Goal: Task Accomplishment & Management: Manage account settings

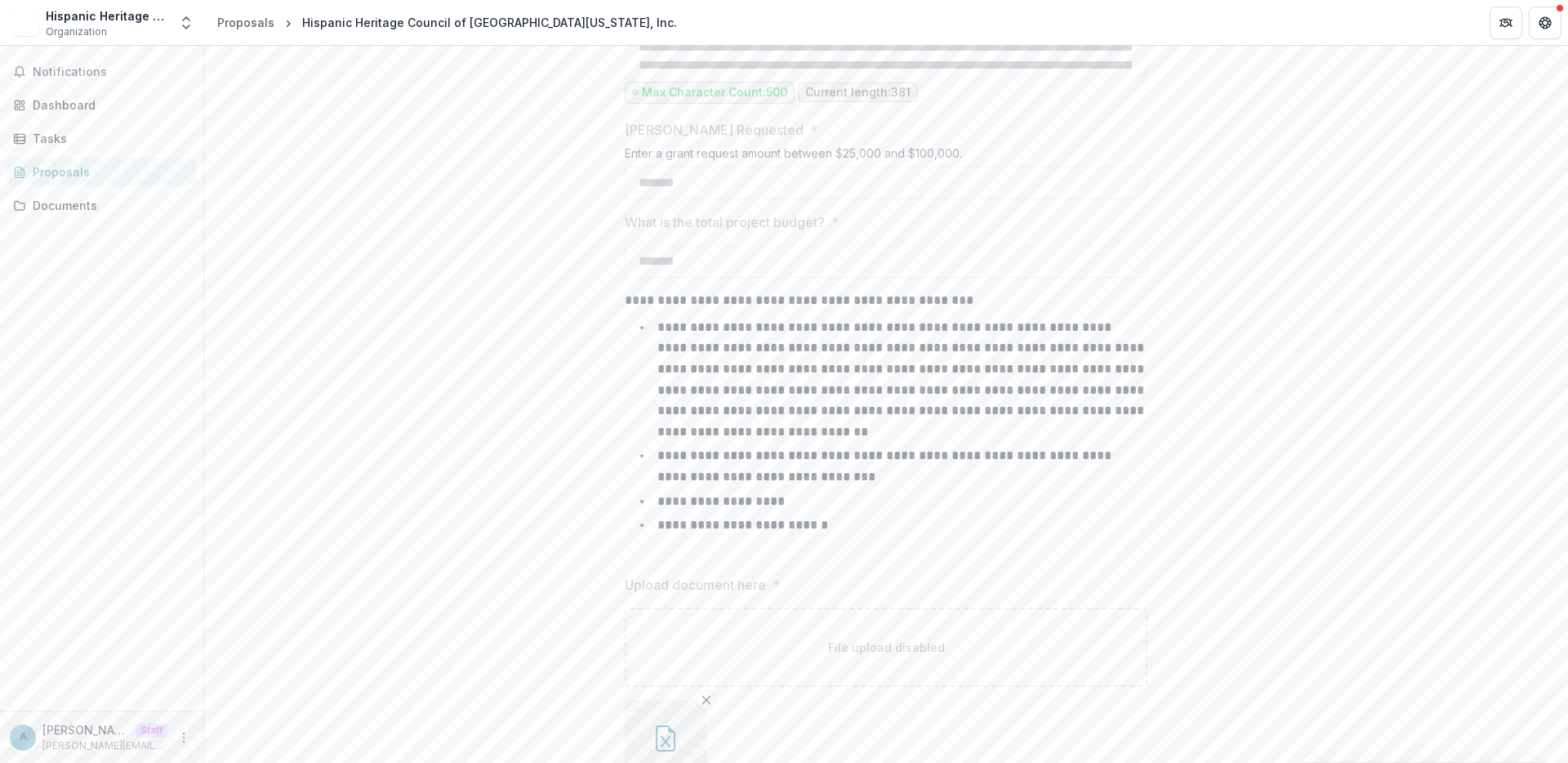
scroll to position [2170, 0]
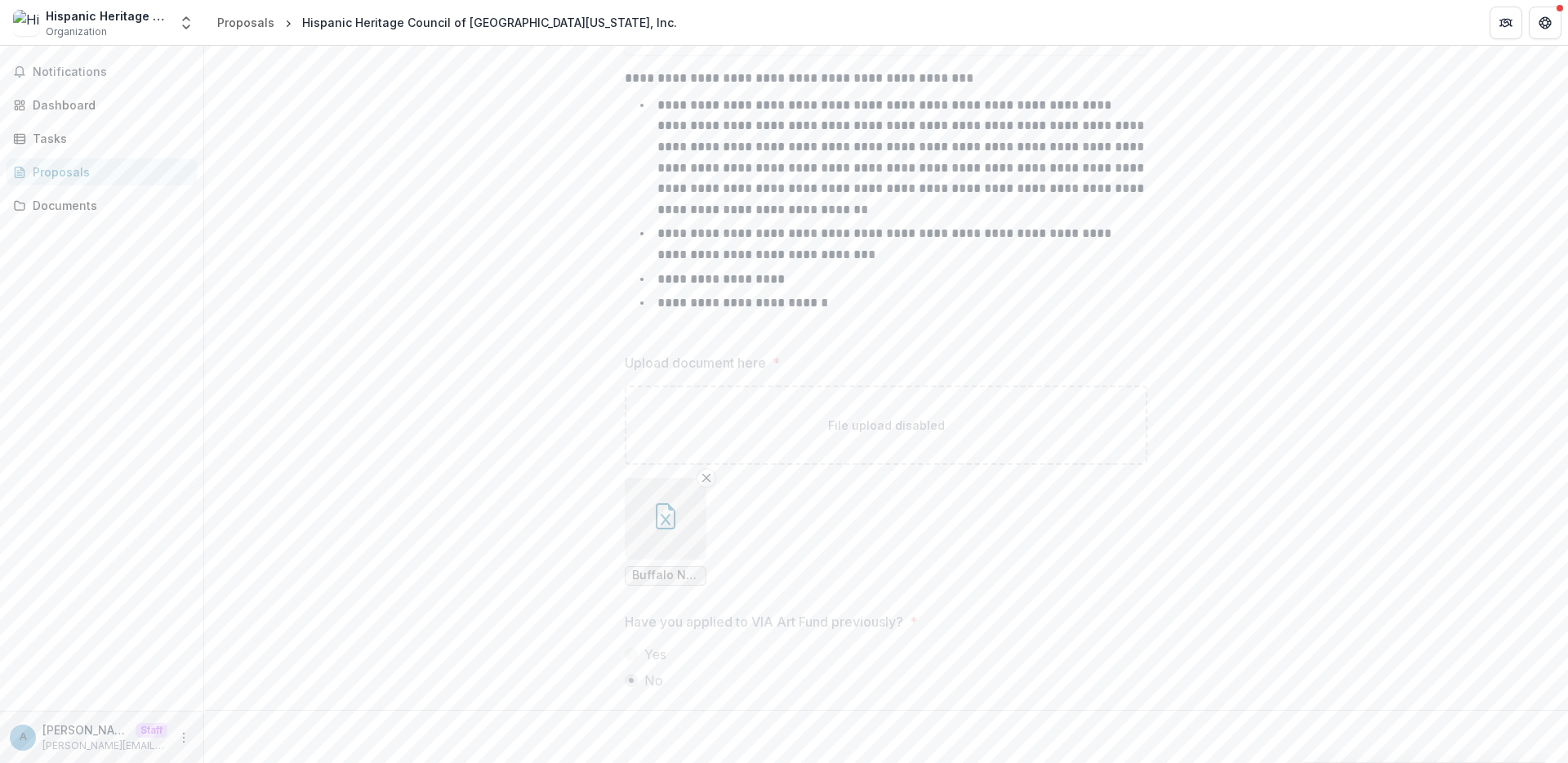
click at [656, 540] on button "button" at bounding box center [665, 518] width 81 height 81
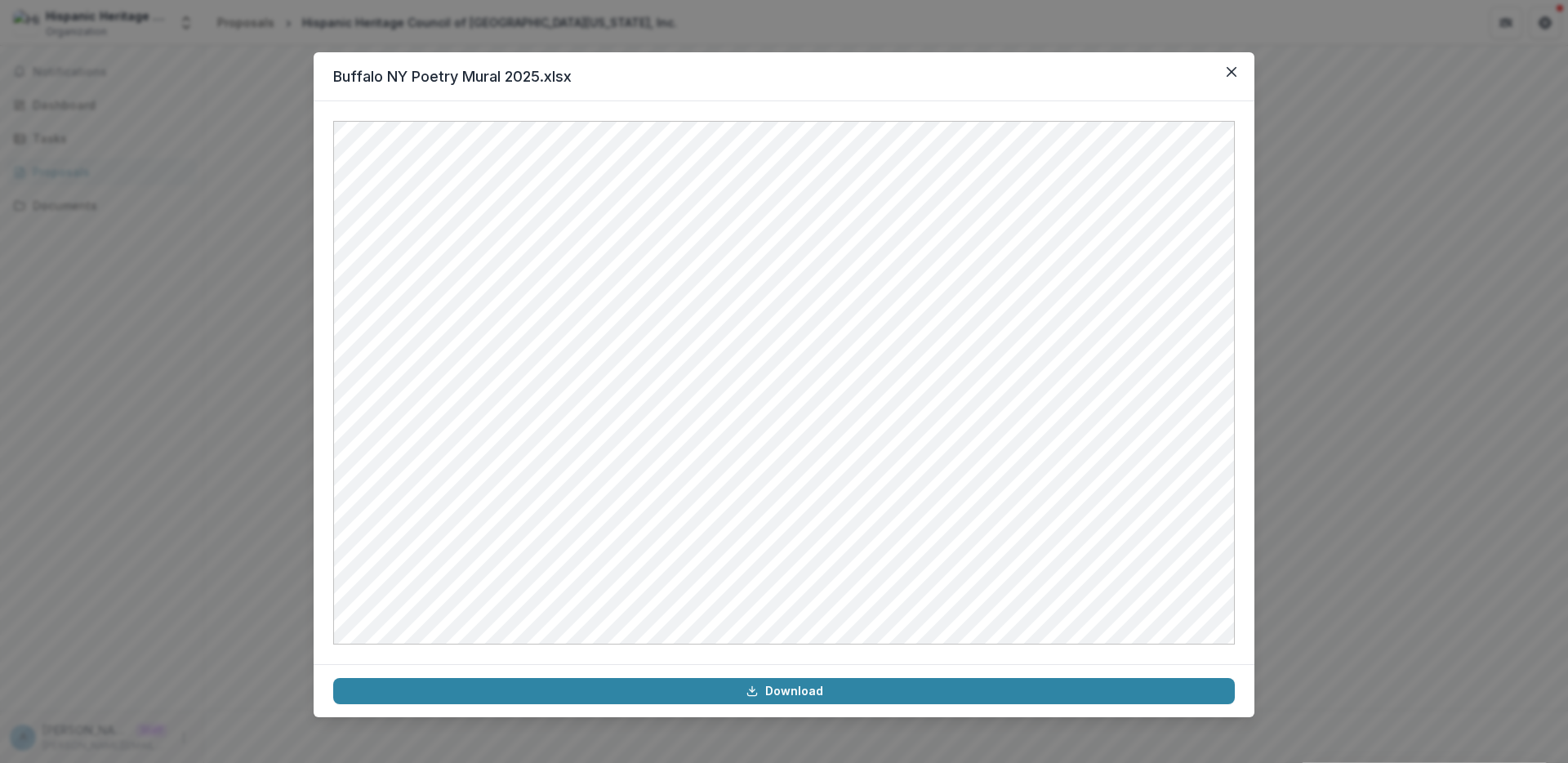
click at [252, 425] on div "Buffalo NY Poetry Mural 2025.xlsx Download" at bounding box center [784, 382] width 1568 height 763
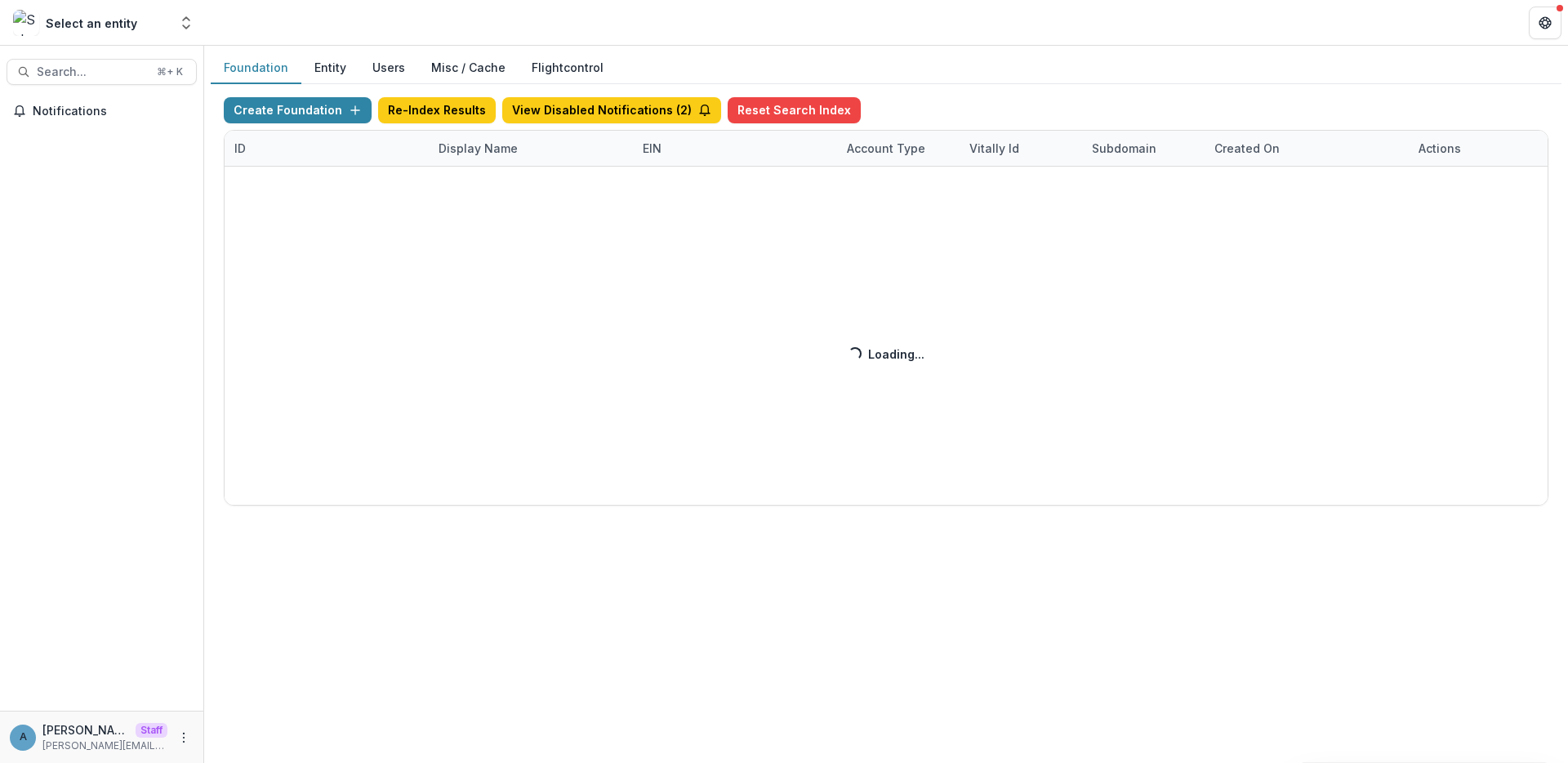
click at [467, 150] on div "Create Foundation Re-Index Results View Disabled Notifications ( 2 ) Reset Sear…" at bounding box center [886, 301] width 1325 height 409
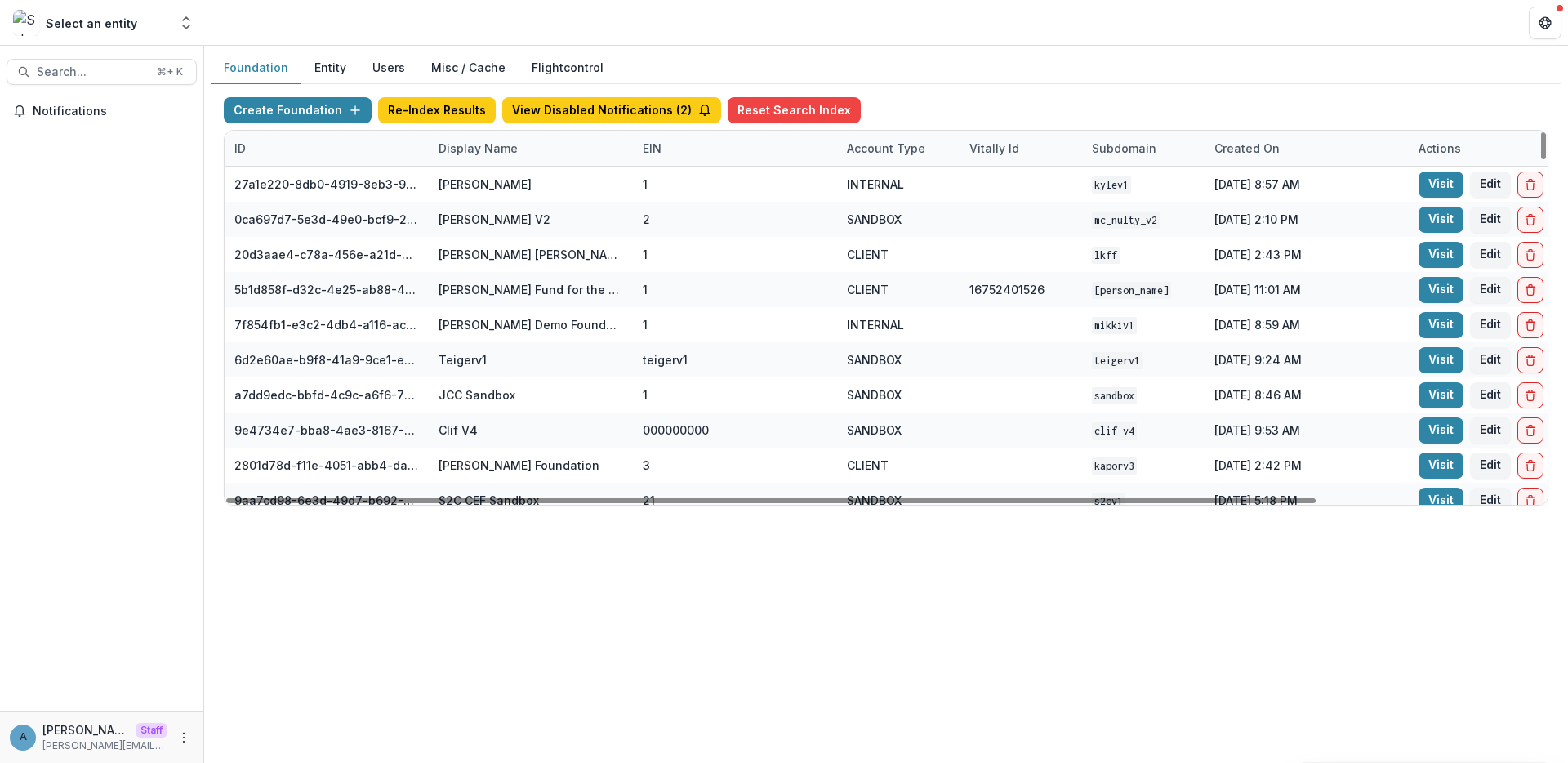
click at [474, 152] on div "Display Name" at bounding box center [478, 148] width 99 height 17
click at [480, 173] on input at bounding box center [530, 186] width 196 height 26
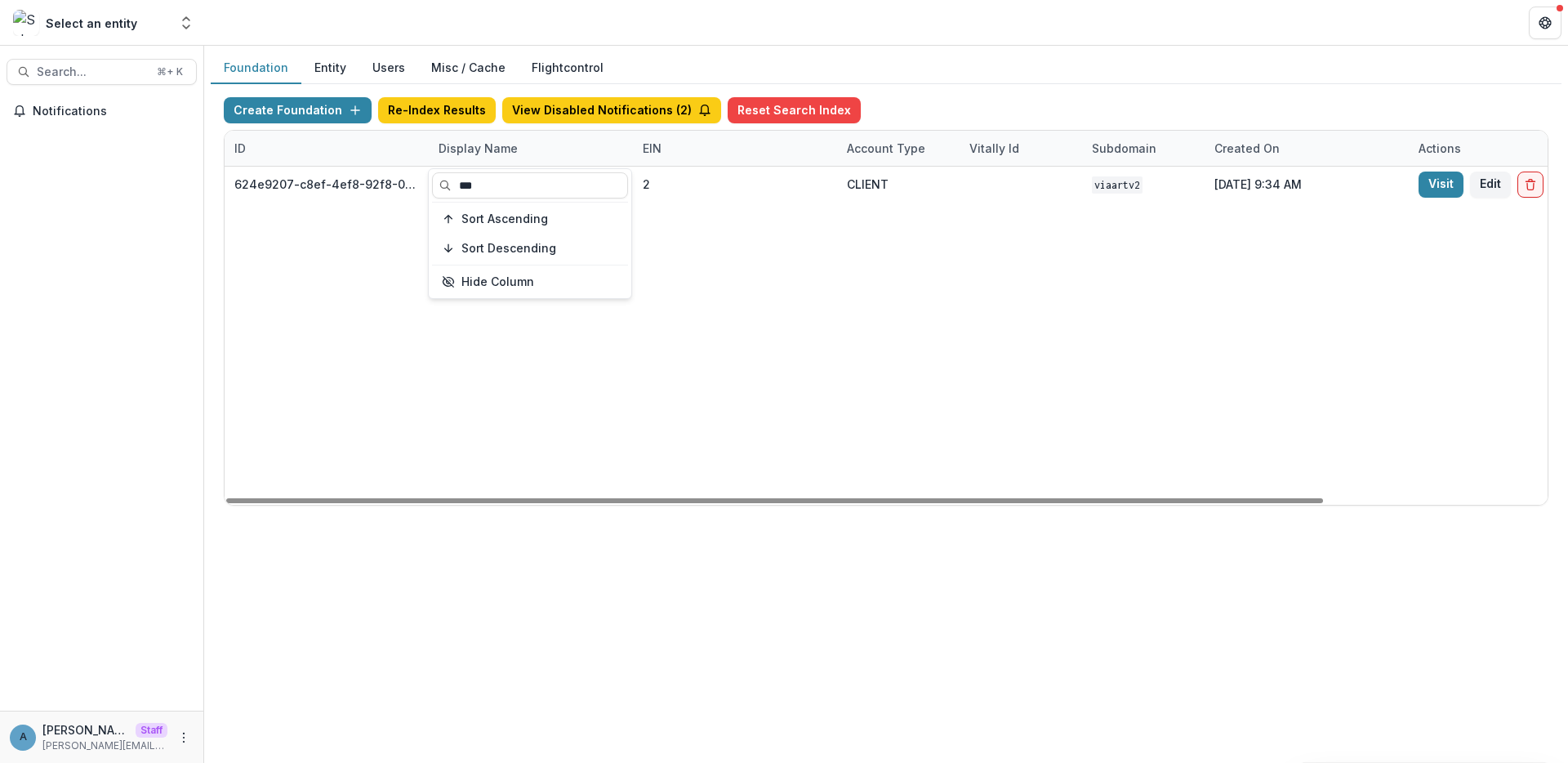
type input "***"
click at [465, 25] on header at bounding box center [886, 22] width 1364 height 45
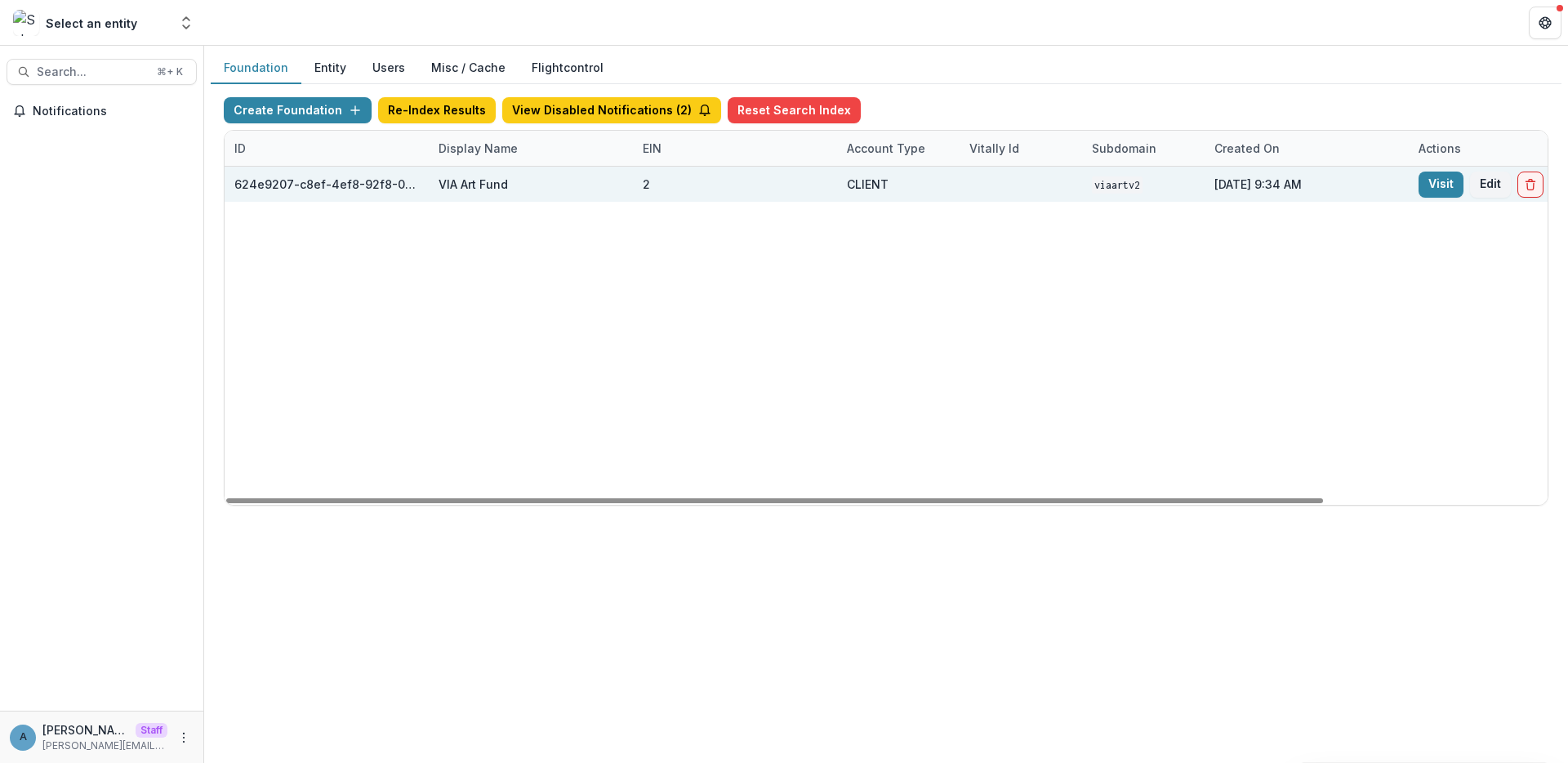
scroll to position [0, 270]
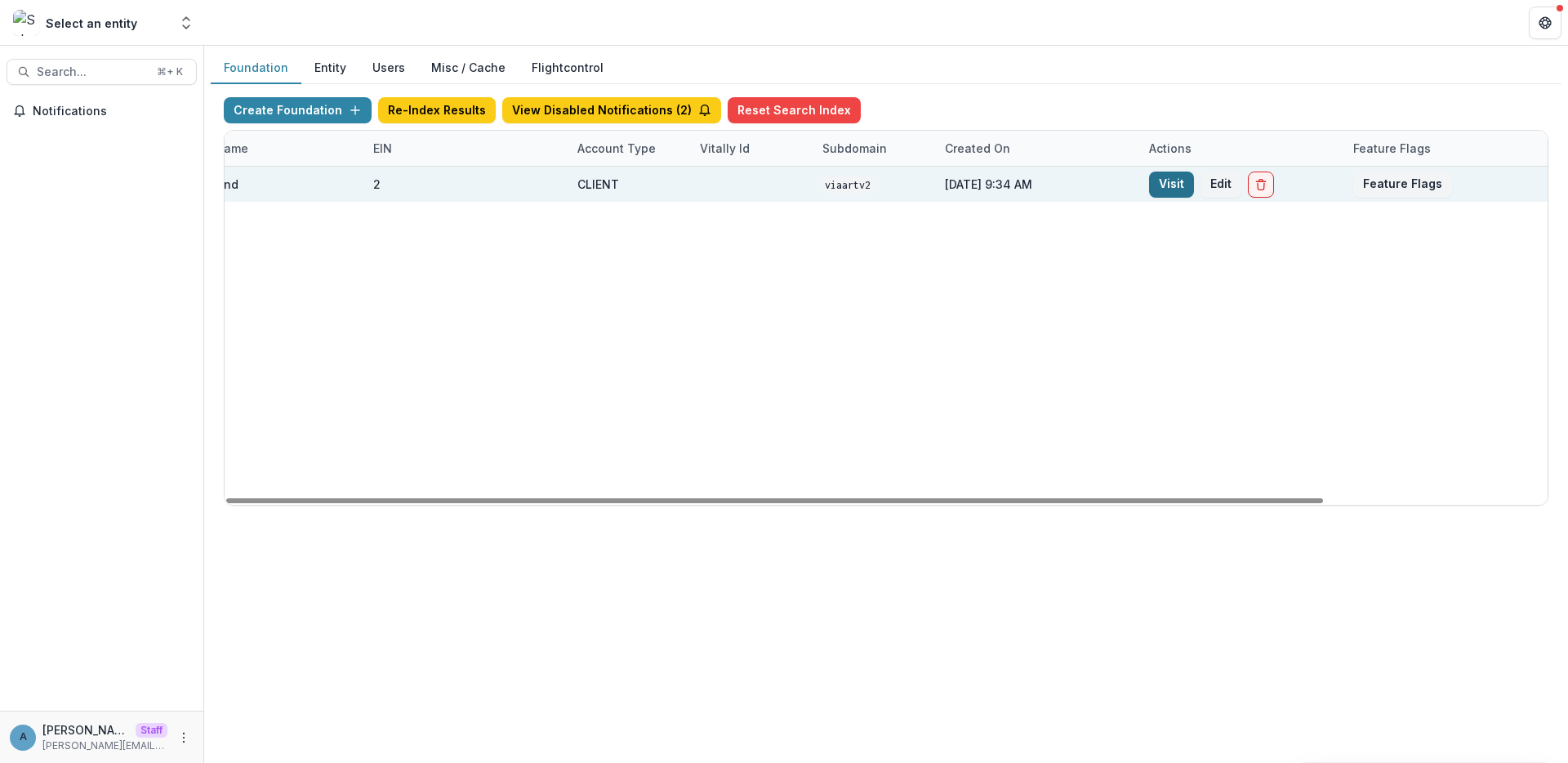
click at [1176, 183] on link "Visit" at bounding box center [1171, 185] width 45 height 26
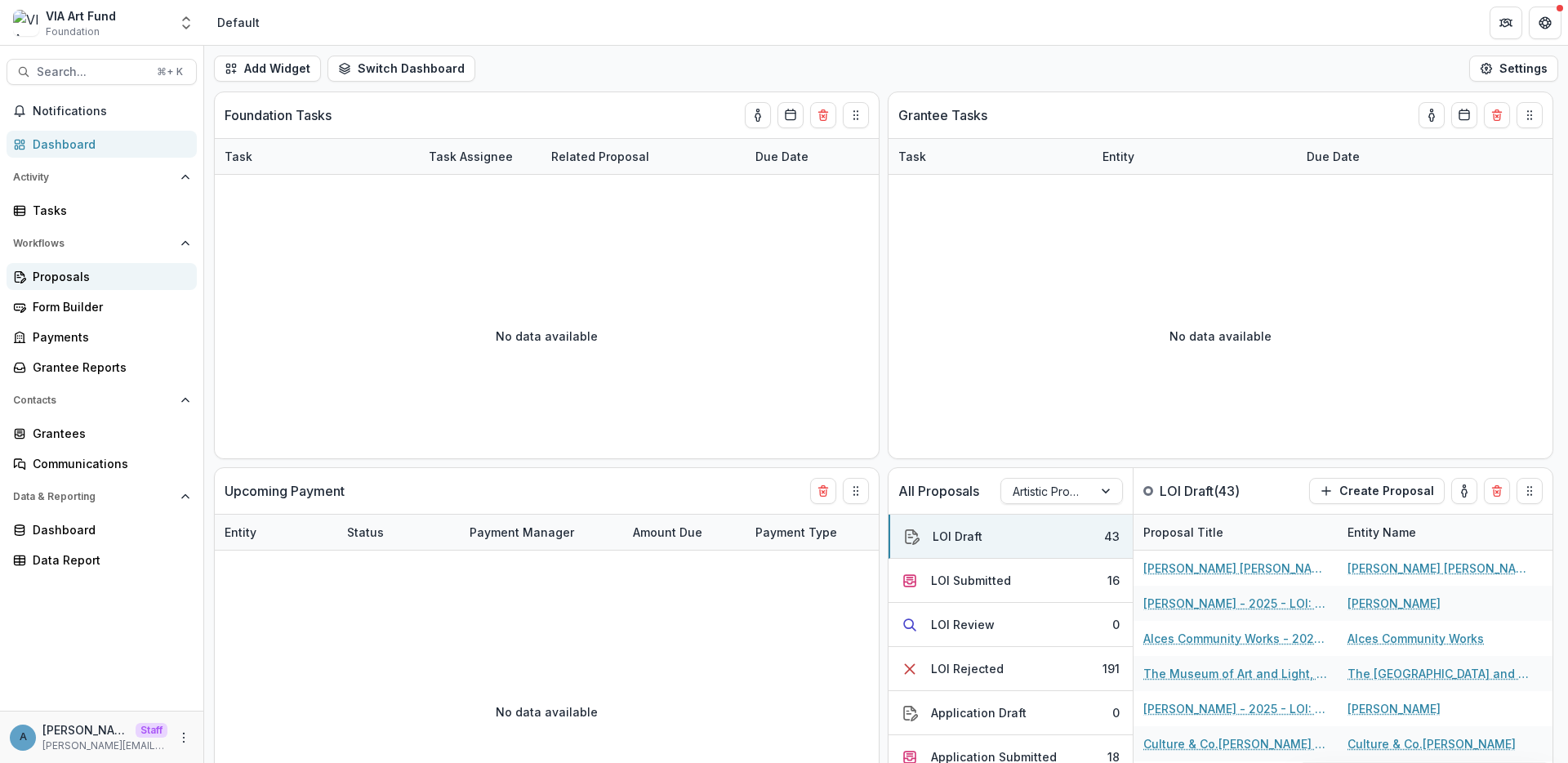
click at [85, 284] on div "Proposals" at bounding box center [109, 276] width 151 height 17
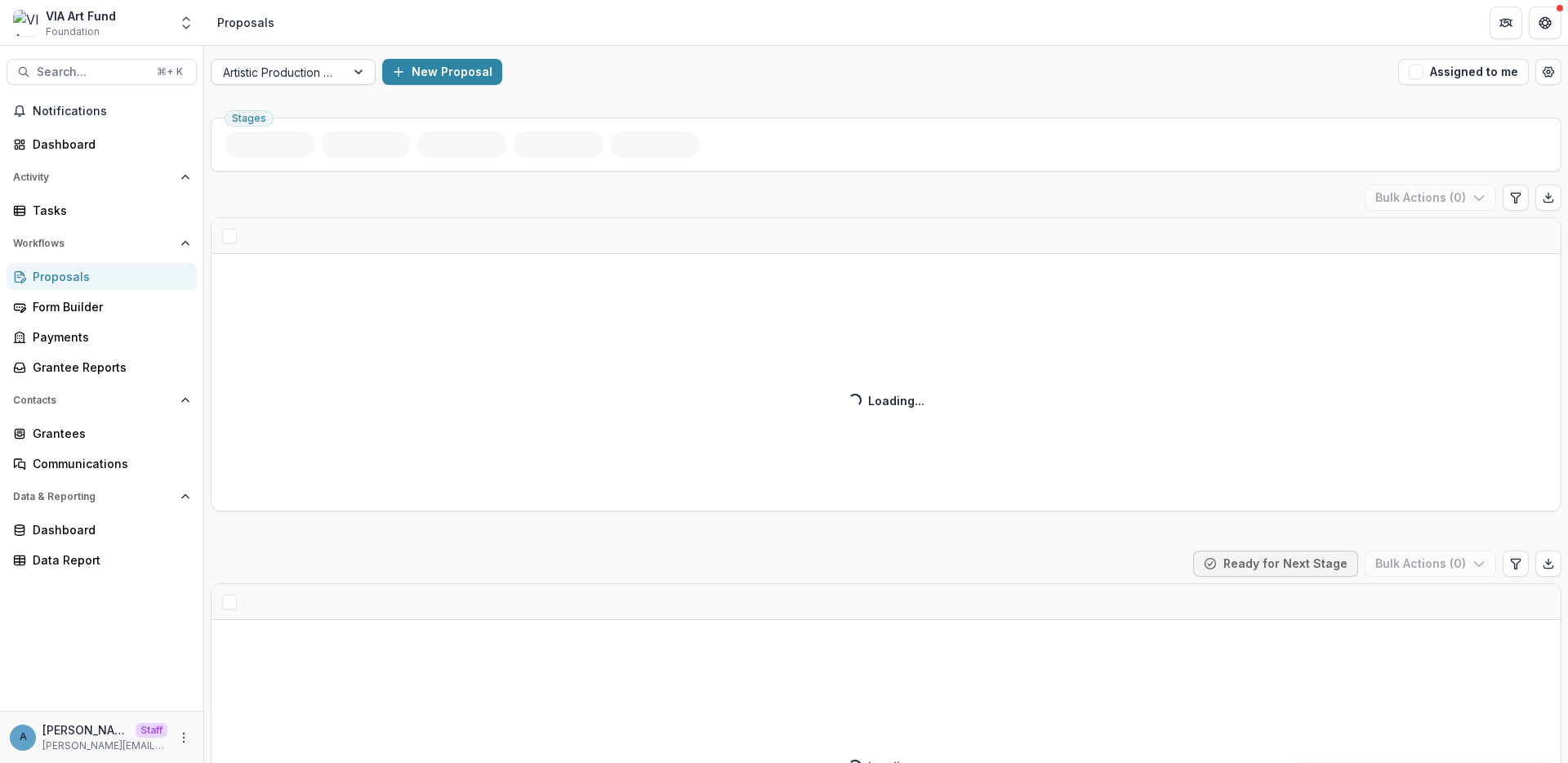
click at [311, 71] on div at bounding box center [278, 72] width 111 height 21
click at [312, 24] on header "Proposals" at bounding box center [886, 22] width 1364 height 45
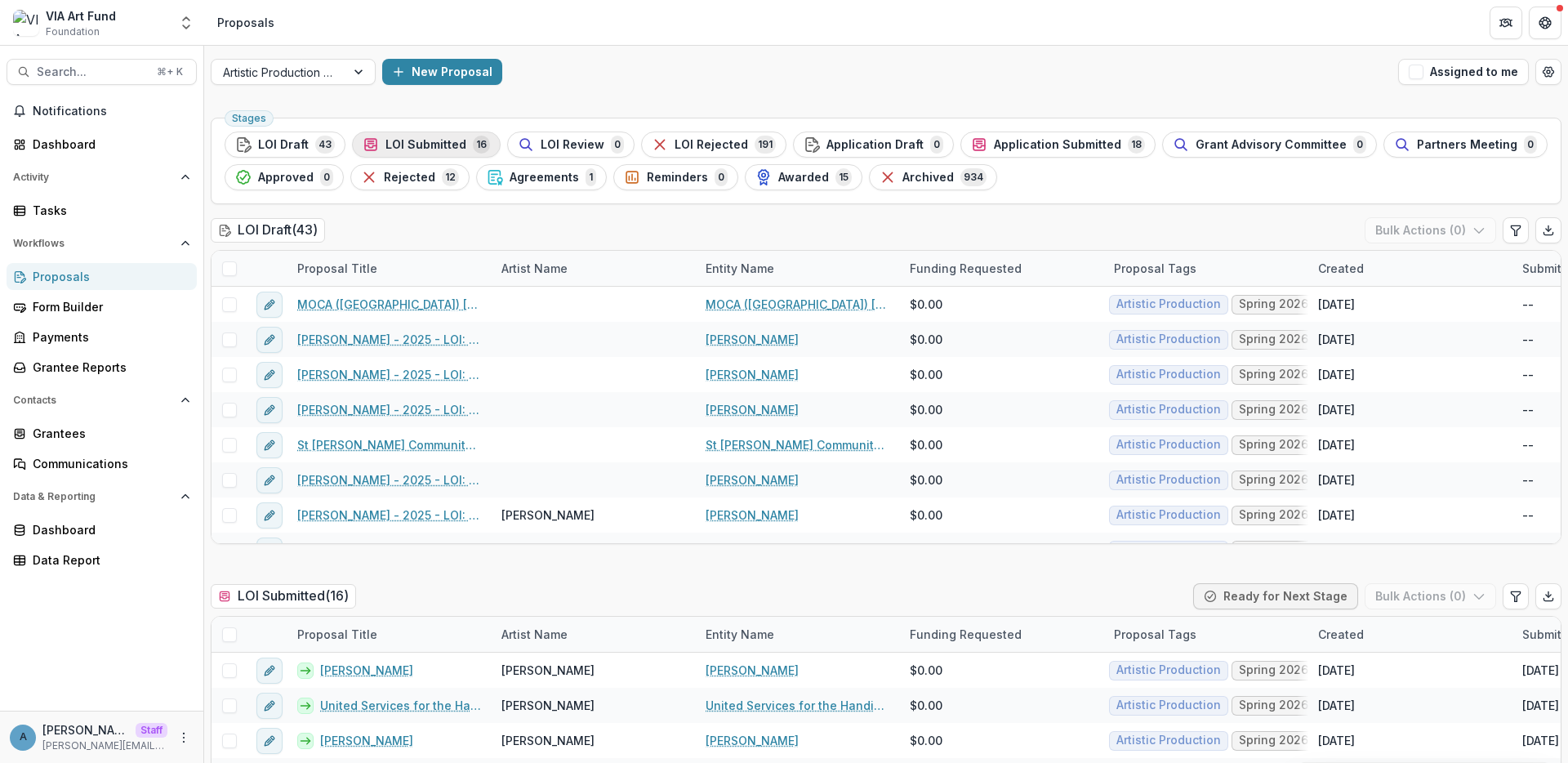
click at [395, 138] on span "LOI Submitted" at bounding box center [426, 145] width 81 height 14
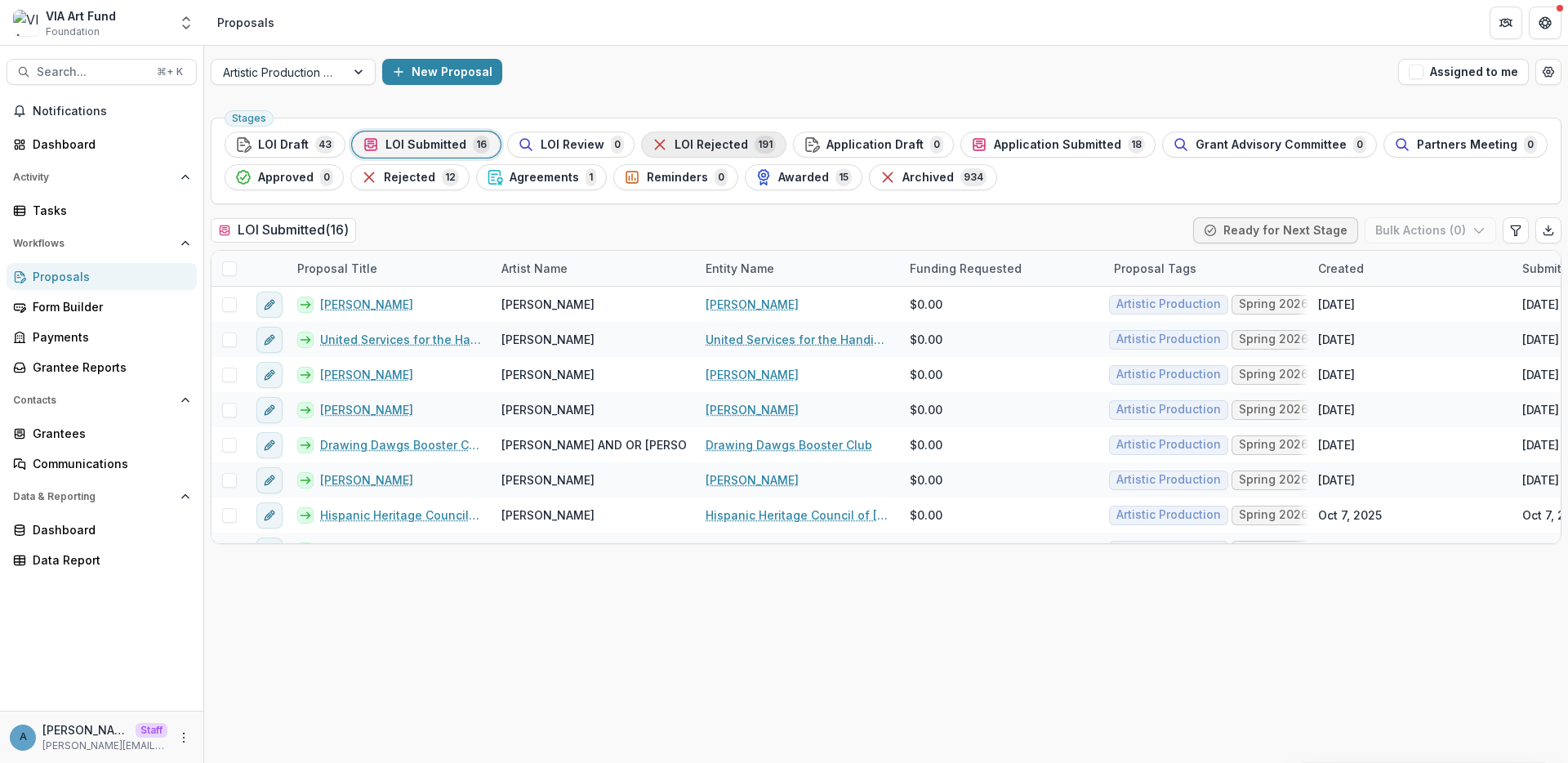
click at [691, 146] on span "LOI Rejected" at bounding box center [710, 145] width 73 height 14
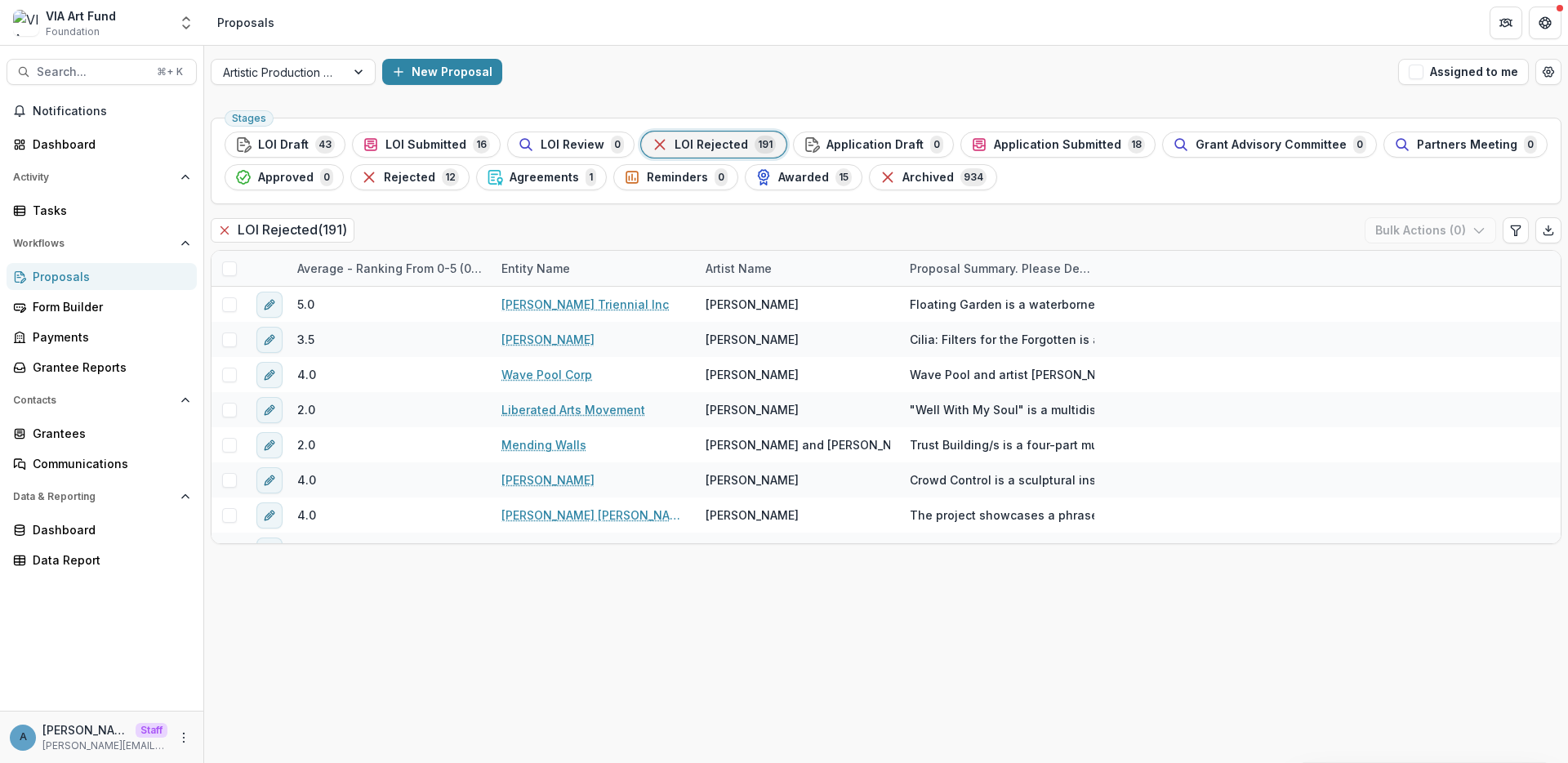
click at [752, 250] on div "Average - Ranking from 0-5 (0 = Ineligible) Entity Name Artist name Proposal su…" at bounding box center [886, 397] width 1351 height 294
click at [752, 257] on div "Artist name" at bounding box center [798, 268] width 204 height 35
click at [752, 305] on input at bounding box center [797, 306] width 196 height 26
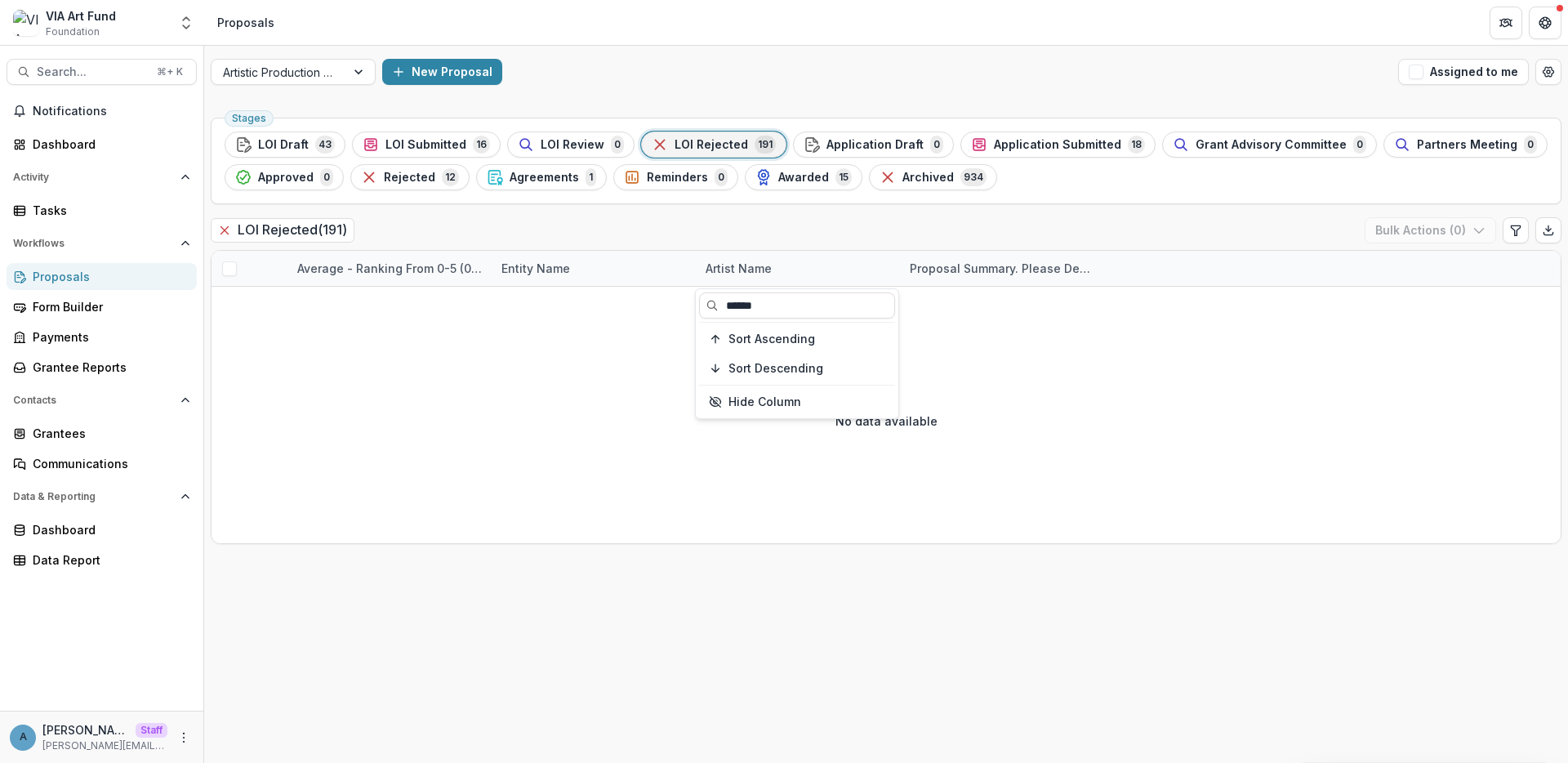
type input "******"
click at [775, 220] on div "LOI Rejected ( 191 ) Bulk Actions ( 0 )" at bounding box center [886, 234] width 1351 height 33
click at [300, 146] on span "LOI Draft" at bounding box center [284, 145] width 51 height 14
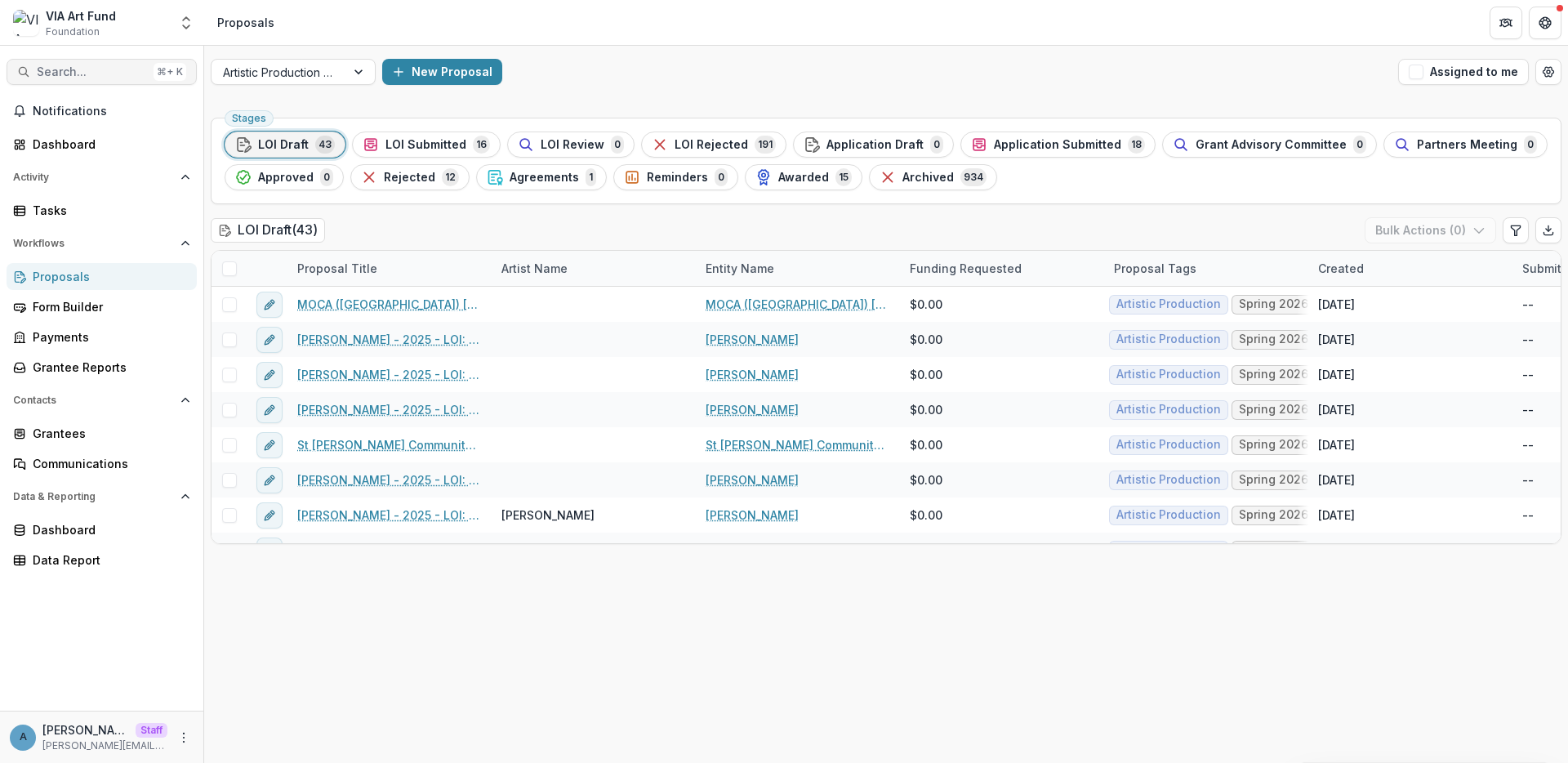
click at [81, 72] on span "Search..." at bounding box center [92, 72] width 110 height 14
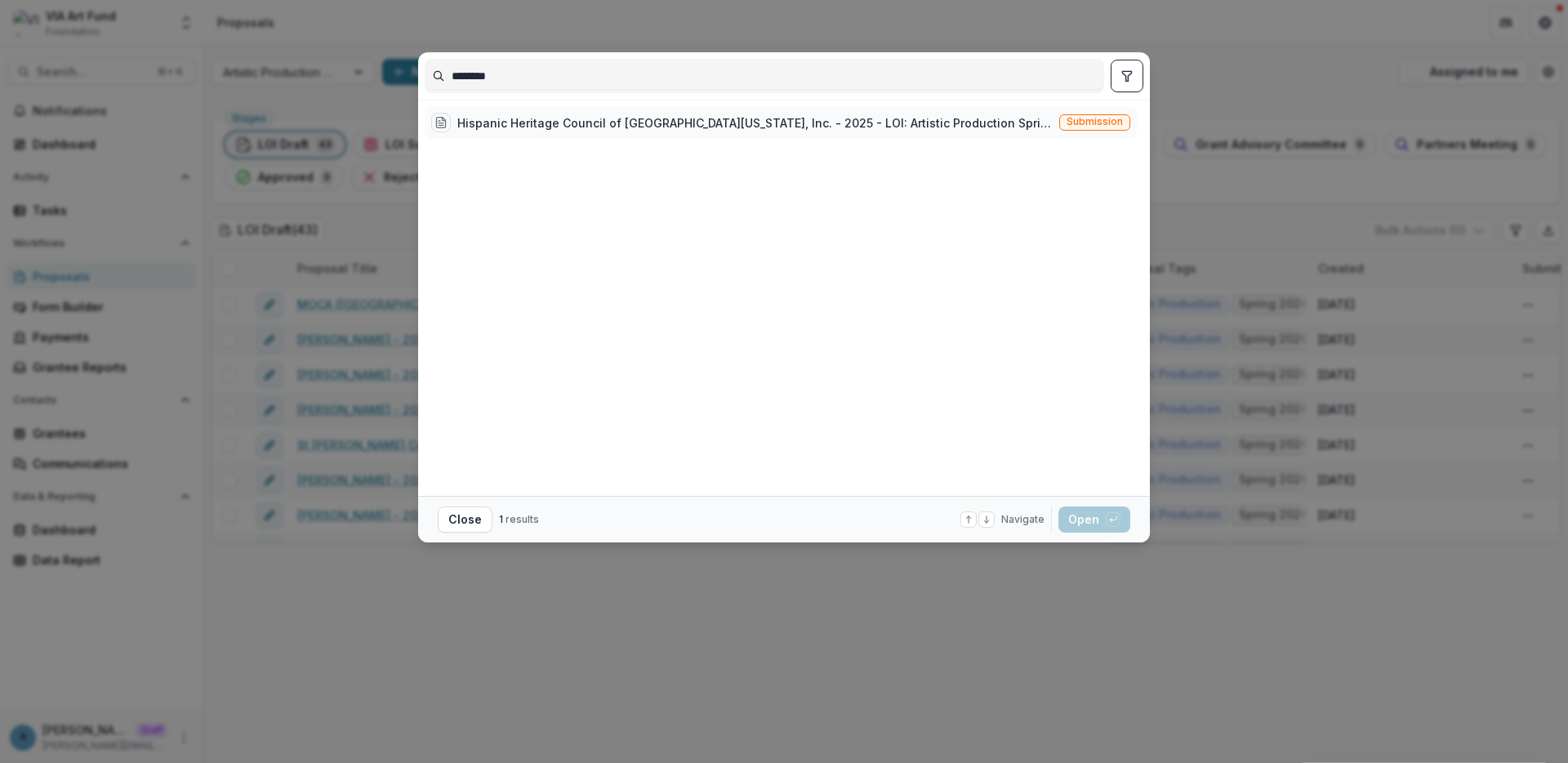
type input "********"
click at [469, 133] on div "Hispanic Heritage Council of Western New York, Inc. - 2025 - LOI: Artistic Prod…" at bounding box center [780, 123] width 712 height 33
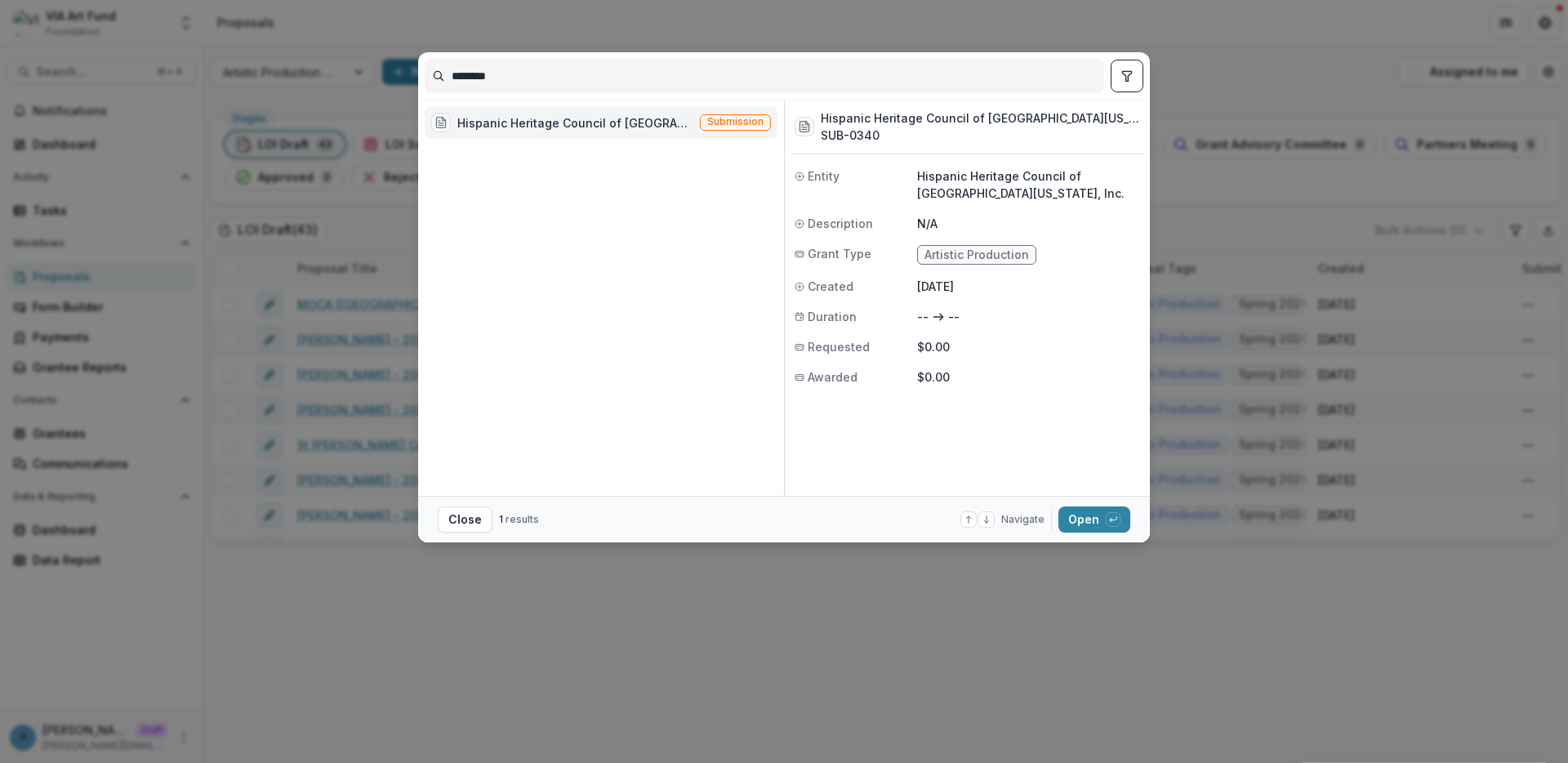
click at [469, 133] on div "Hispanic Heritage Council of Western New York, Inc. - 2025 - LOI: Artistic Prod…" at bounding box center [600, 123] width 353 height 33
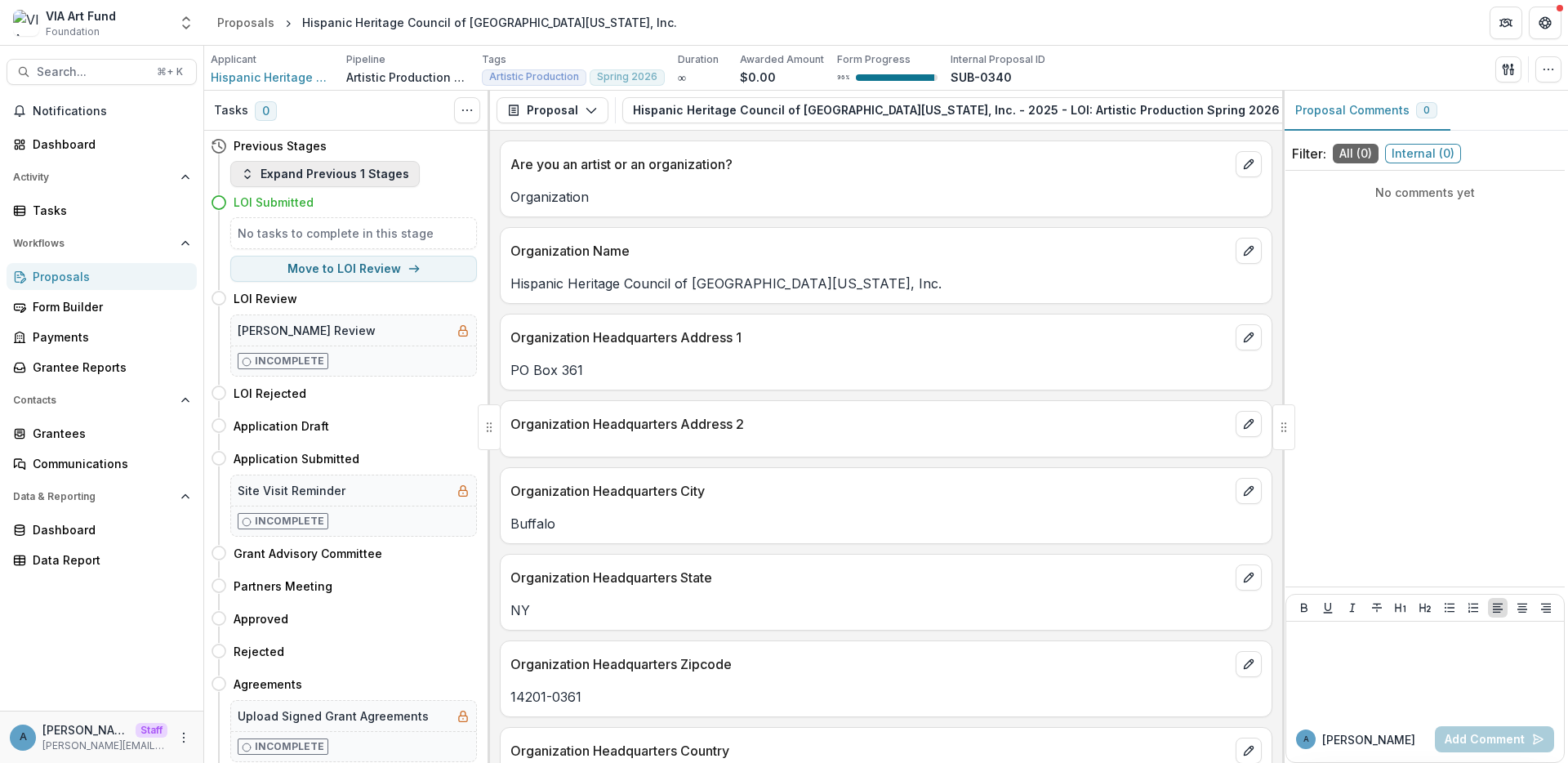
click at [257, 178] on button "Expand Previous 1 Stages" at bounding box center [325, 174] width 189 height 26
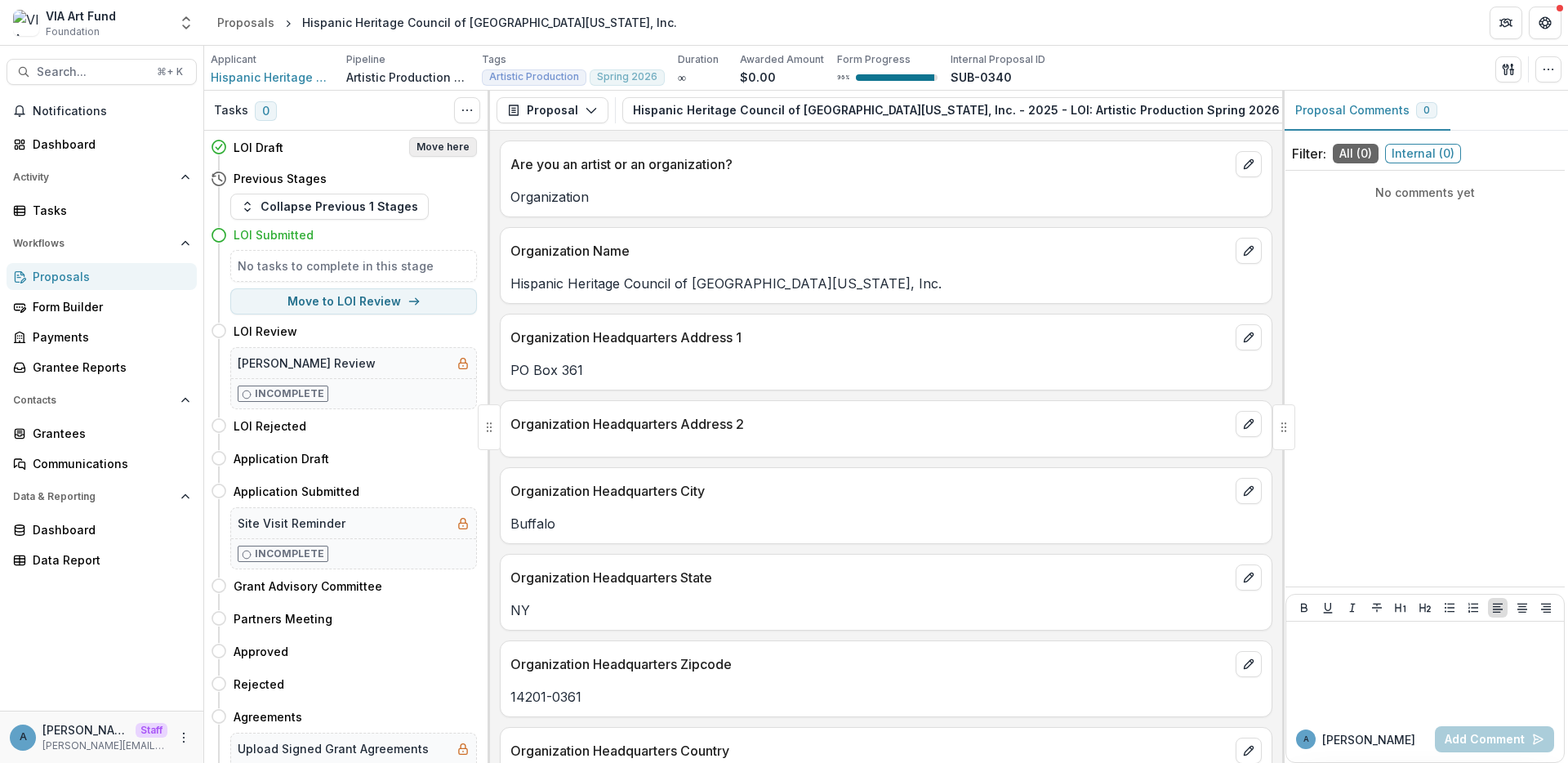
click at [442, 141] on button "Move here" at bounding box center [443, 147] width 67 height 20
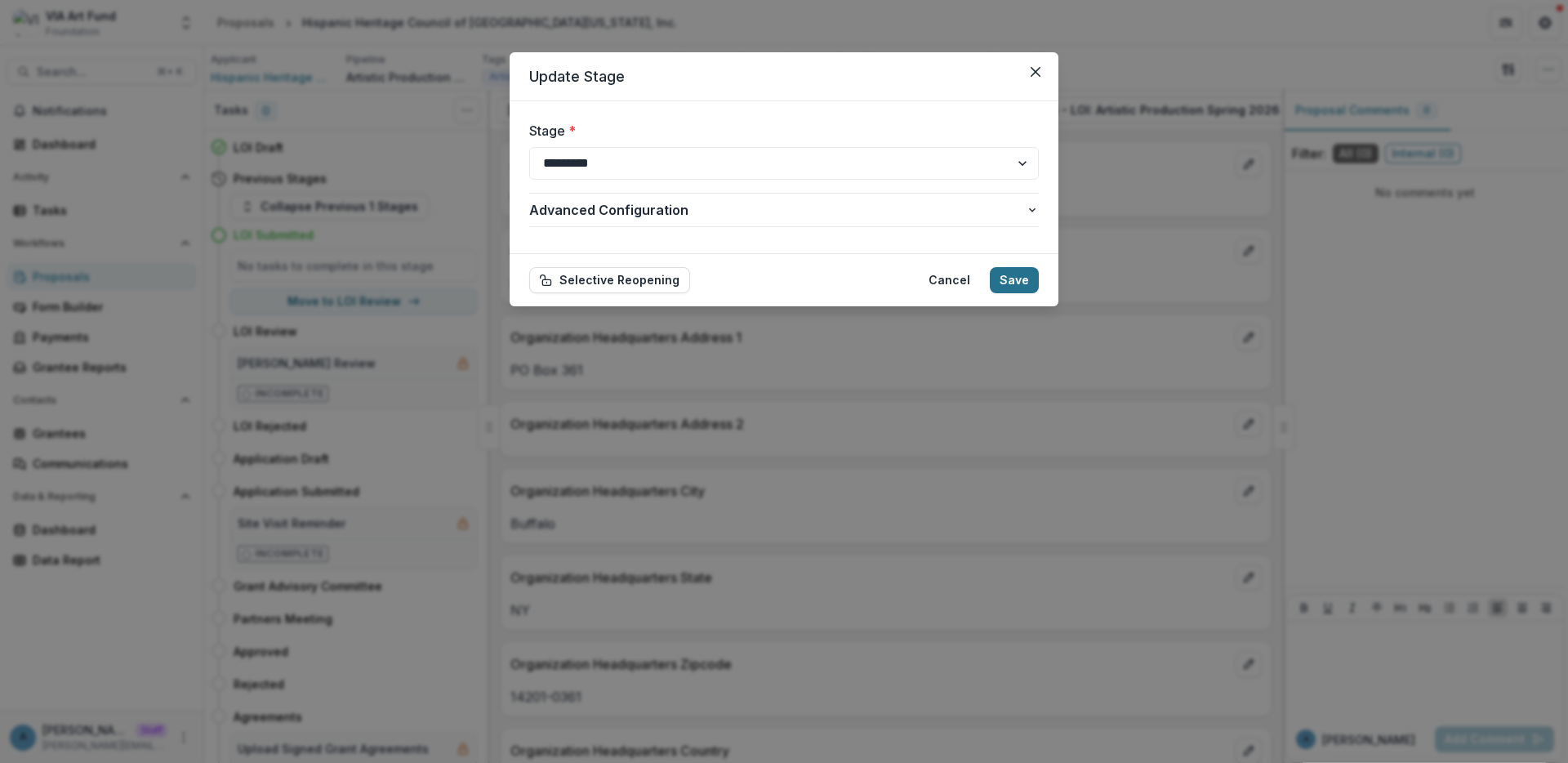
click at [1033, 283] on button "Save" at bounding box center [1015, 280] width 49 height 26
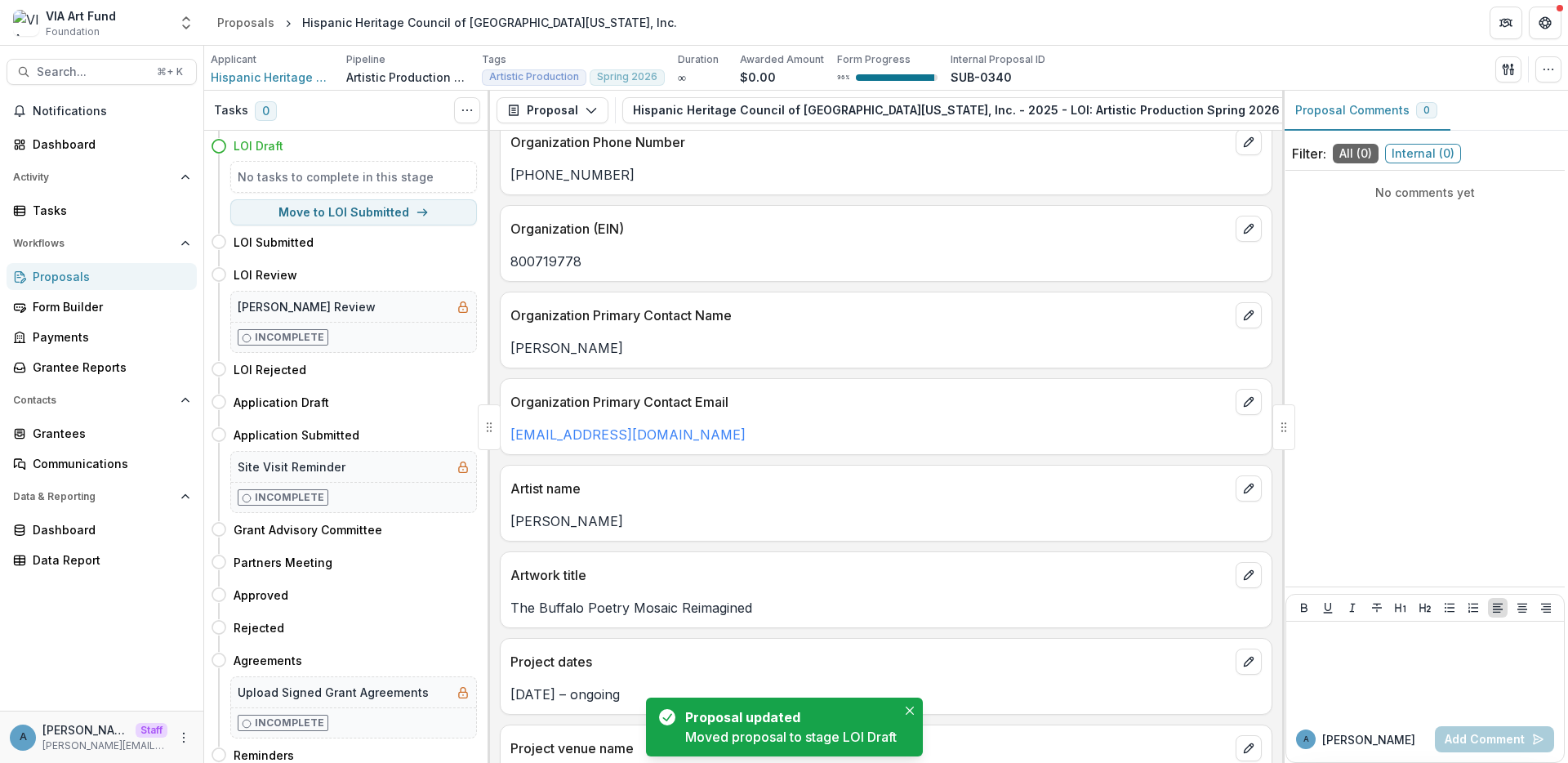
scroll to position [1400, 0]
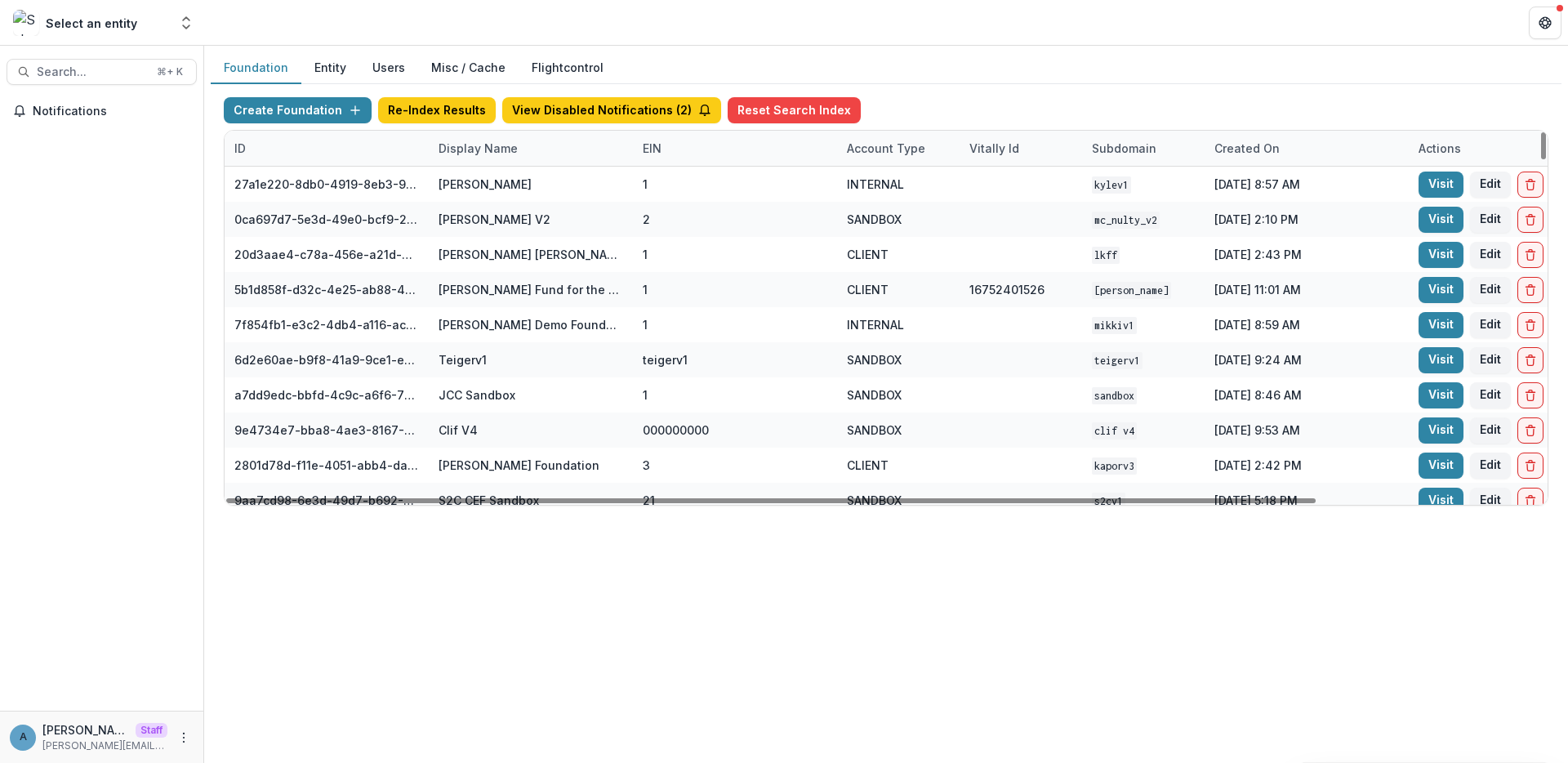
click at [468, 159] on div "Display Name" at bounding box center [530, 148] width 204 height 35
click at [487, 183] on input at bounding box center [530, 186] width 196 height 26
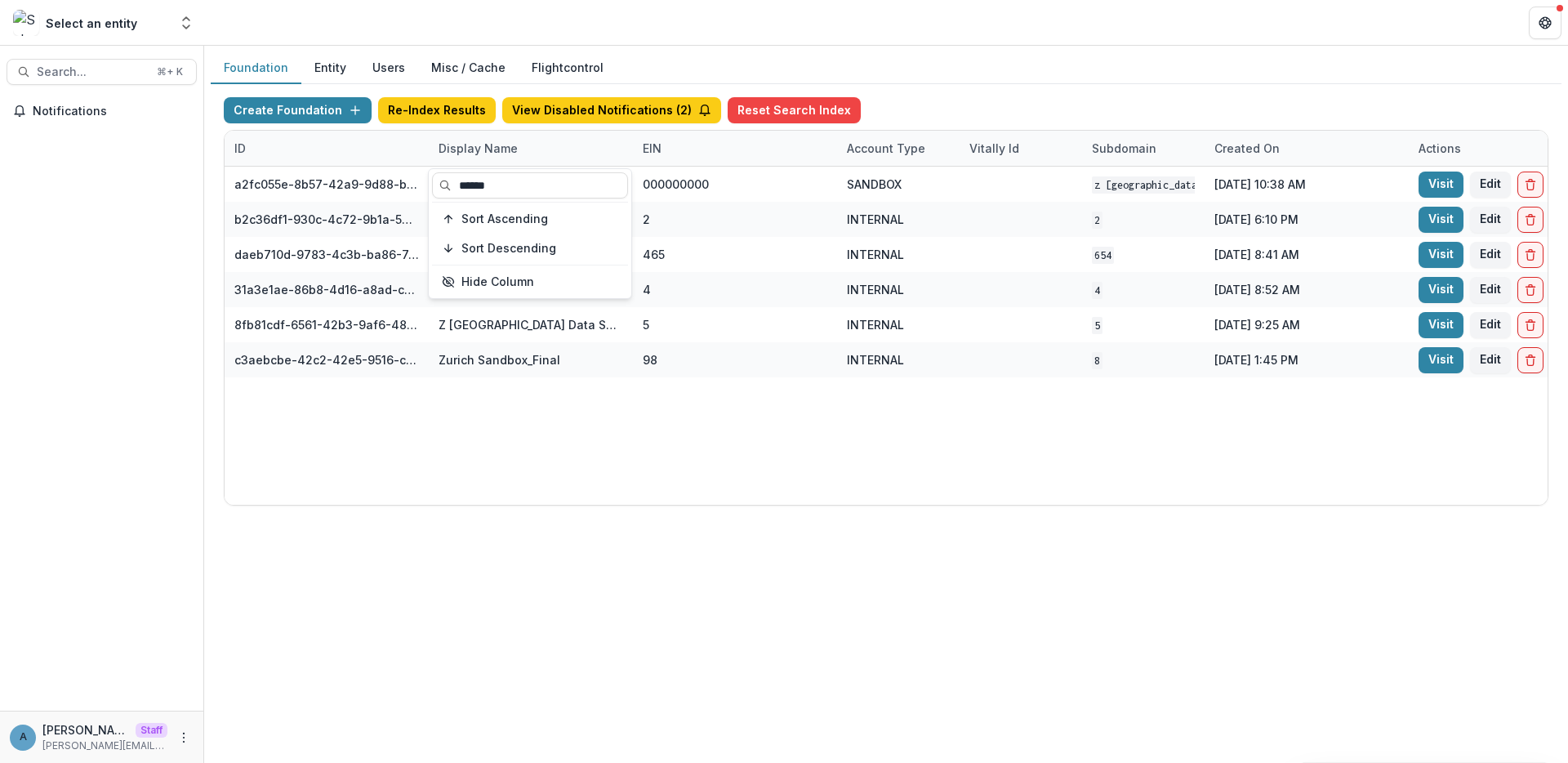
type input "******"
click at [502, 16] on header at bounding box center [886, 22] width 1364 height 45
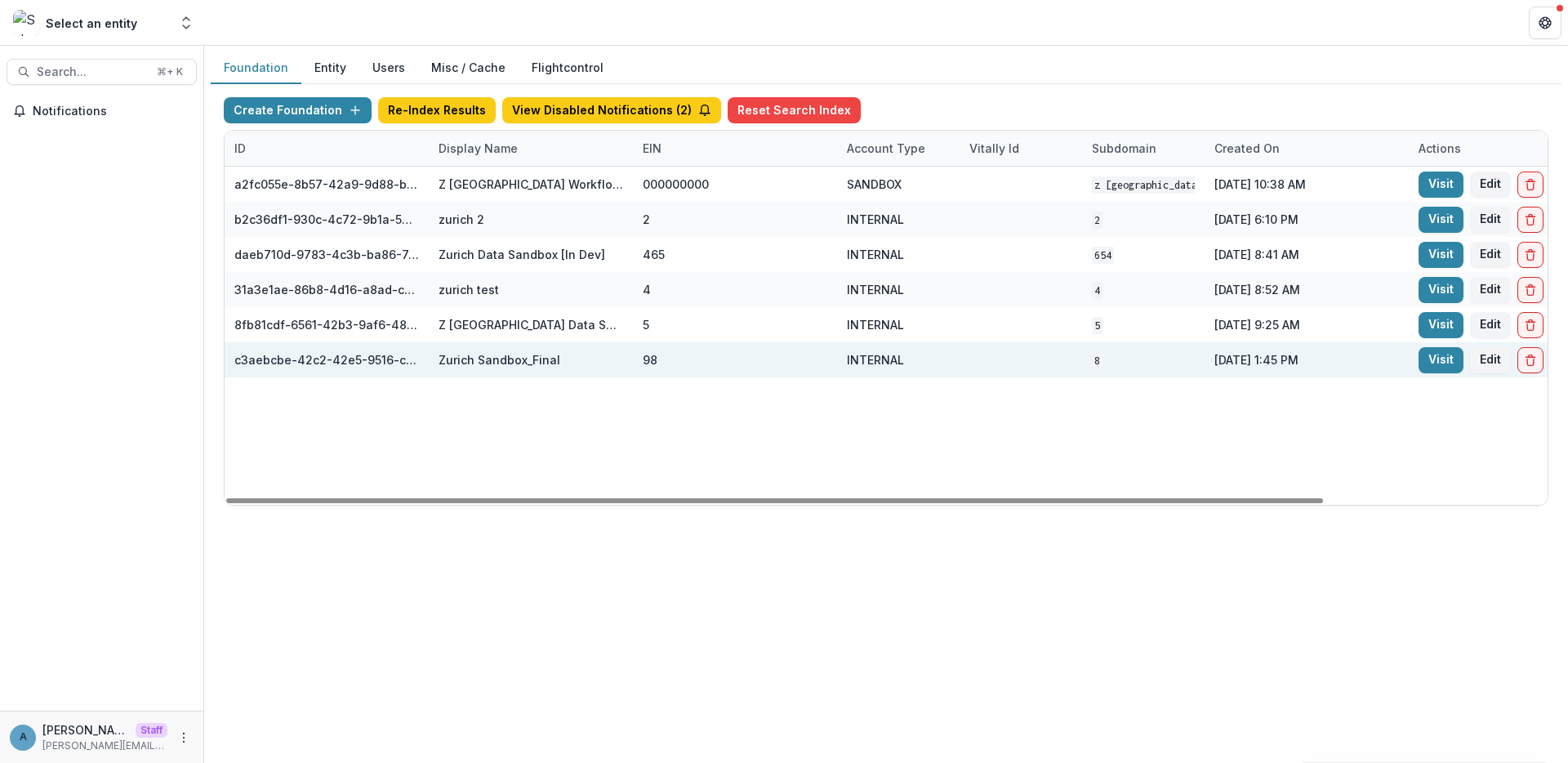
scroll to position [0, 270]
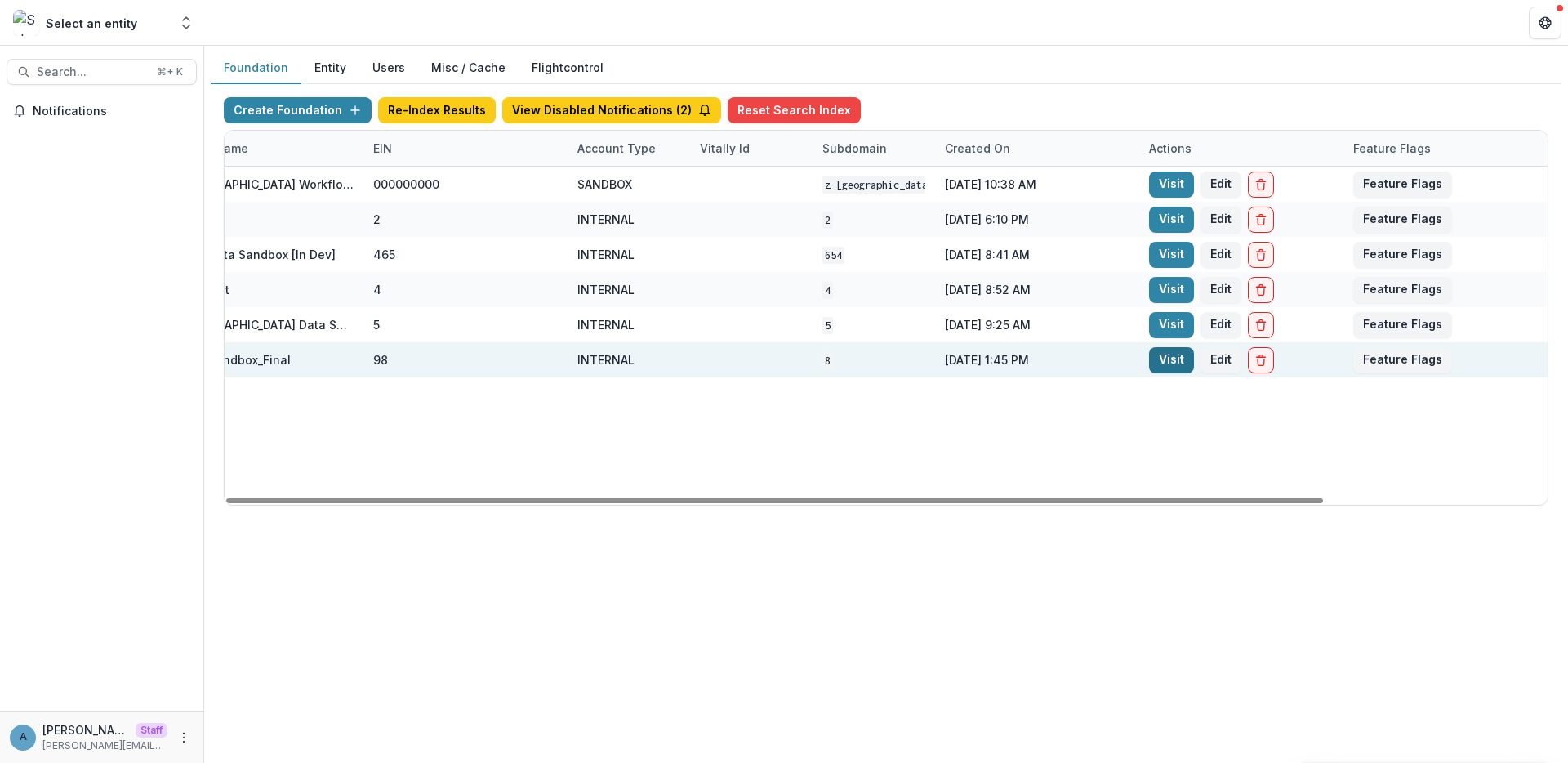
click at [1164, 362] on link "Visit" at bounding box center [1171, 360] width 45 height 26
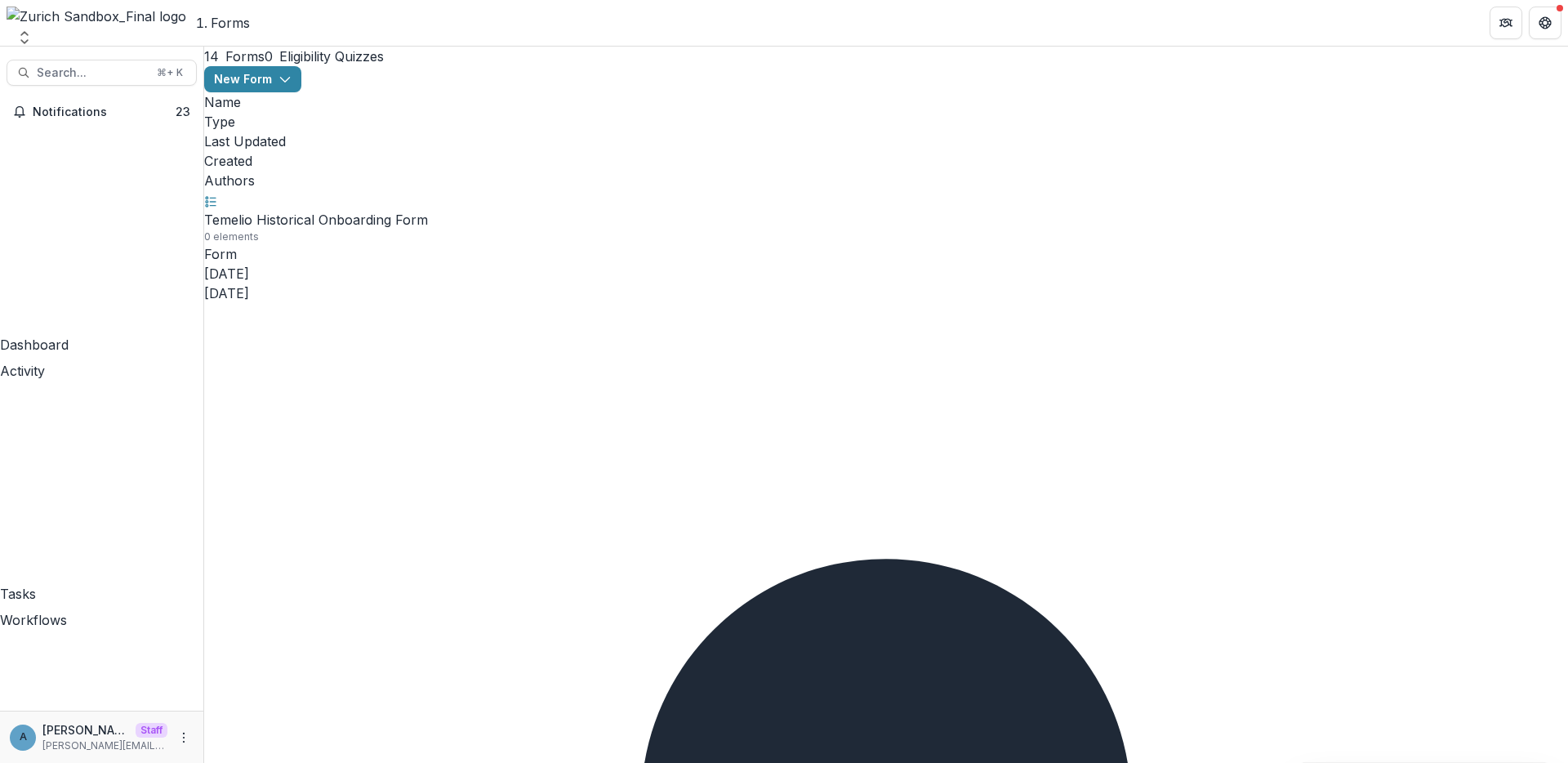
scroll to position [82, 0]
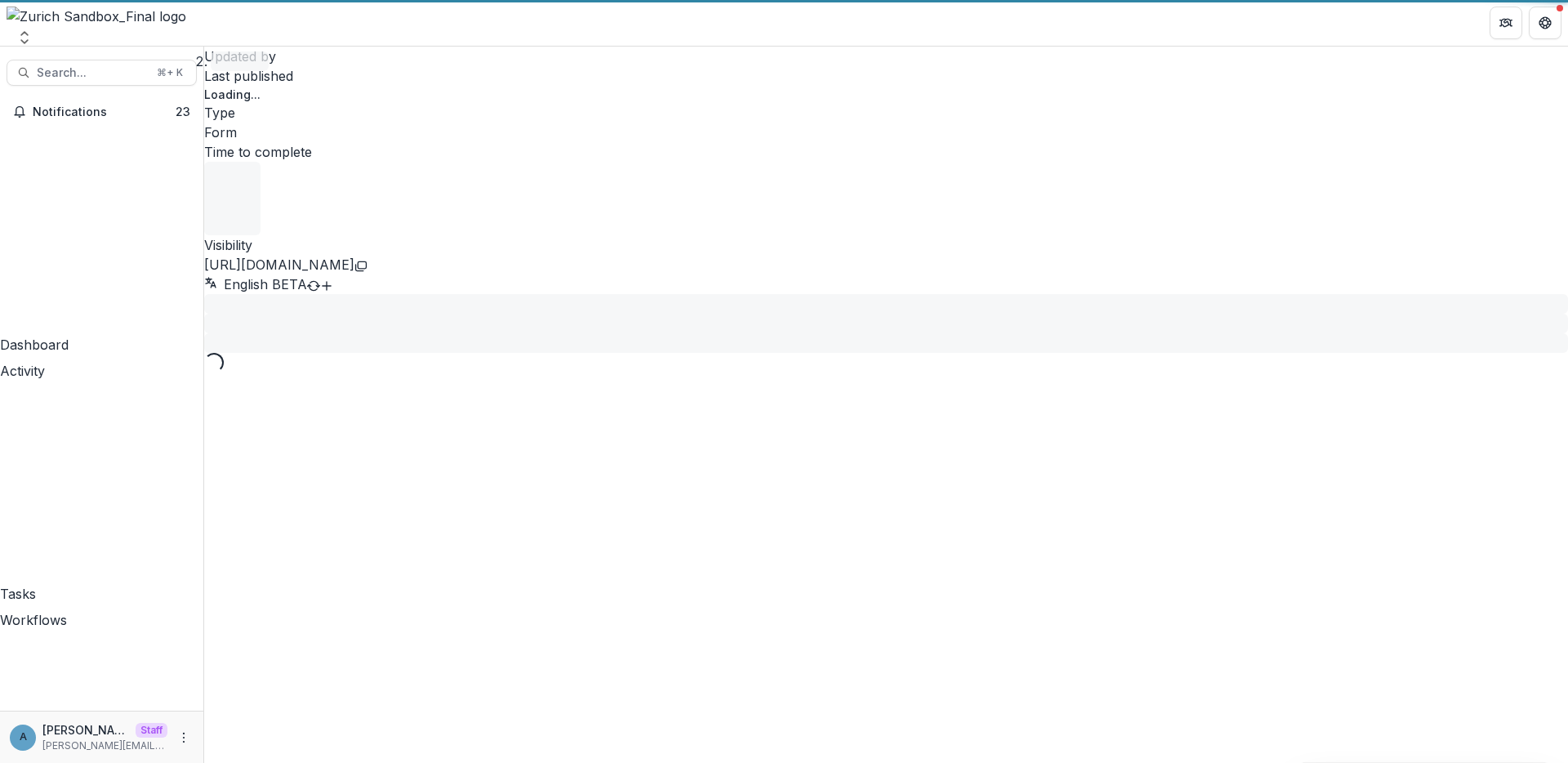
select select "********"
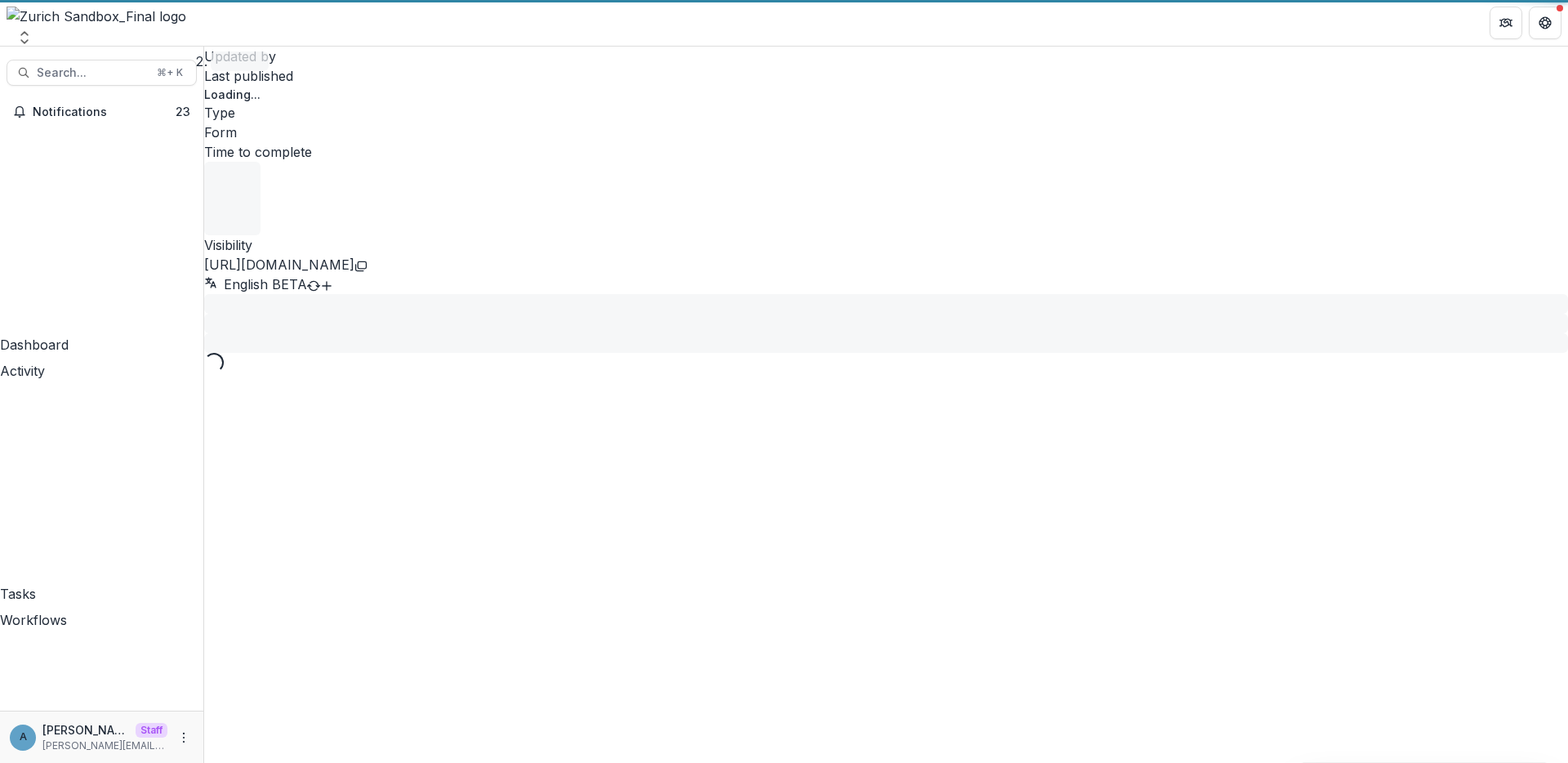
select select "********"
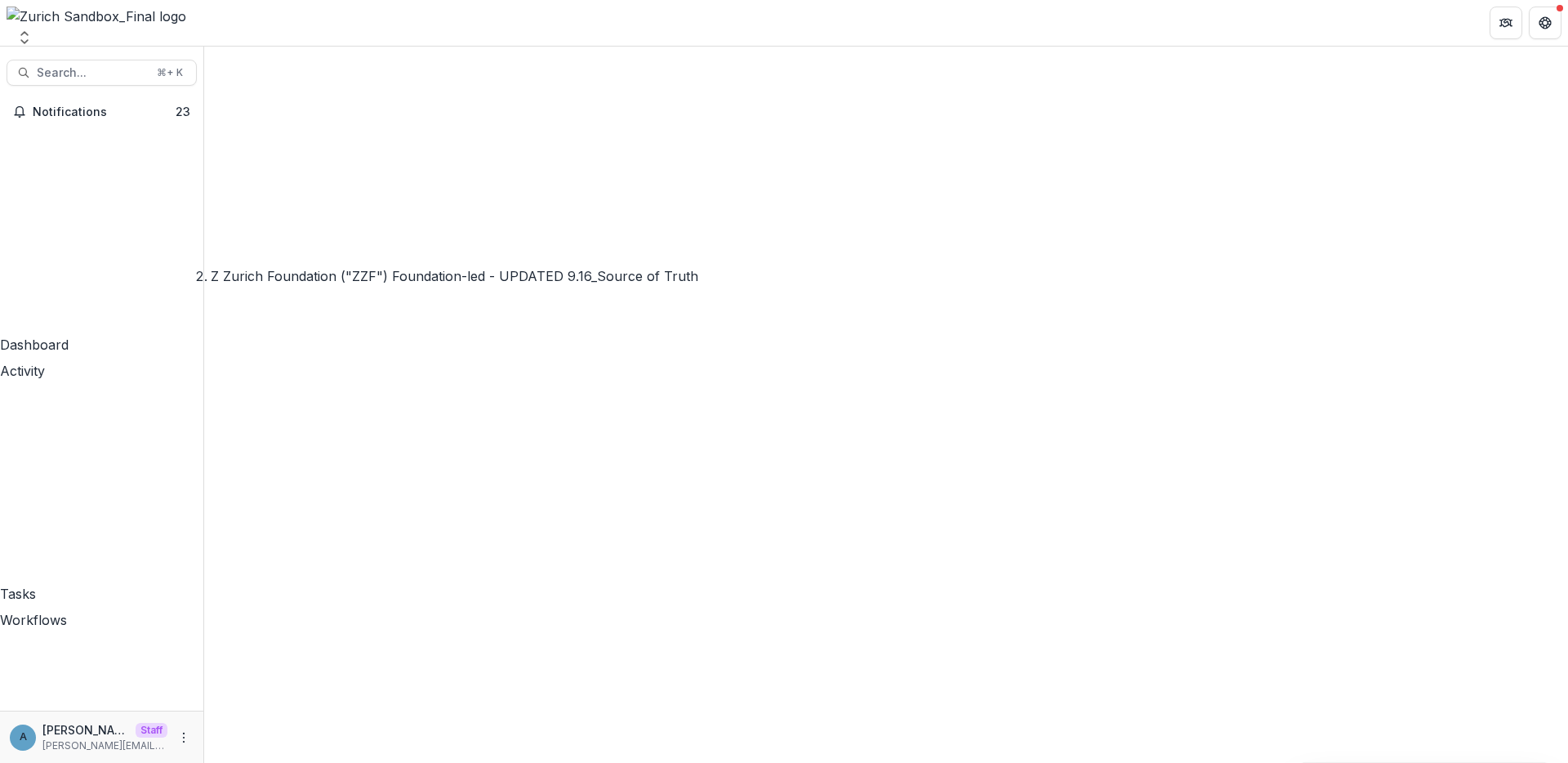
scroll to position [60228, 0]
type input "********"
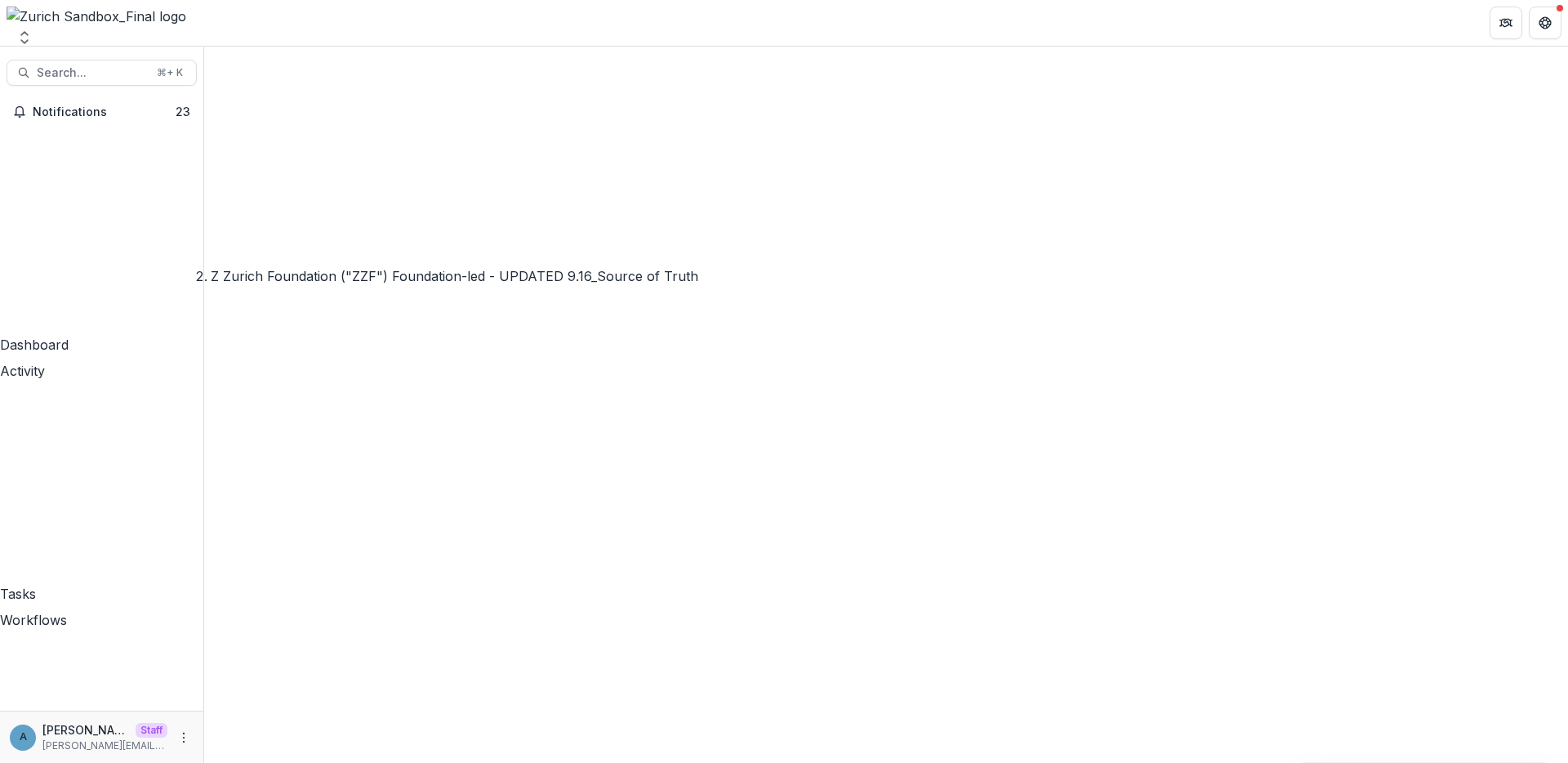
scroll to position [60508, 0]
drag, startPoint x: 739, startPoint y: 249, endPoint x: 624, endPoint y: 243, distance: 115.2
drag, startPoint x: 1128, startPoint y: 295, endPoint x: 701, endPoint y: 365, distance: 432.7
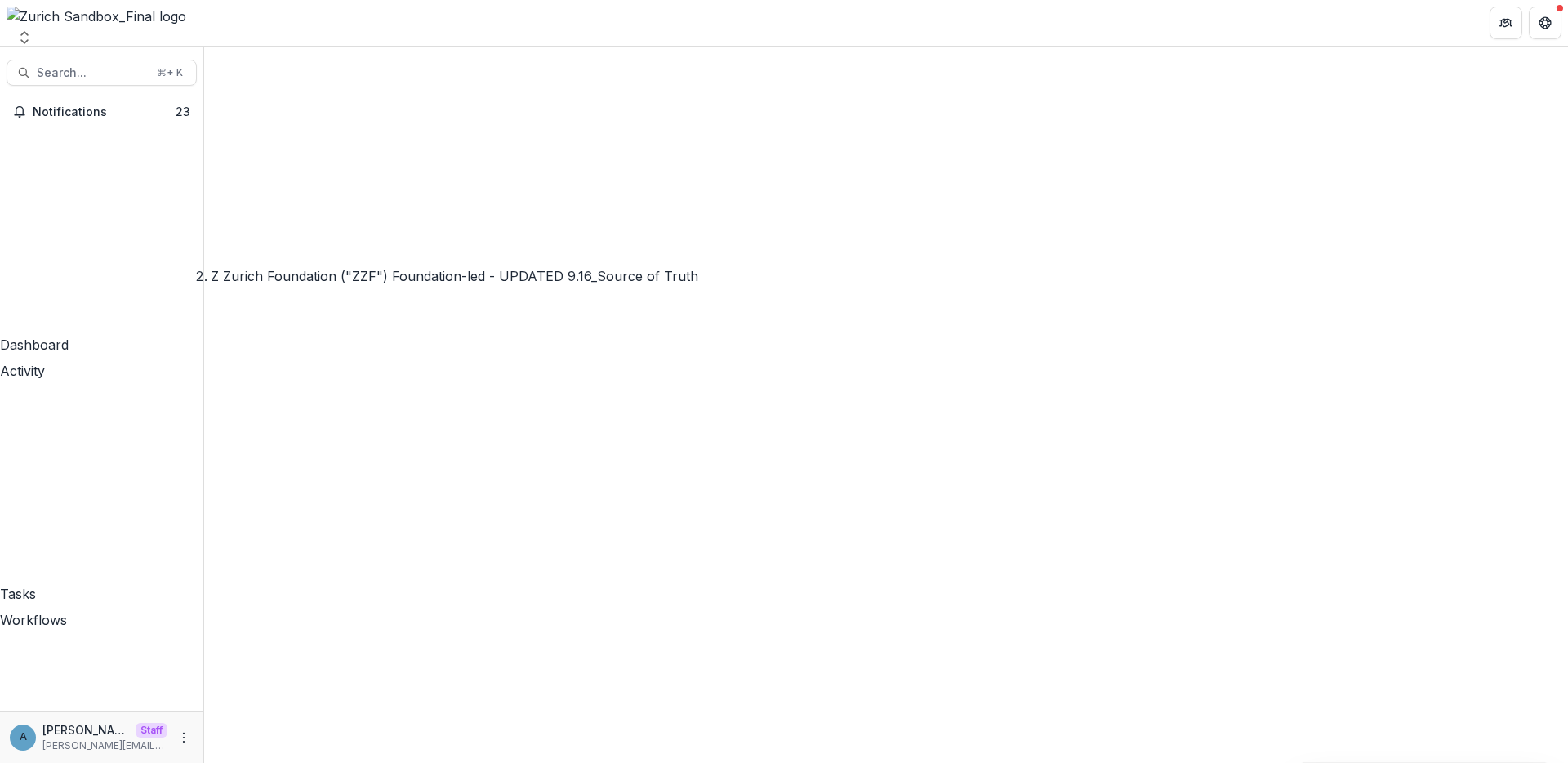
scroll to position [60643, 0]
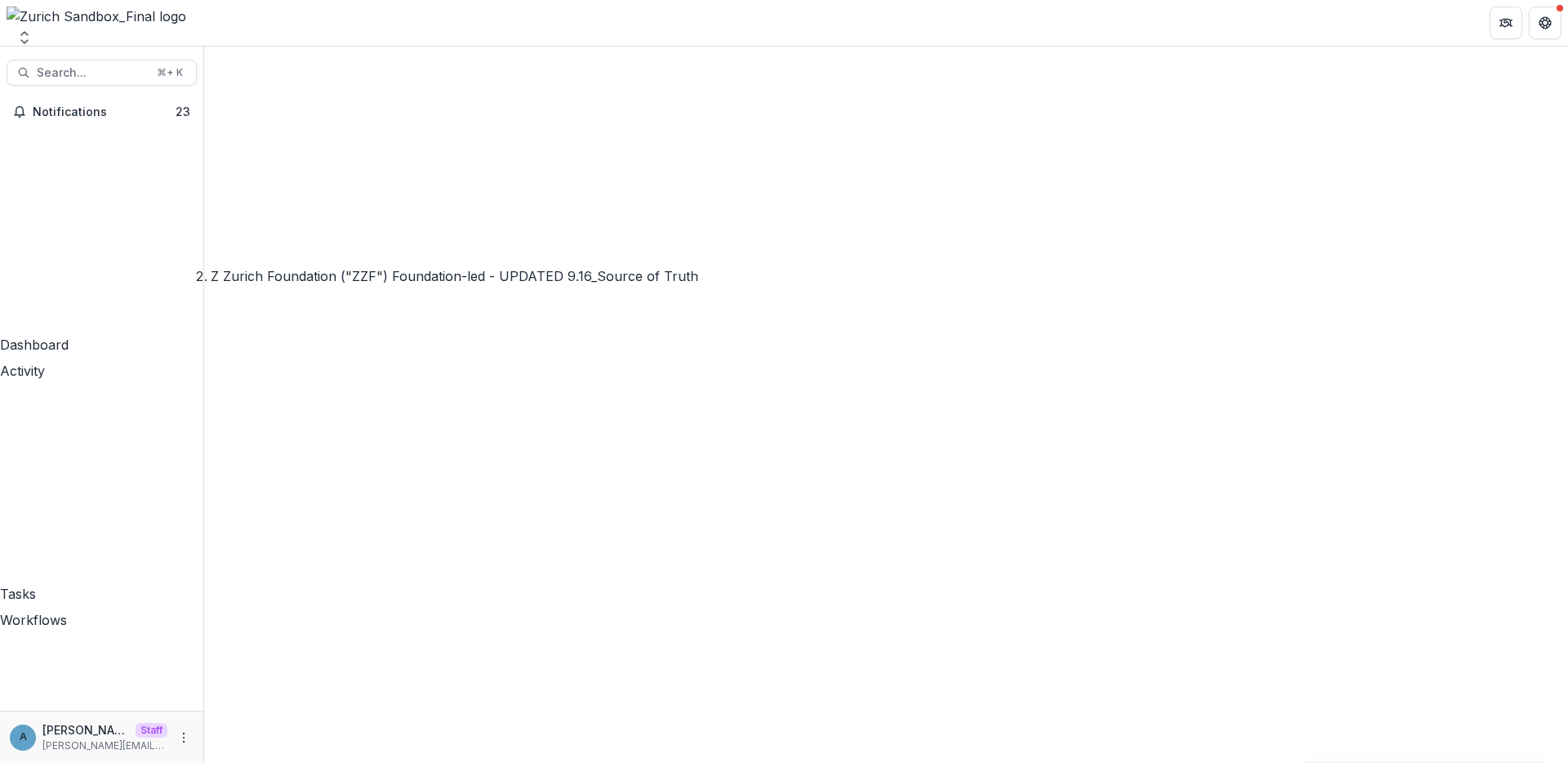
scroll to position [60752, 0]
type textarea "**********"
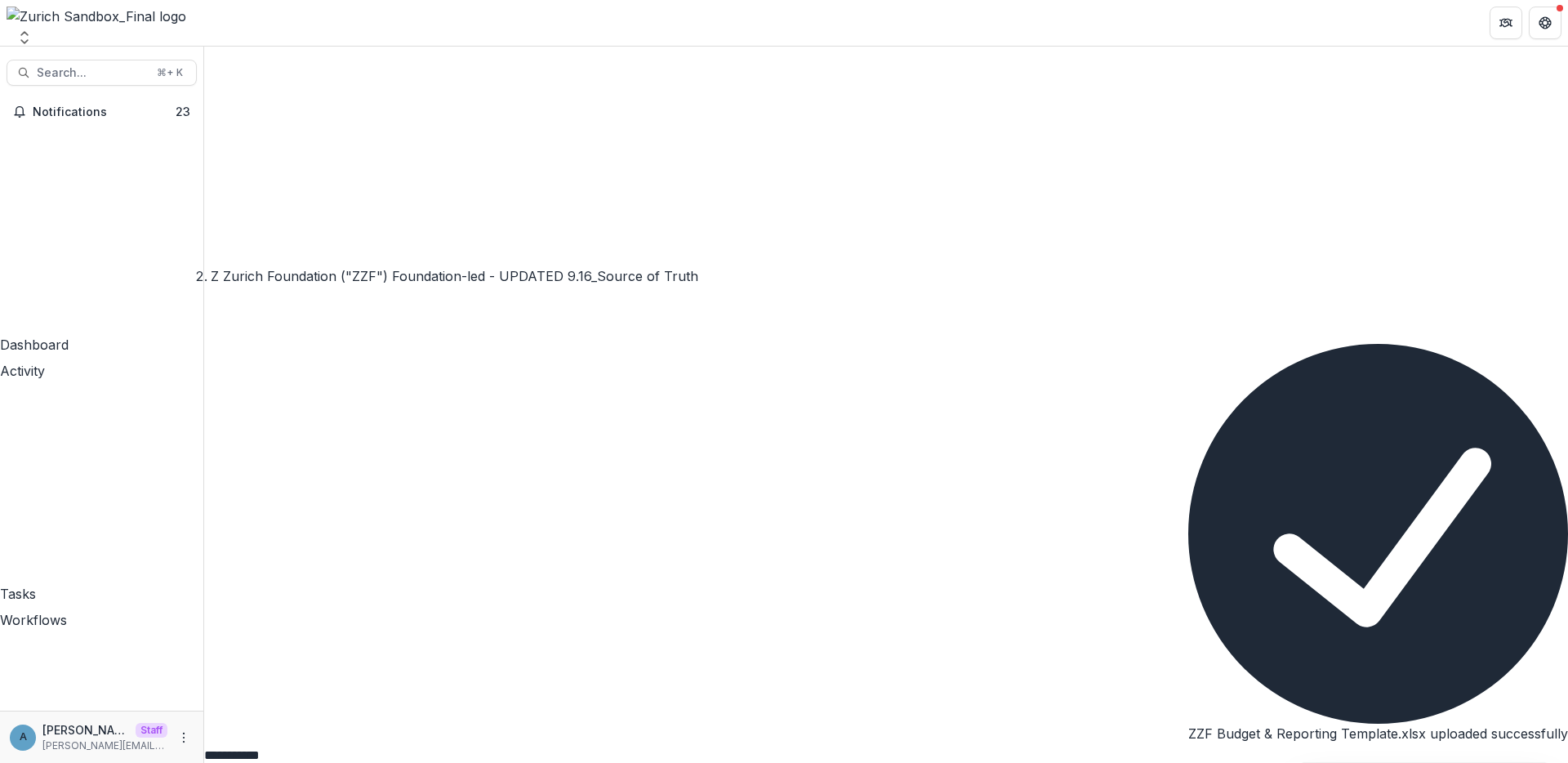
click at [1208, 758] on icon "Close" at bounding box center [1198, 768] width 20 height 20
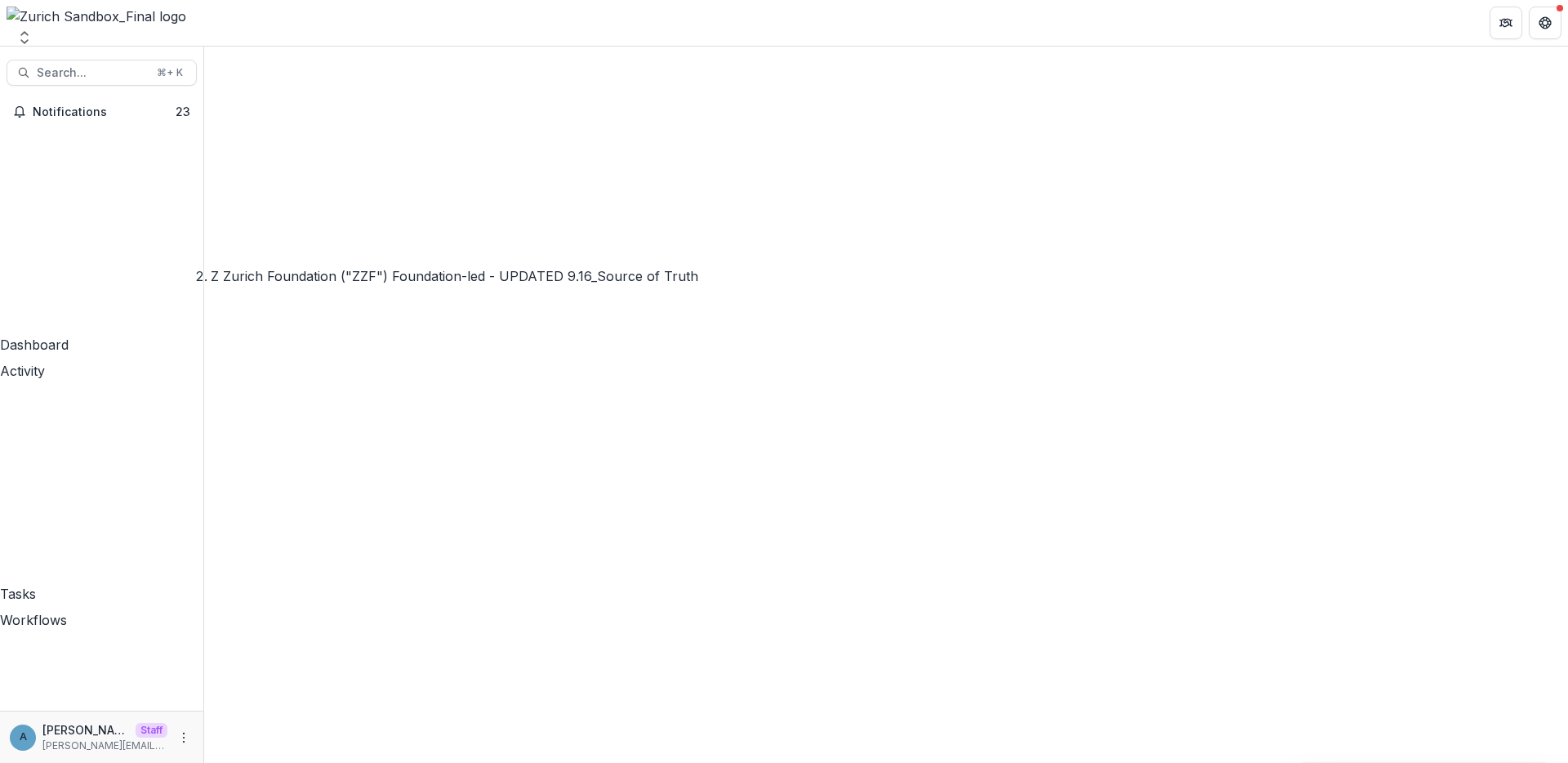
scroll to position [11699, 0]
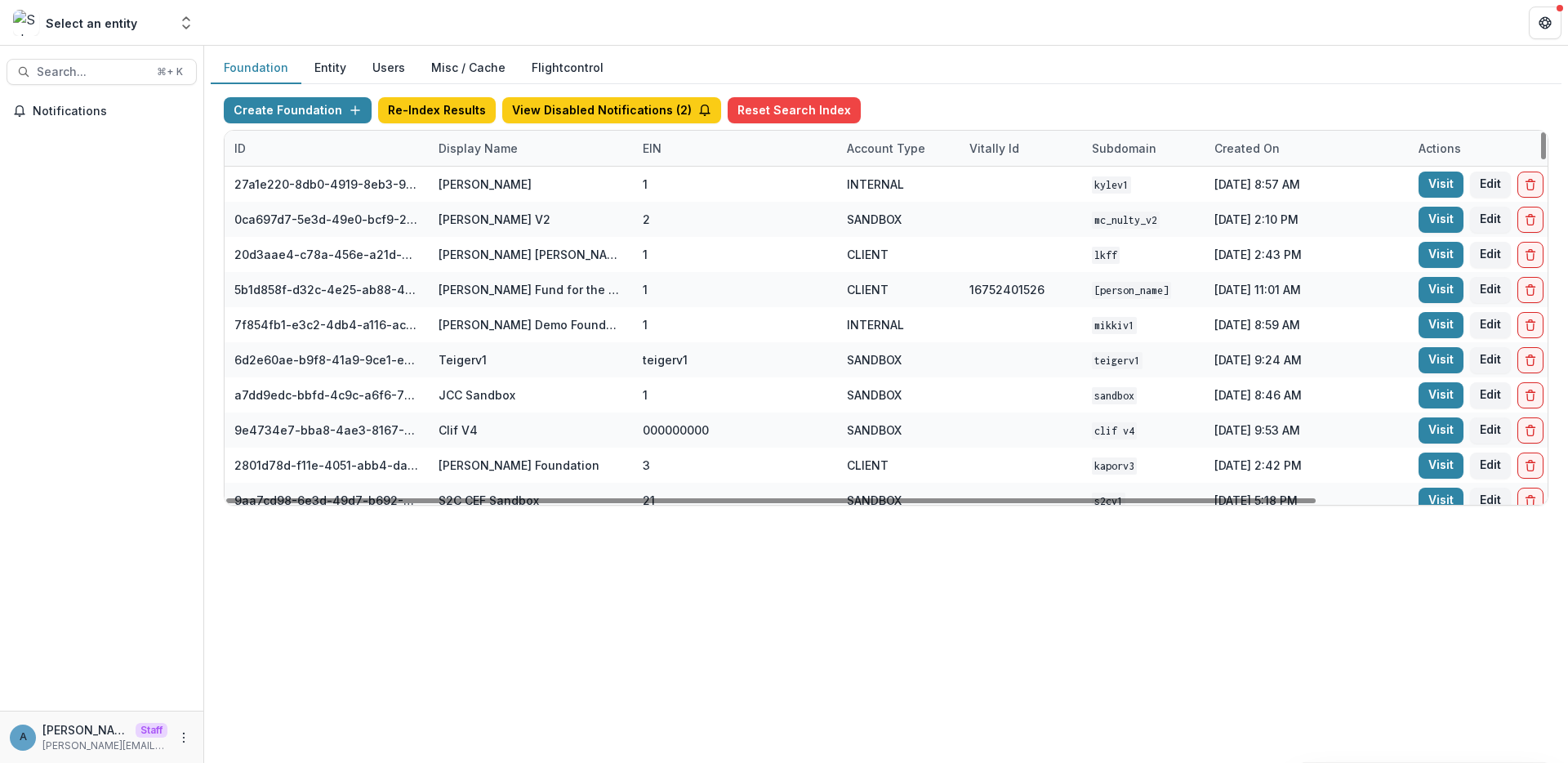
click at [476, 150] on div "Display Name" at bounding box center [478, 148] width 99 height 17
click at [485, 189] on input at bounding box center [530, 186] width 196 height 26
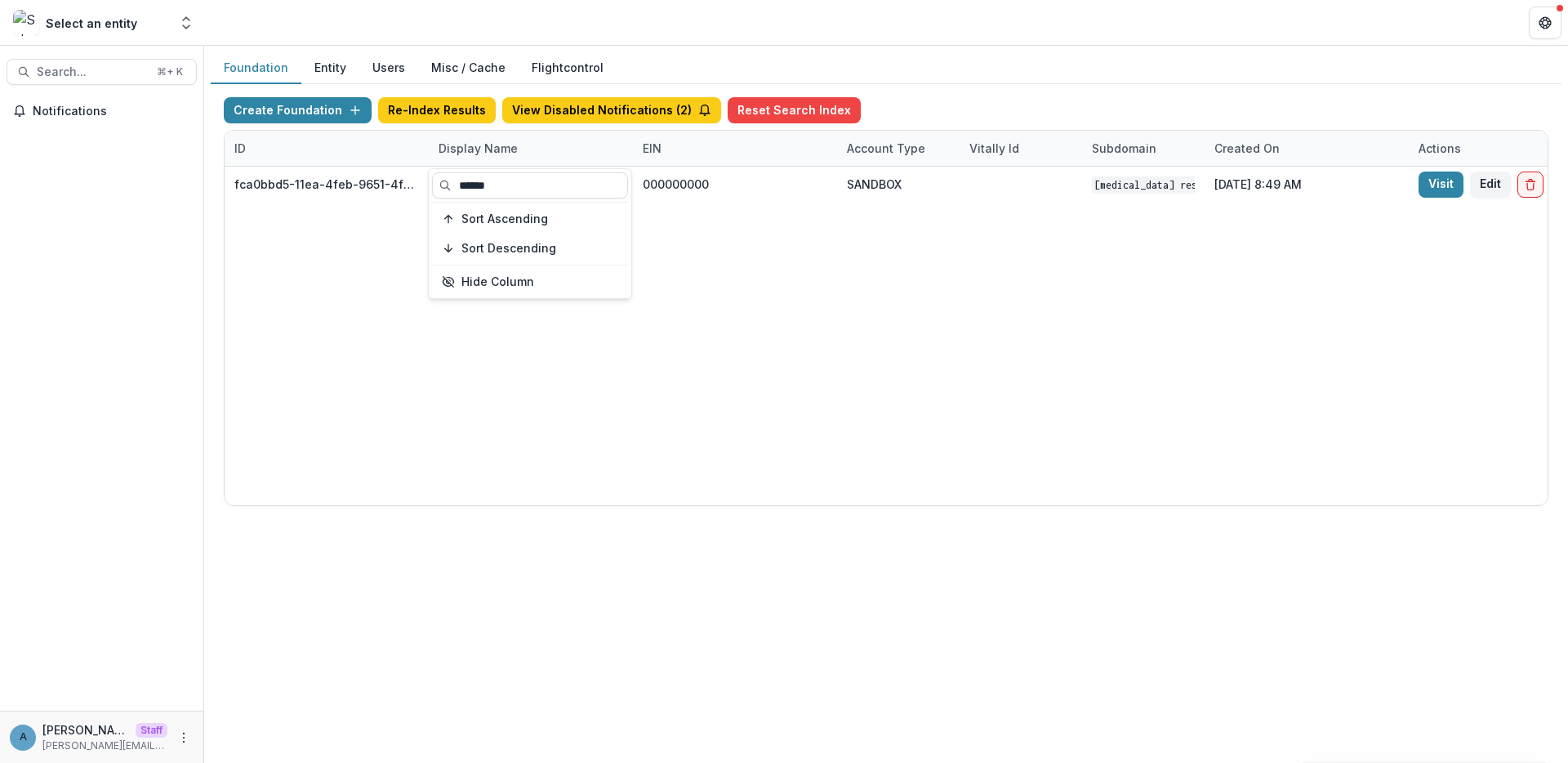
type input "******"
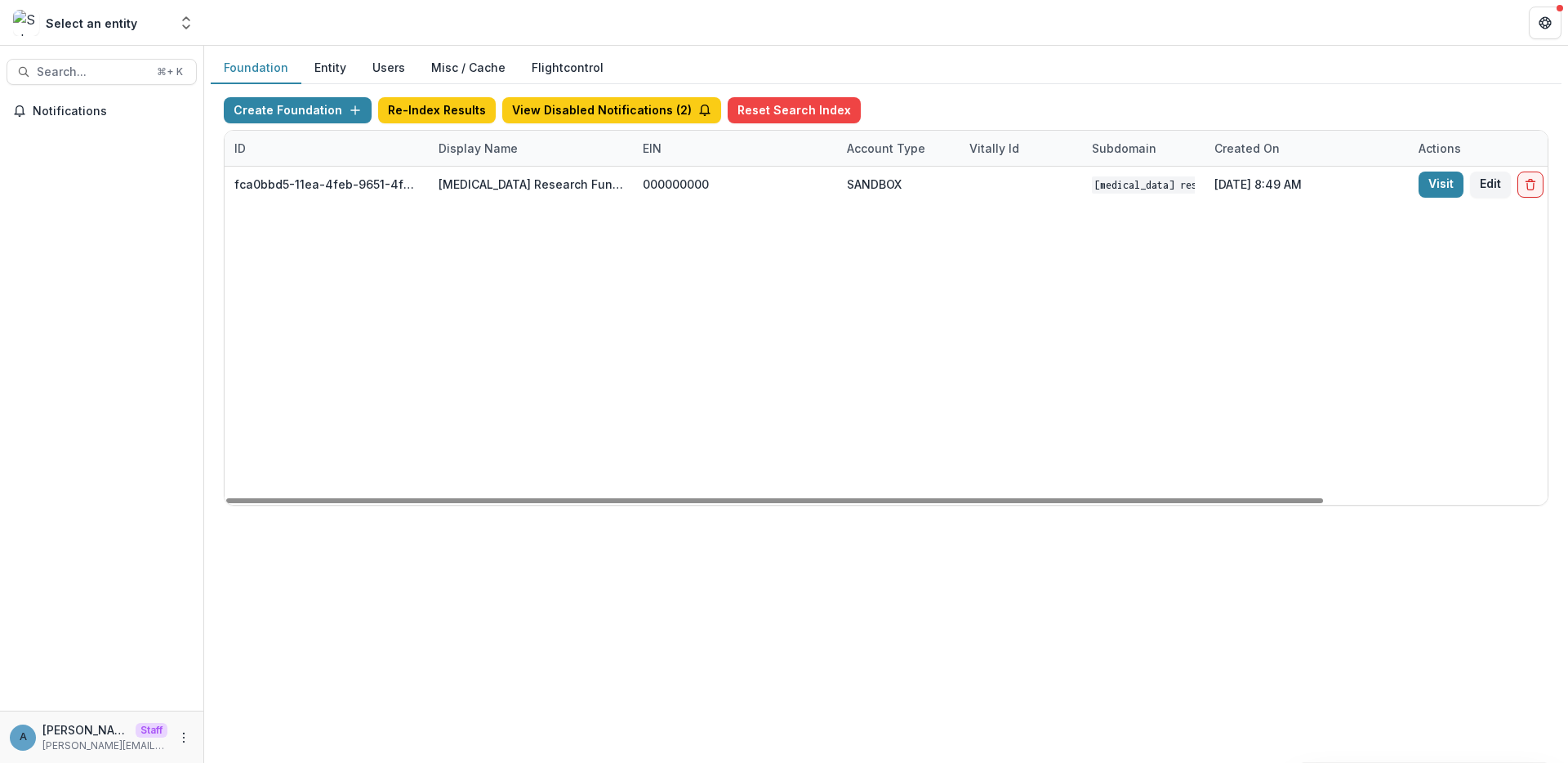
click at [738, 280] on div "fca0bbd5-11ea-4feb-9651-4f2901940552 [MEDICAL_DATA] Research Fund Workflow Sand…" at bounding box center [1020, 335] width 1593 height 338
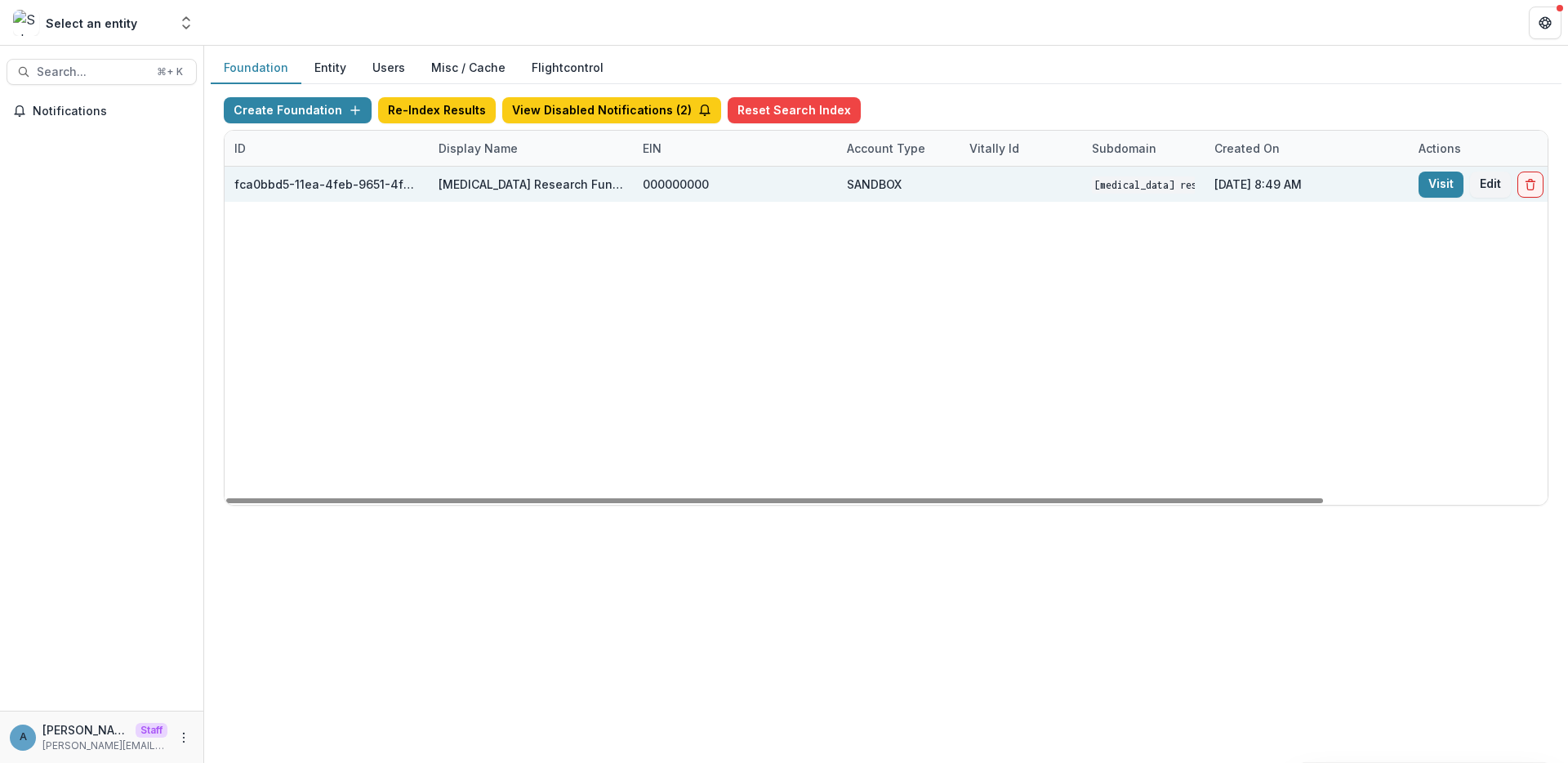
scroll to position [0, 270]
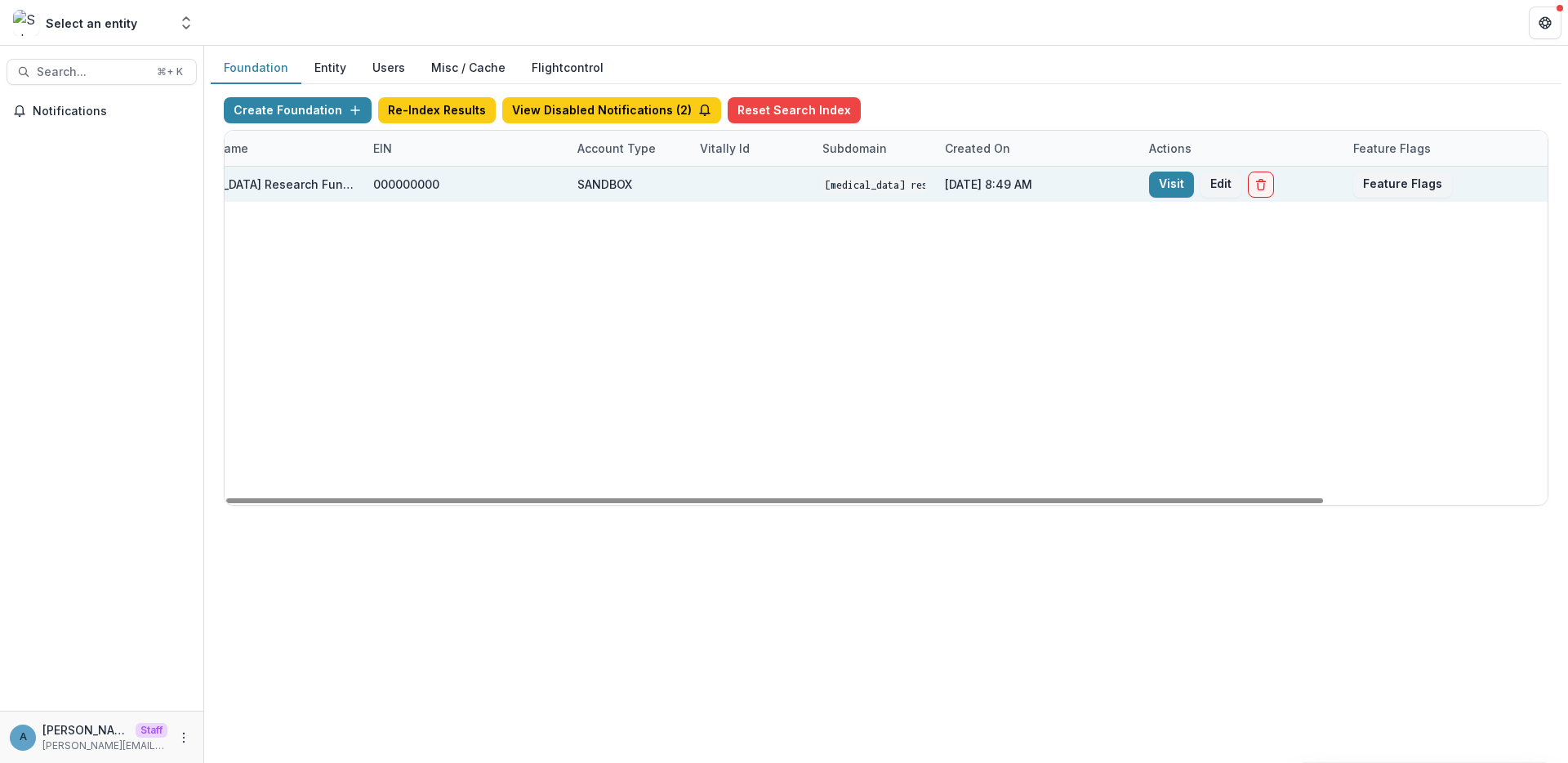
click at [1147, 185] on div "Visit Edit" at bounding box center [1241, 184] width 204 height 35
click at [1158, 188] on link "Visit" at bounding box center [1171, 185] width 45 height 26
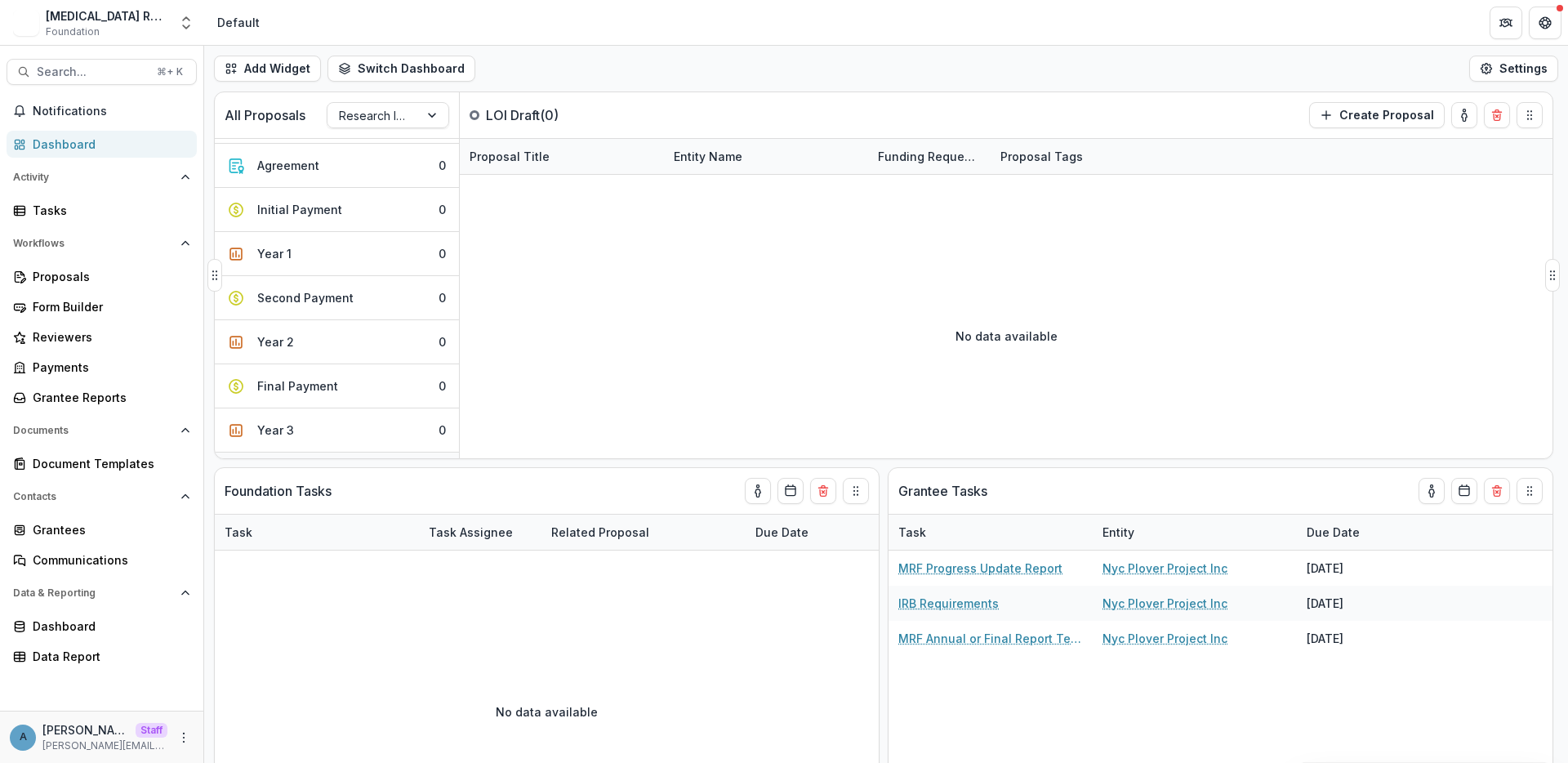
scroll to position [564, 0]
click at [372, 113] on div at bounding box center [372, 115] width 68 height 21
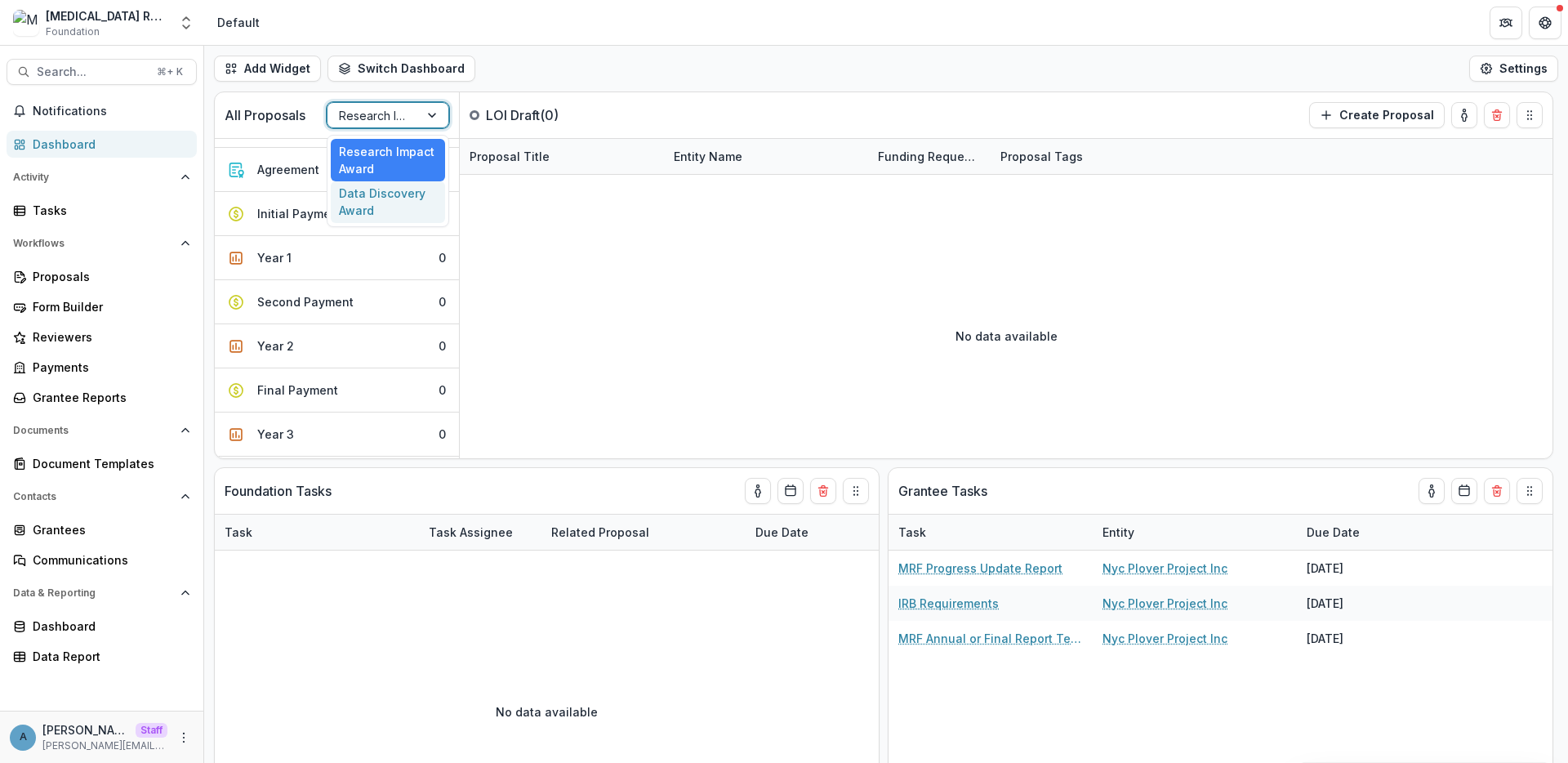
click at [395, 197] on div "Data Discovery Award" at bounding box center [387, 202] width 114 height 43
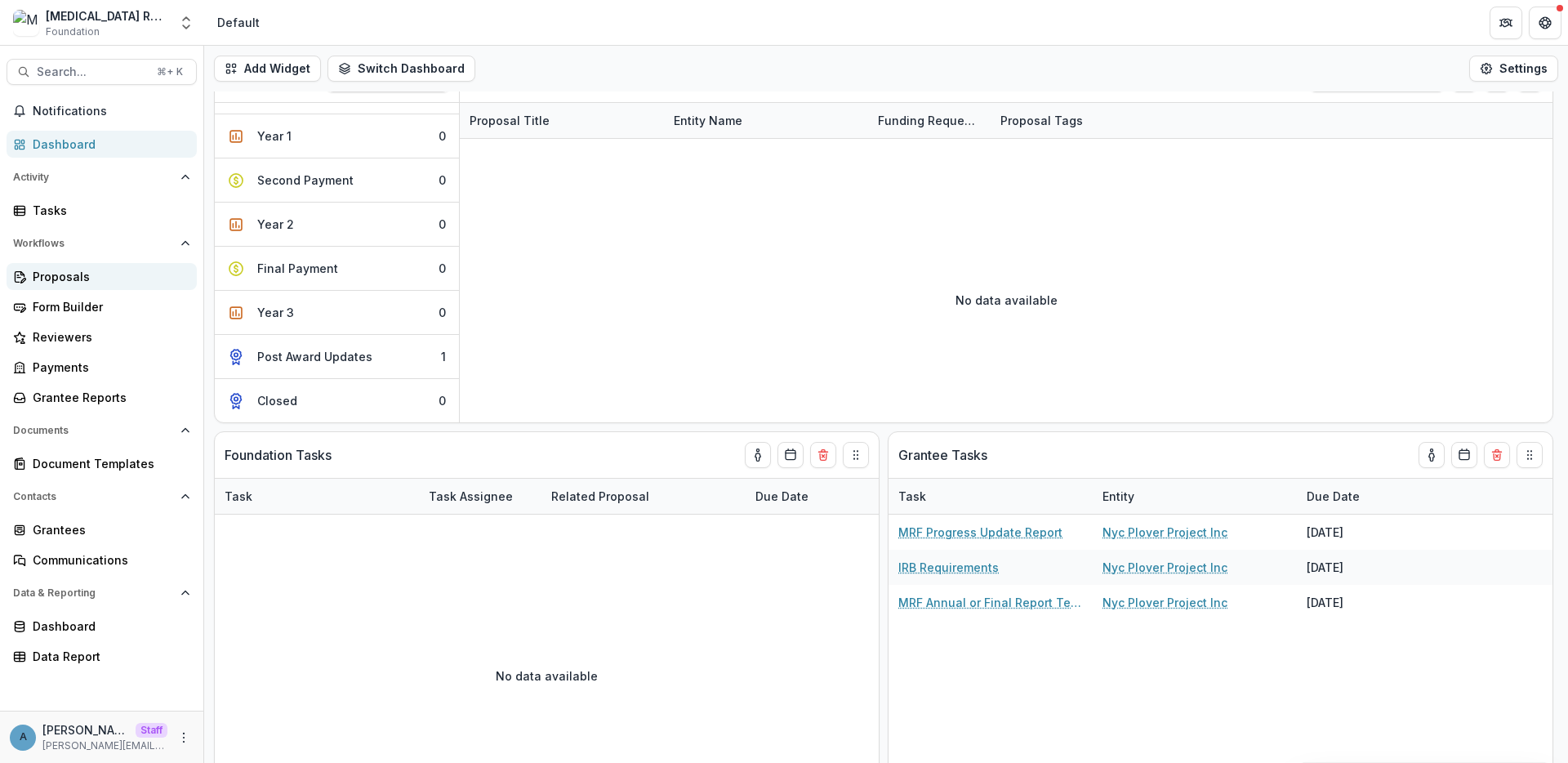
click at [72, 279] on div "Proposals" at bounding box center [109, 276] width 151 height 17
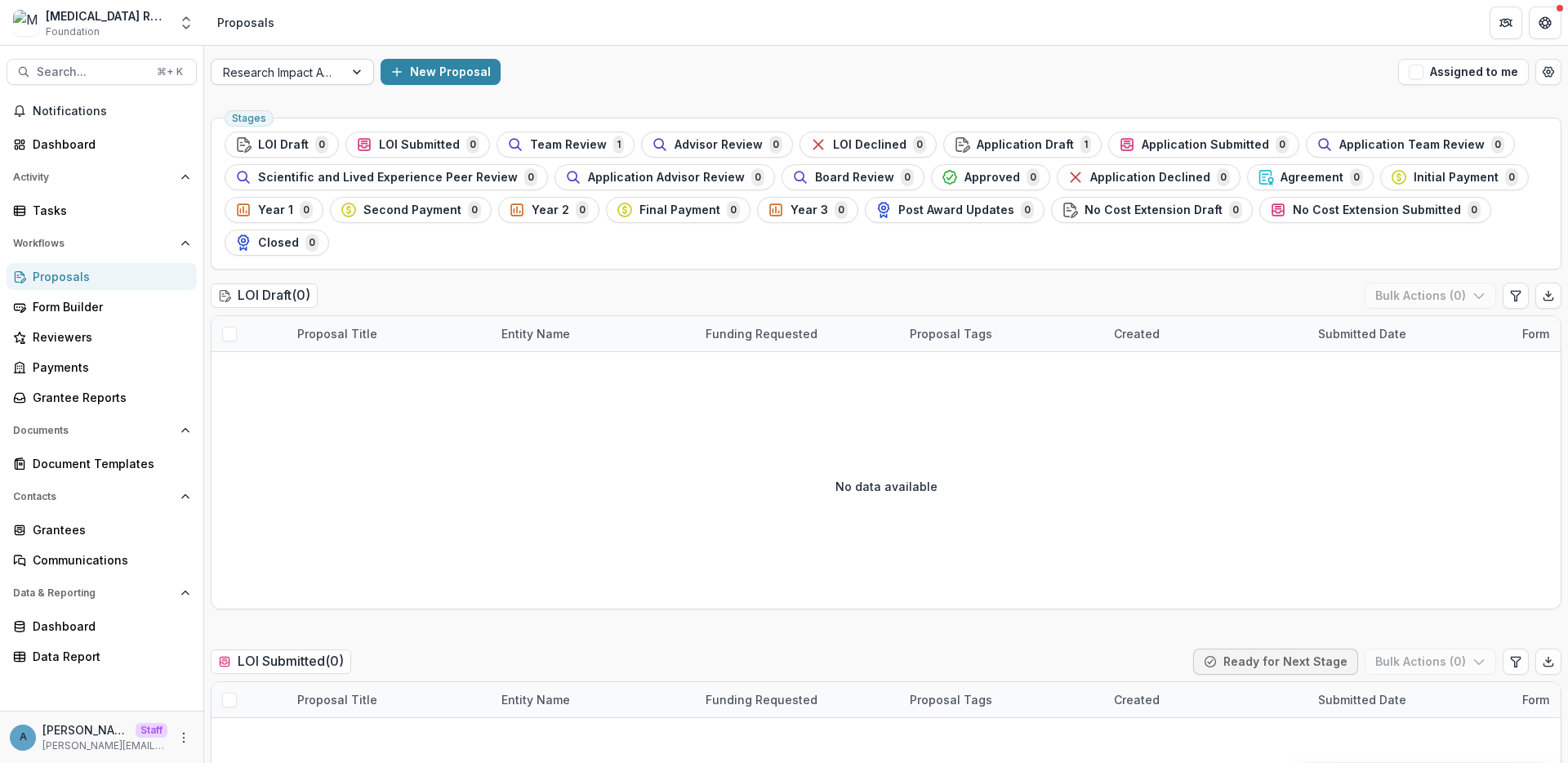
click at [302, 69] on div at bounding box center [277, 72] width 109 height 21
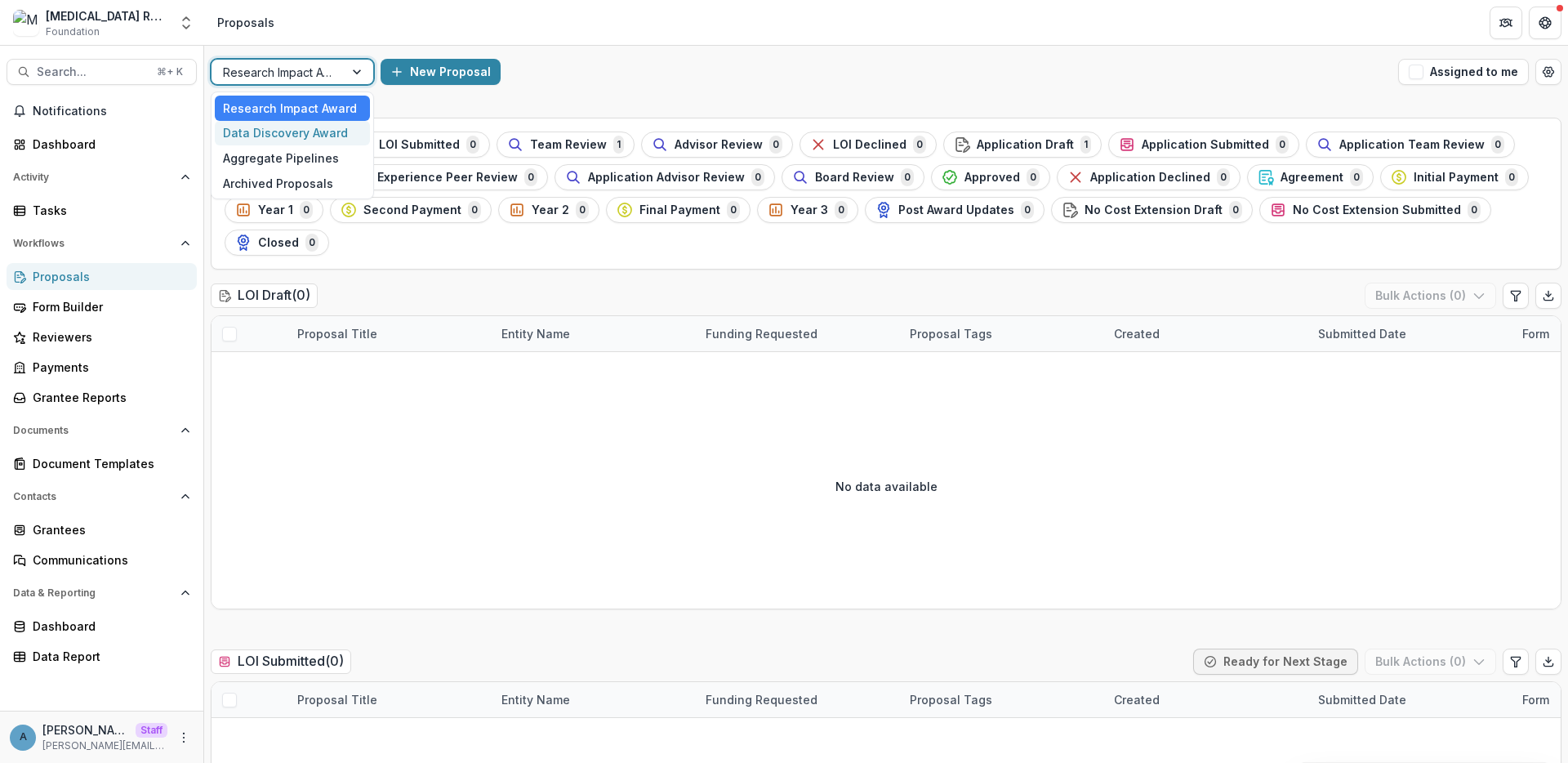
click at [297, 129] on div "Data Discovery Award" at bounding box center [292, 133] width 155 height 25
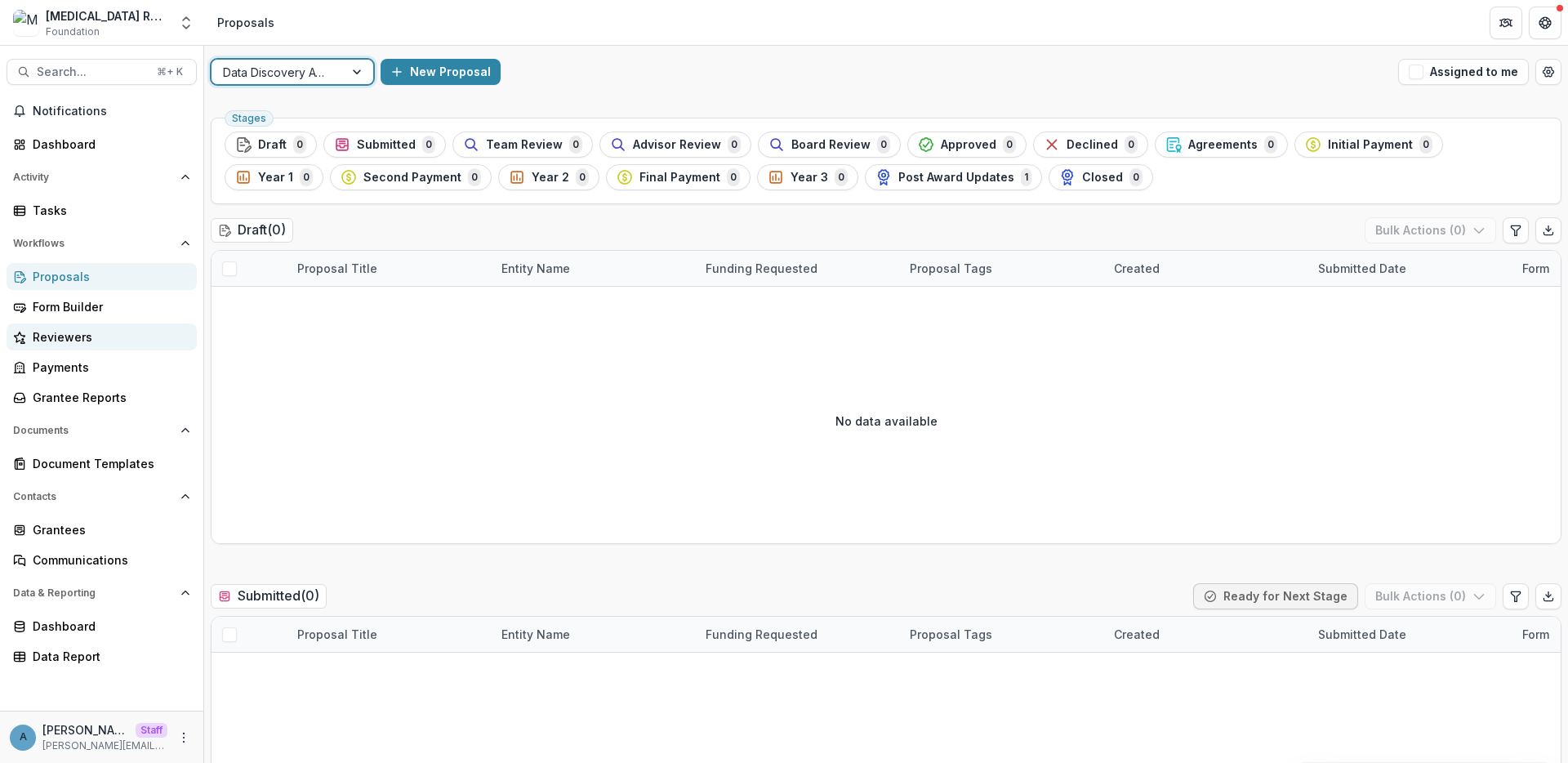
click at [126, 337] on div "Reviewers" at bounding box center [109, 336] width 151 height 17
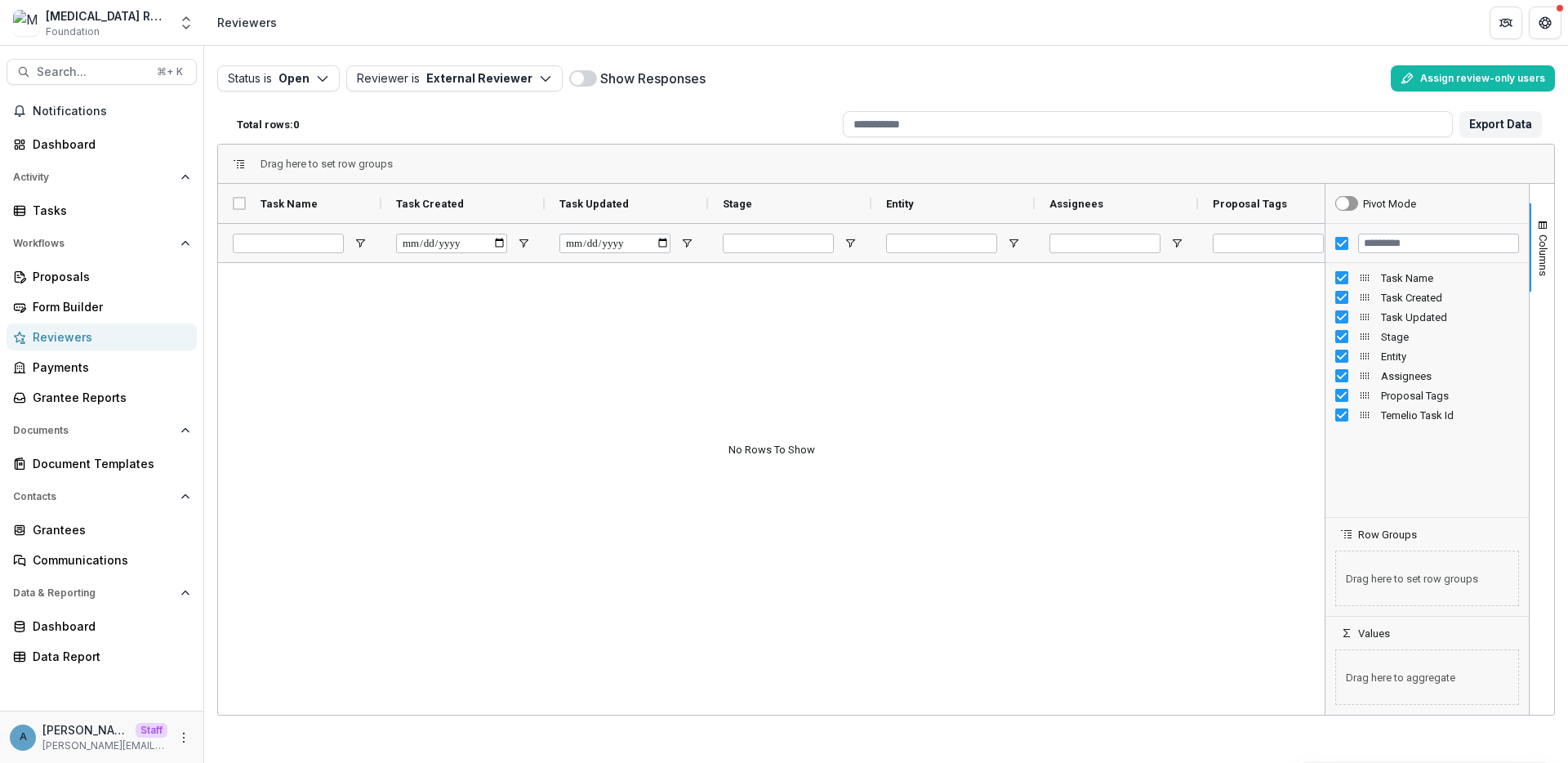
click at [579, 78] on span at bounding box center [583, 78] width 28 height 16
click at [206, 733] on div "Status is Open Open Completed Reviewer is External Reviewer External Reviewer (…" at bounding box center [886, 405] width 1364 height 717
click at [183, 733] on circle "More" at bounding box center [183, 733] width 1 height 1
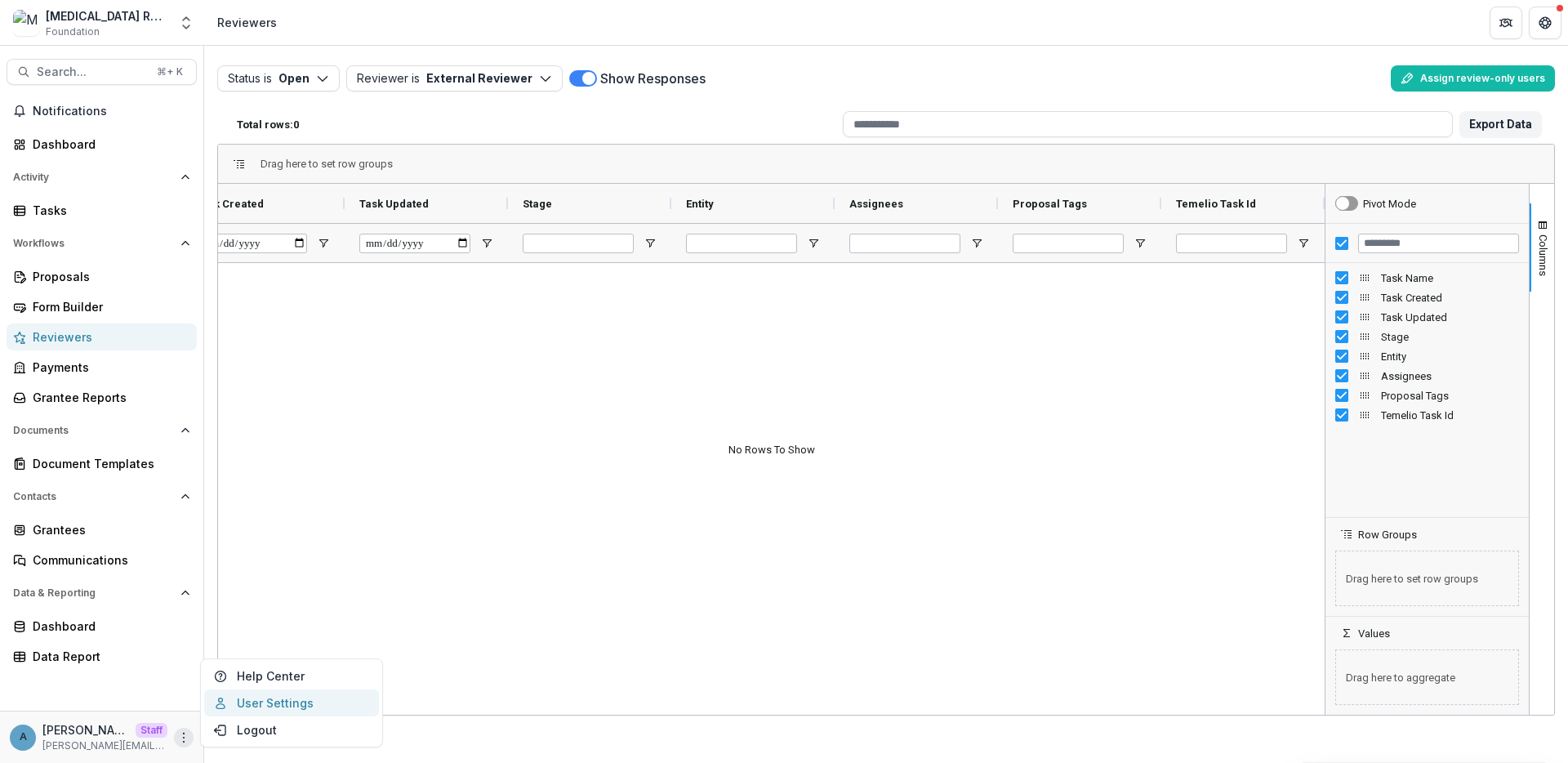
click at [261, 702] on link "User Settings" at bounding box center [291, 702] width 175 height 27
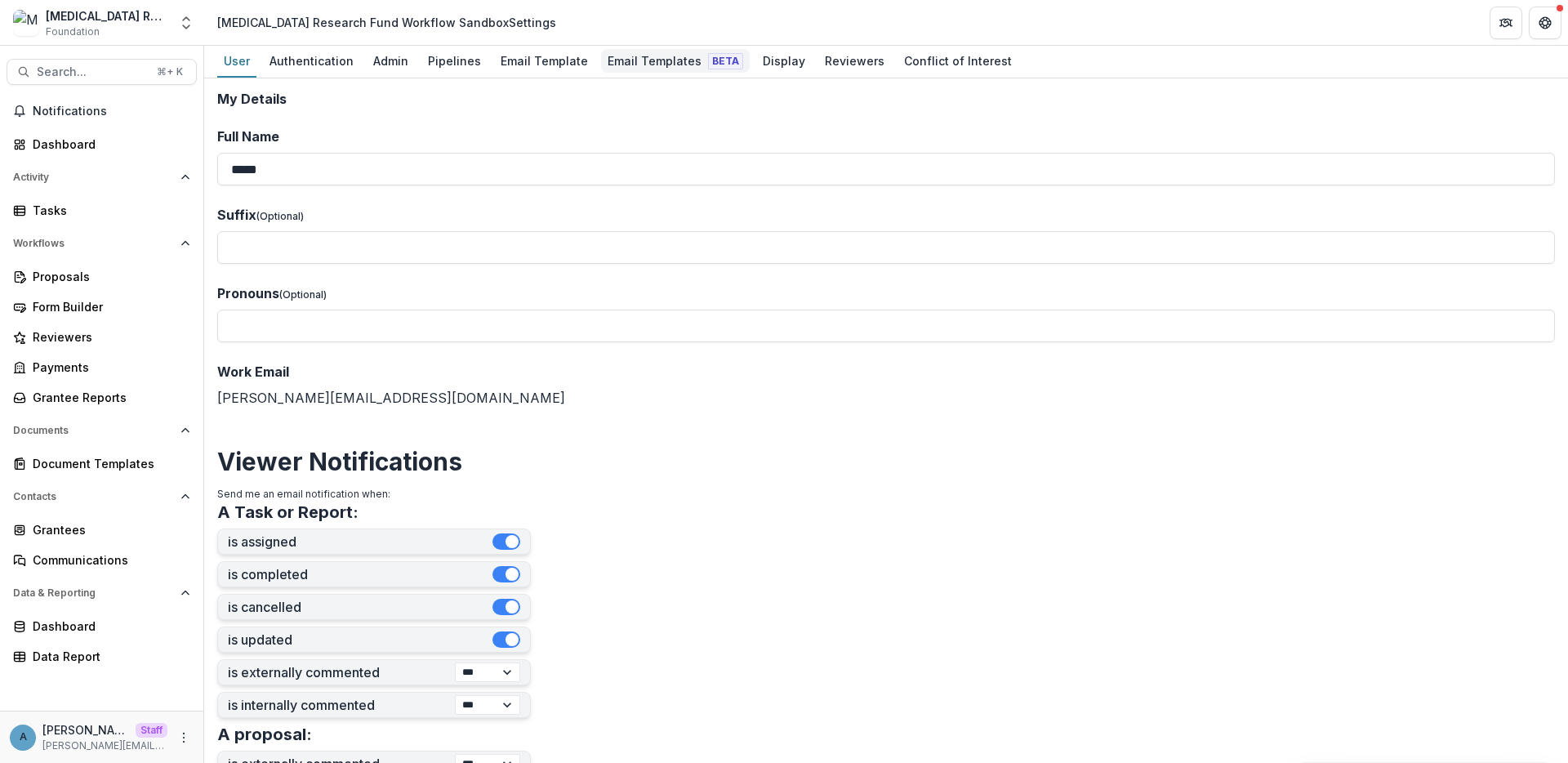
click at [658, 72] on div "Email Templates Beta" at bounding box center [675, 61] width 149 height 24
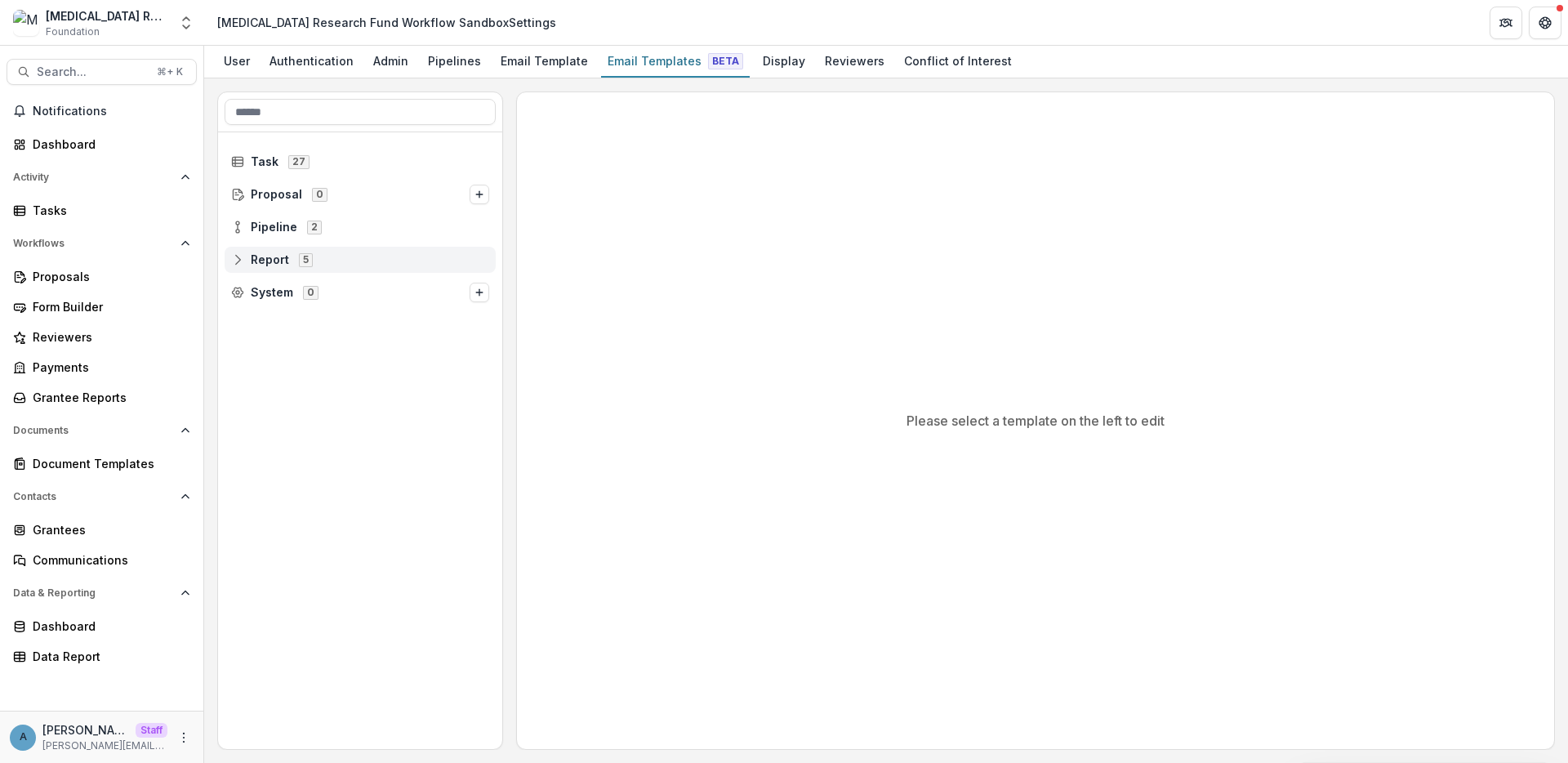
click at [256, 260] on span "Report" at bounding box center [270, 260] width 39 height 14
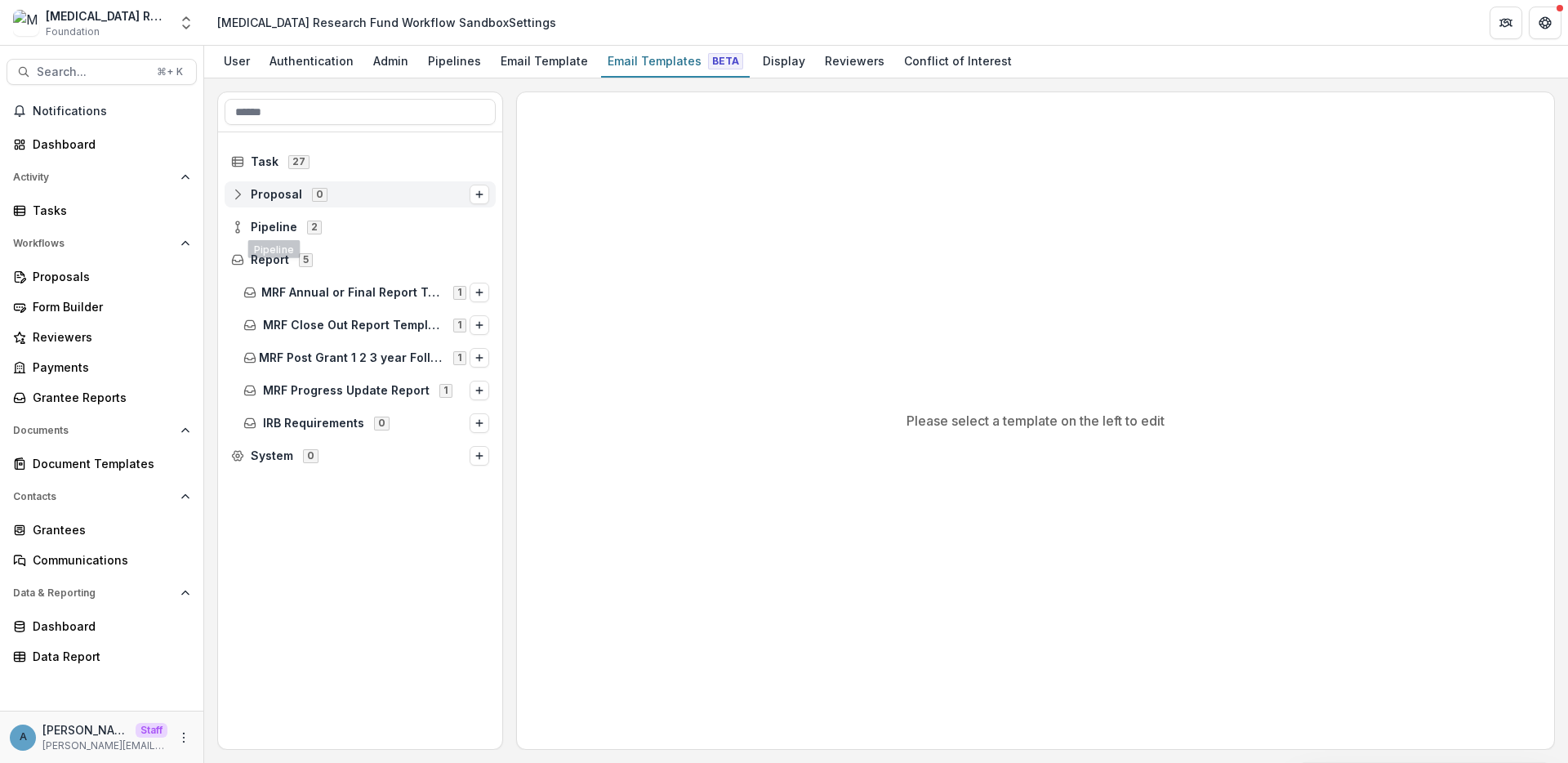
click at [266, 191] on span "Proposal" at bounding box center [276, 194] width 52 height 14
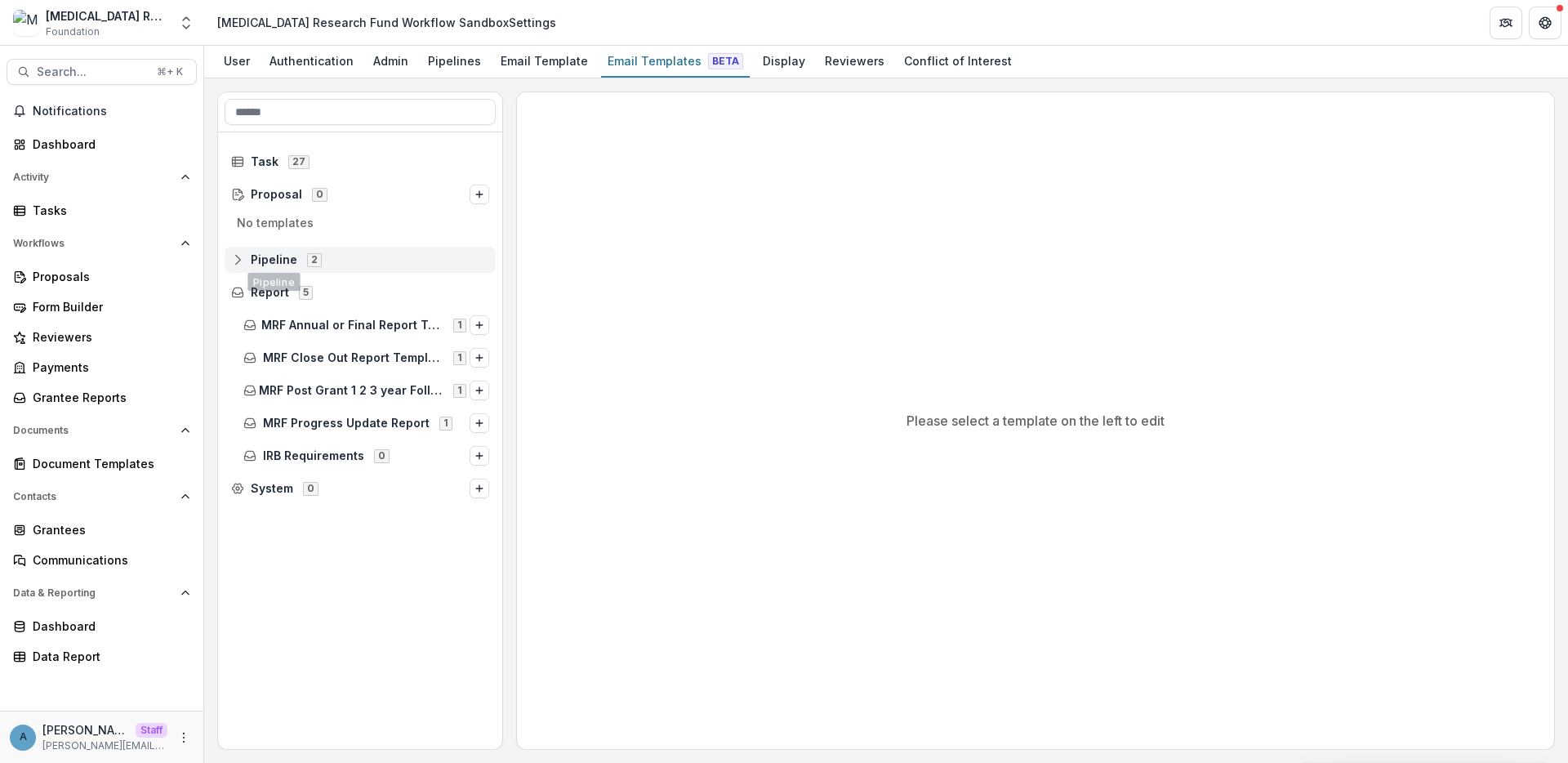
click at [277, 270] on div "Pipeline 2" at bounding box center [360, 260] width 271 height 26
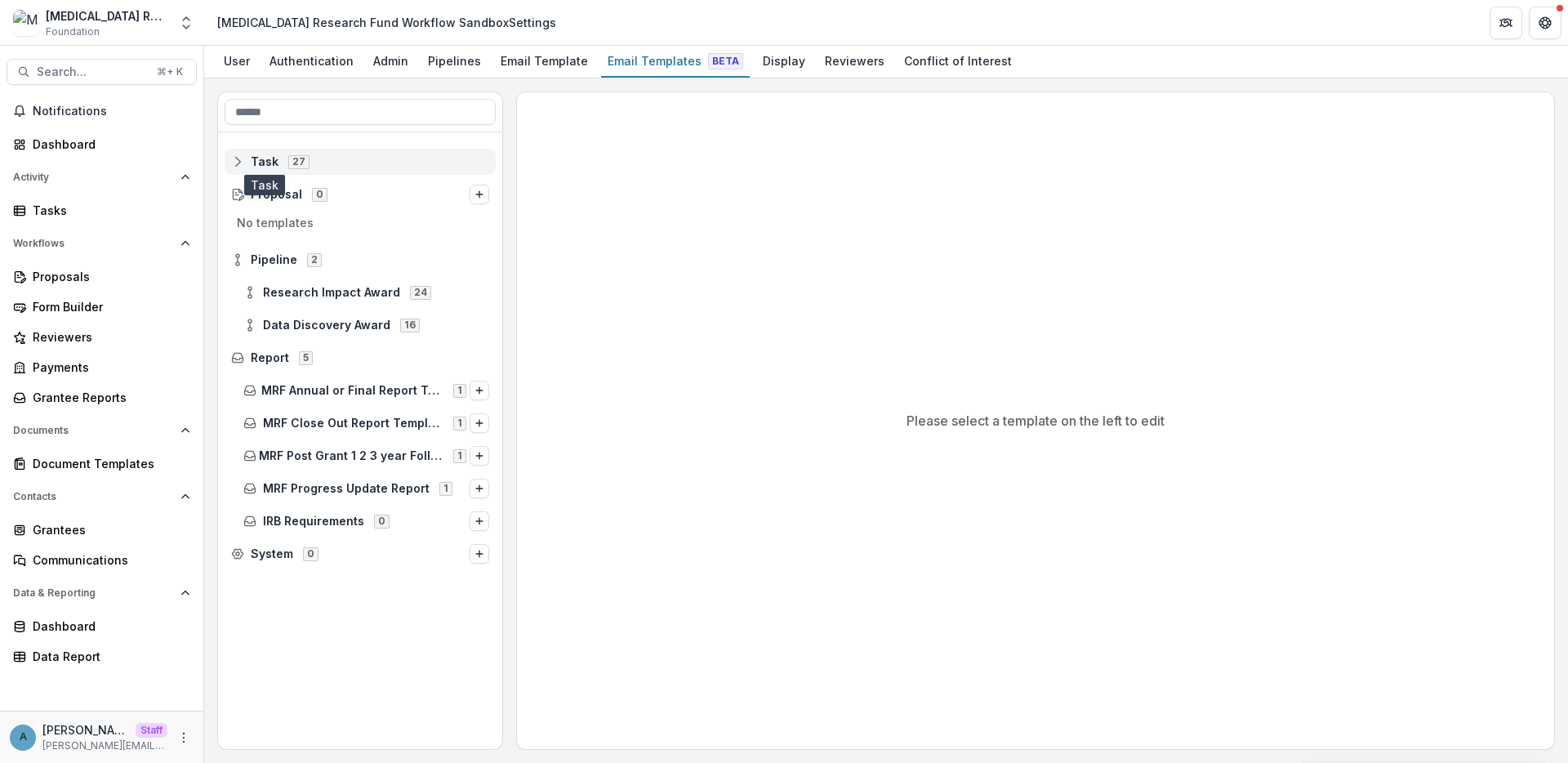
click at [261, 164] on span "Task" at bounding box center [265, 162] width 28 height 14
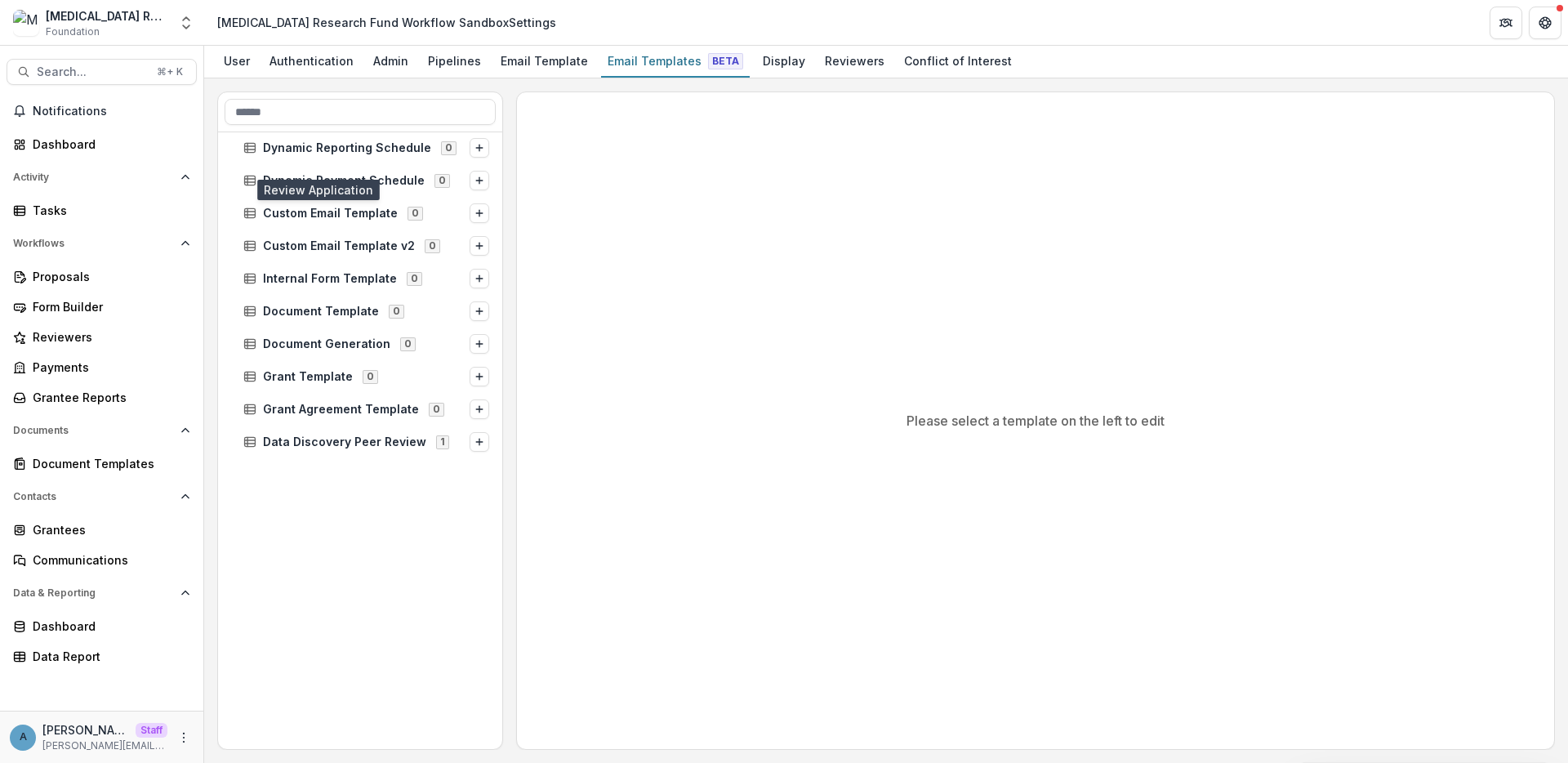
scroll to position [479, 0]
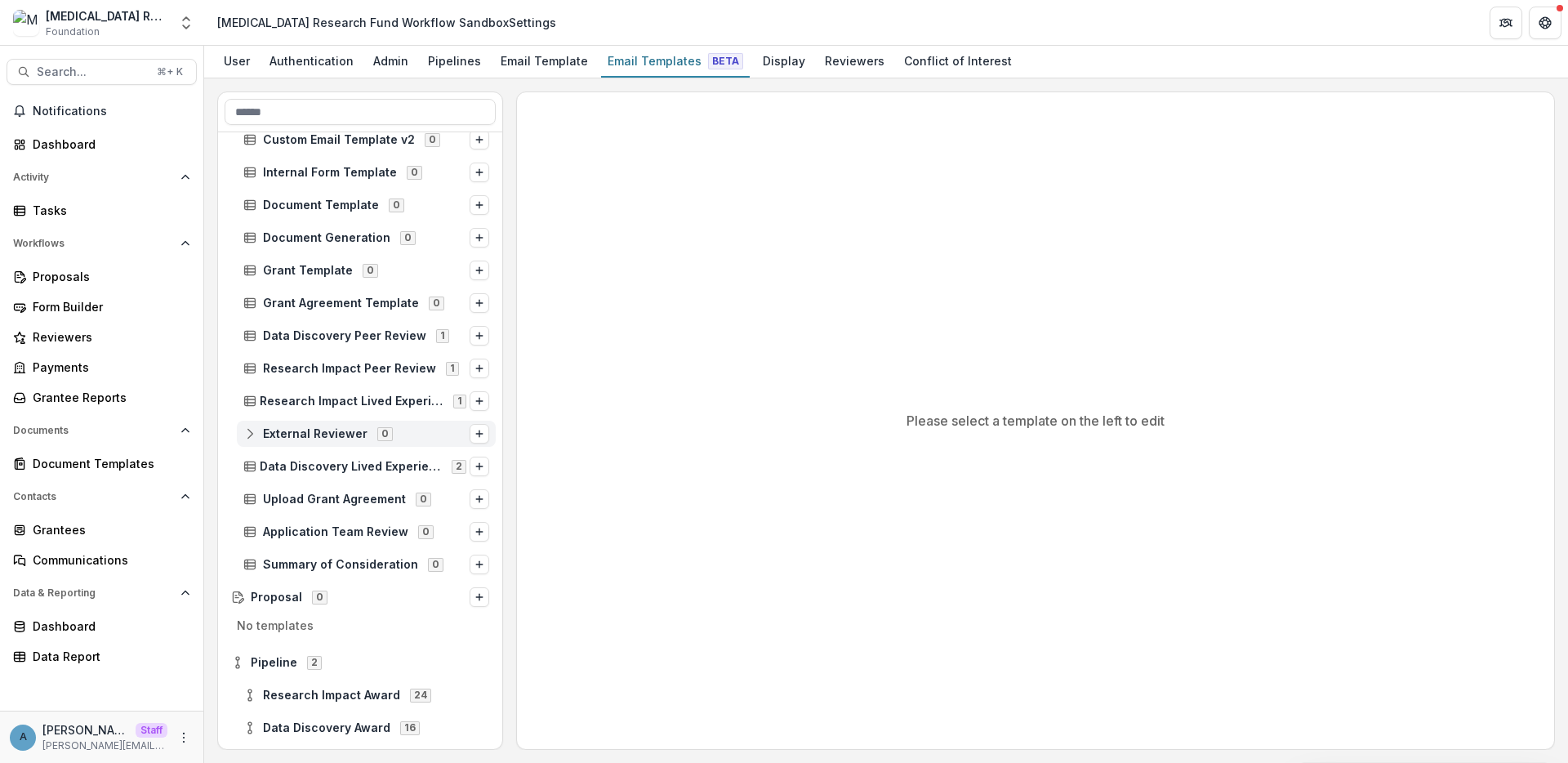
click at [342, 440] on span "External Reviewer 0" at bounding box center [356, 432] width 226 height 14
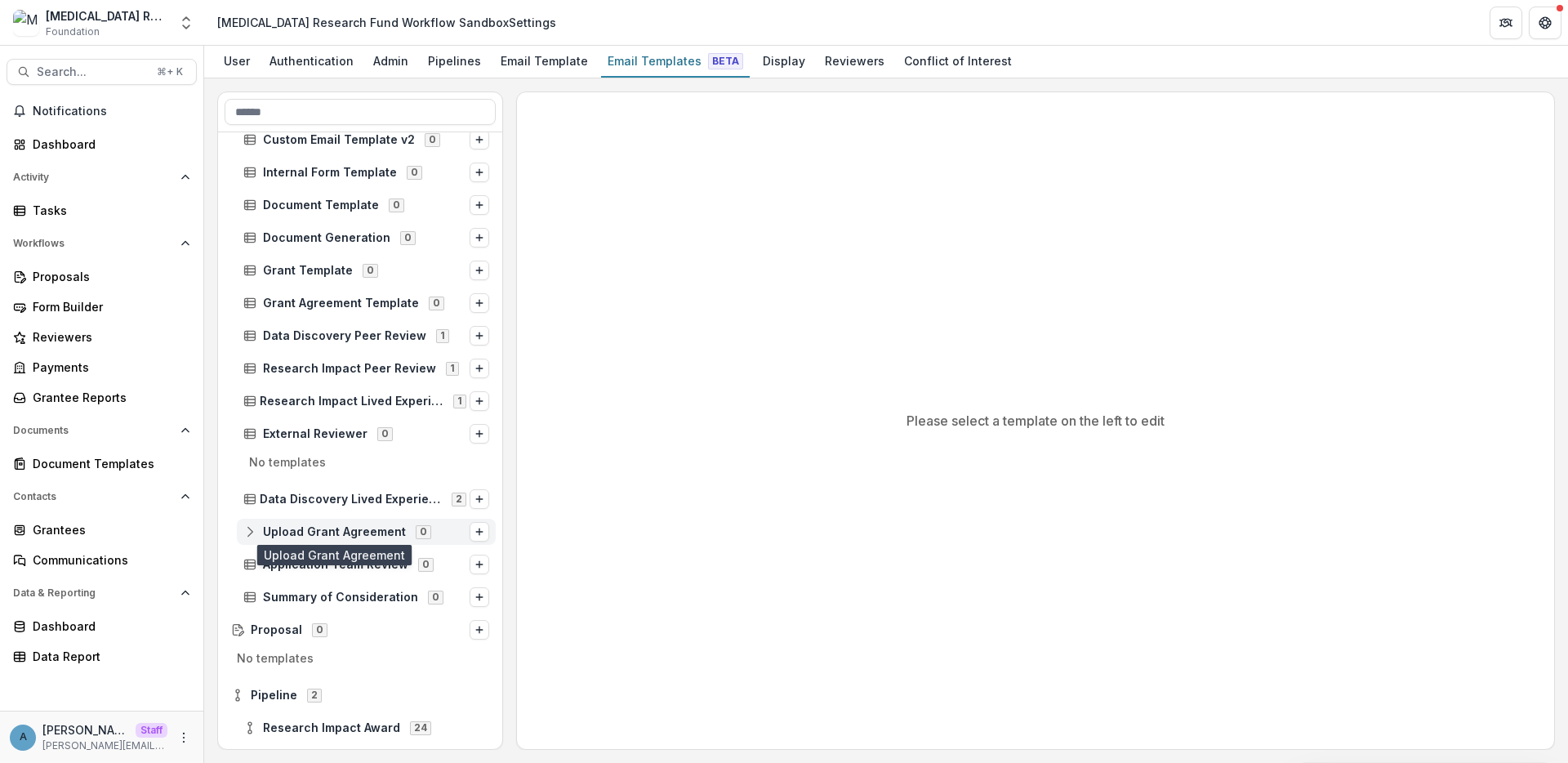
click at [354, 525] on span "Upload Grant Agreement" at bounding box center [335, 532] width 143 height 14
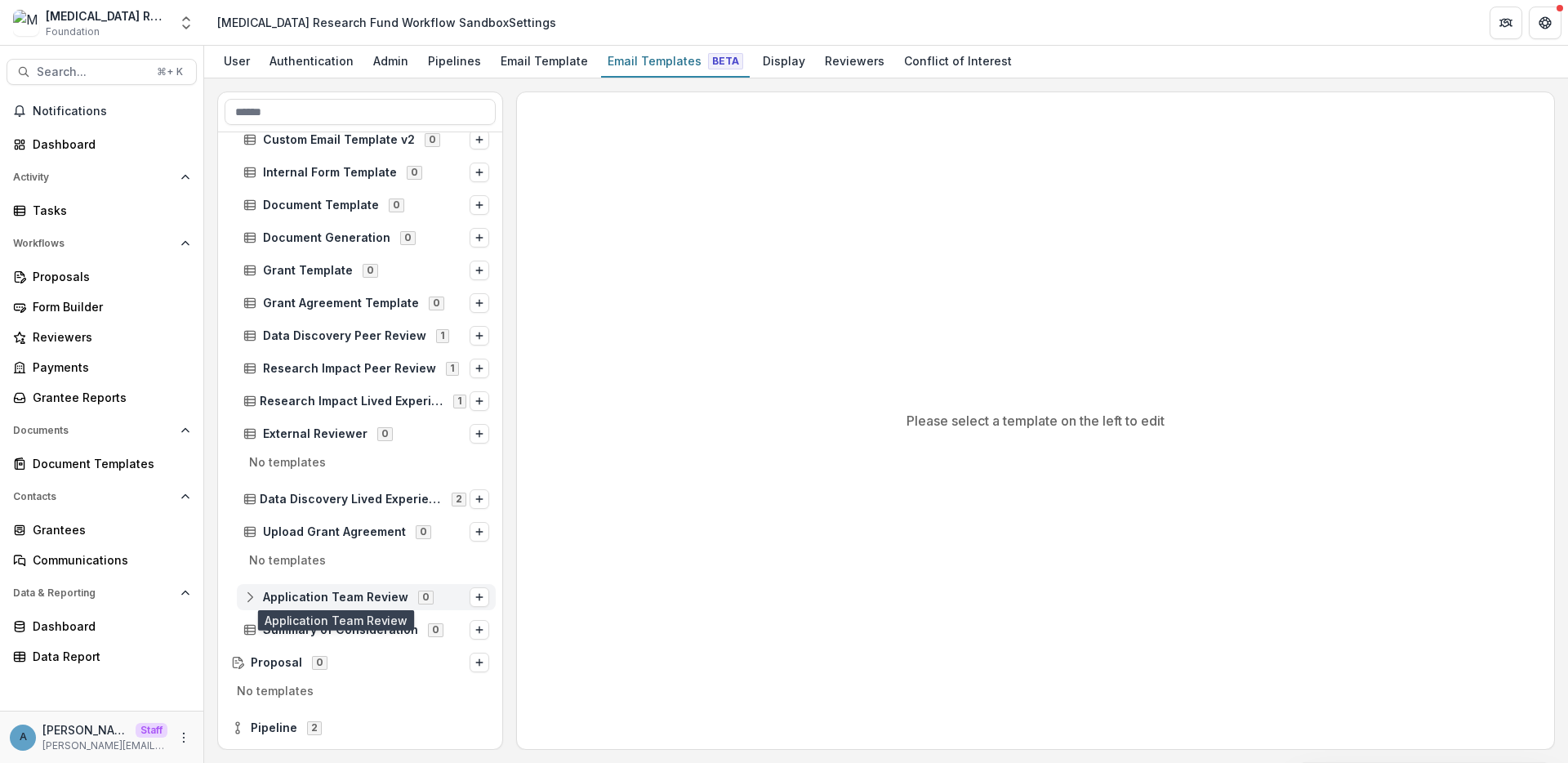
click at [334, 603] on span "Application Team Review" at bounding box center [335, 597] width 146 height 14
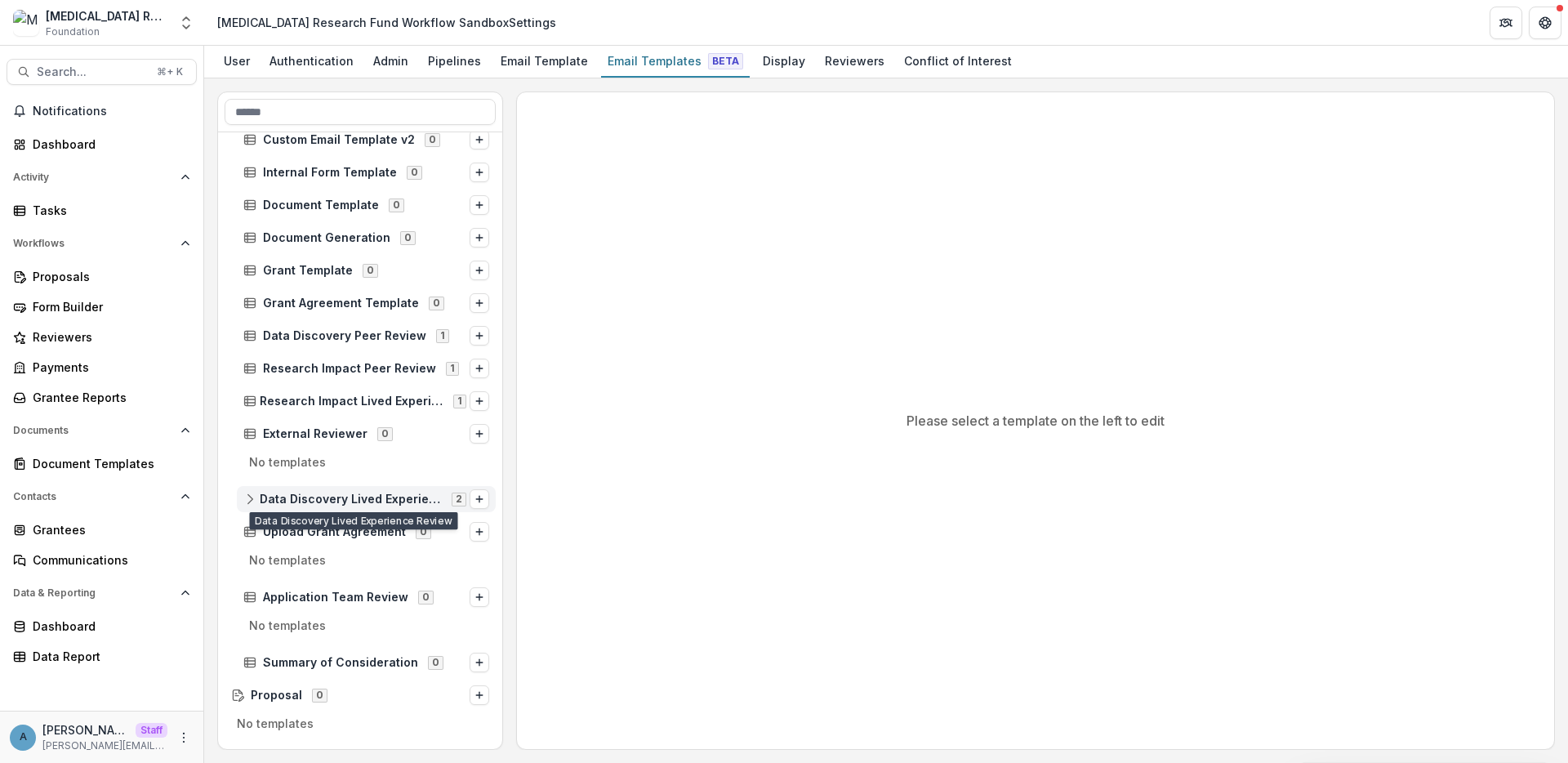
click at [321, 500] on span "Data Discovery Lived Experience Review" at bounding box center [350, 499] width 182 height 14
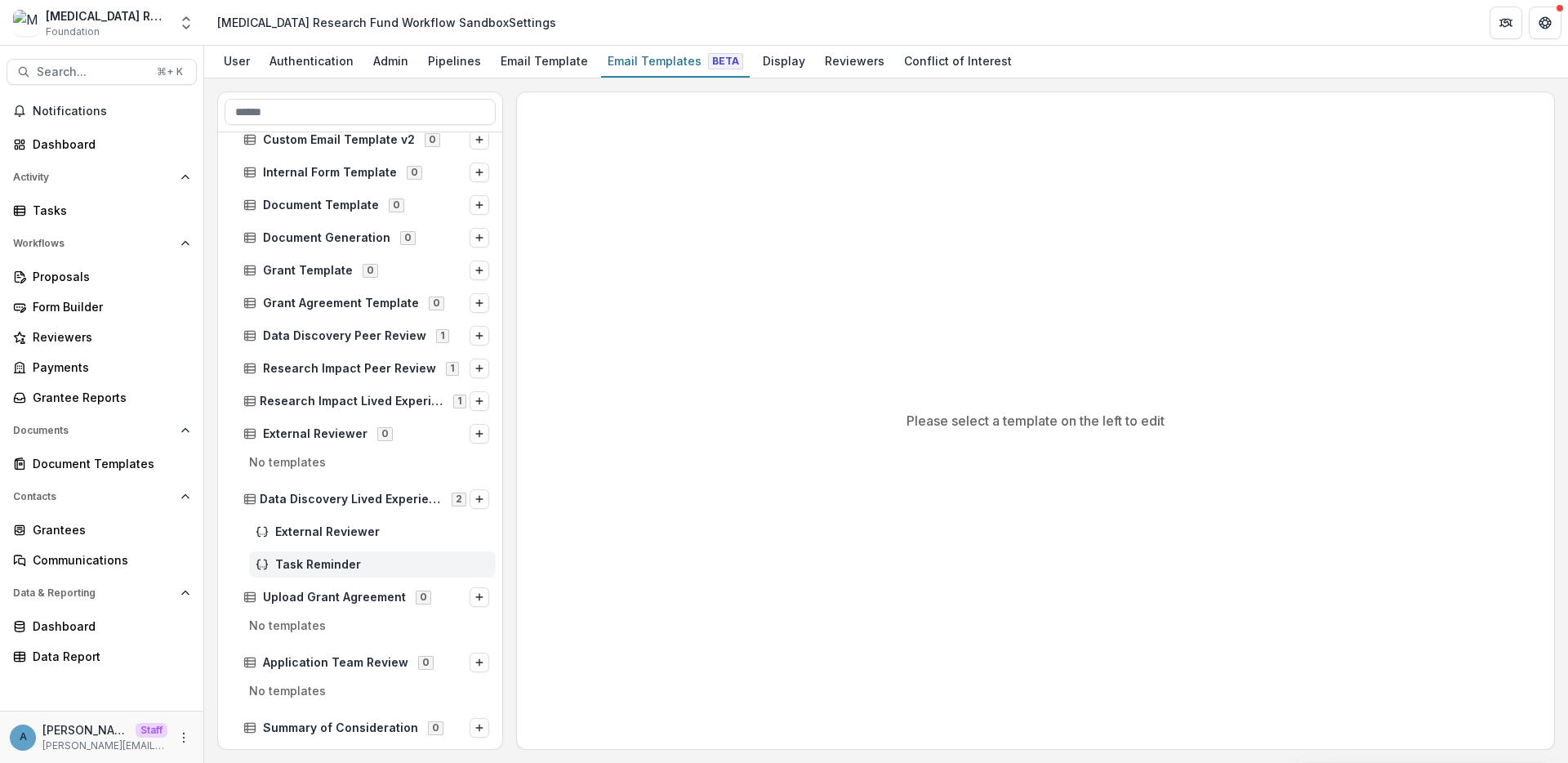
click at [308, 562] on span "Task Reminder" at bounding box center [382, 564] width 214 height 14
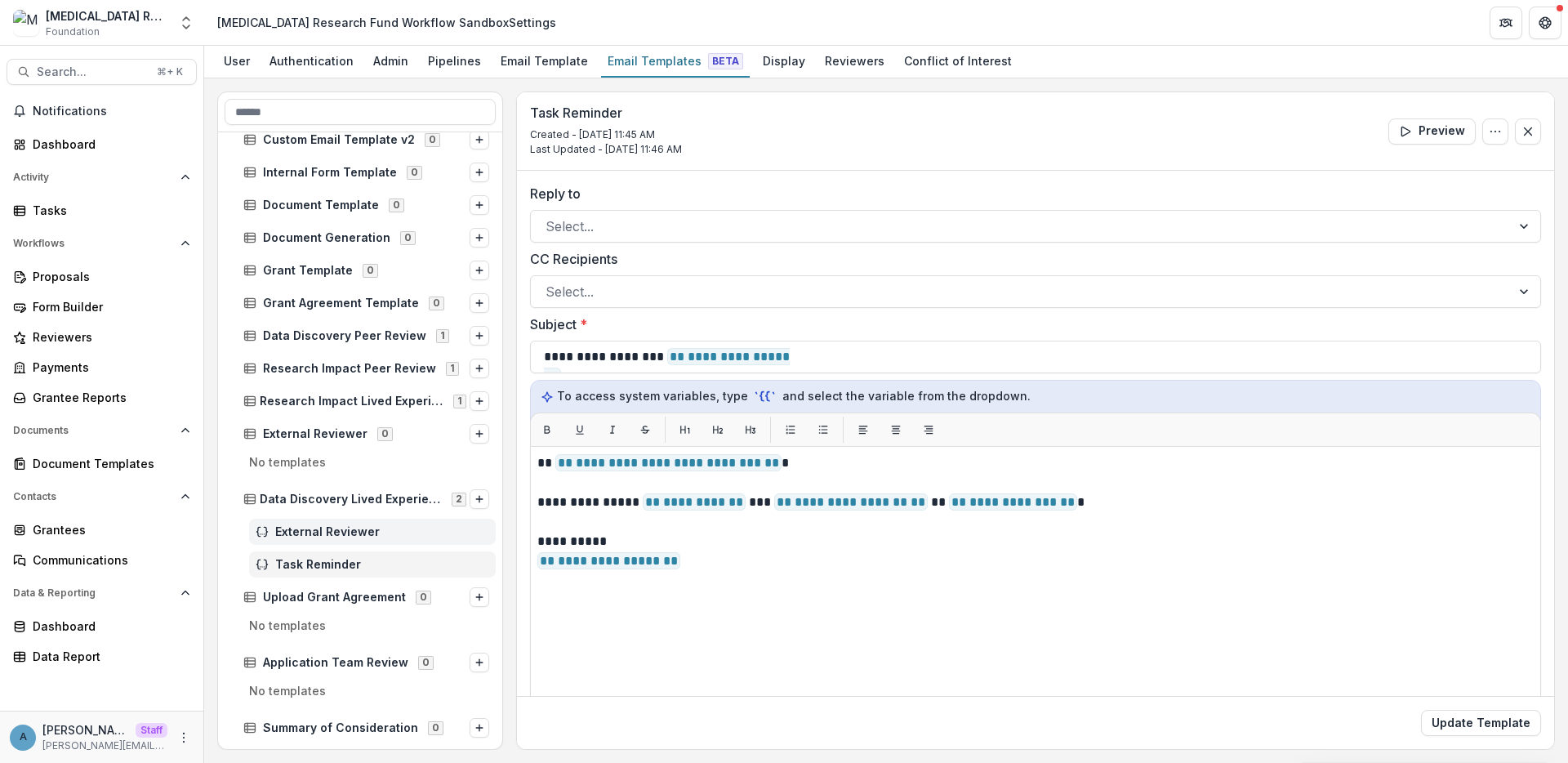
click at [309, 520] on div "External Reviewer" at bounding box center [372, 532] width 247 height 26
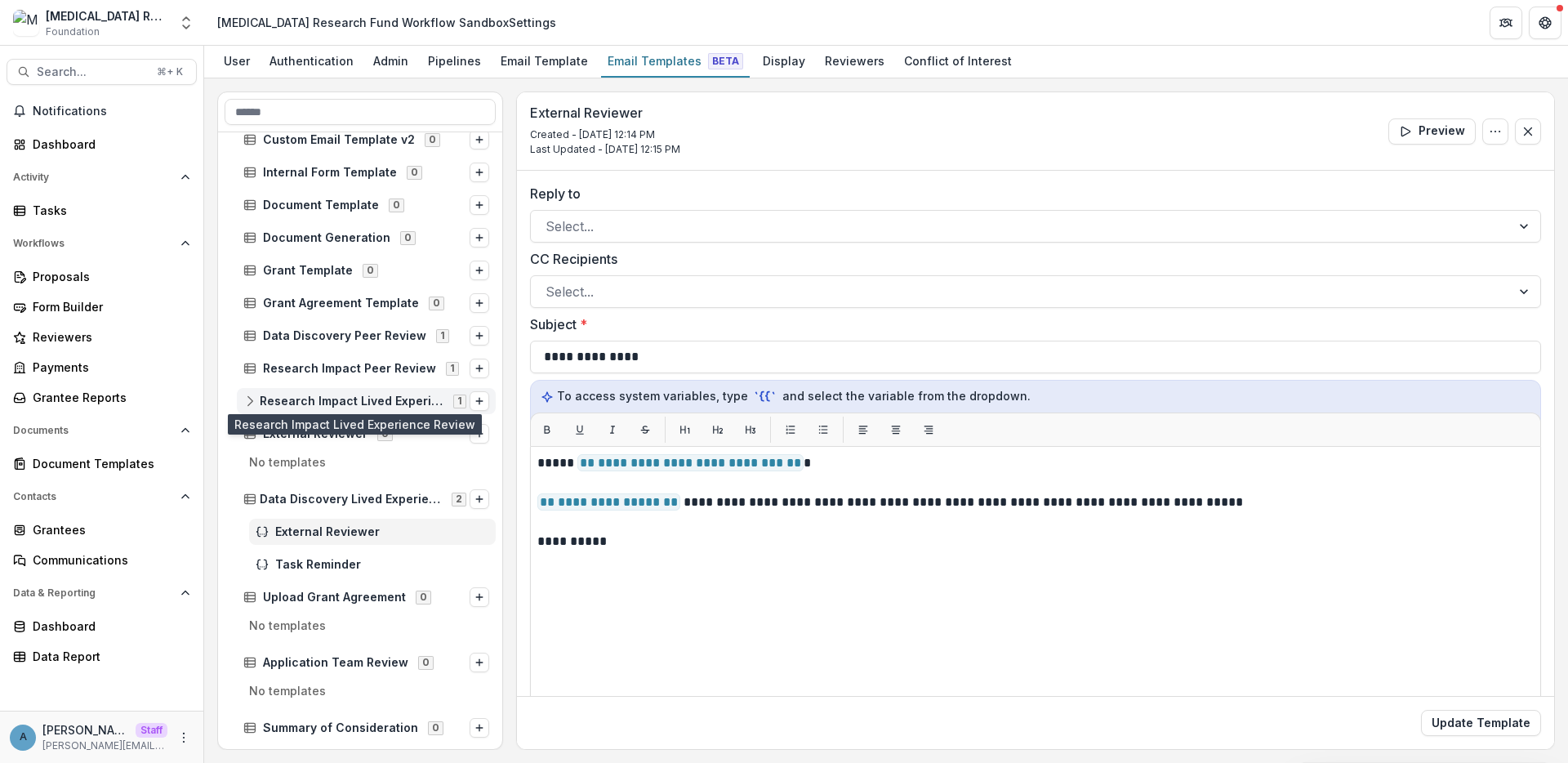
click at [379, 403] on span "Research Impact Lived Experience Review" at bounding box center [351, 401] width 183 height 14
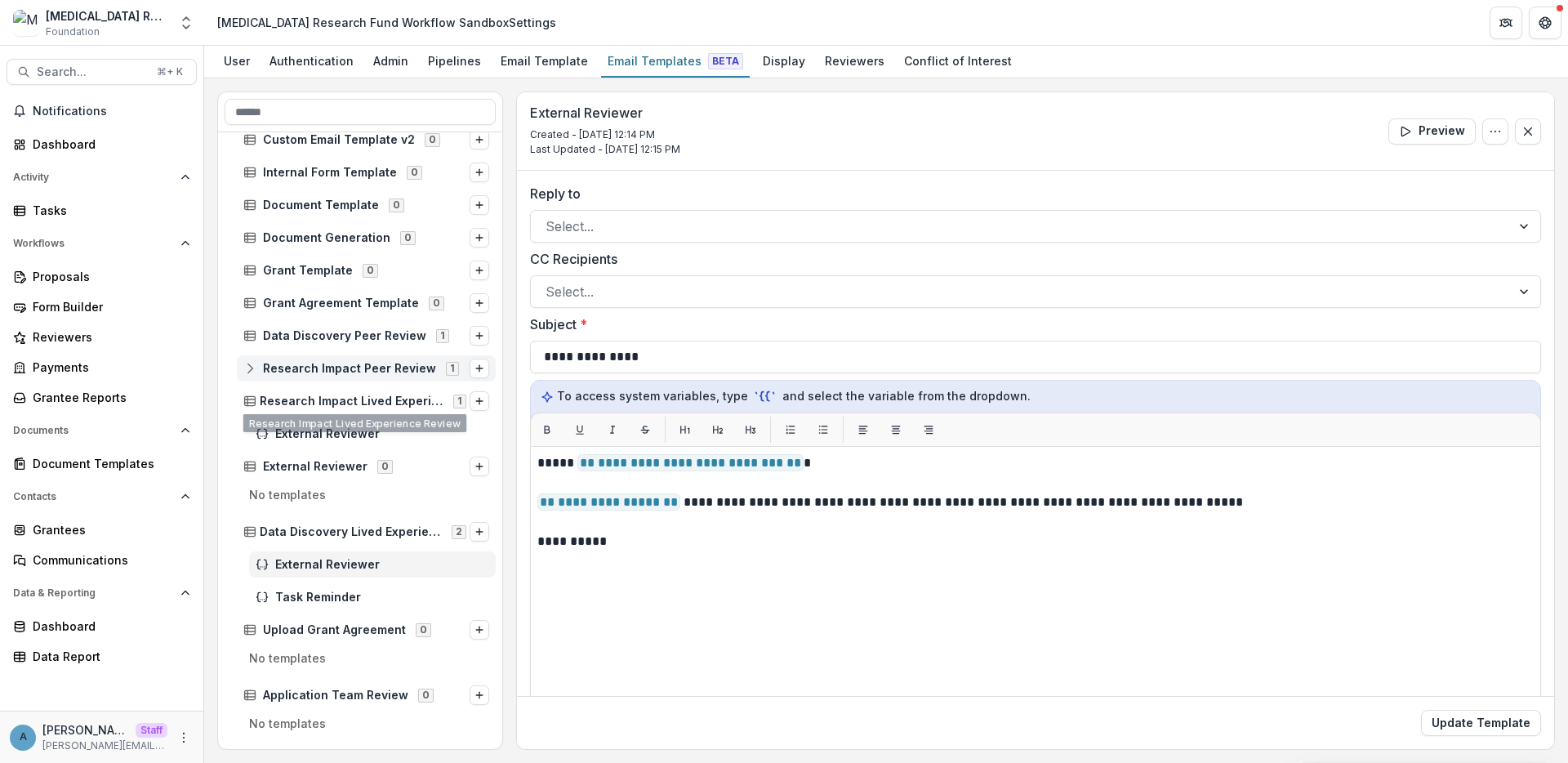
click at [388, 378] on div "Research Impact Peer Review 1" at bounding box center [366, 368] width 259 height 26
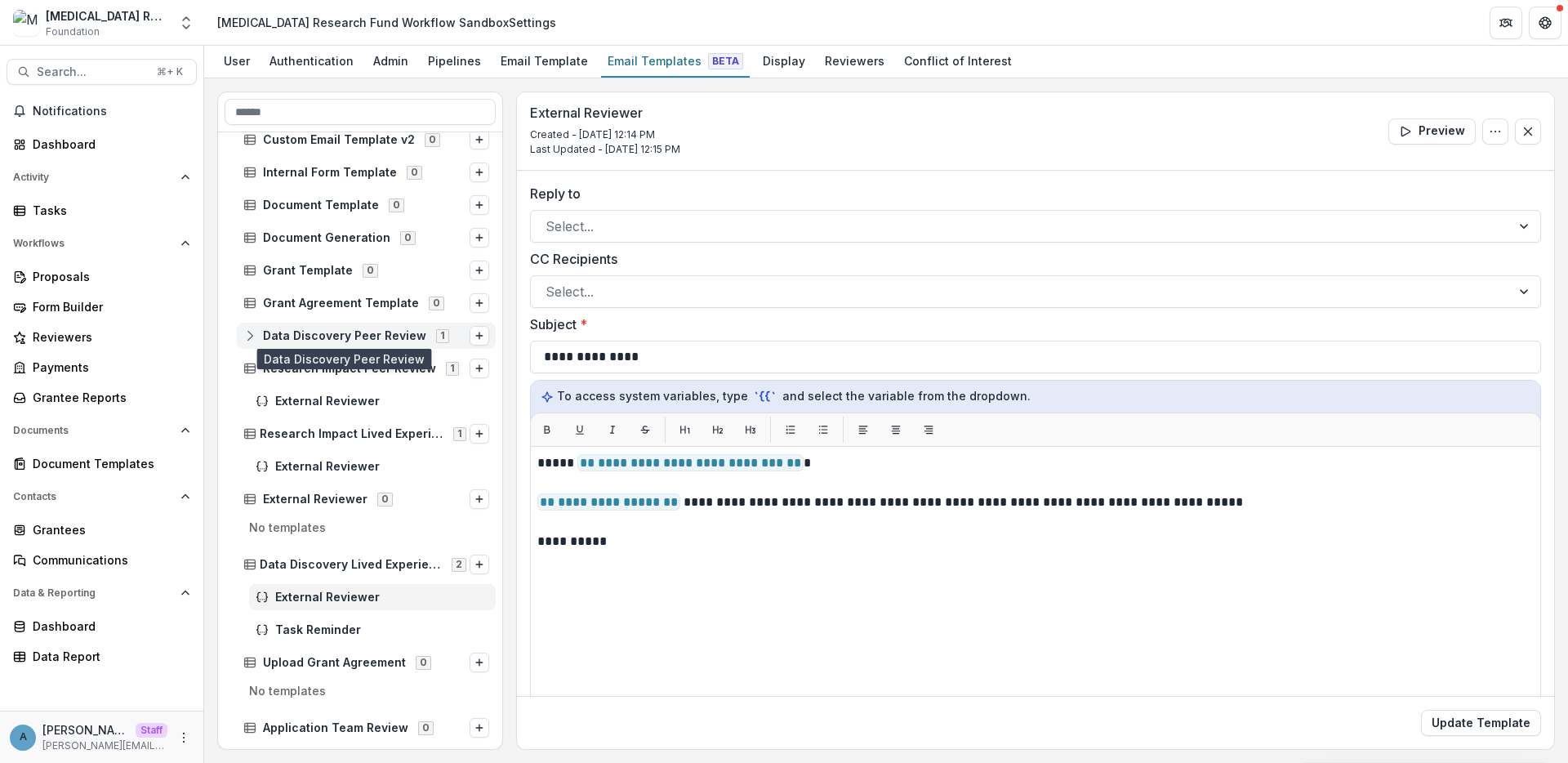
click at [363, 333] on span "Data Discovery Peer Review" at bounding box center [345, 335] width 164 height 14
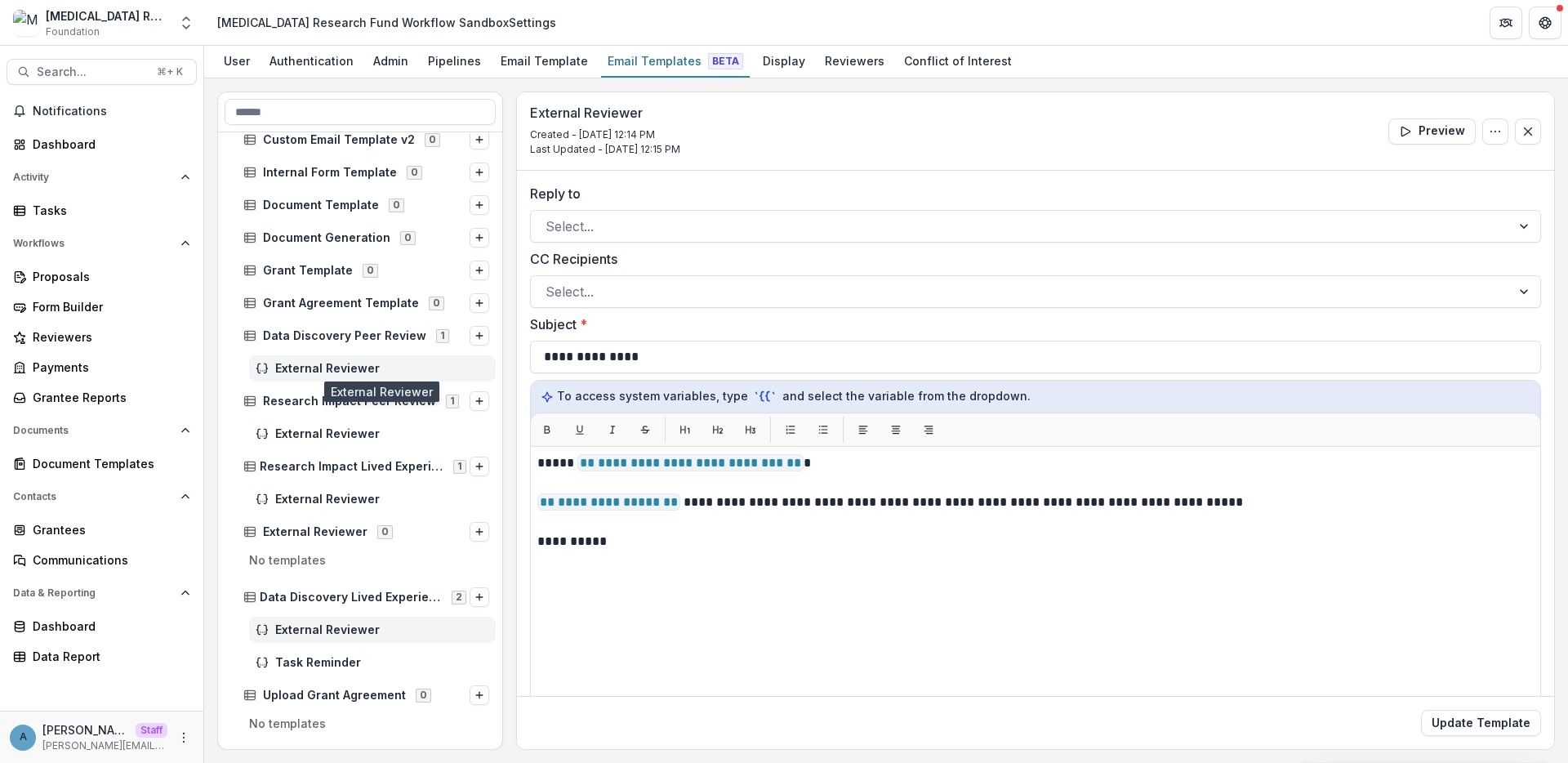
click at [365, 363] on span "External Reviewer" at bounding box center [382, 368] width 214 height 14
click at [392, 435] on span "External Reviewer" at bounding box center [382, 433] width 214 height 14
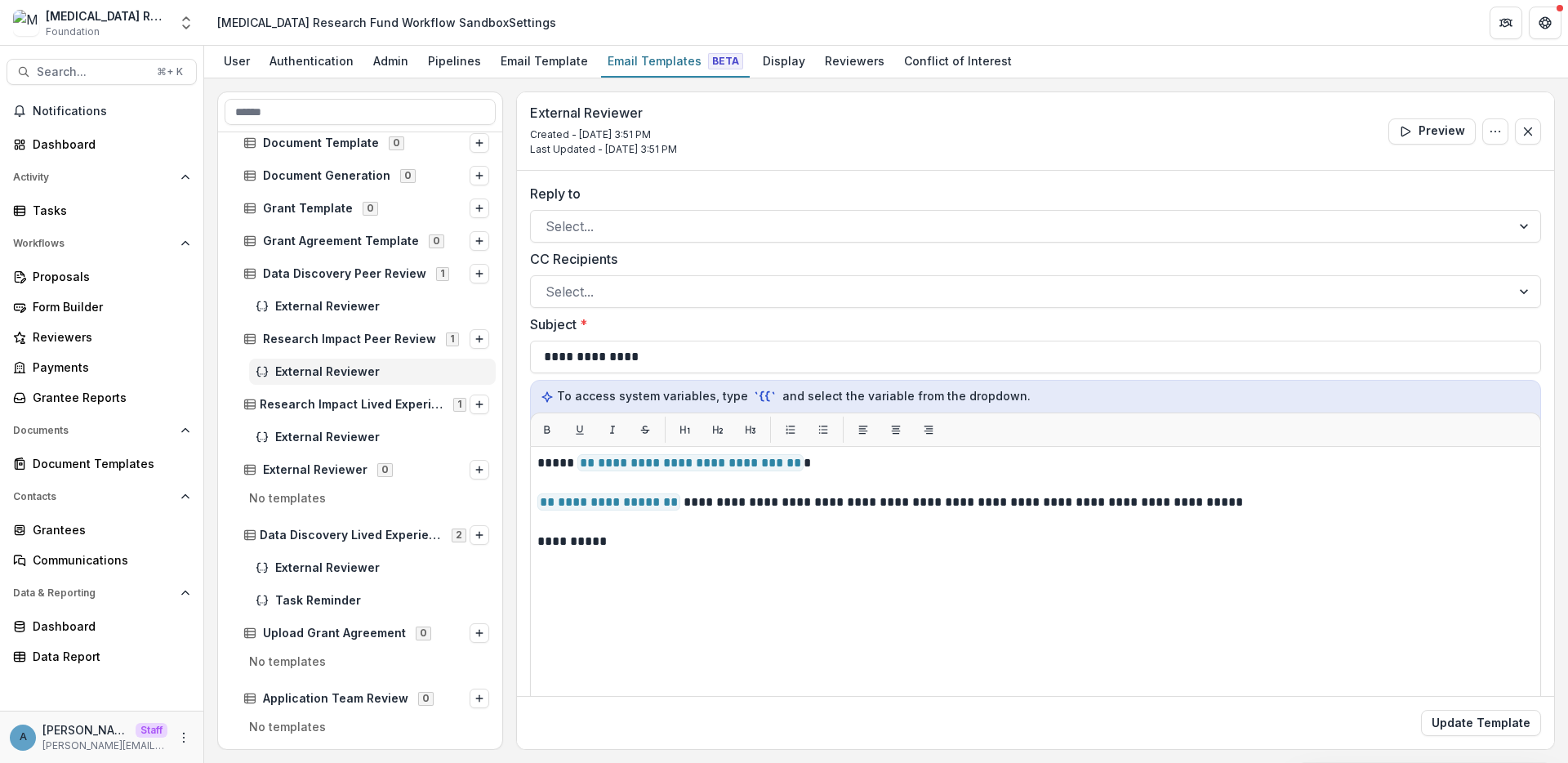
scroll to position [550, 0]
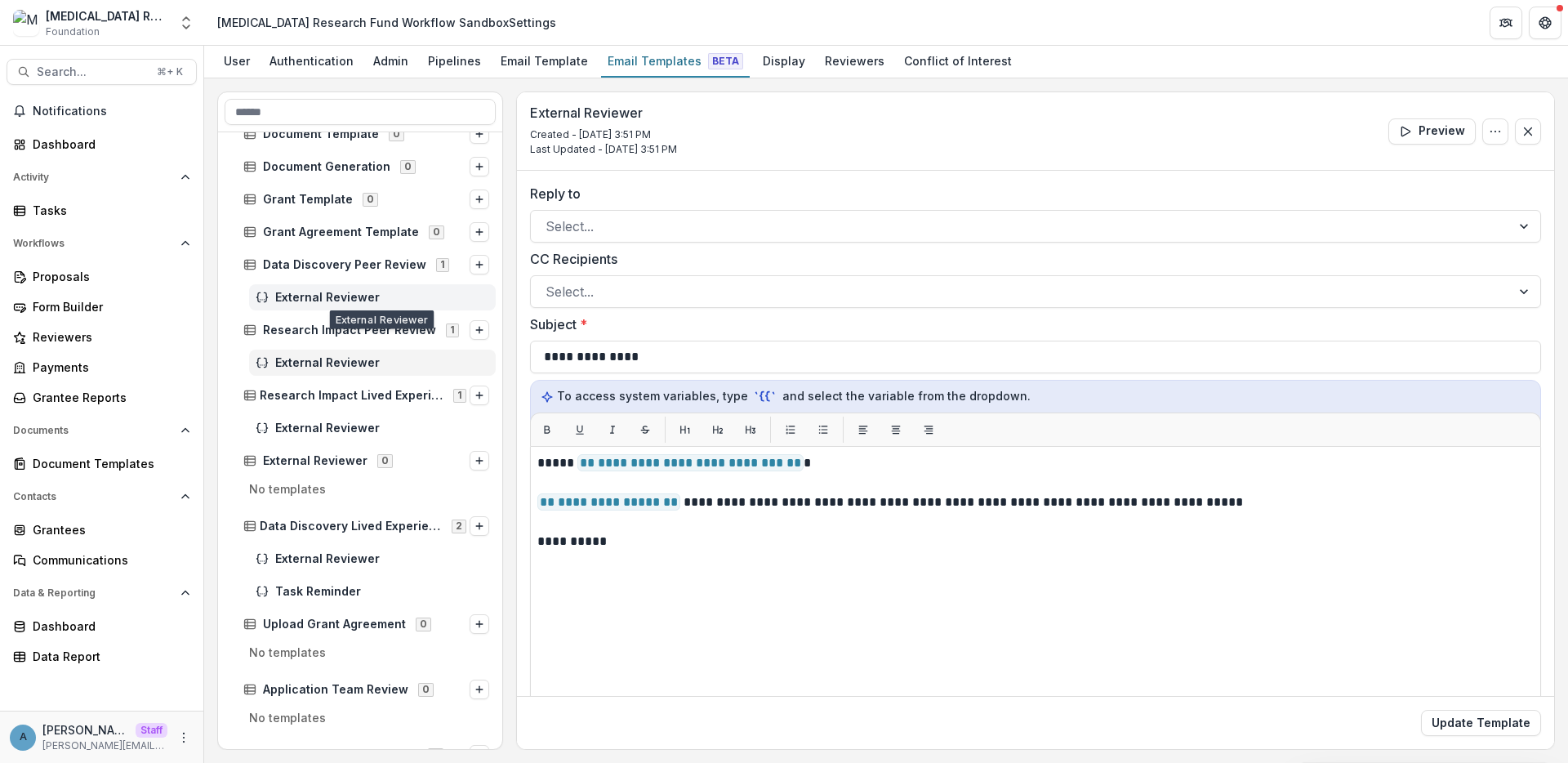
click at [354, 299] on span "External Reviewer" at bounding box center [382, 298] width 214 height 14
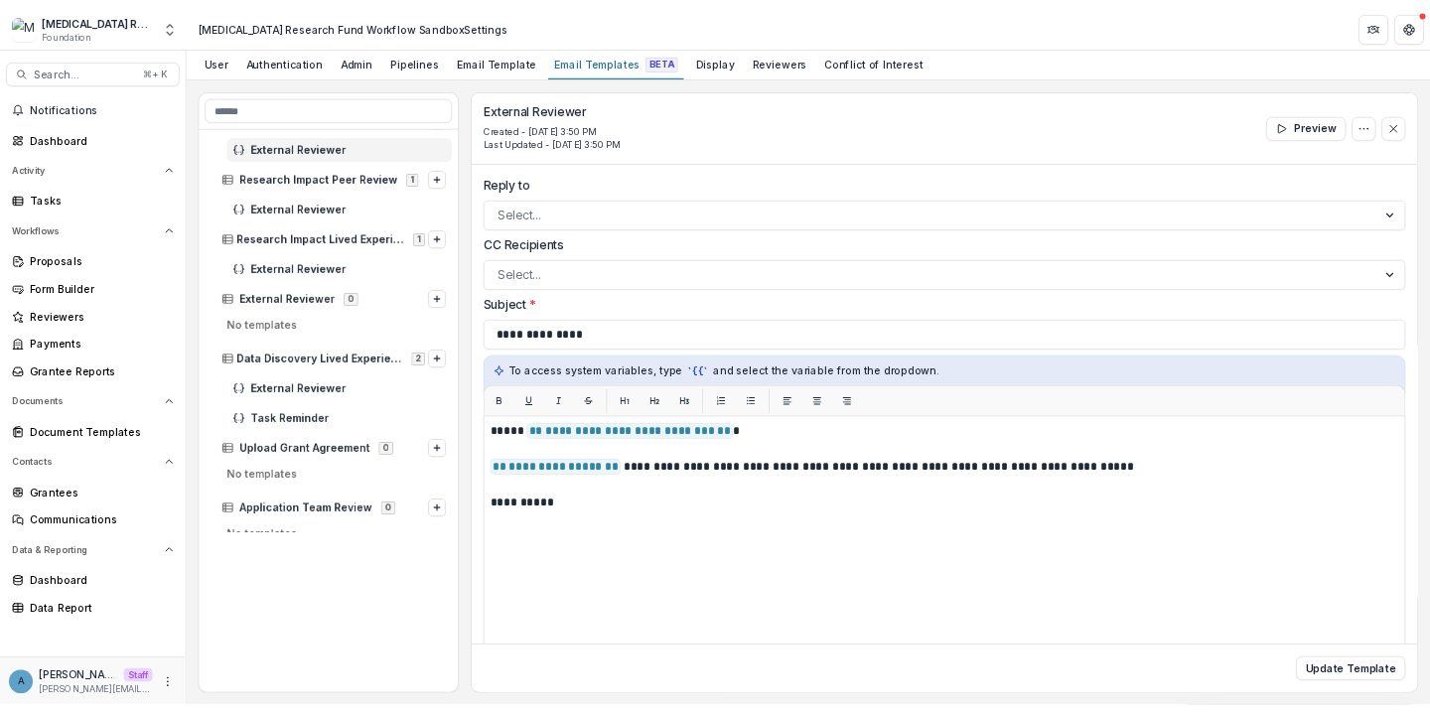
scroll to position [842, 0]
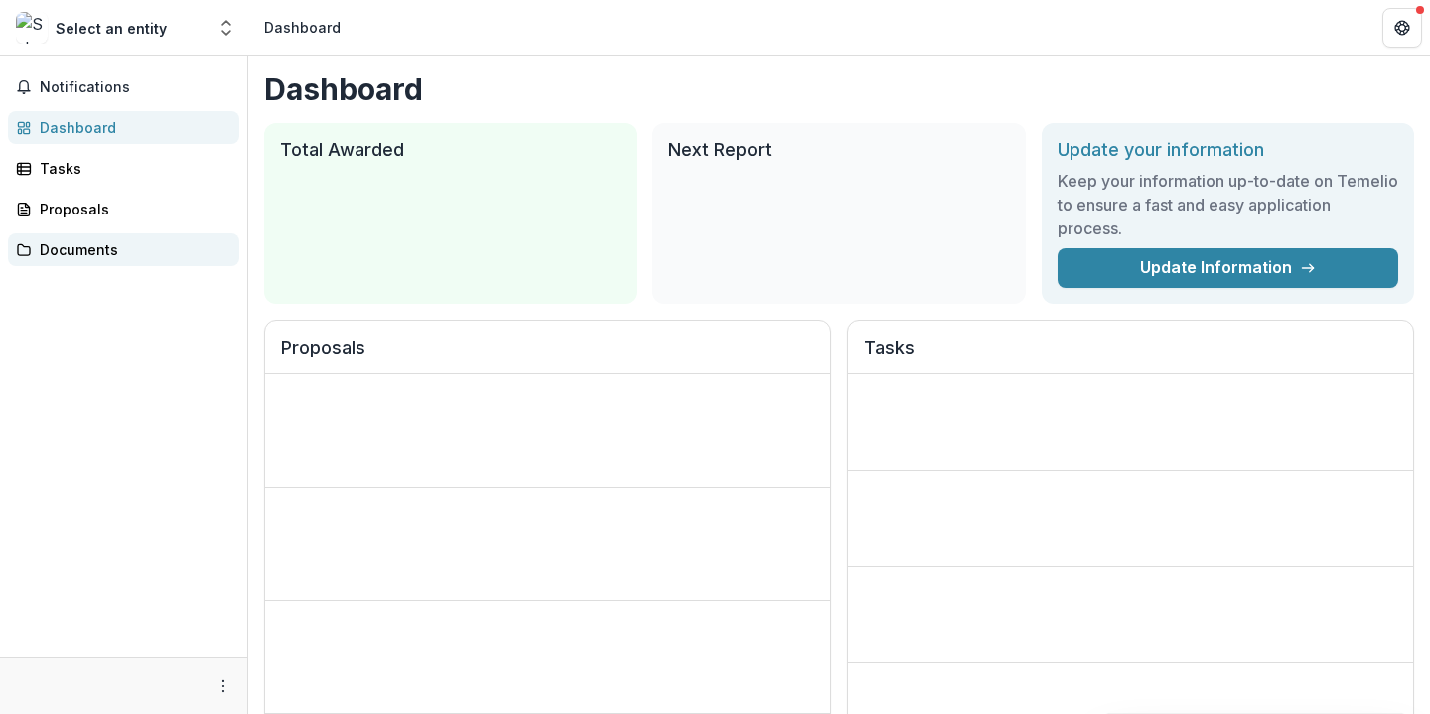
click at [100, 259] on div "Documents" at bounding box center [132, 249] width 184 height 21
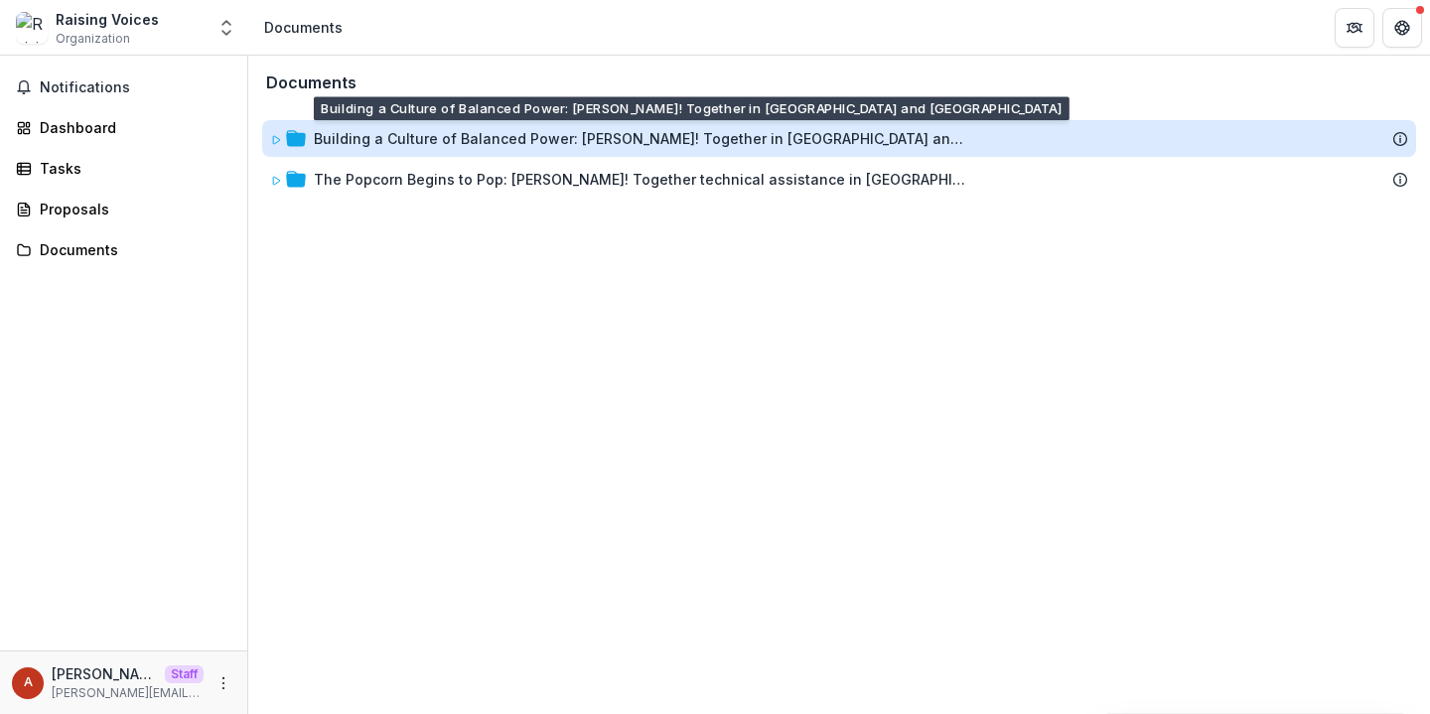
click at [429, 134] on div "Building a Culture of Balanced Power: [PERSON_NAME]! Together in [GEOGRAPHIC_DA…" at bounding box center [641, 138] width 655 height 21
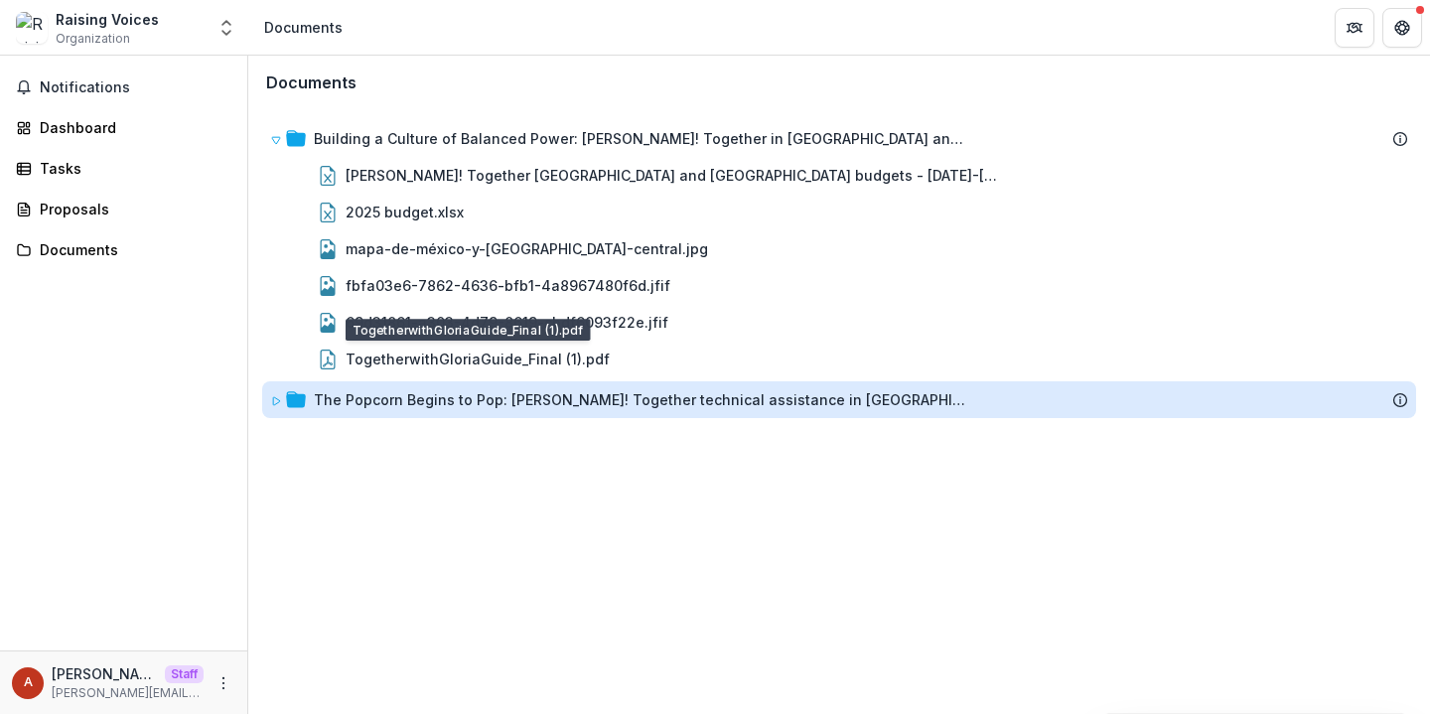
click at [363, 392] on div "The Popcorn Begins to Pop: [PERSON_NAME]! Together technical assistance in [GEO…" at bounding box center [641, 399] width 655 height 21
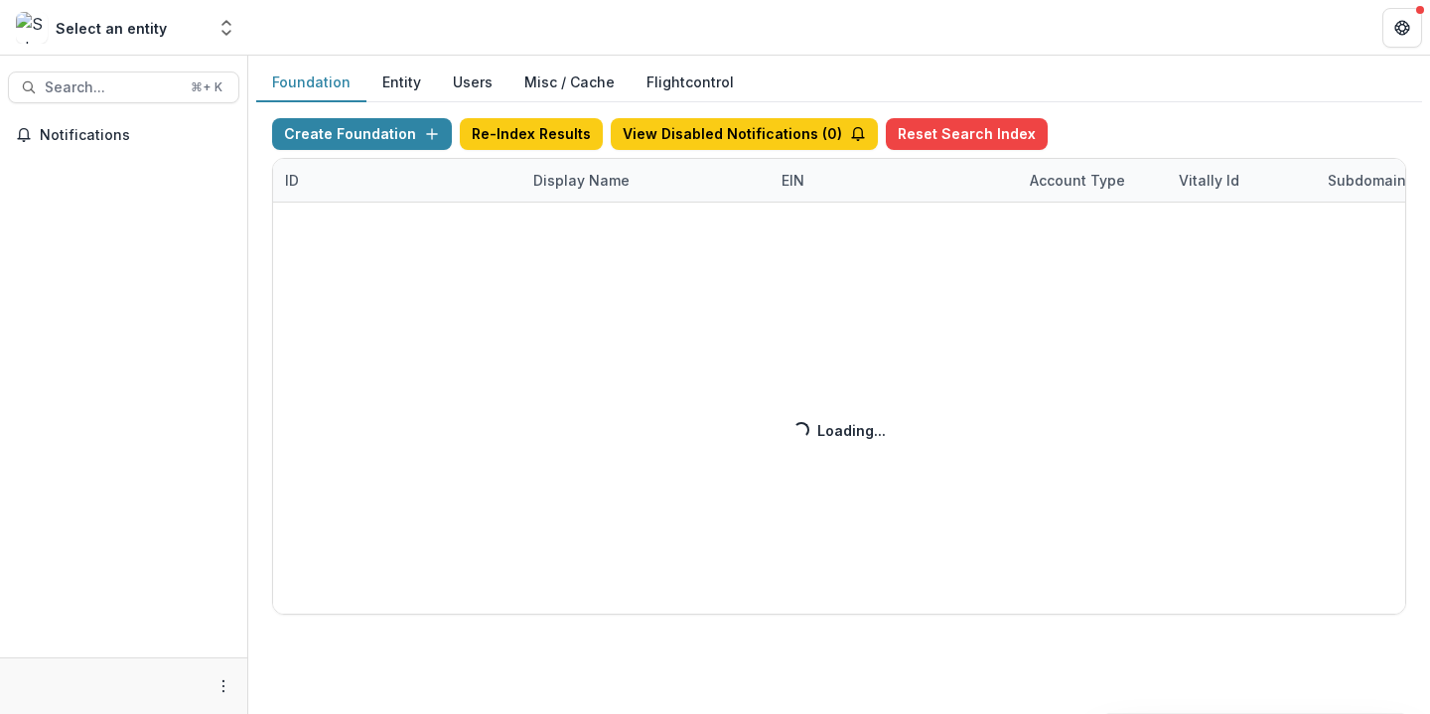
click at [591, 170] on div "Create Foundation Re-Index Results View Disabled Notifications ( 0 ) Reset Sear…" at bounding box center [839, 366] width 1134 height 497
click at [556, 184] on div "Create Foundation Re-Index Results View Disabled Notifications ( 2 ) Reset Sear…" at bounding box center [839, 366] width 1134 height 497
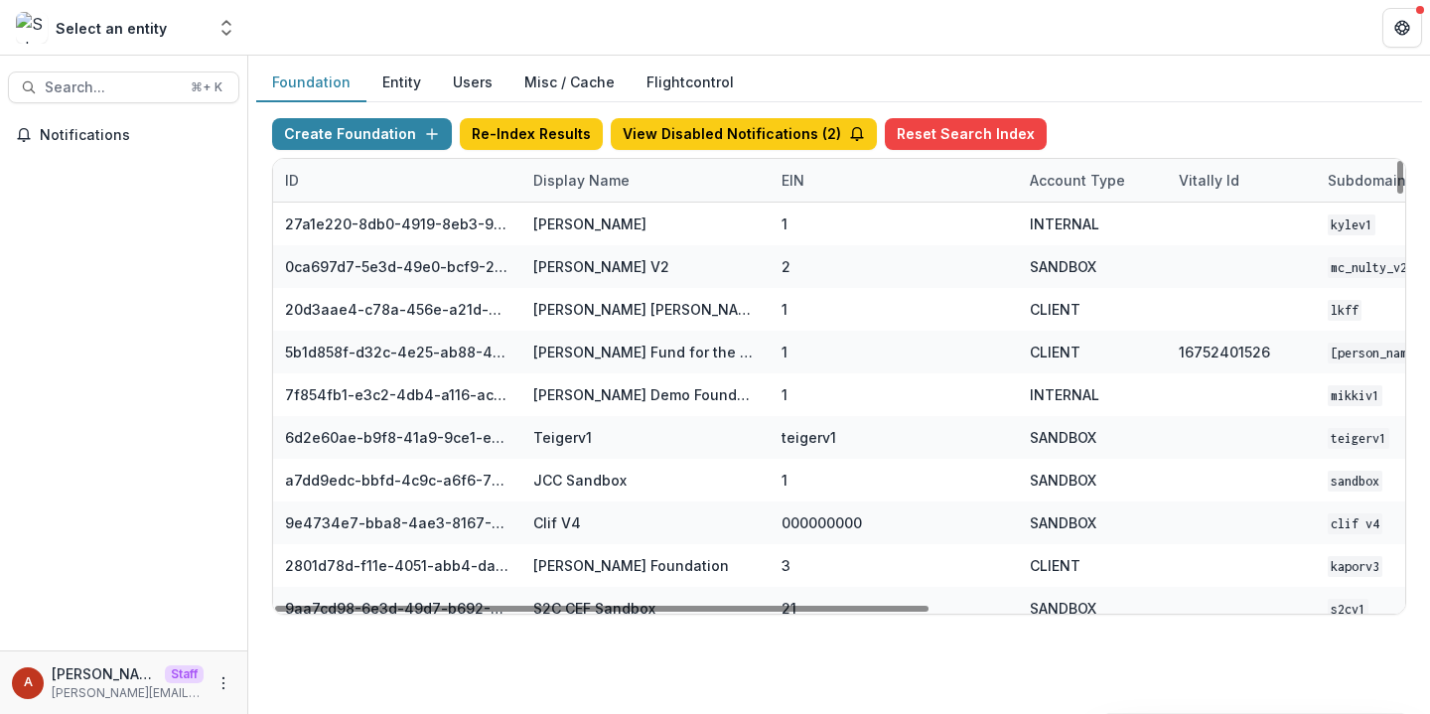
click at [587, 185] on div "Display Name" at bounding box center [581, 180] width 120 height 21
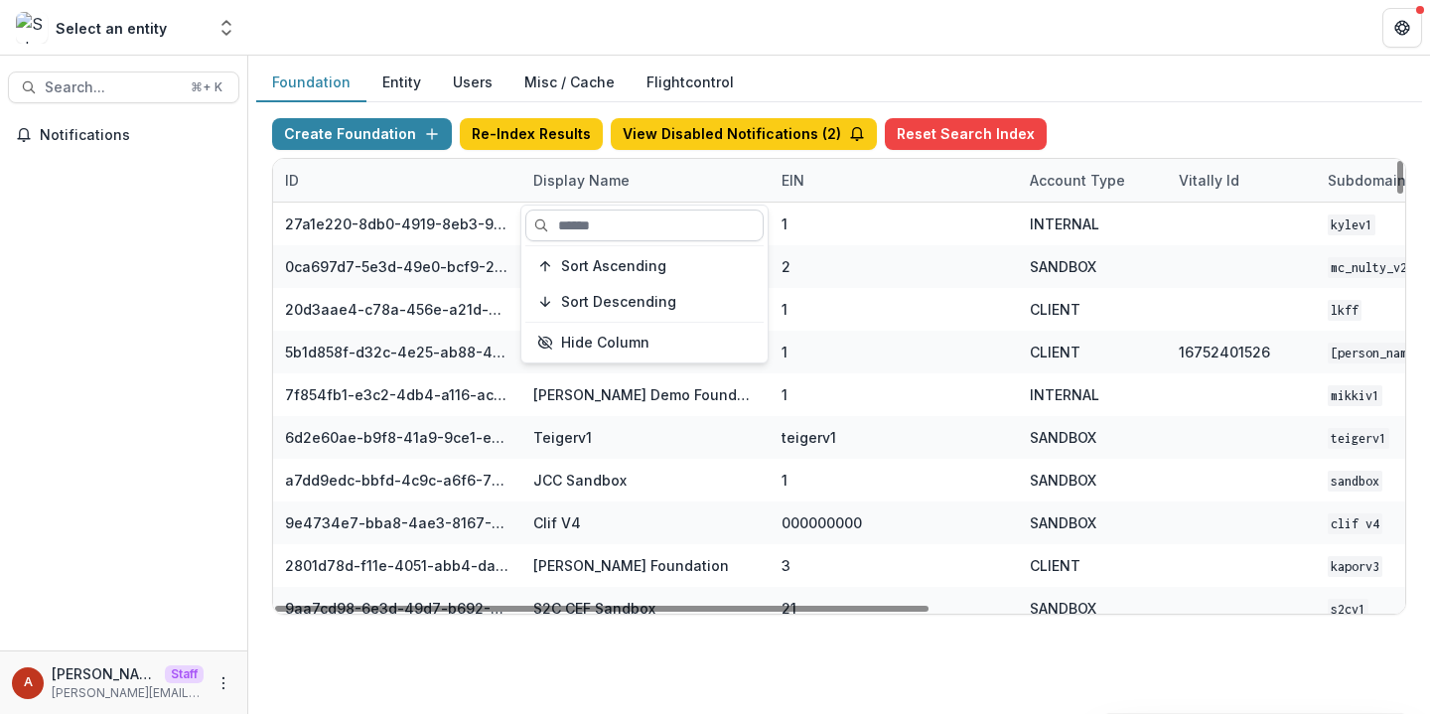
click at [587, 228] on input at bounding box center [644, 226] width 238 height 32
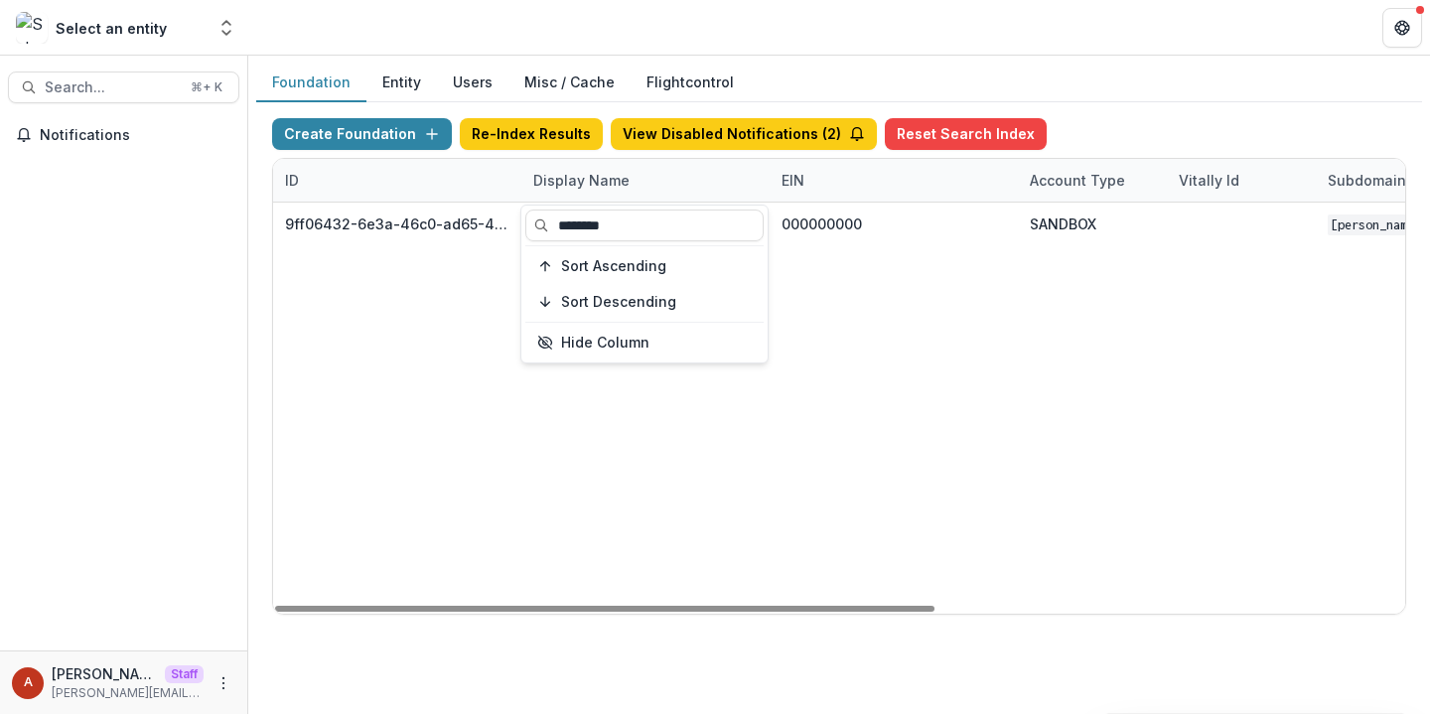
type input "********"
click at [608, 6] on header at bounding box center [839, 27] width 1182 height 55
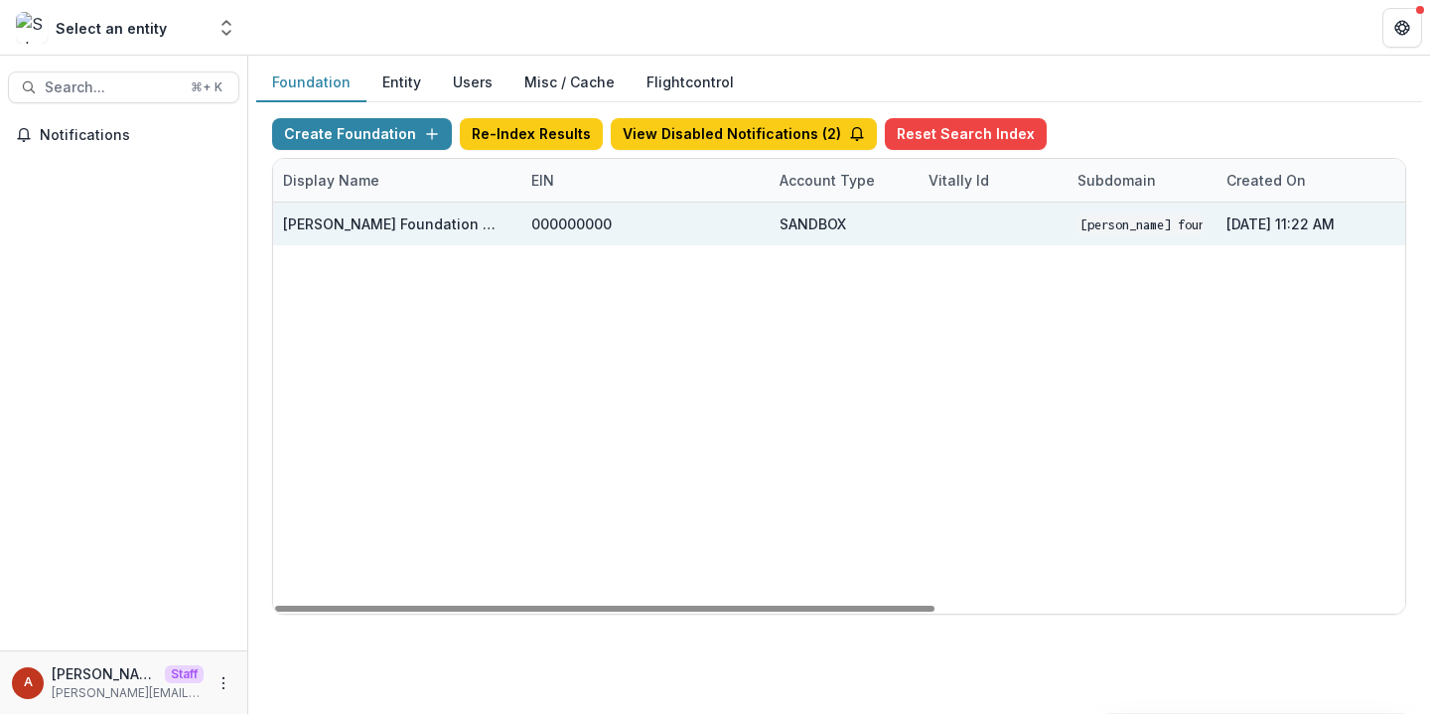
scroll to position [0, 804]
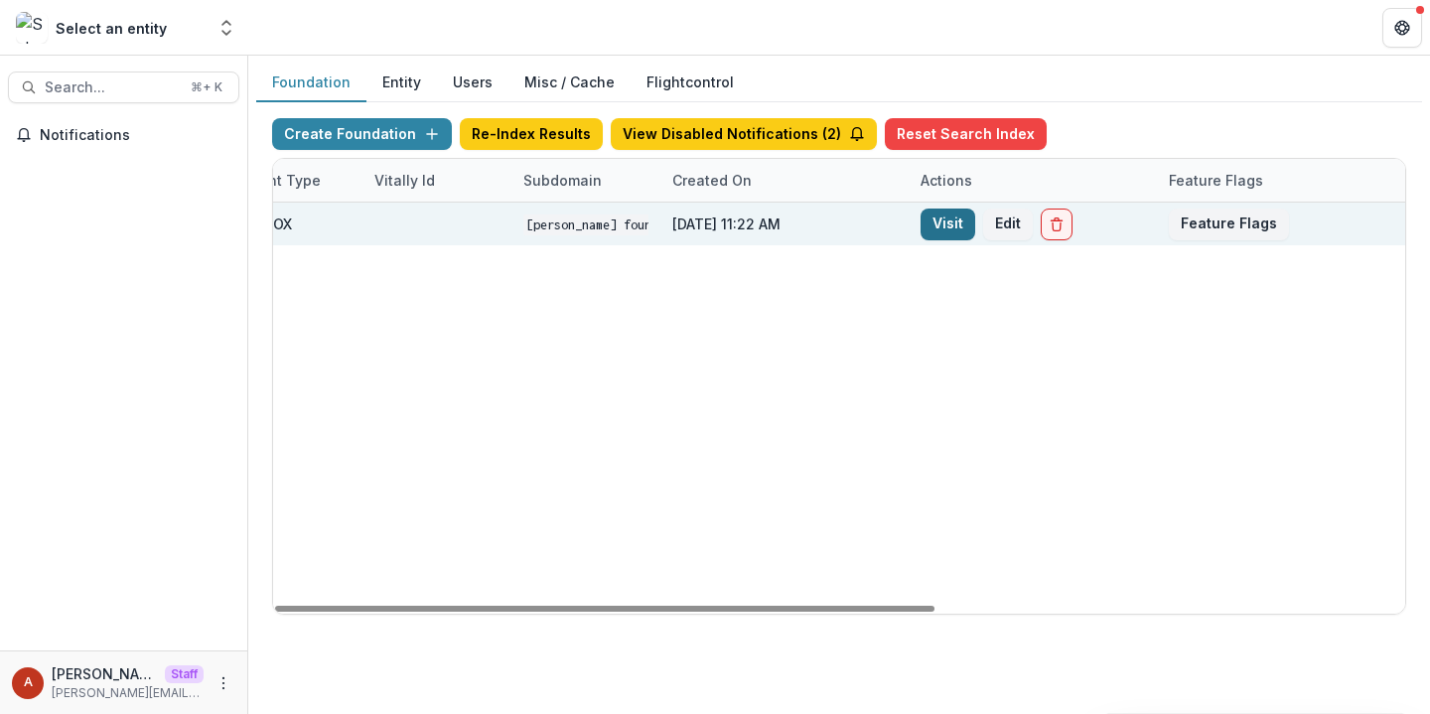
click at [941, 225] on link "Visit" at bounding box center [948, 225] width 55 height 32
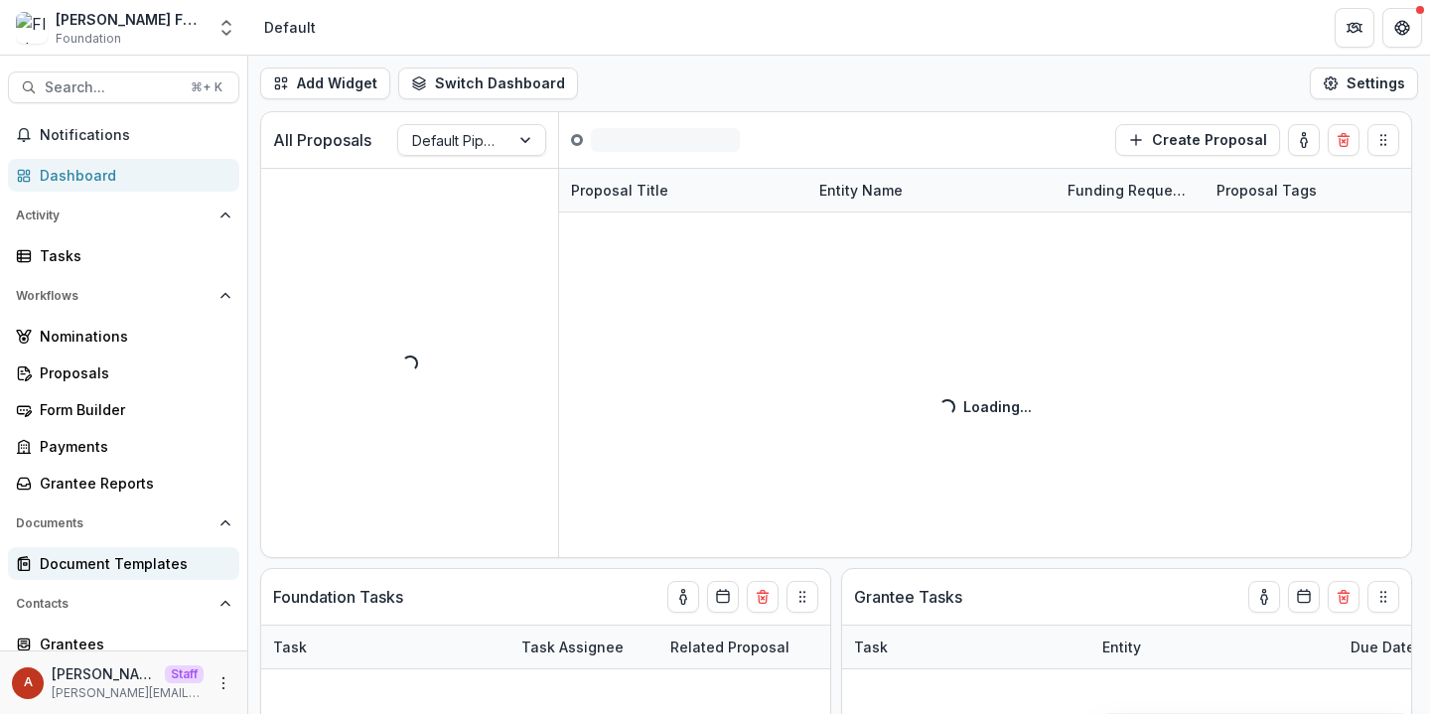
click at [141, 571] on div "Document Templates" at bounding box center [132, 563] width 184 height 21
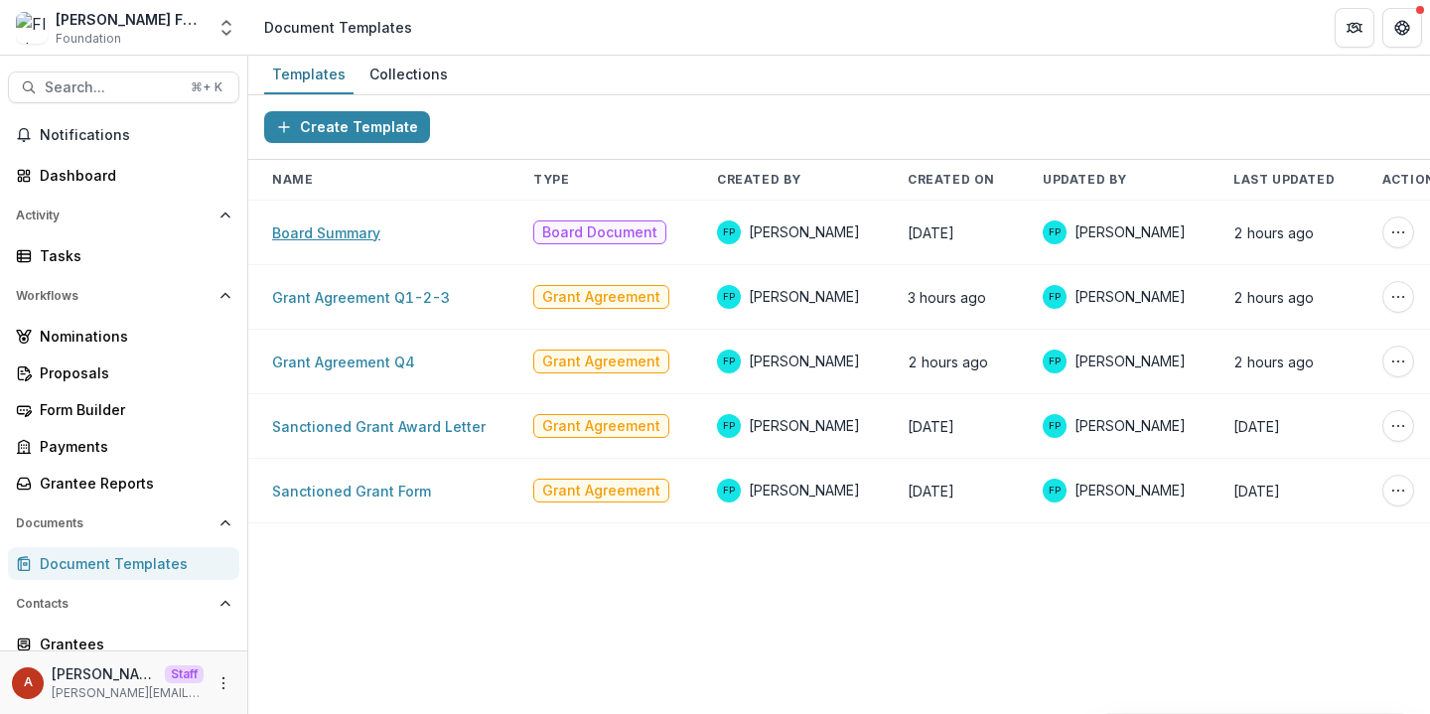
click at [327, 234] on link "Board Summary" at bounding box center [326, 232] width 108 height 17
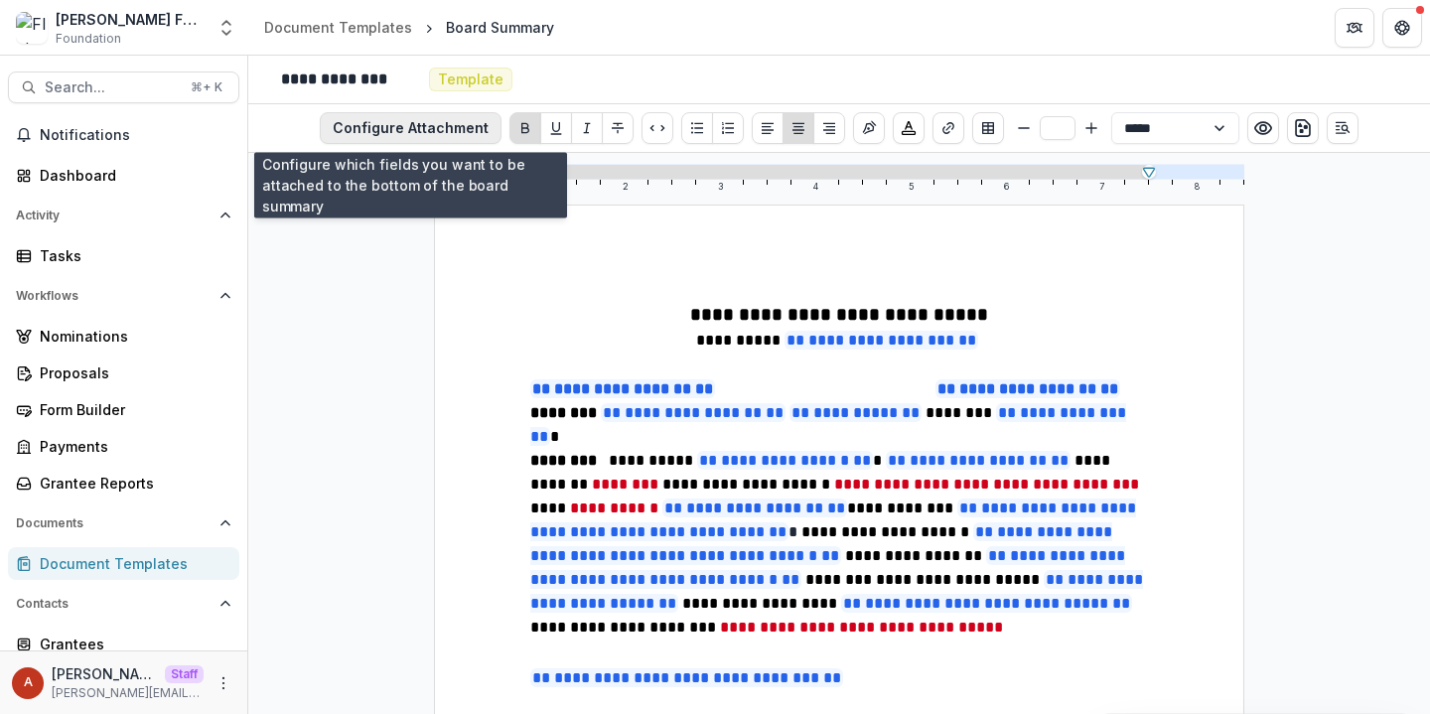
click at [358, 133] on button "Configure Attachment" at bounding box center [411, 128] width 182 height 32
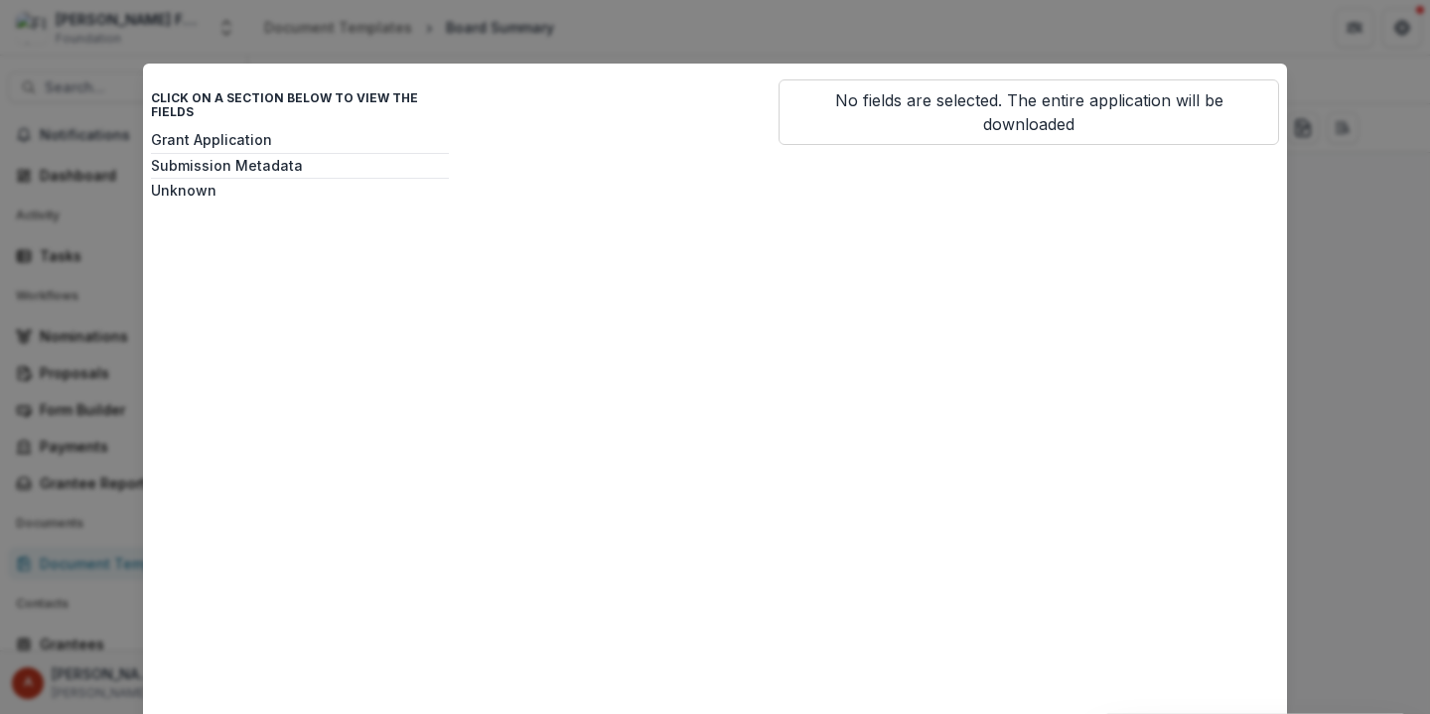
click at [323, 136] on div "Grant Application Submission Metadata Unknown" at bounding box center [300, 430] width 298 height 596
click at [322, 132] on button "Grant Application" at bounding box center [300, 140] width 298 height 17
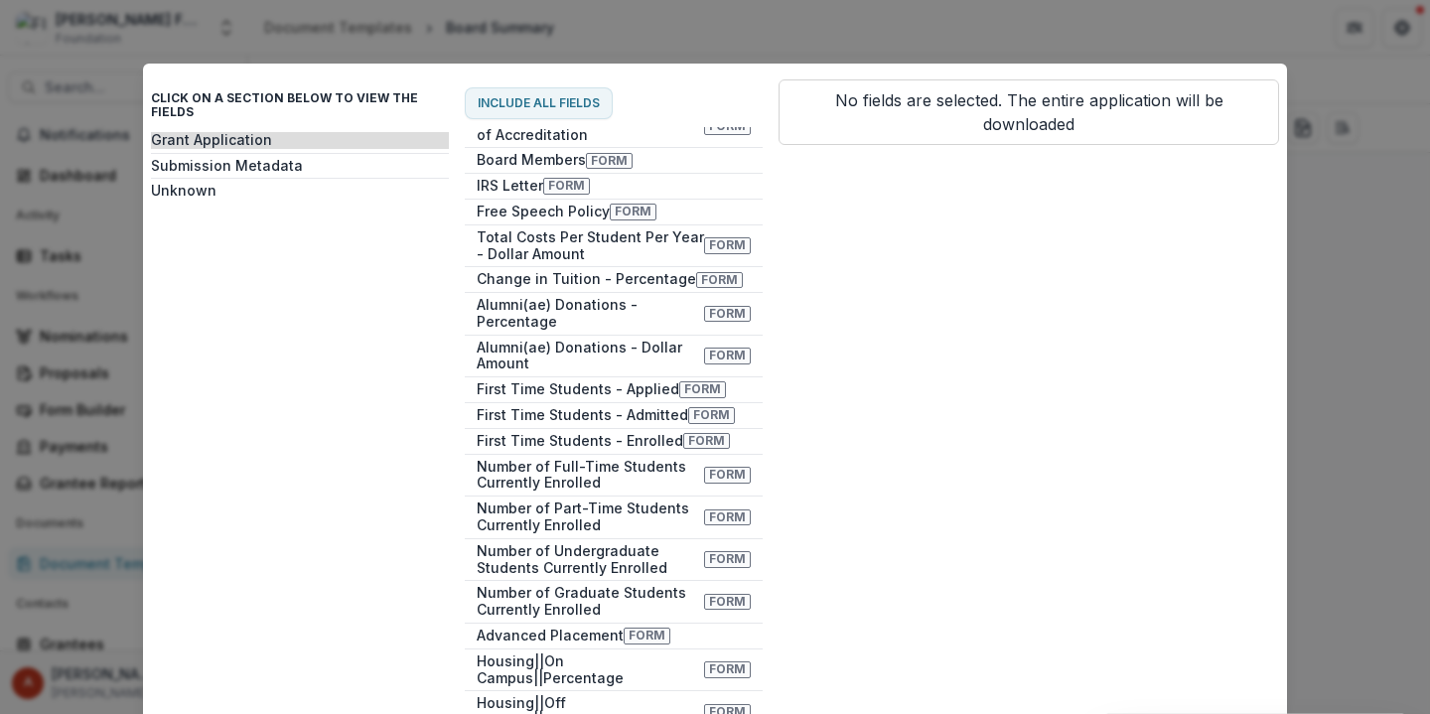
scroll to position [577, 0]
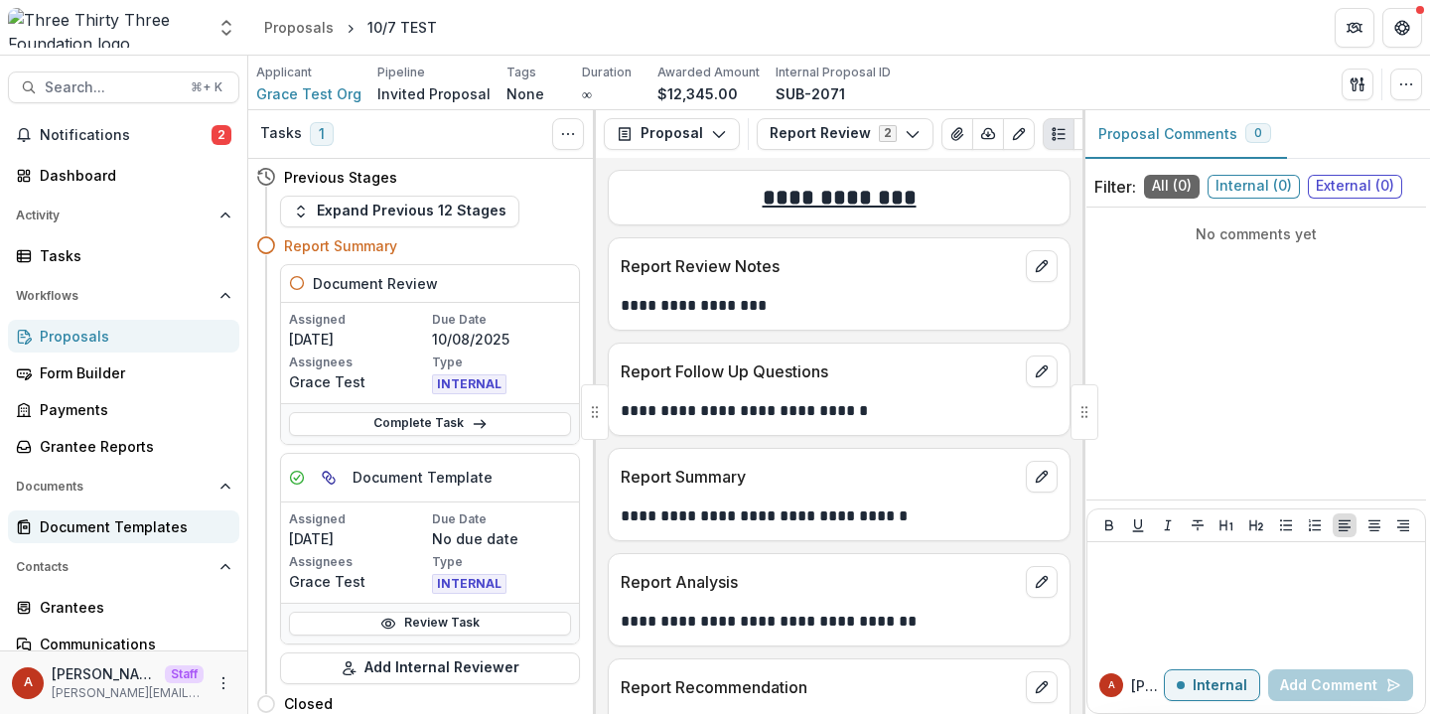
click at [116, 529] on div "Document Templates" at bounding box center [132, 526] width 184 height 21
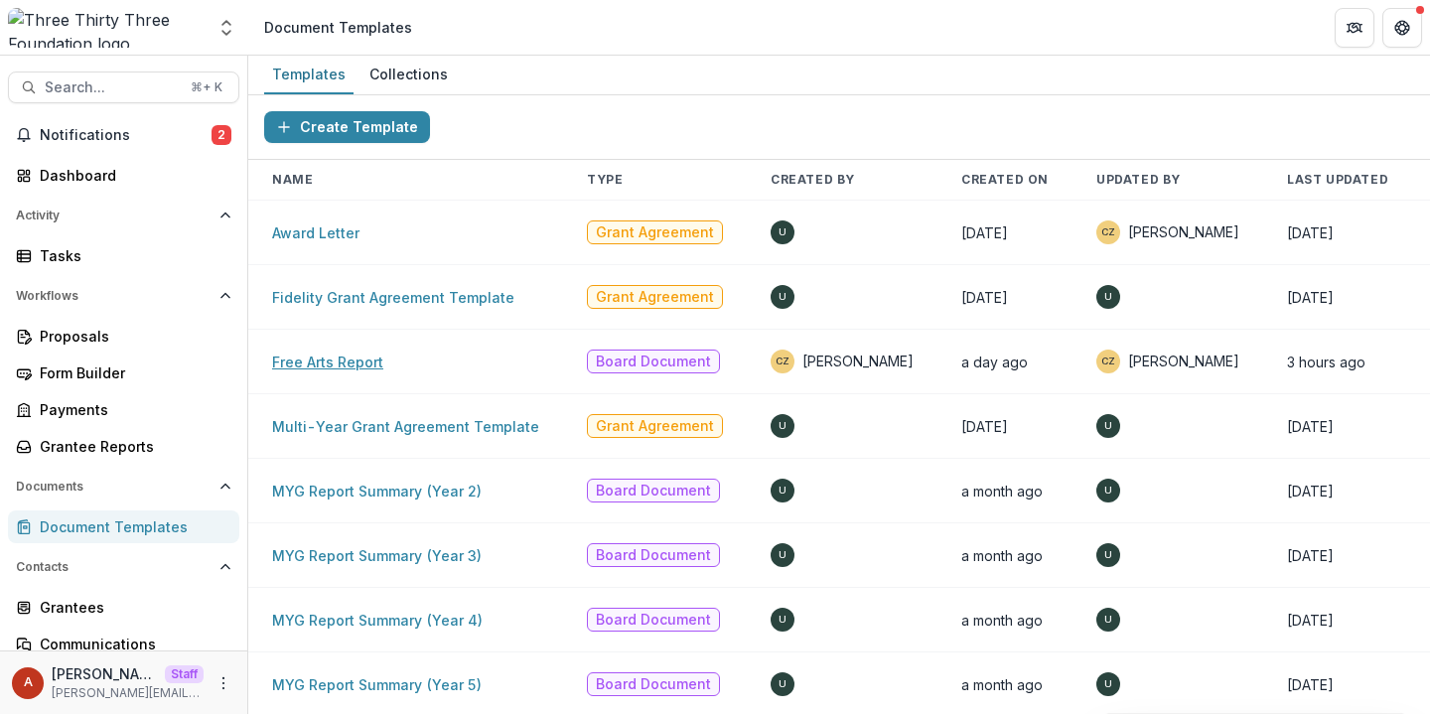
click at [368, 364] on link "Free Arts Report" at bounding box center [327, 362] width 111 height 17
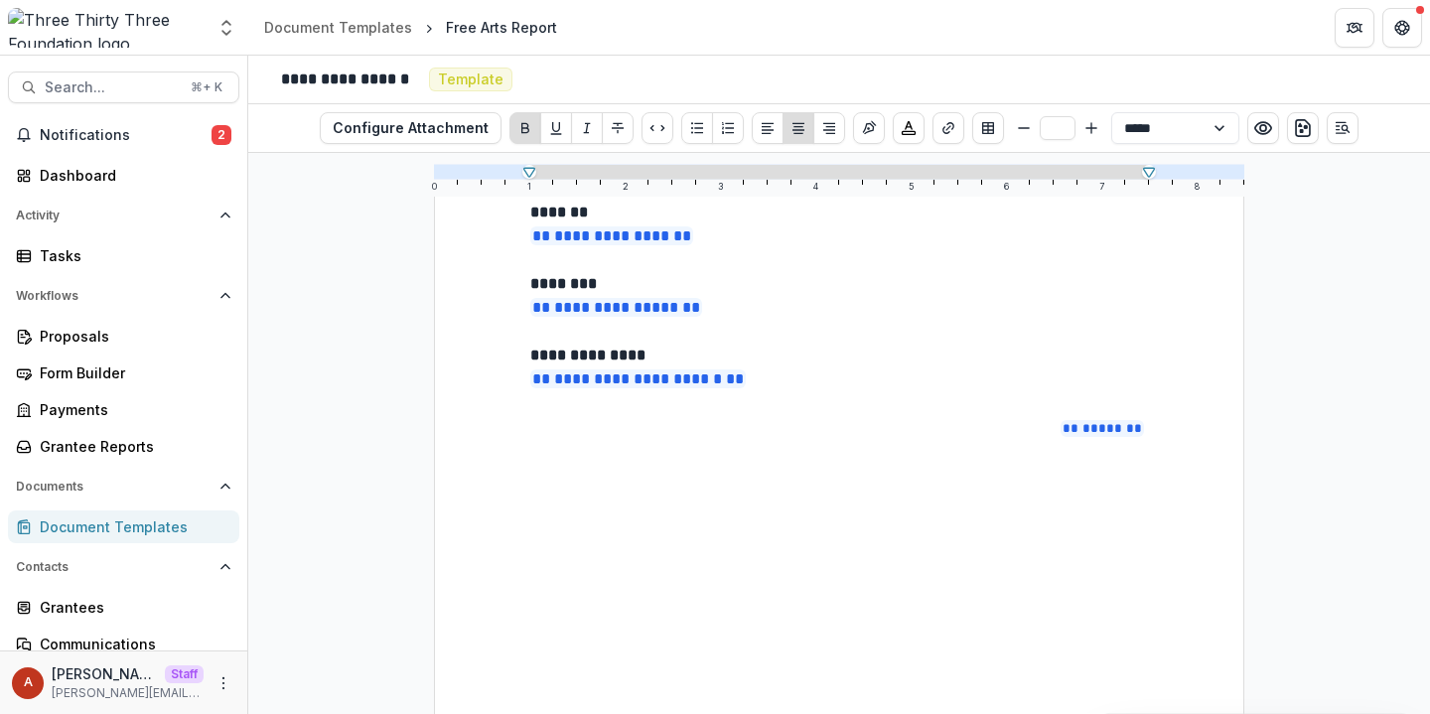
scroll to position [304, 0]
click at [94, 443] on div "Grantee Reports" at bounding box center [132, 446] width 184 height 21
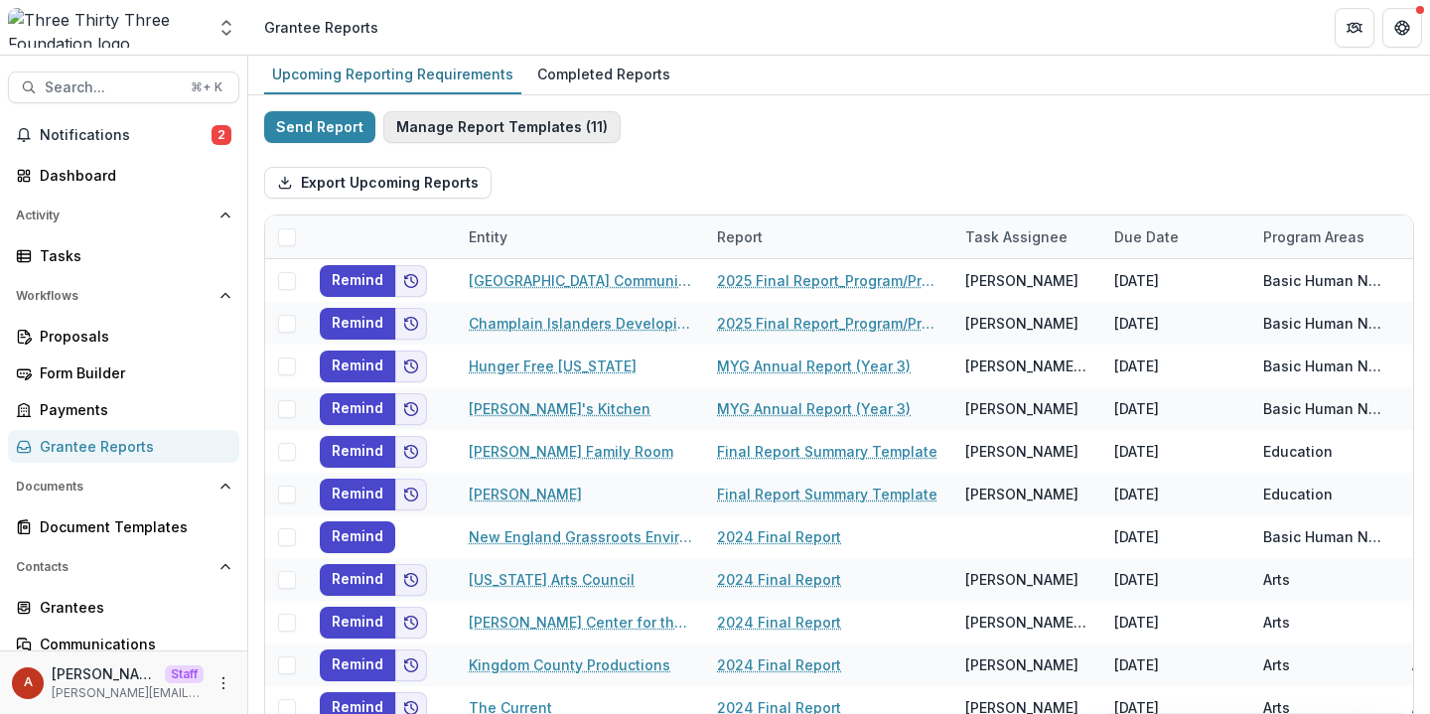
click at [484, 122] on button "Manage Report Templates ( 11 )" at bounding box center [501, 127] width 237 height 32
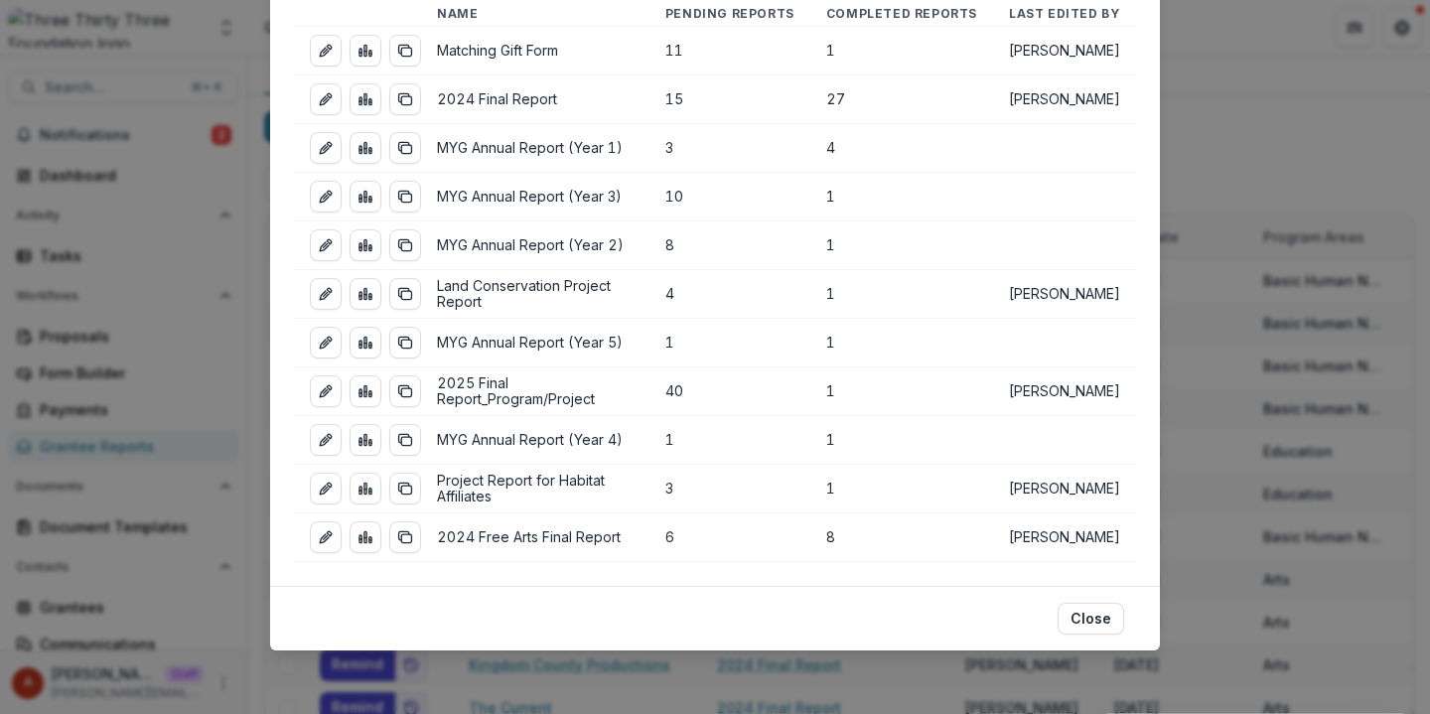
scroll to position [161, 0]
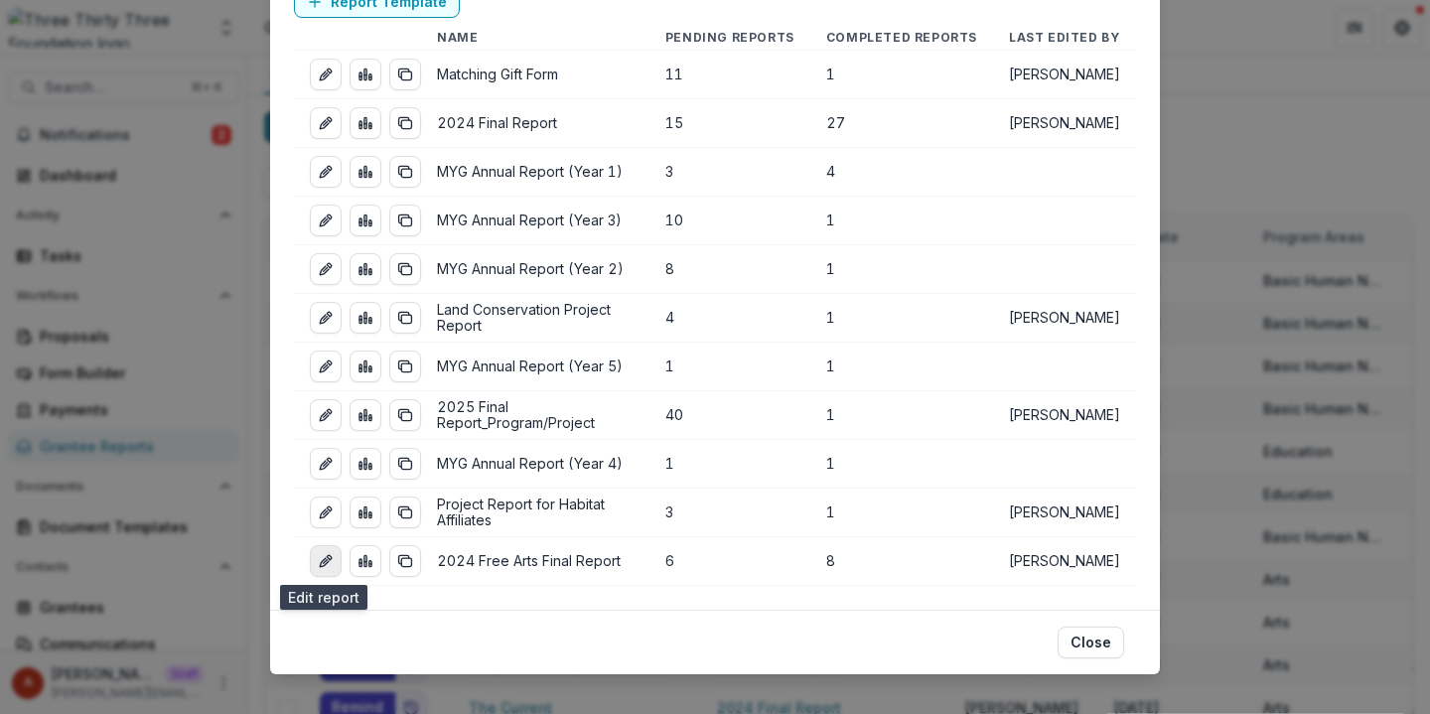
click at [324, 559] on line "edit-report" at bounding box center [326, 561] width 4 height 4
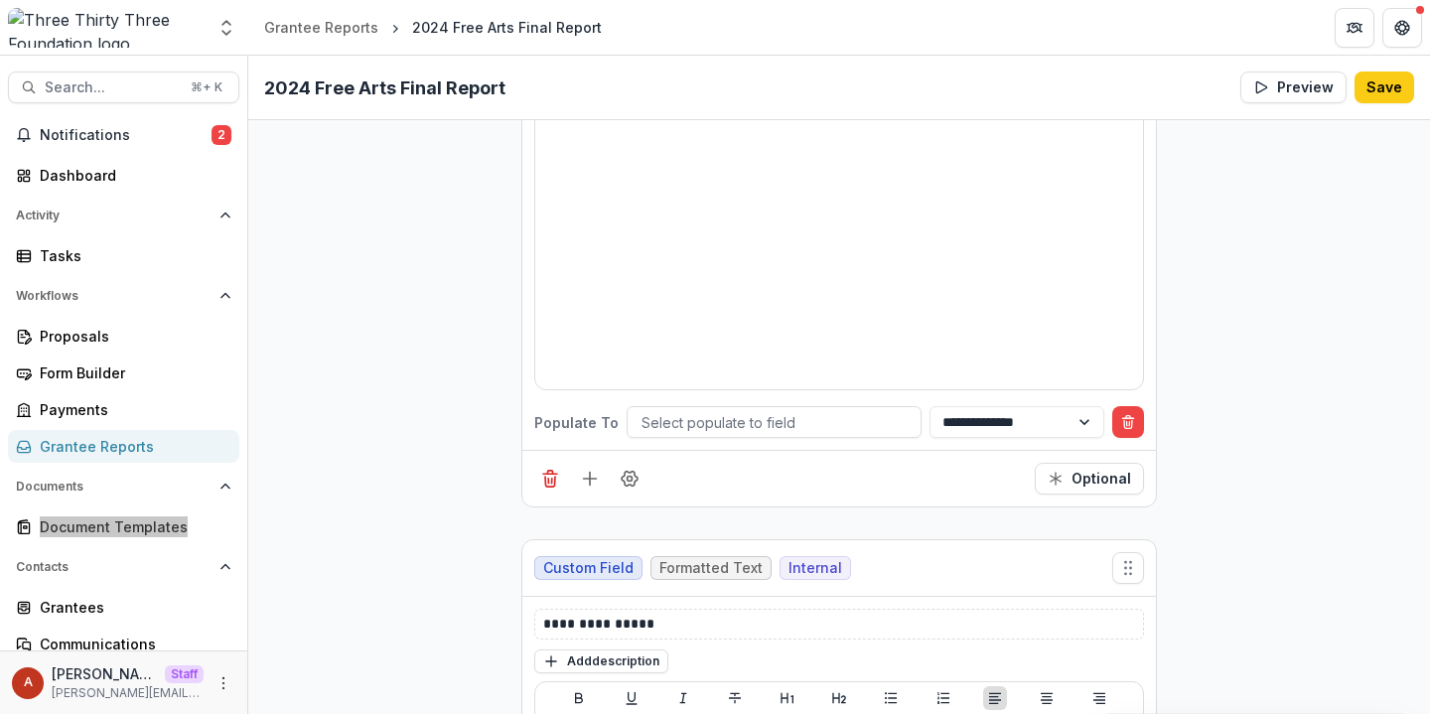
scroll to position [5128, 0]
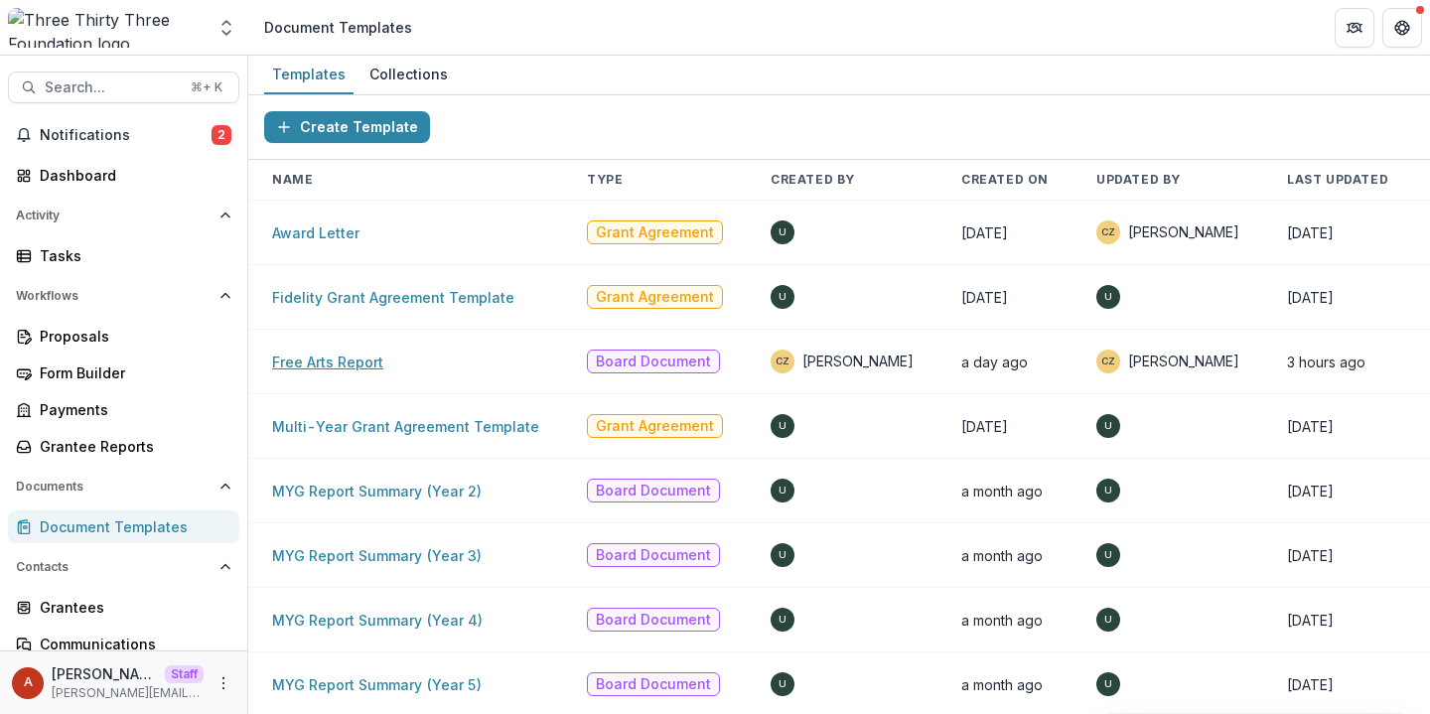
click at [331, 364] on link "Free Arts Report" at bounding box center [327, 362] width 111 height 17
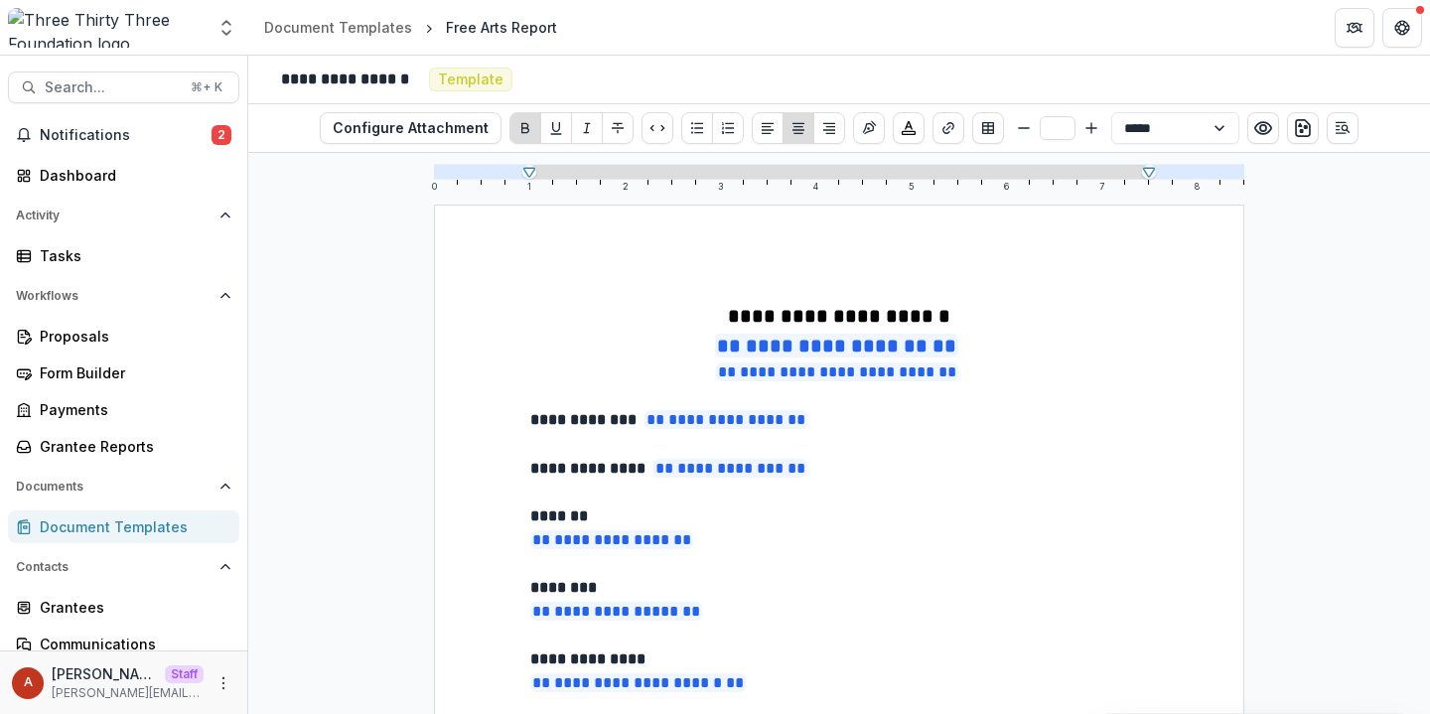
scroll to position [258, 0]
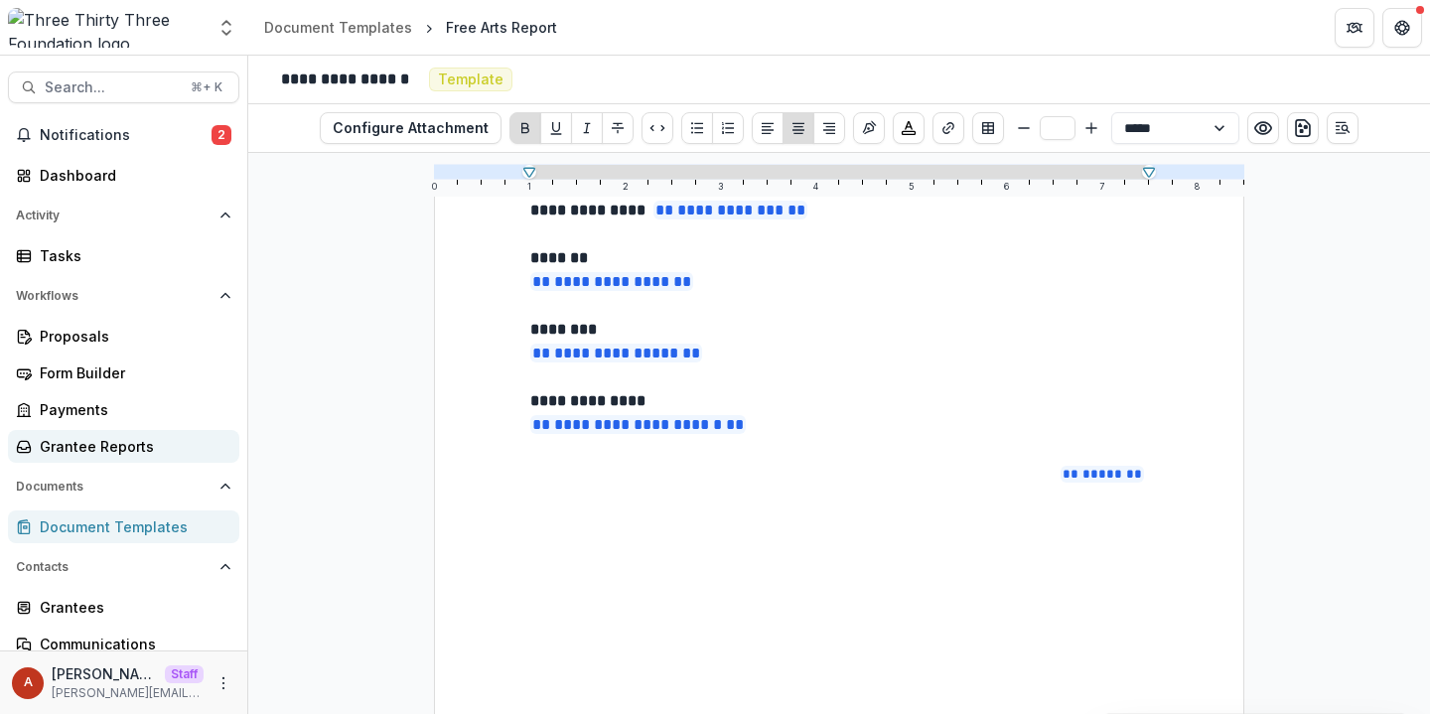
click at [117, 446] on div "Grantee Reports" at bounding box center [132, 446] width 184 height 21
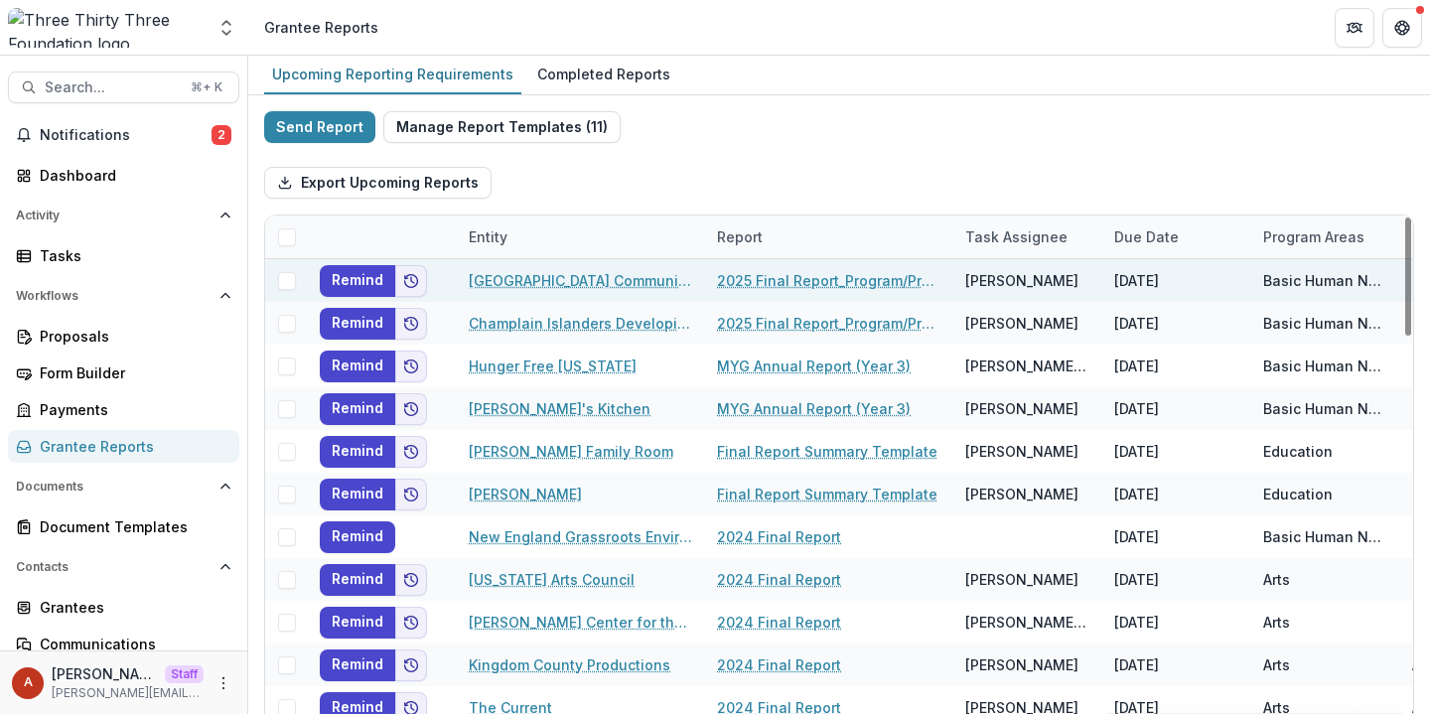
click at [762, 275] on link "2025 Final Report_Program/Project" at bounding box center [829, 280] width 224 height 21
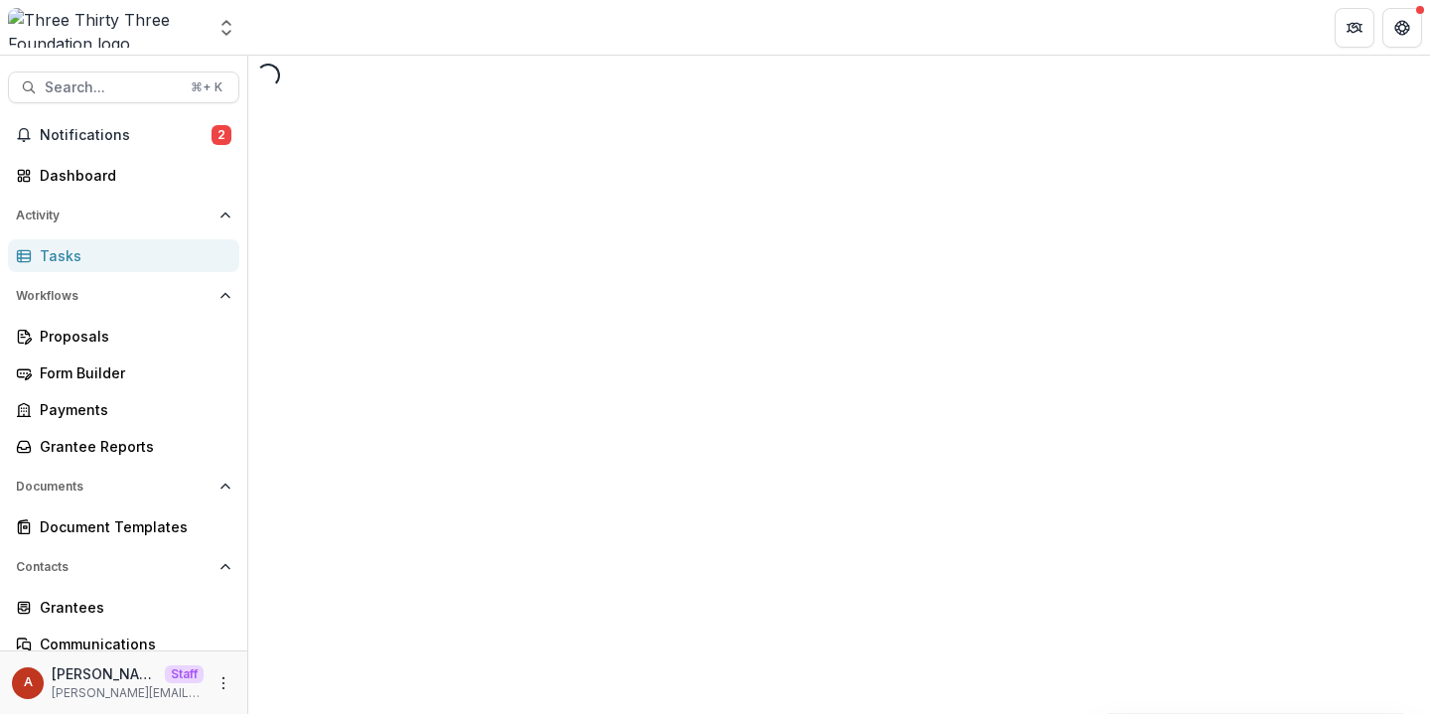
select select "********"
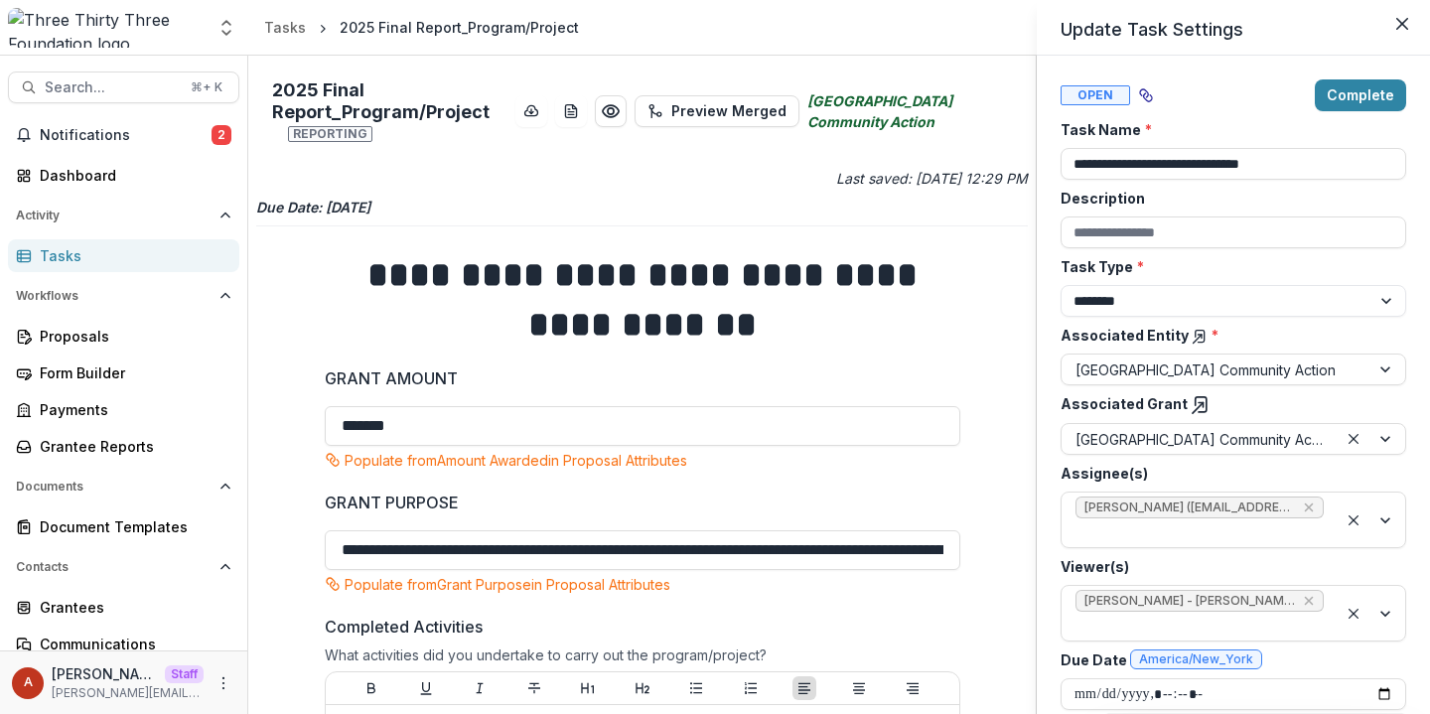
click at [885, 294] on div "**********" at bounding box center [715, 357] width 1430 height 714
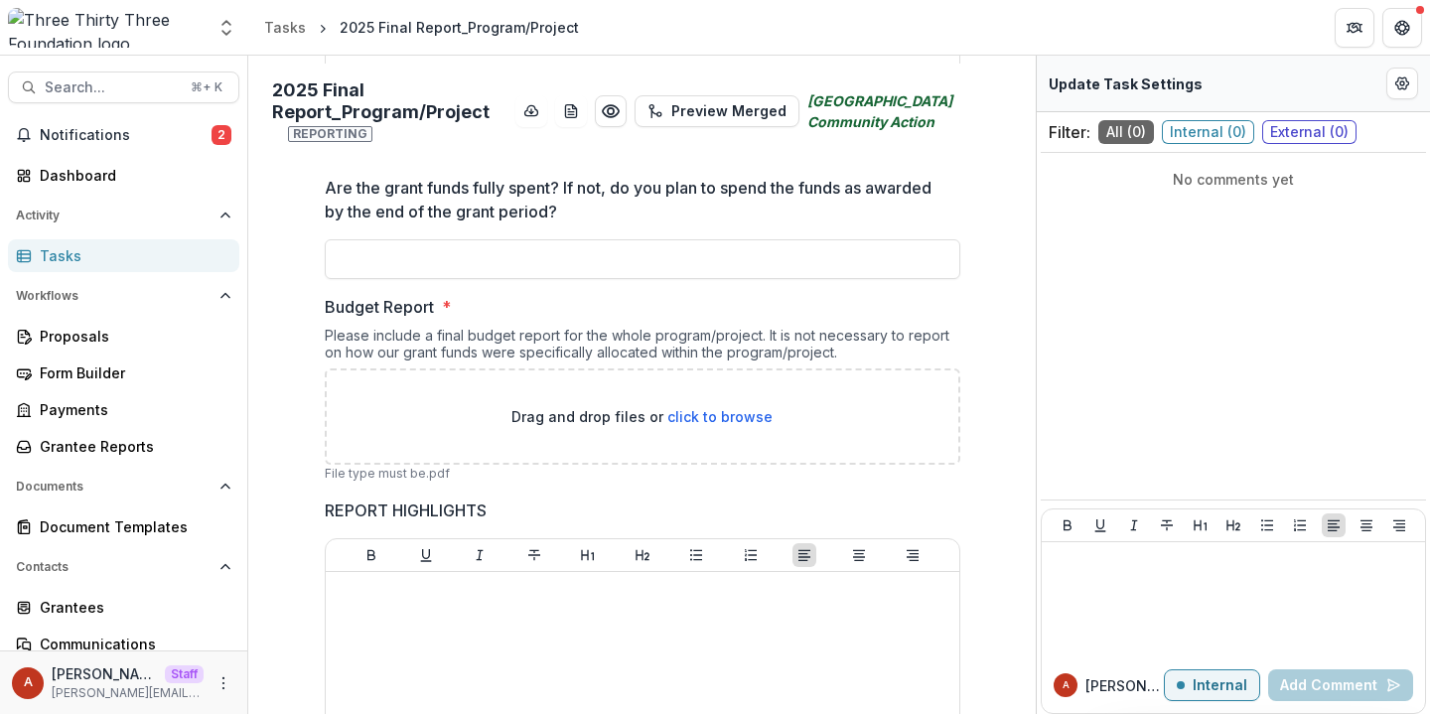
scroll to position [1764, 0]
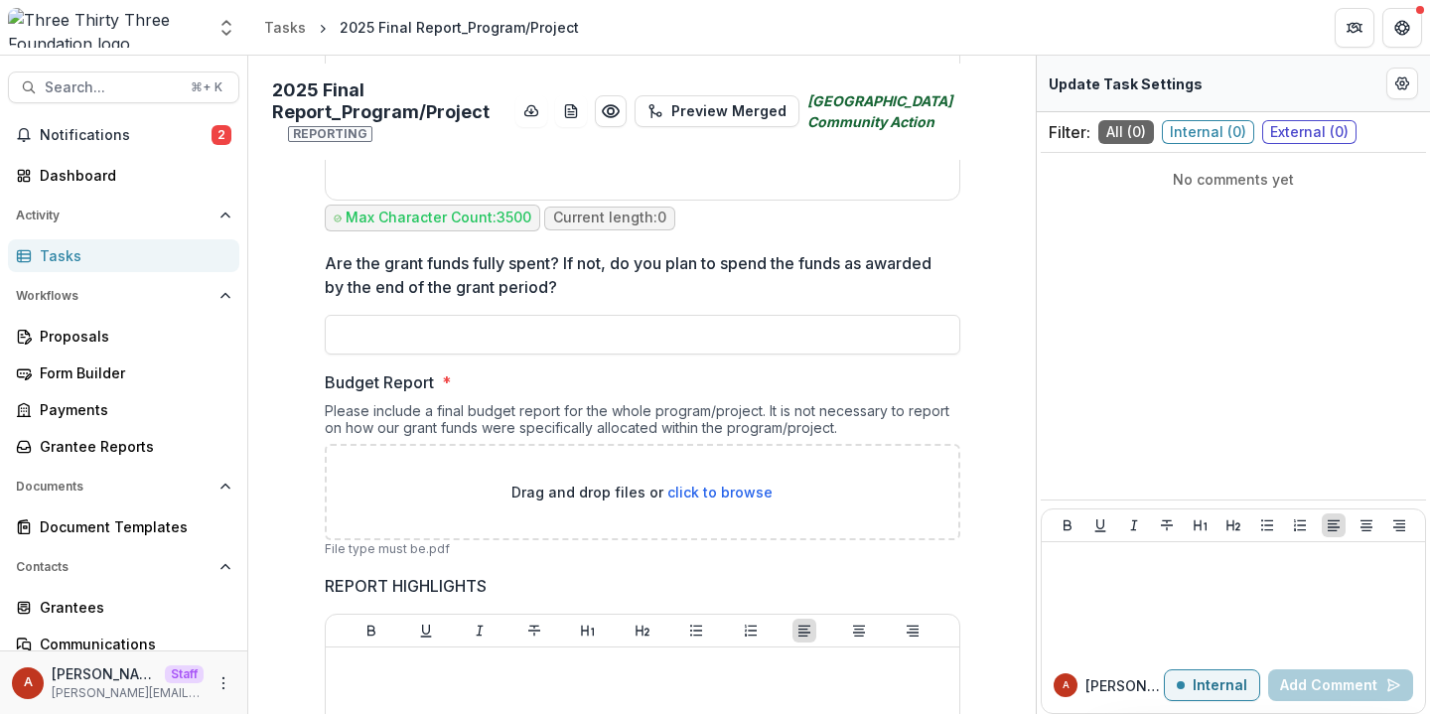
click at [92, 261] on div "Tasks" at bounding box center [132, 255] width 184 height 21
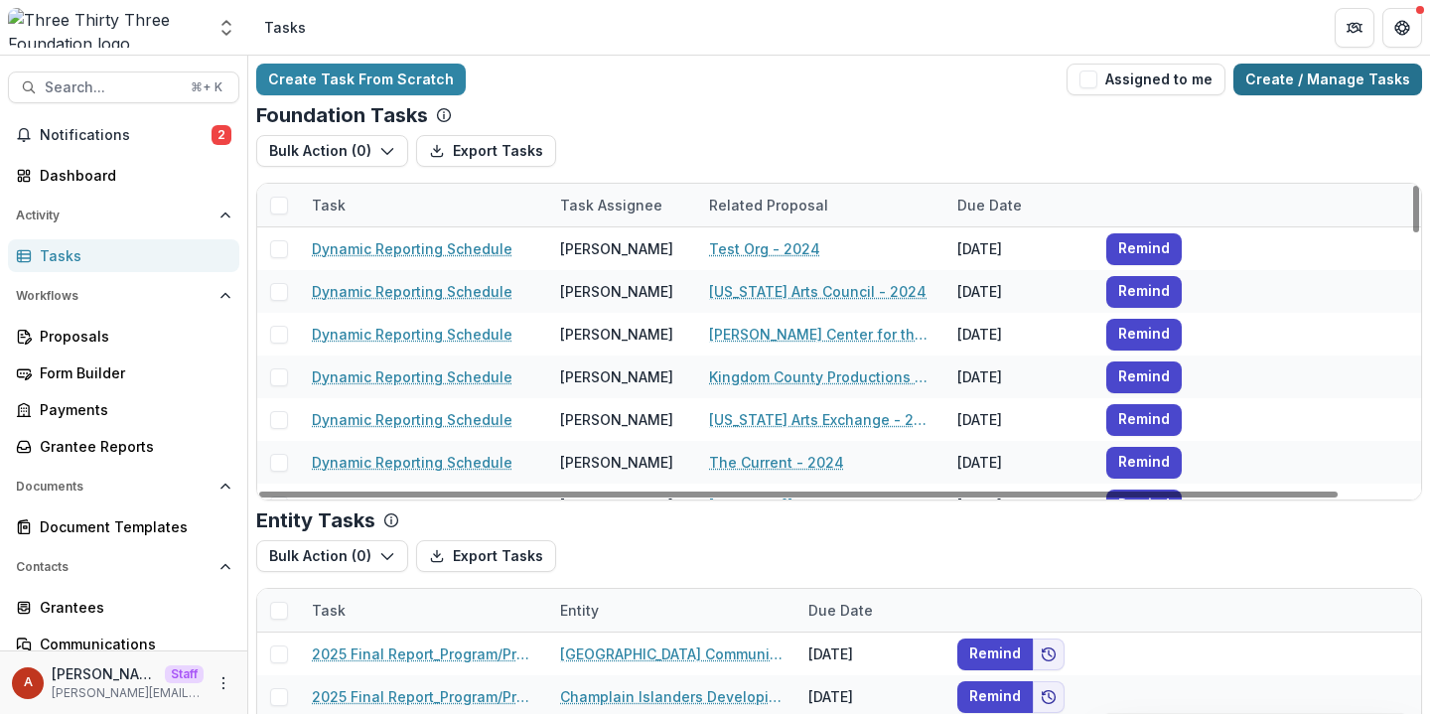
click at [1273, 73] on link "Create / Manage Tasks" at bounding box center [1328, 80] width 189 height 32
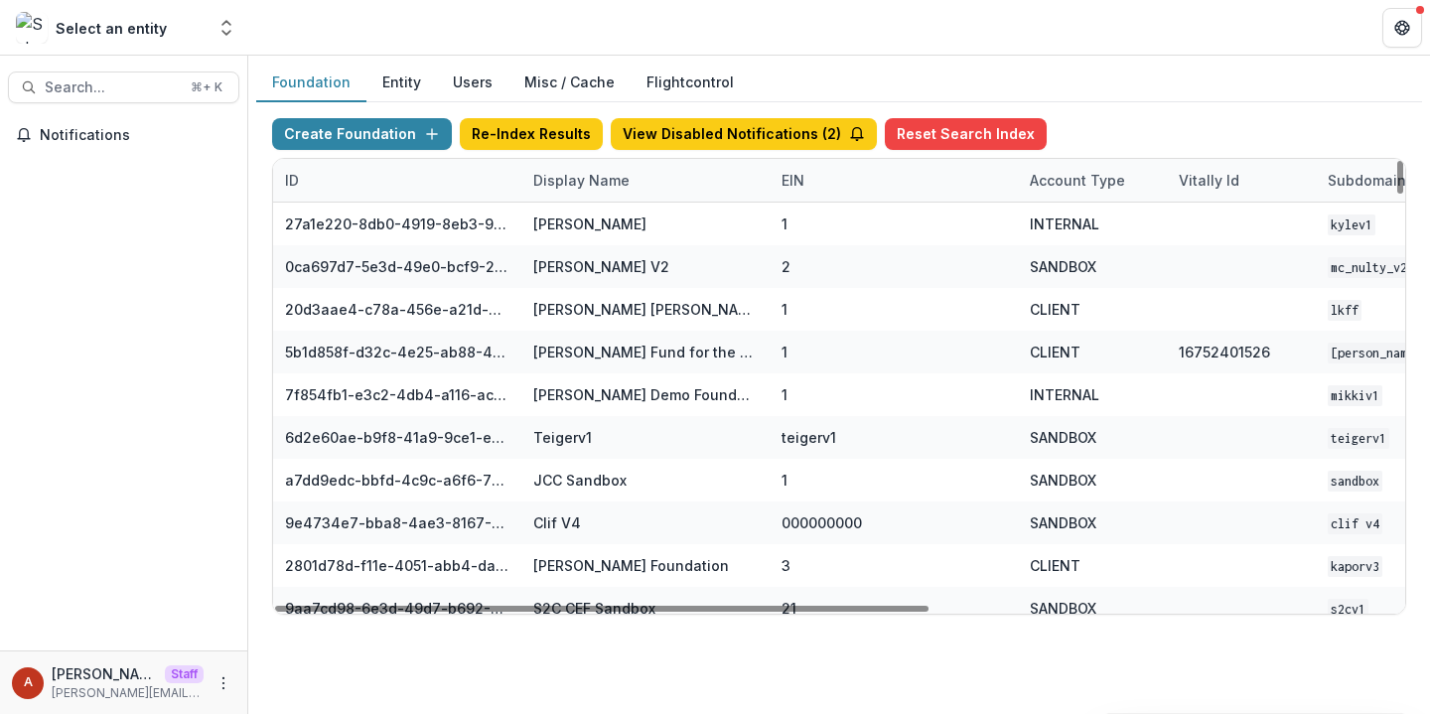
click at [574, 189] on div "Display Name" at bounding box center [581, 180] width 120 height 21
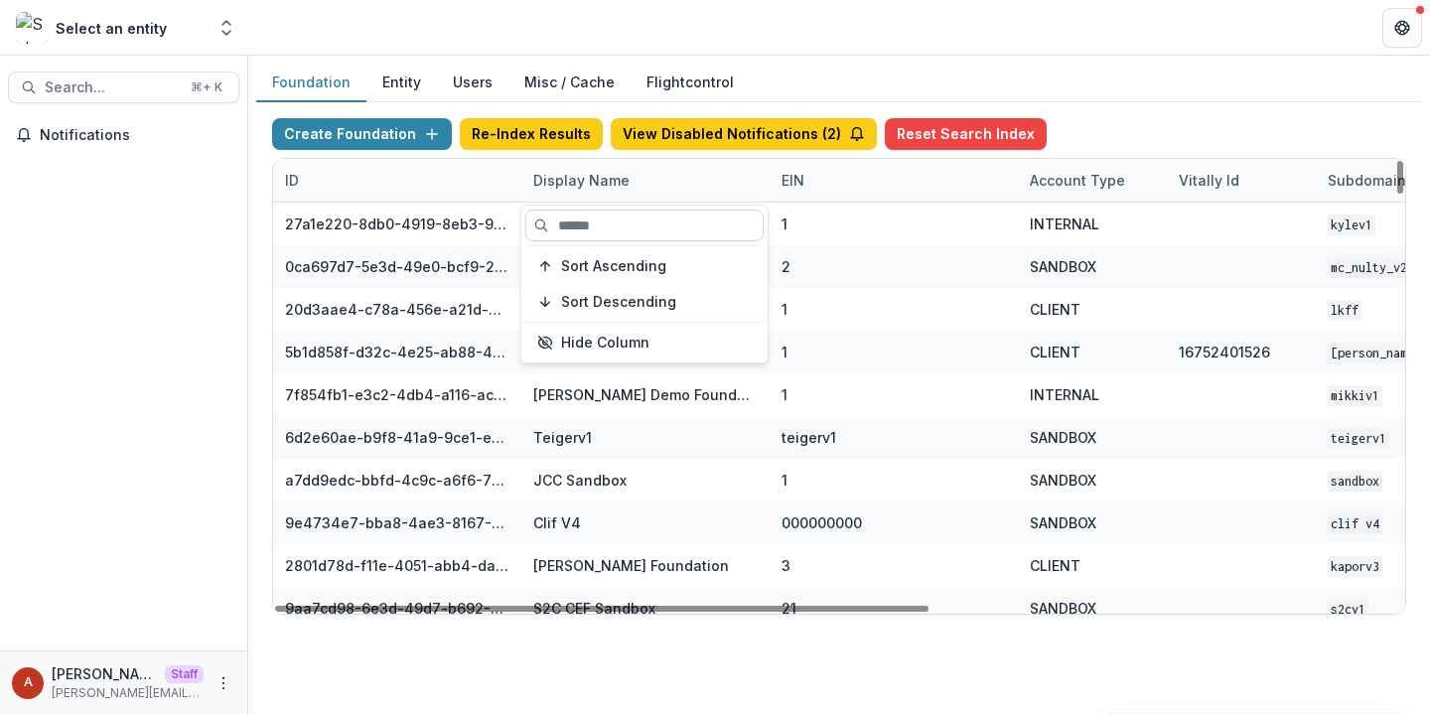
click at [603, 231] on input at bounding box center [644, 226] width 238 height 32
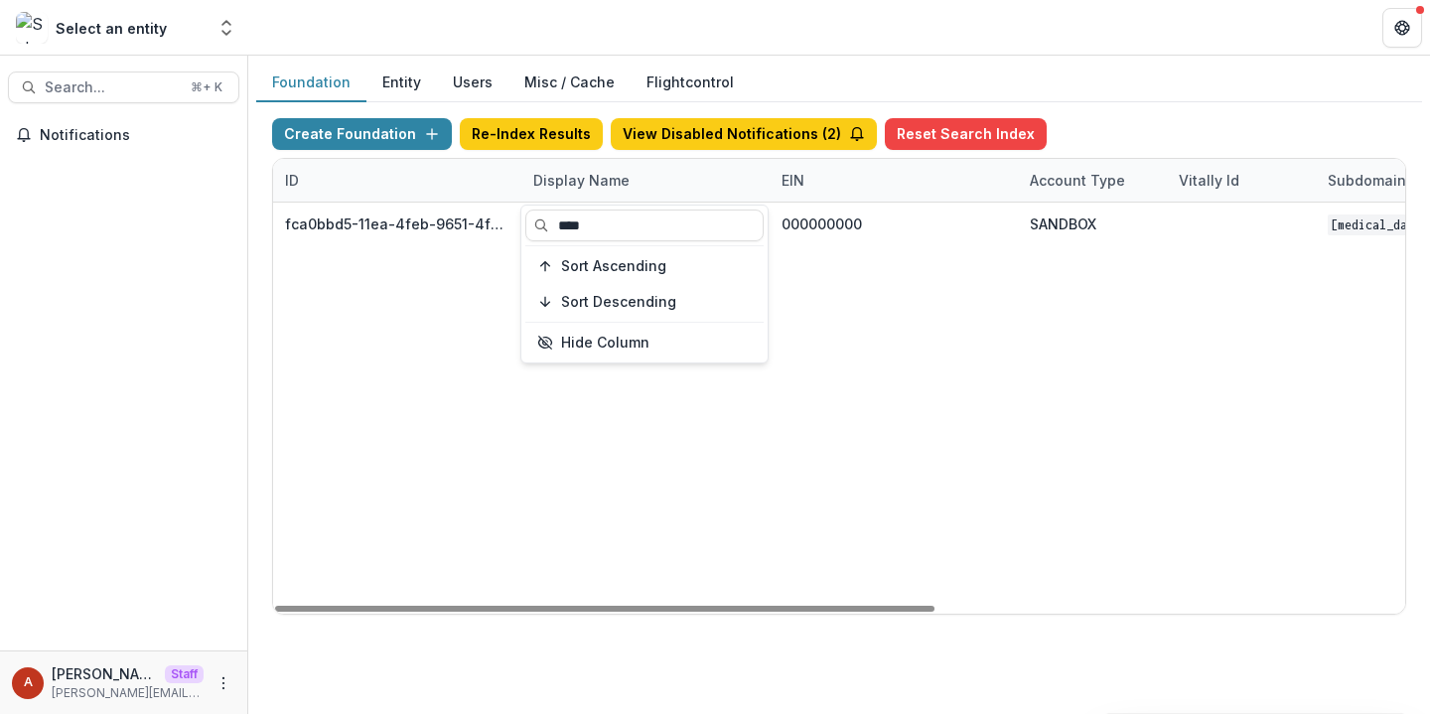
type input "****"
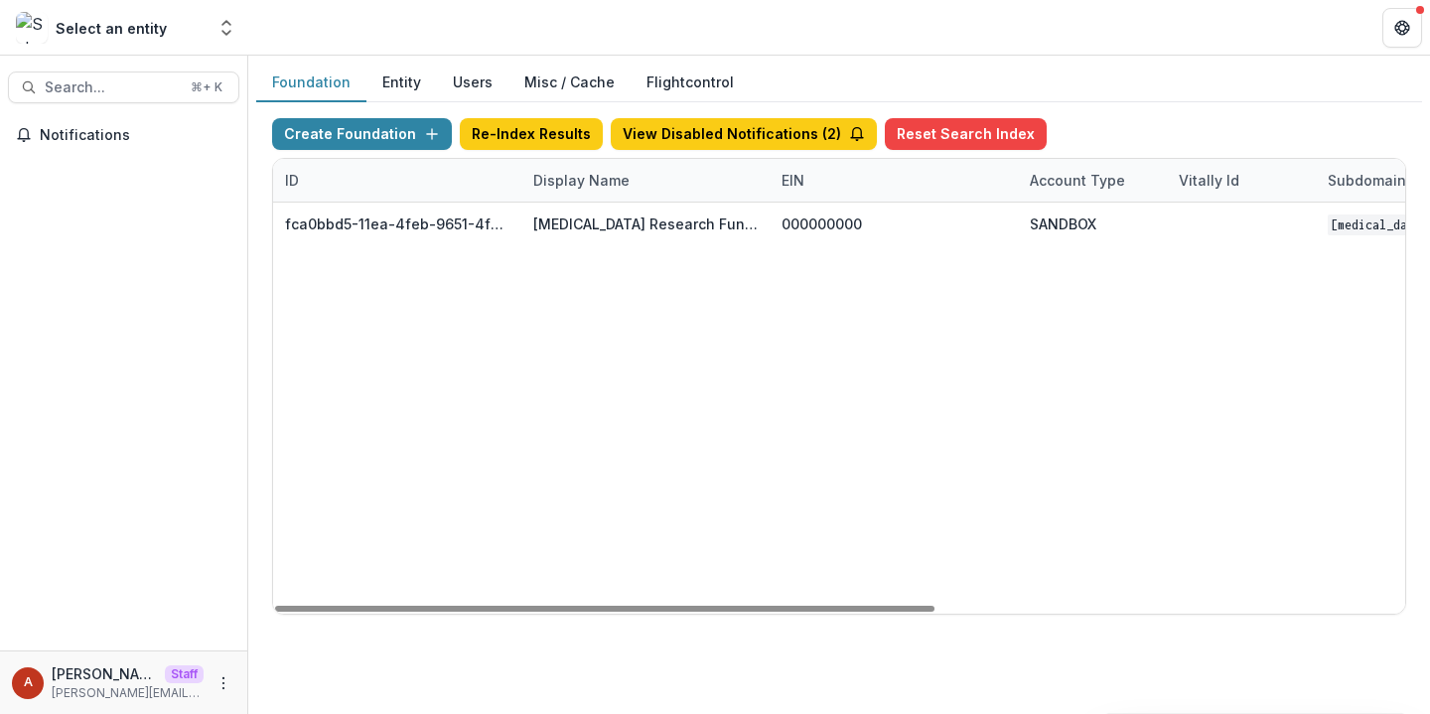
click at [698, 47] on header at bounding box center [839, 27] width 1182 height 55
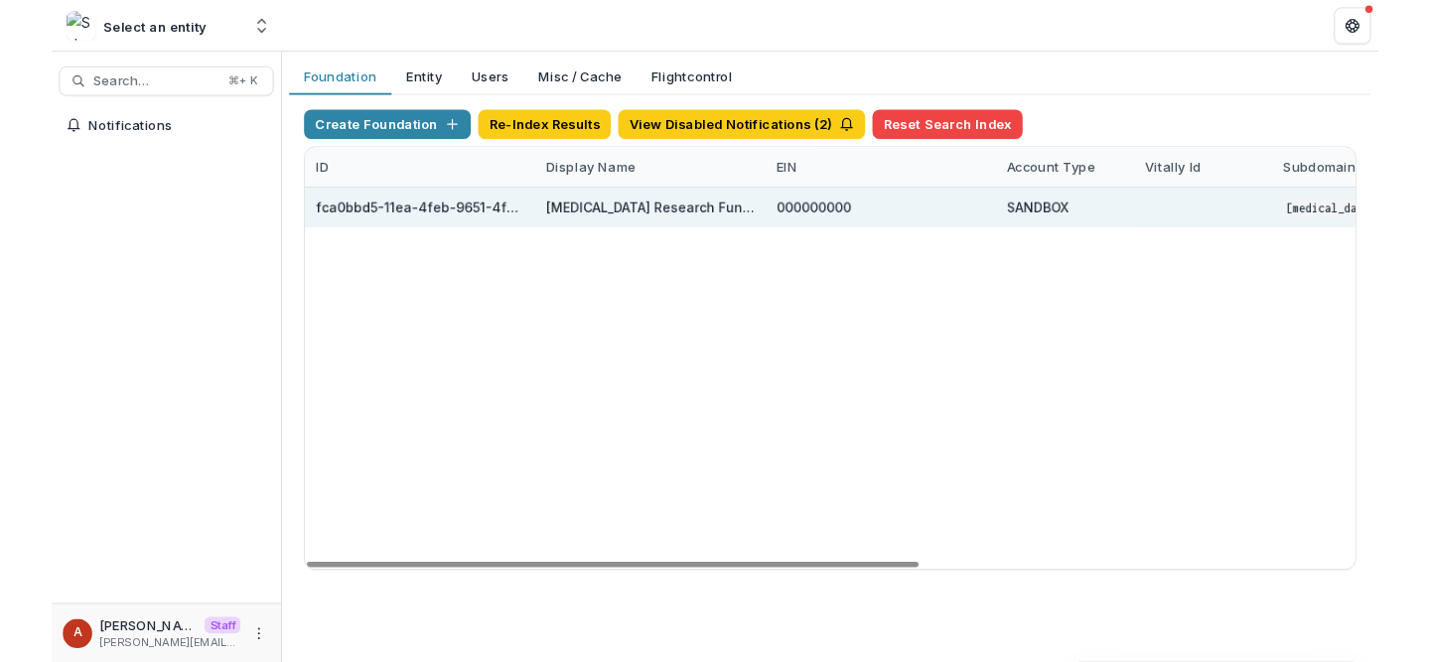
scroll to position [0, 804]
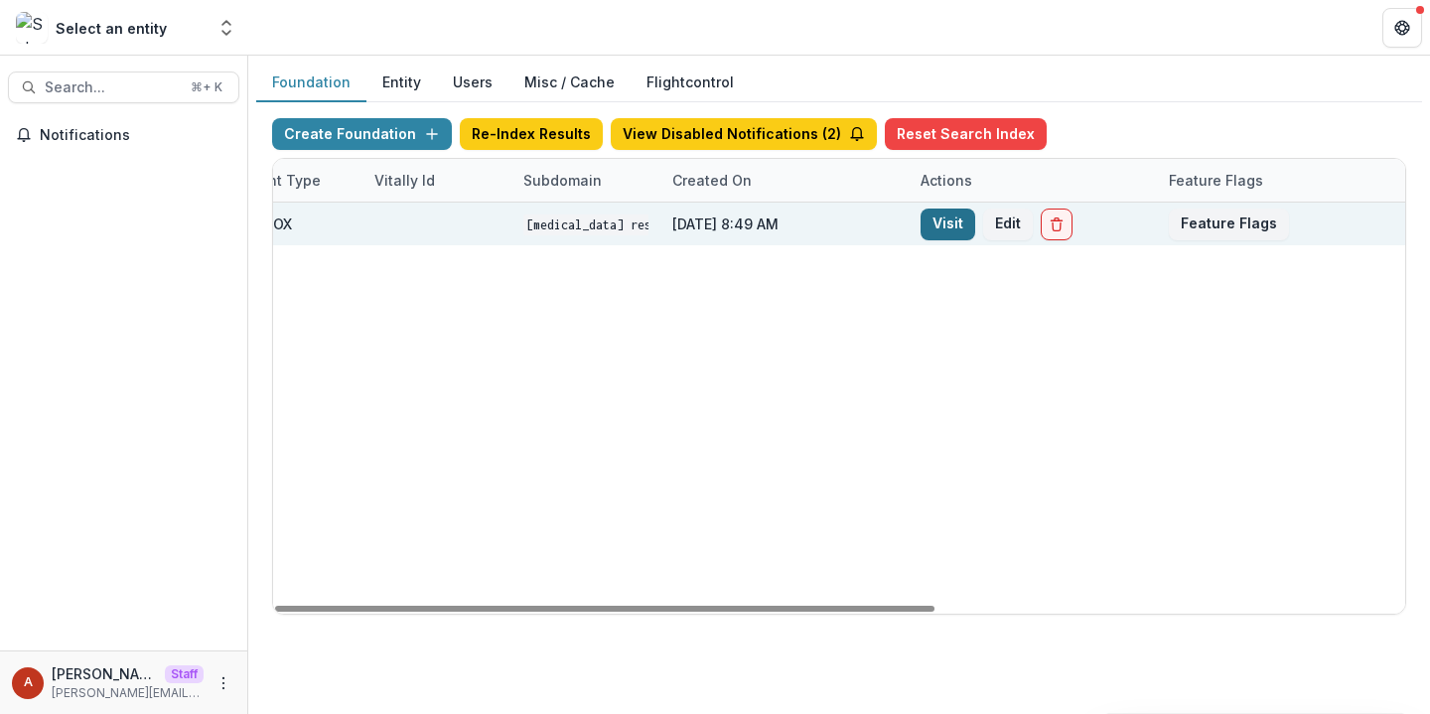
click at [934, 219] on link "Visit" at bounding box center [948, 225] width 55 height 32
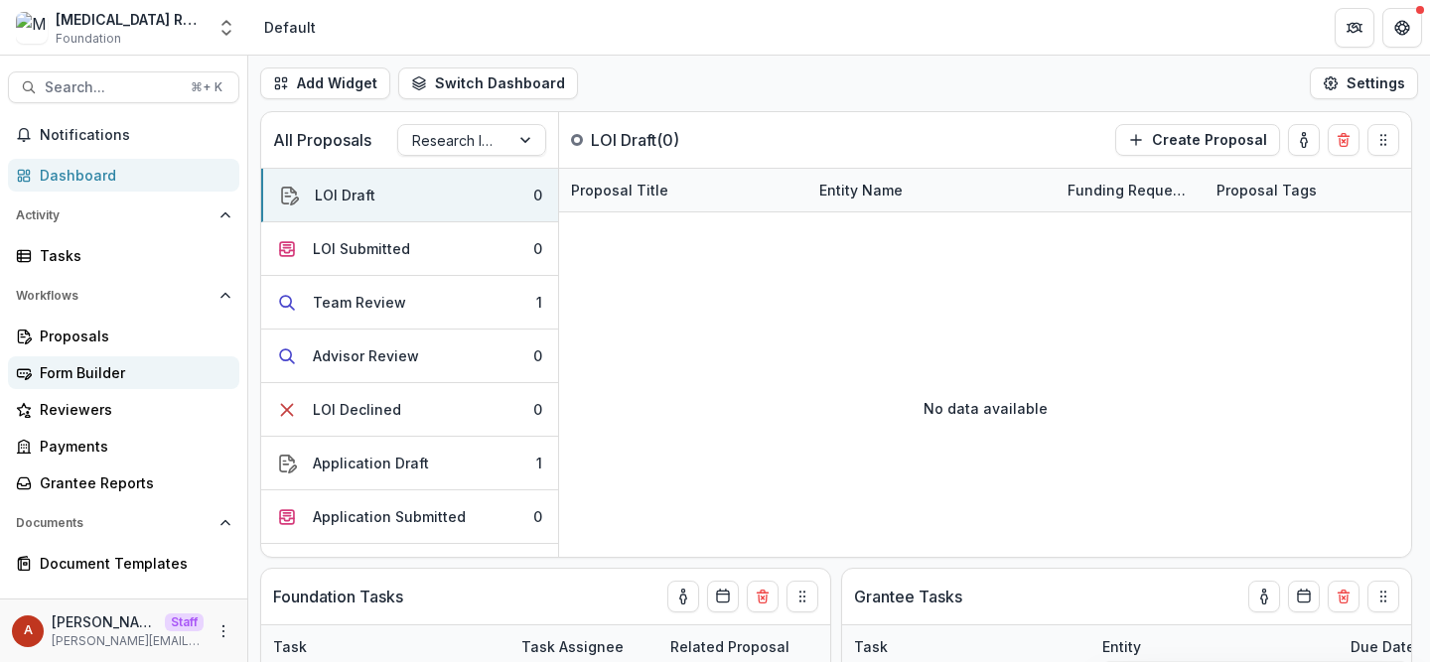
click at [59, 365] on div "Form Builder" at bounding box center [132, 373] width 184 height 21
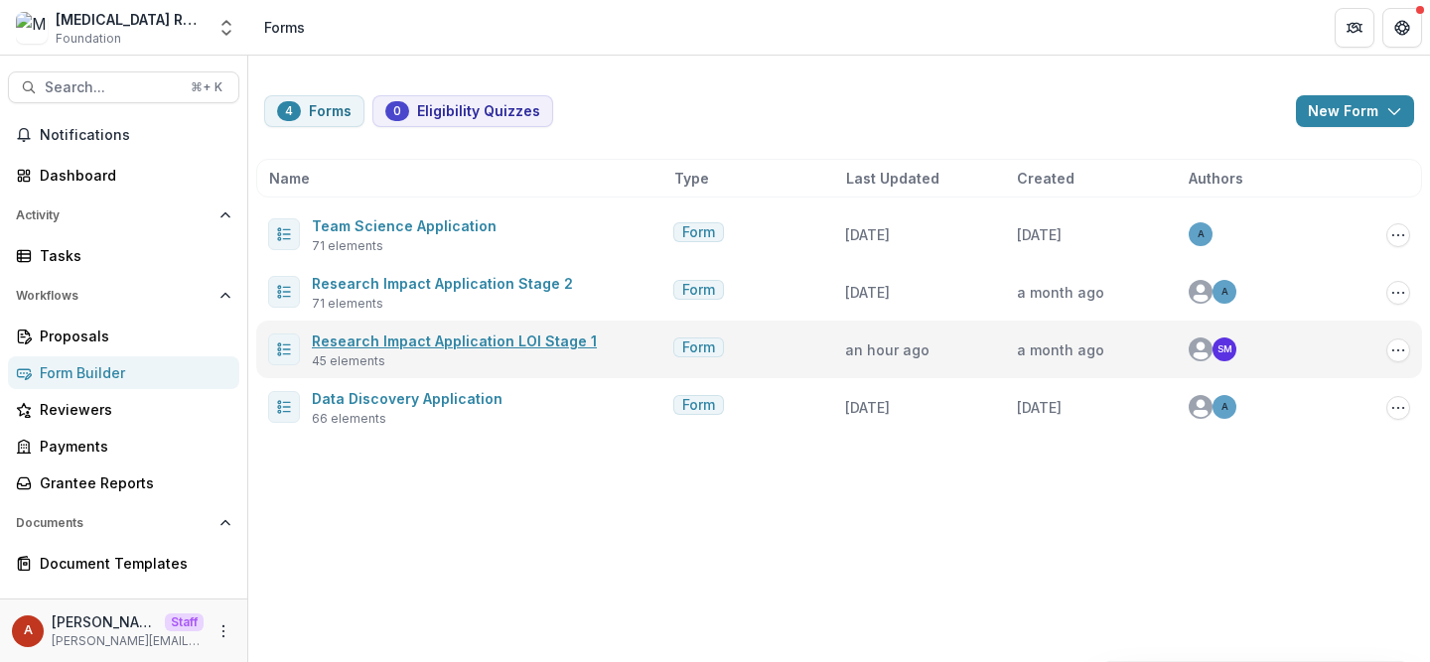
click at [510, 342] on link "Research Impact Application LOI Stage 1" at bounding box center [454, 341] width 285 height 17
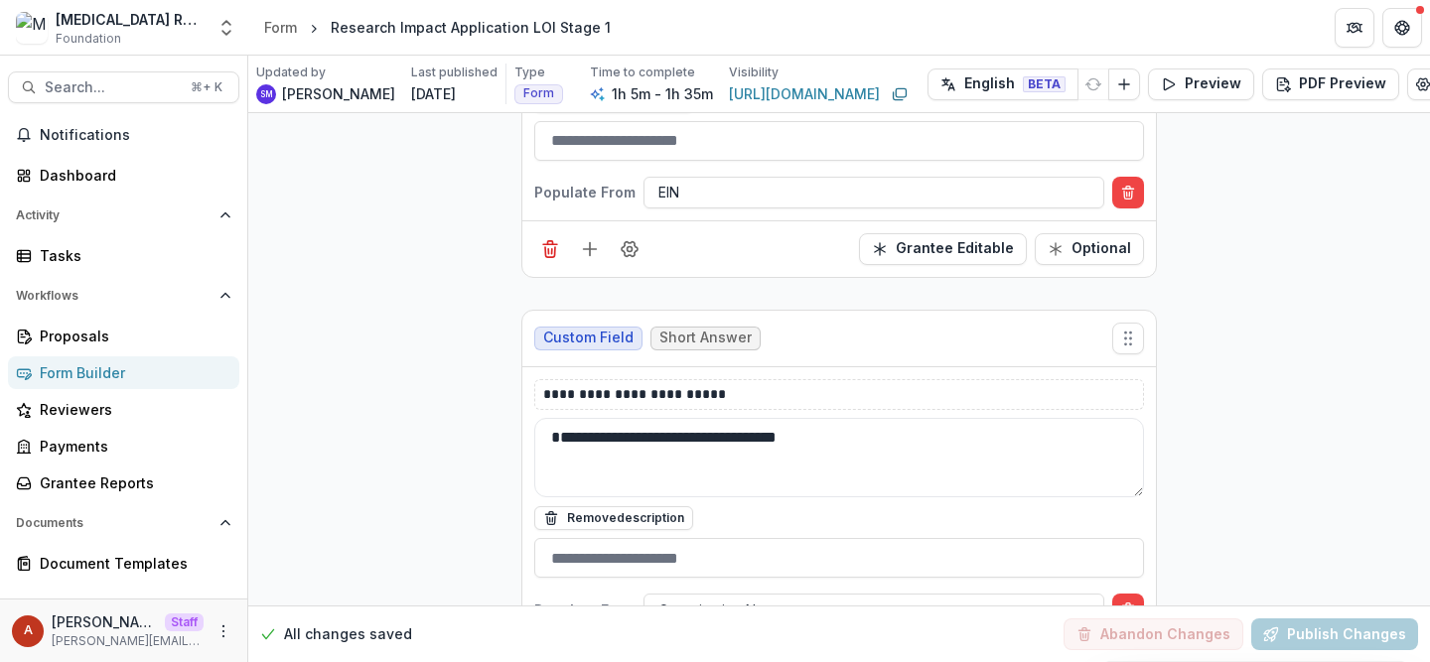
scroll to position [1157, 0]
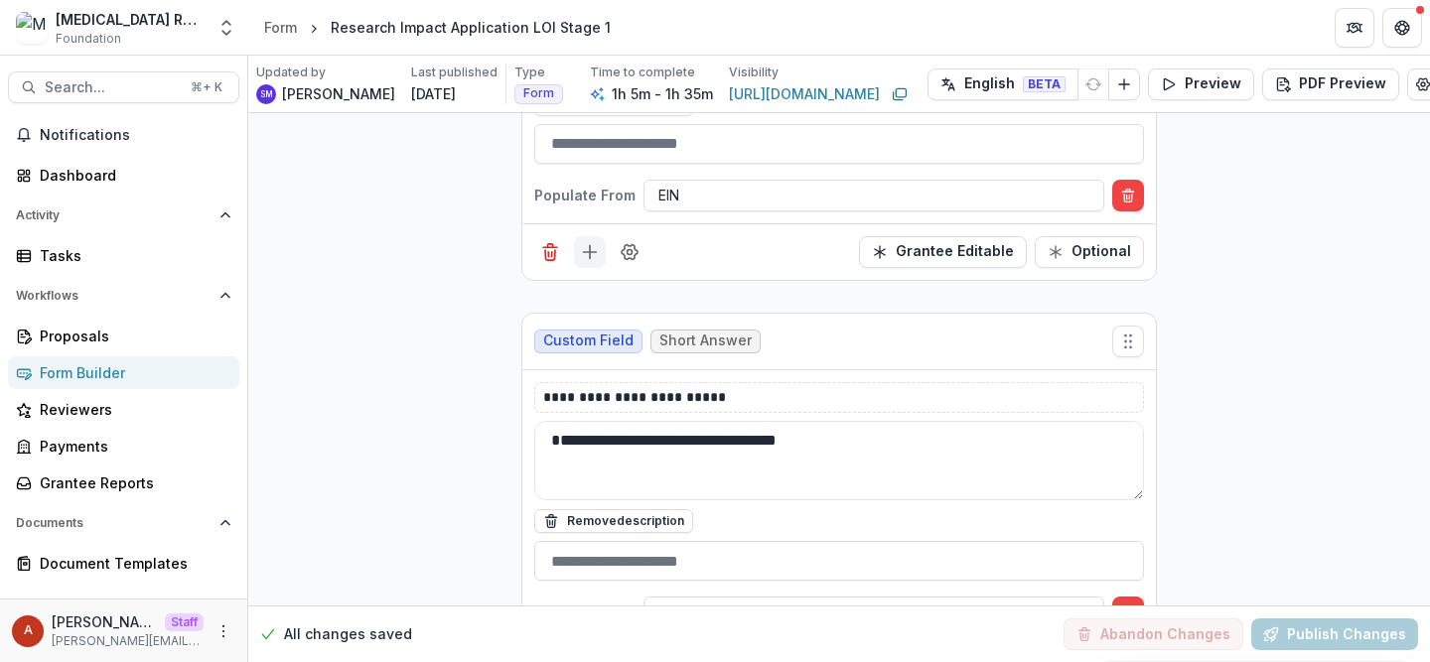
click at [580, 242] on icon "Add field" at bounding box center [590, 252] width 20 height 20
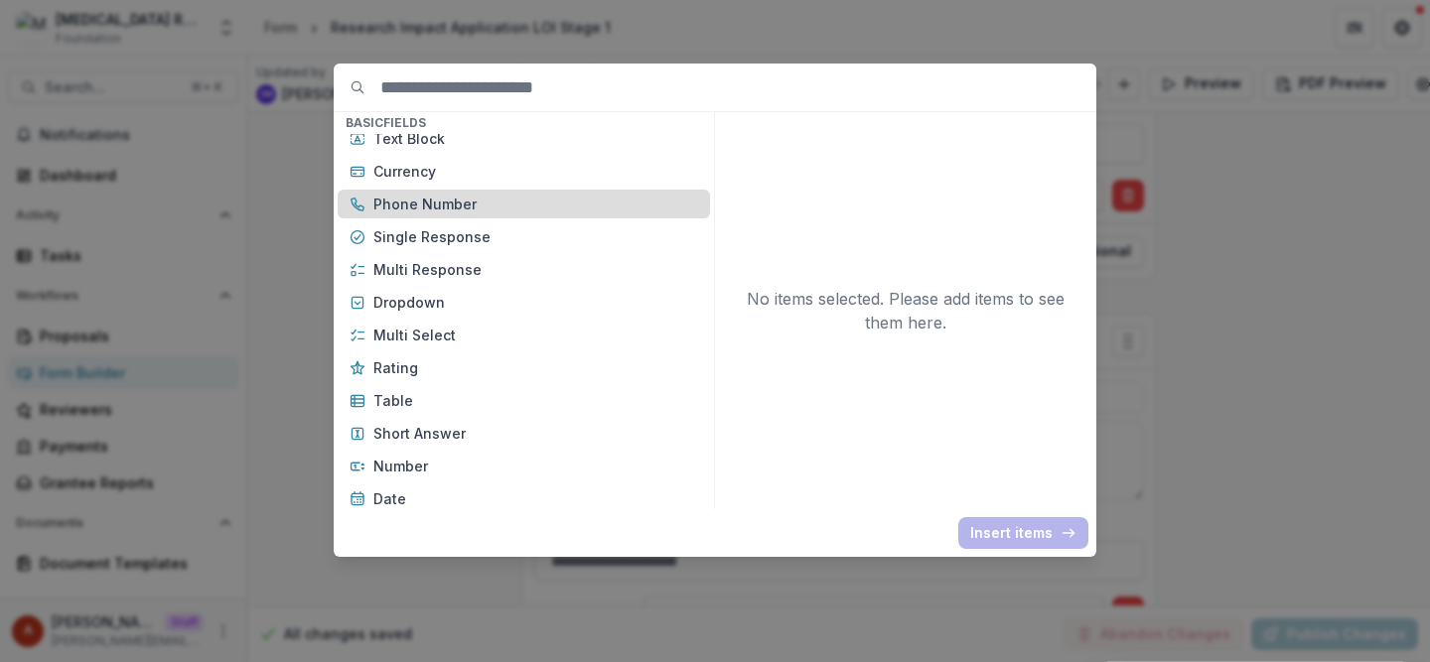
scroll to position [113, 0]
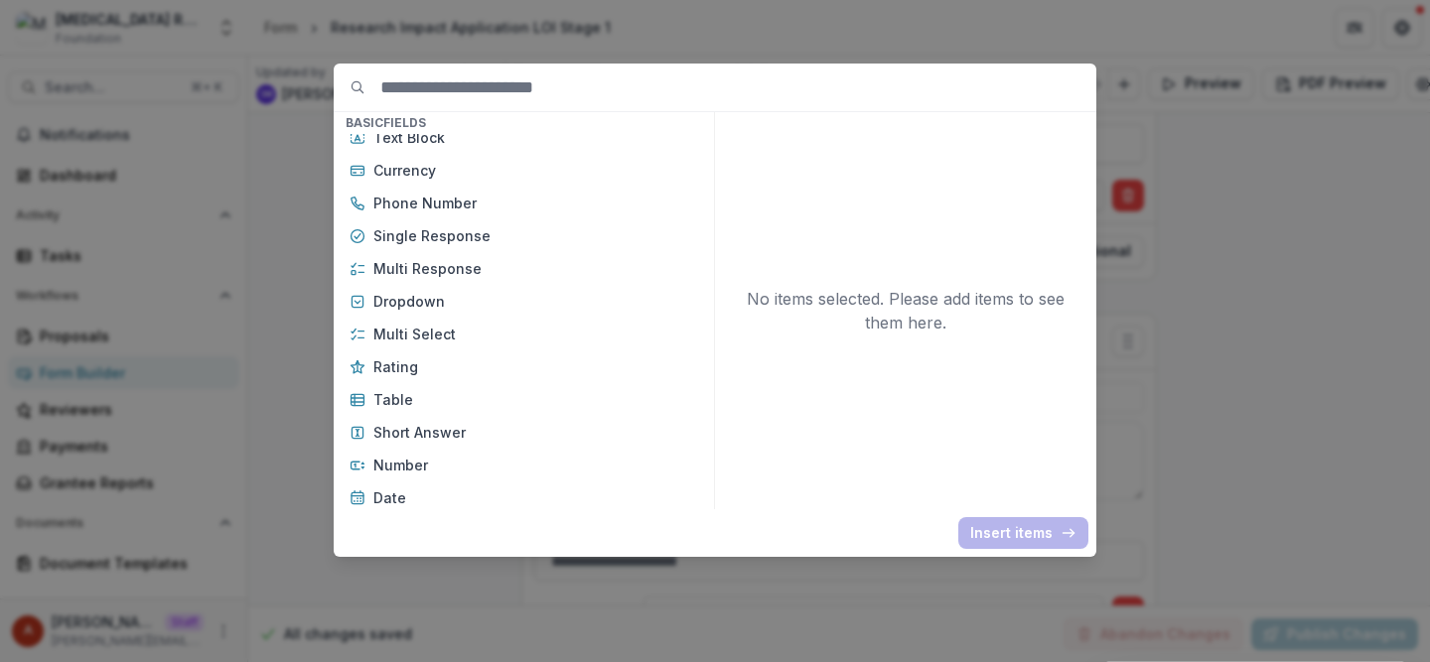
click at [1261, 307] on div "Basic Fields New Page File Download File Upload Text Block Currency Phone Numbe…" at bounding box center [715, 331] width 1430 height 662
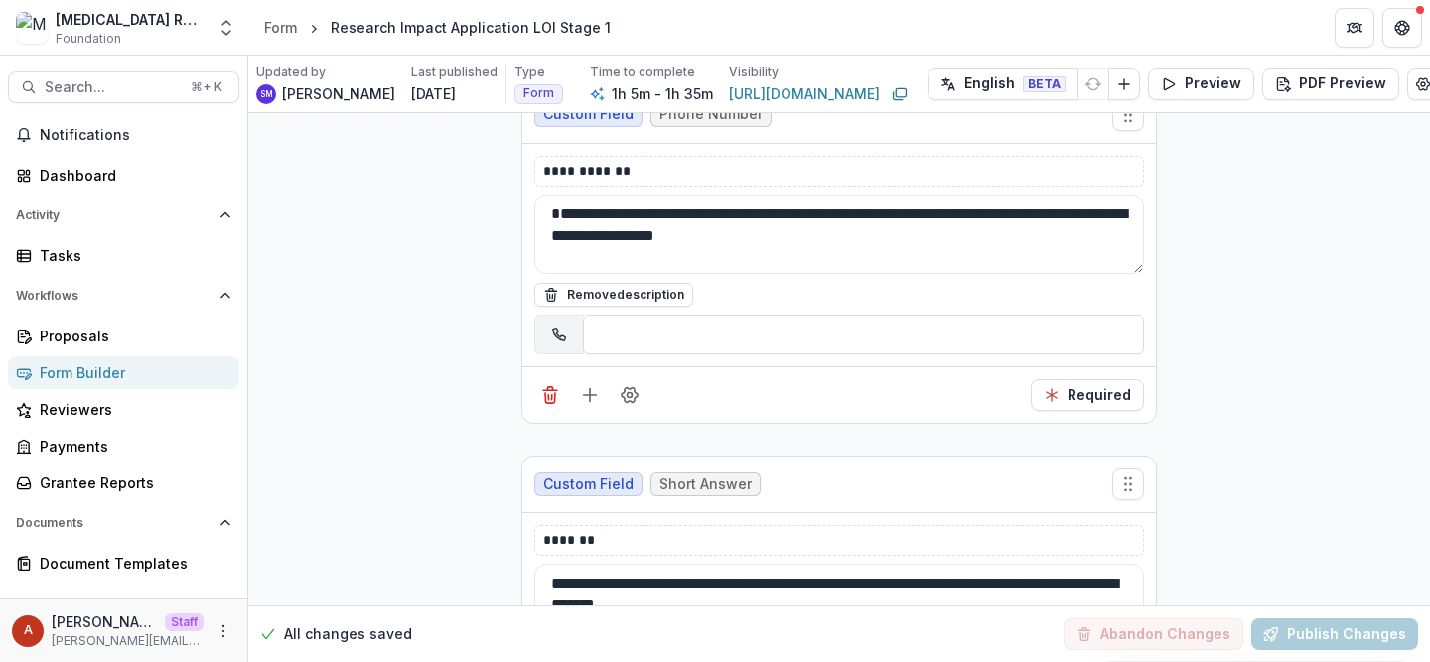
scroll to position [4757, 0]
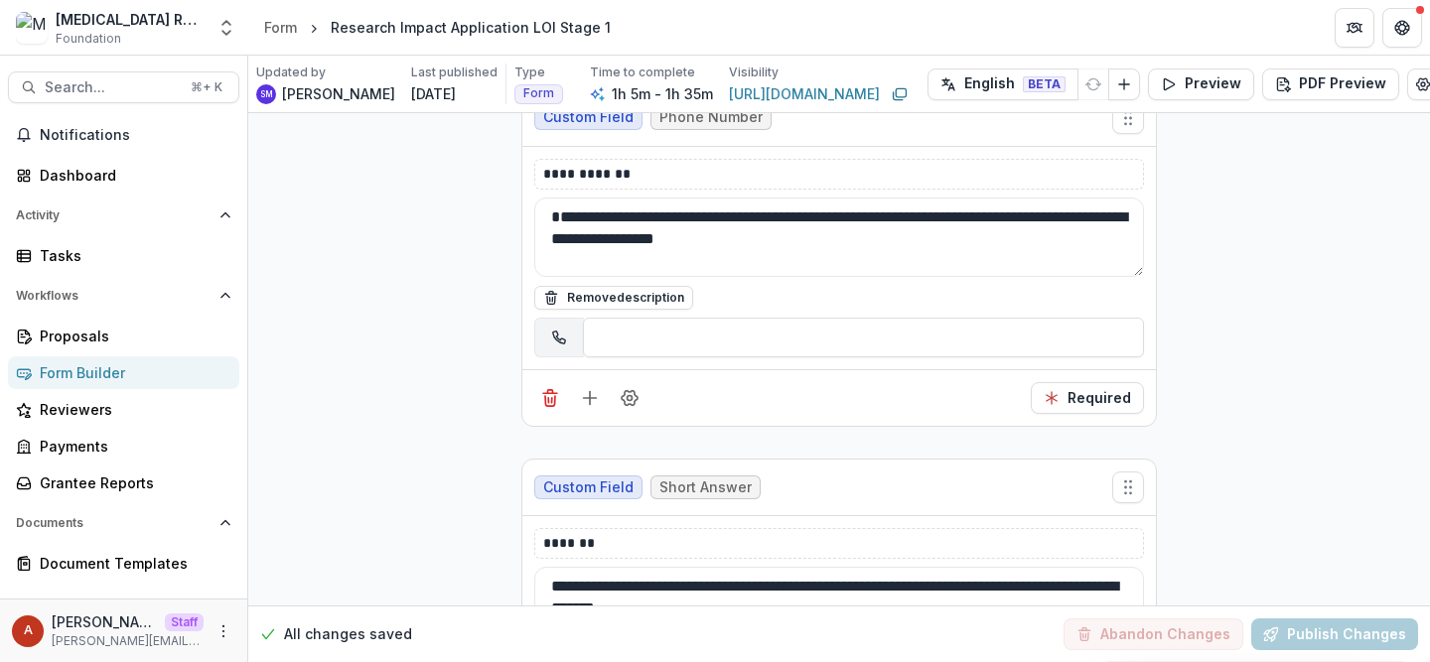
click at [653, 318] on input "tel" at bounding box center [863, 338] width 561 height 40
click at [1227, 78] on button "Preview" at bounding box center [1201, 85] width 106 height 32
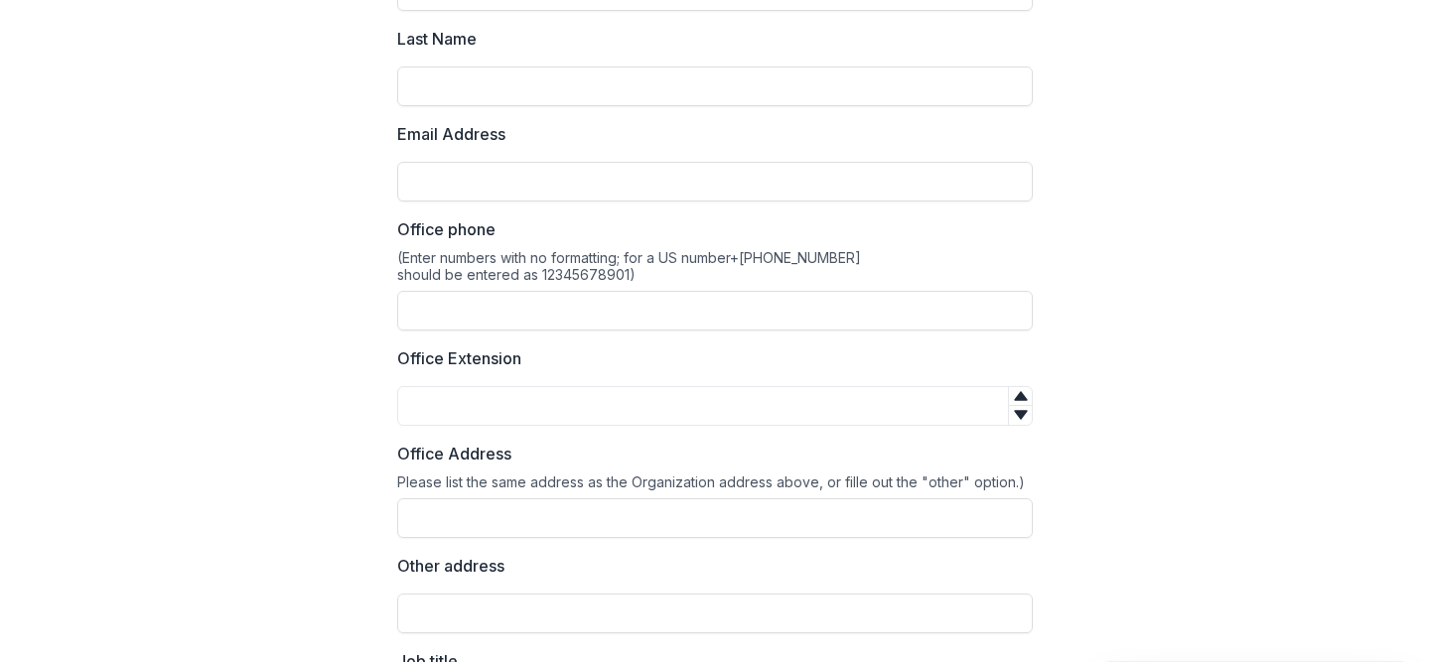
scroll to position [2563, 0]
click at [623, 316] on input "Office phone" at bounding box center [715, 312] width 636 height 40
type input "**********"
drag, startPoint x: 721, startPoint y: 296, endPoint x: 339, endPoint y: 279, distance: 382.7
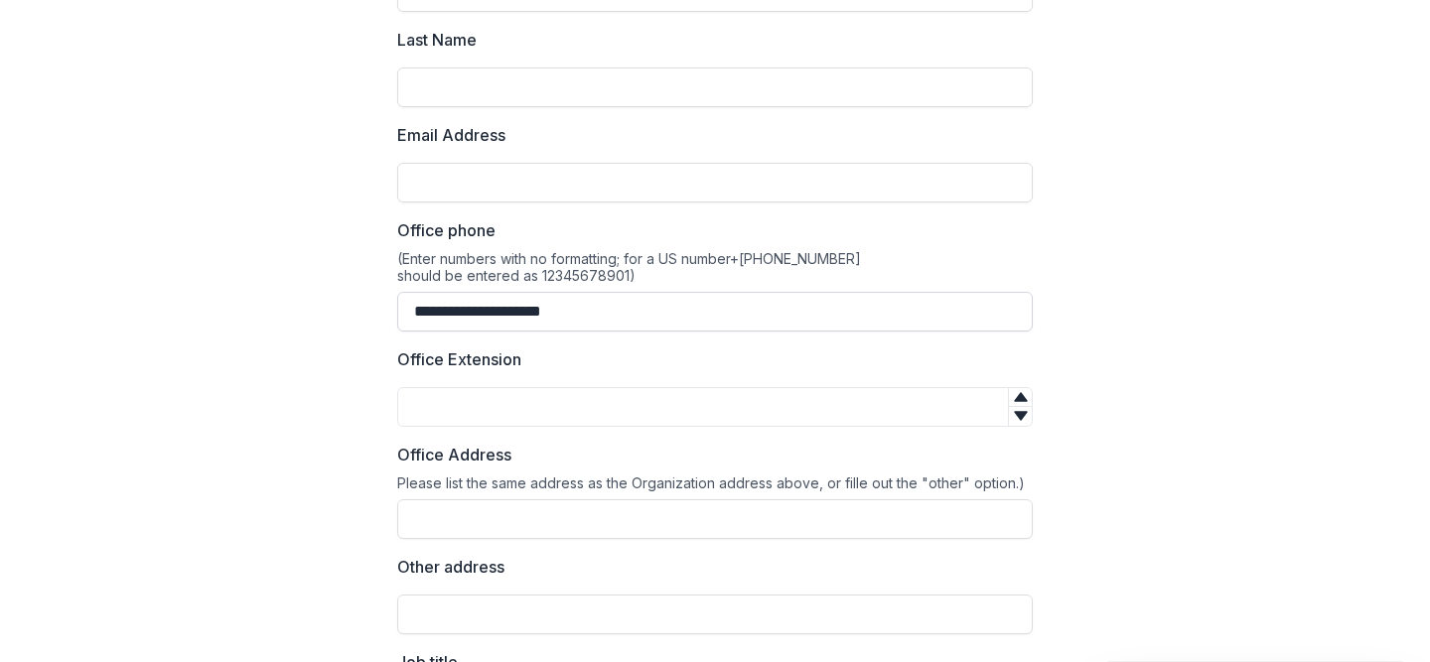
click at [515, 297] on input "**********" at bounding box center [715, 312] width 636 height 40
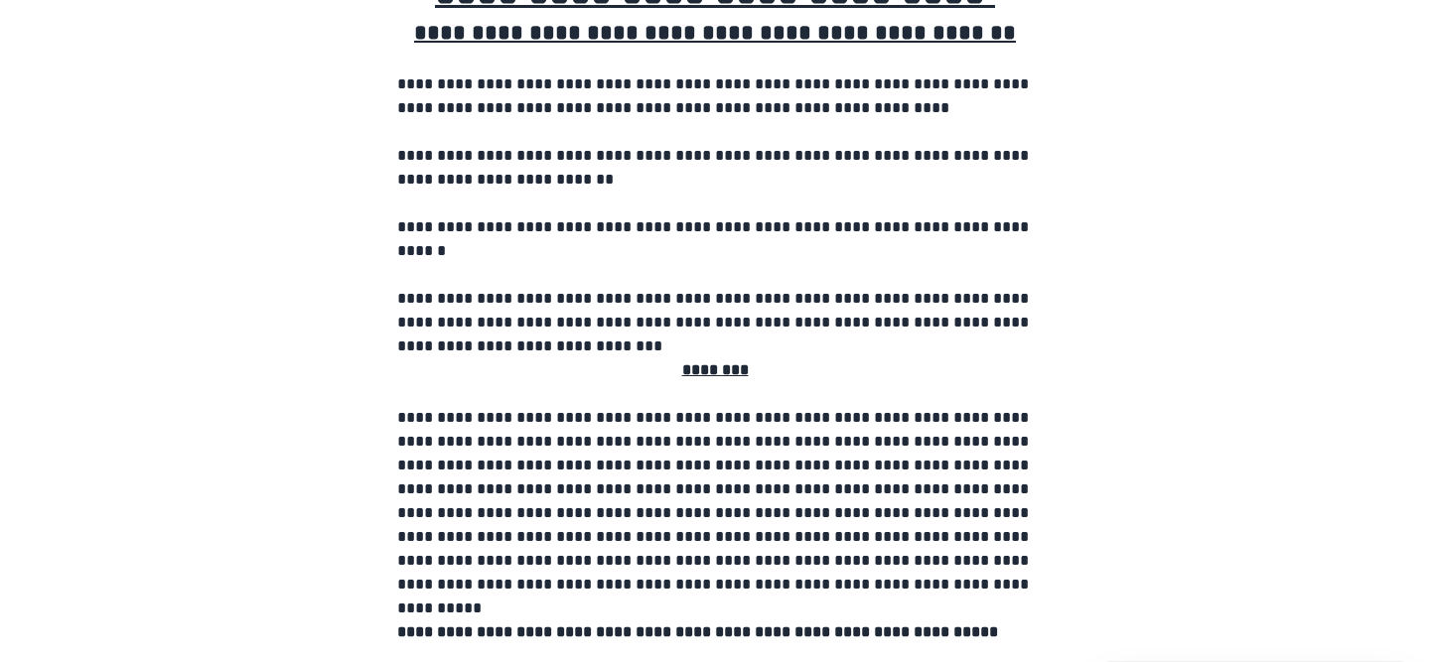
scroll to position [0, 0]
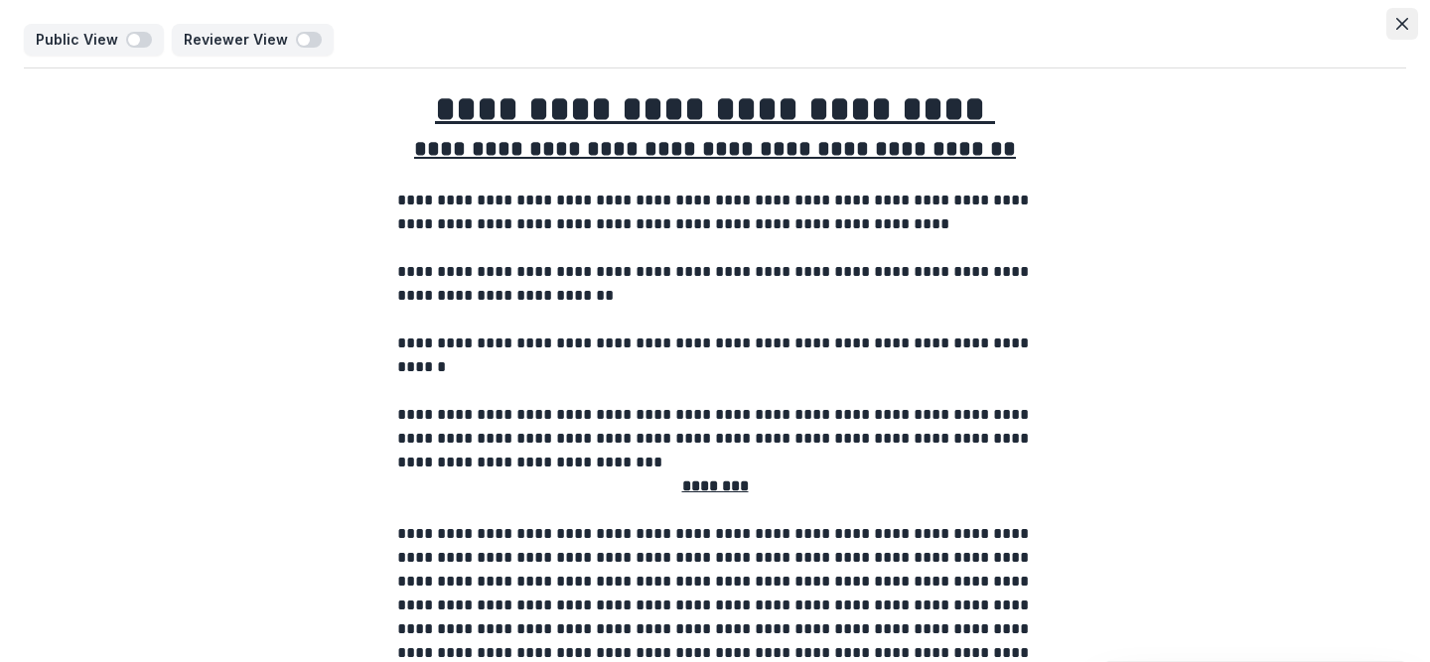
click at [1407, 33] on button "Close" at bounding box center [1402, 24] width 32 height 32
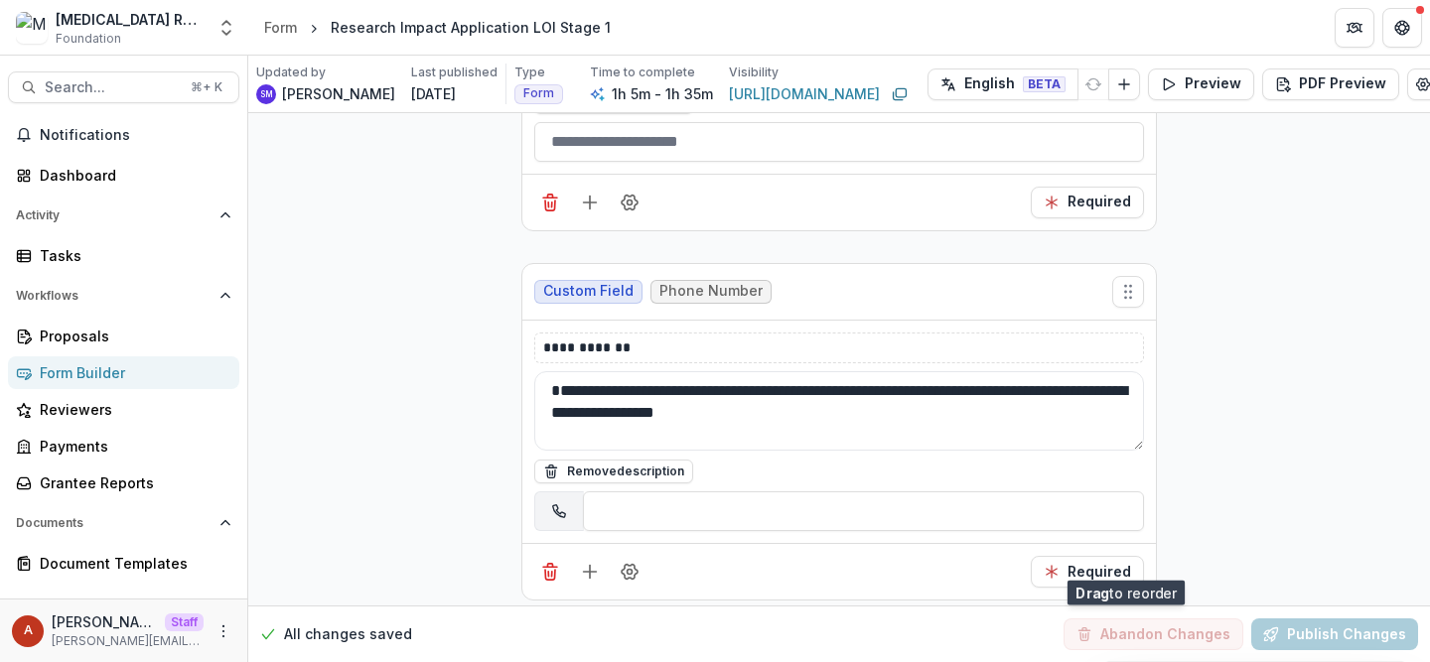
scroll to position [4582, 0]
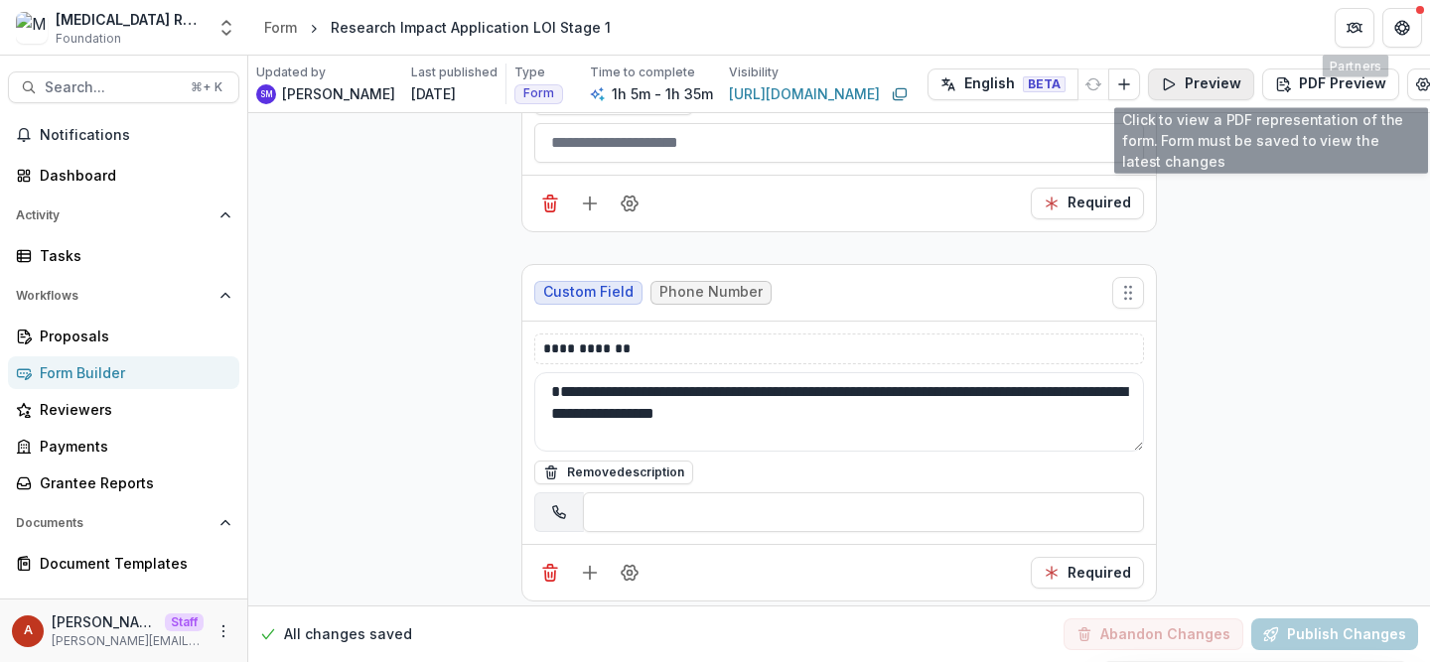
click at [1205, 82] on button "Preview" at bounding box center [1201, 85] width 106 height 32
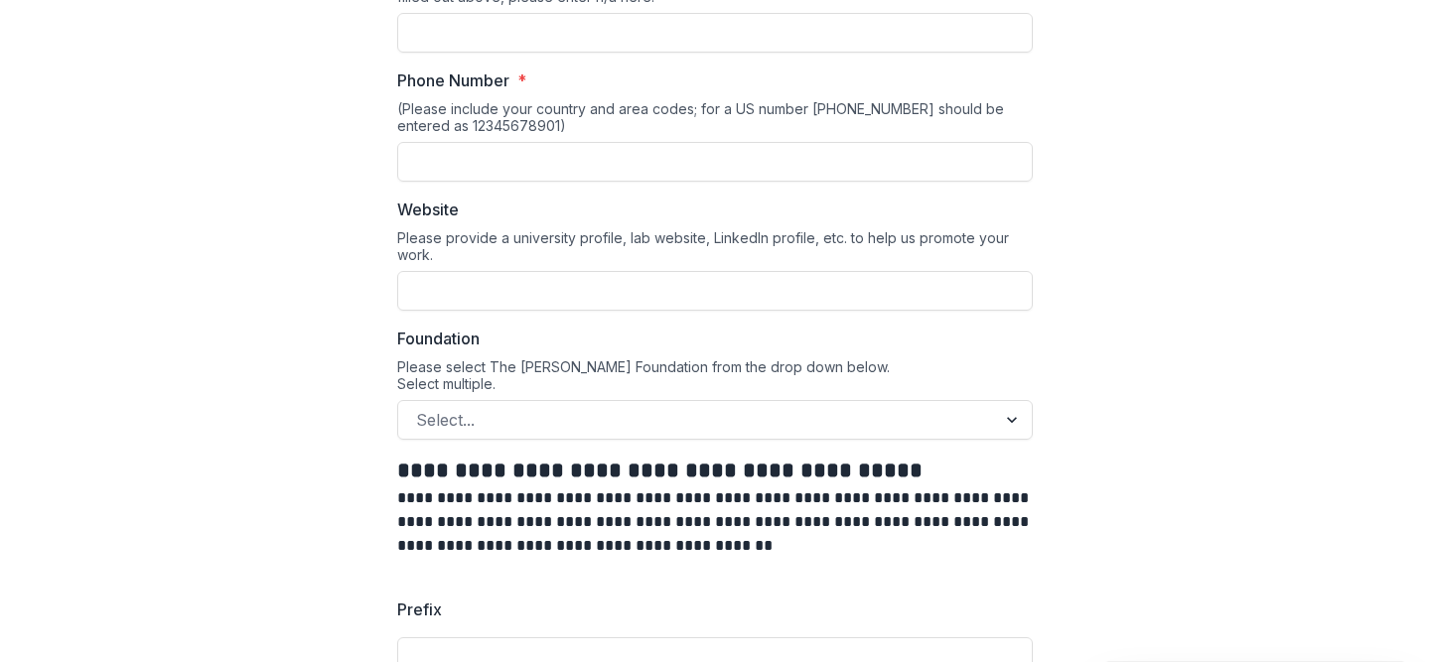
scroll to position [1706, 0]
click at [514, 141] on div "(Please include your country and area codes; for a US number +1 (234) 567-8901 …" at bounding box center [715, 122] width 636 height 42
click at [514, 170] on input "Phone Number *" at bounding box center [715, 163] width 636 height 40
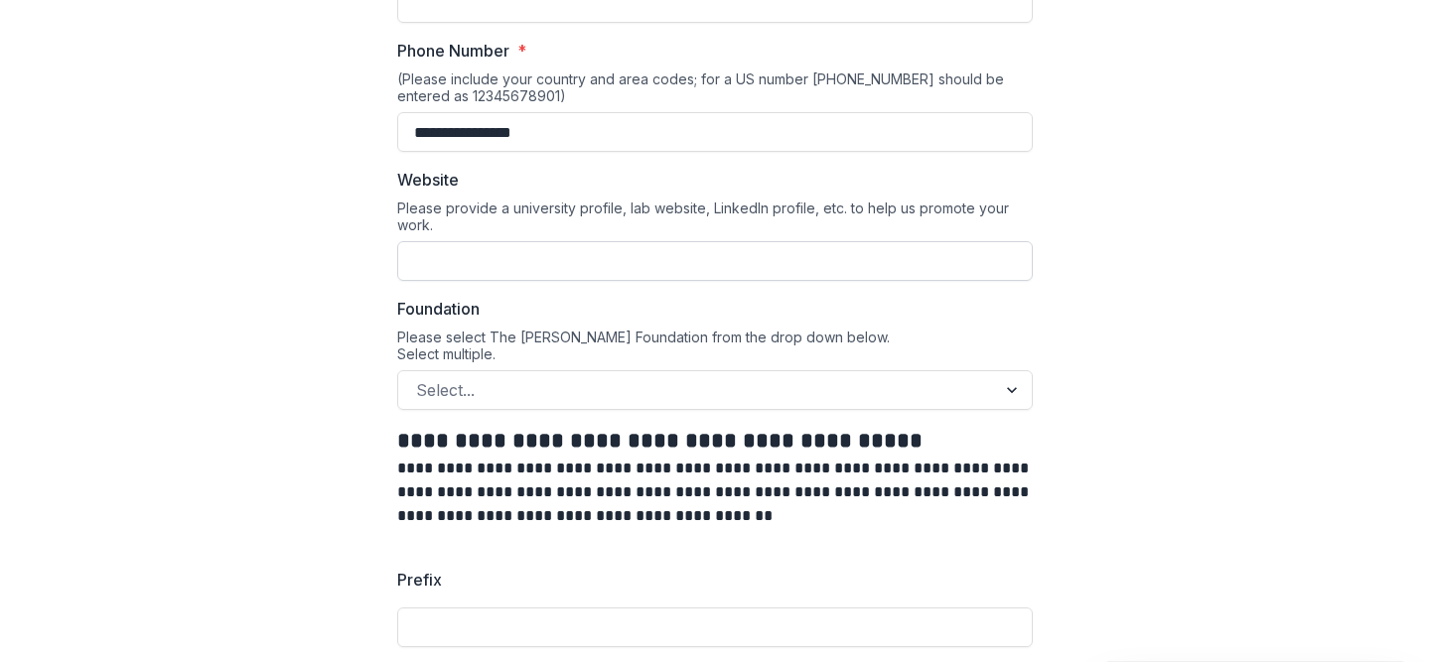
scroll to position [1733, 0]
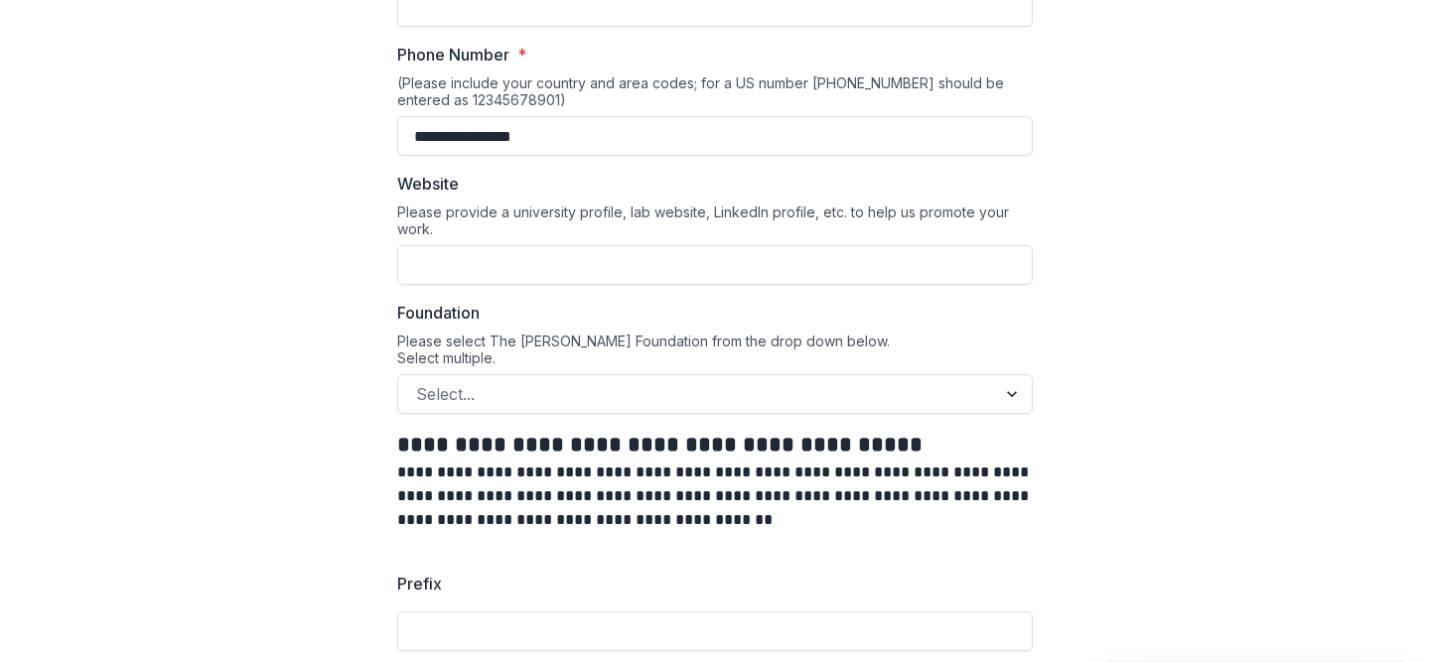
drag, startPoint x: 604, startPoint y: 127, endPoint x: 380, endPoint y: 127, distance: 223.5
type input "**********"
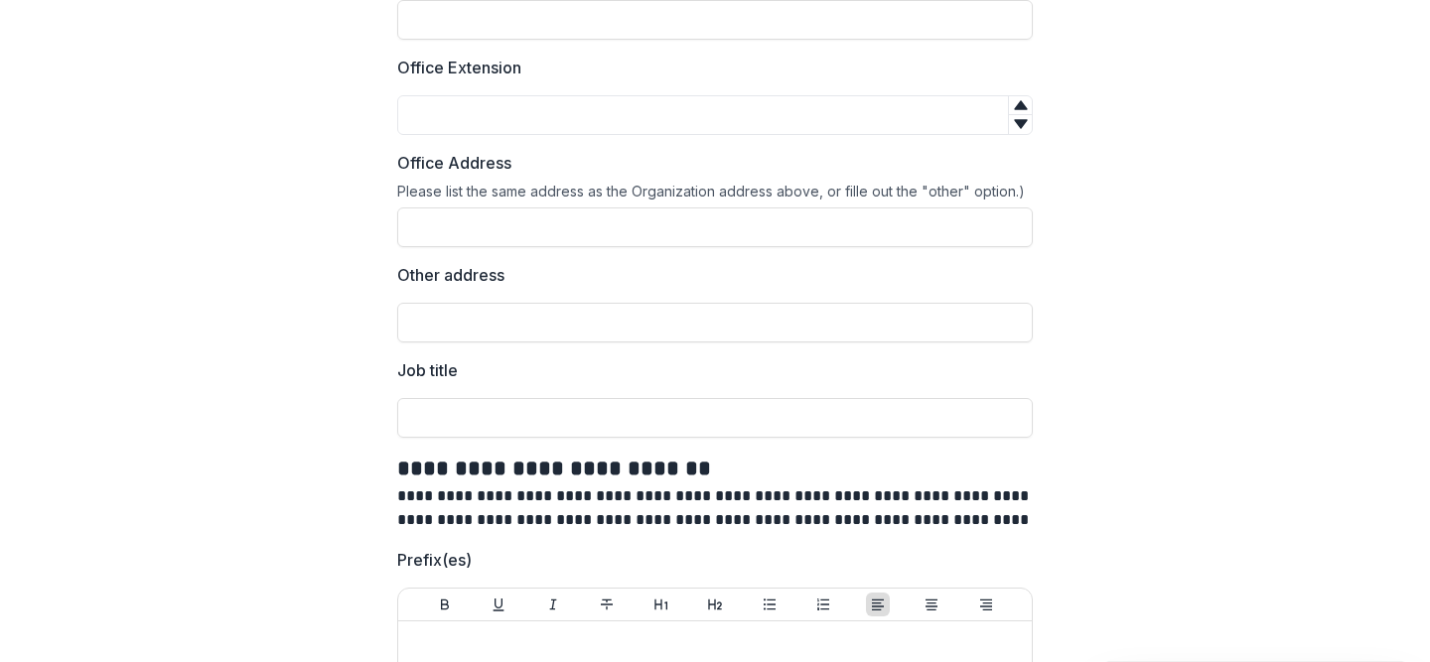
scroll to position [2849, 0]
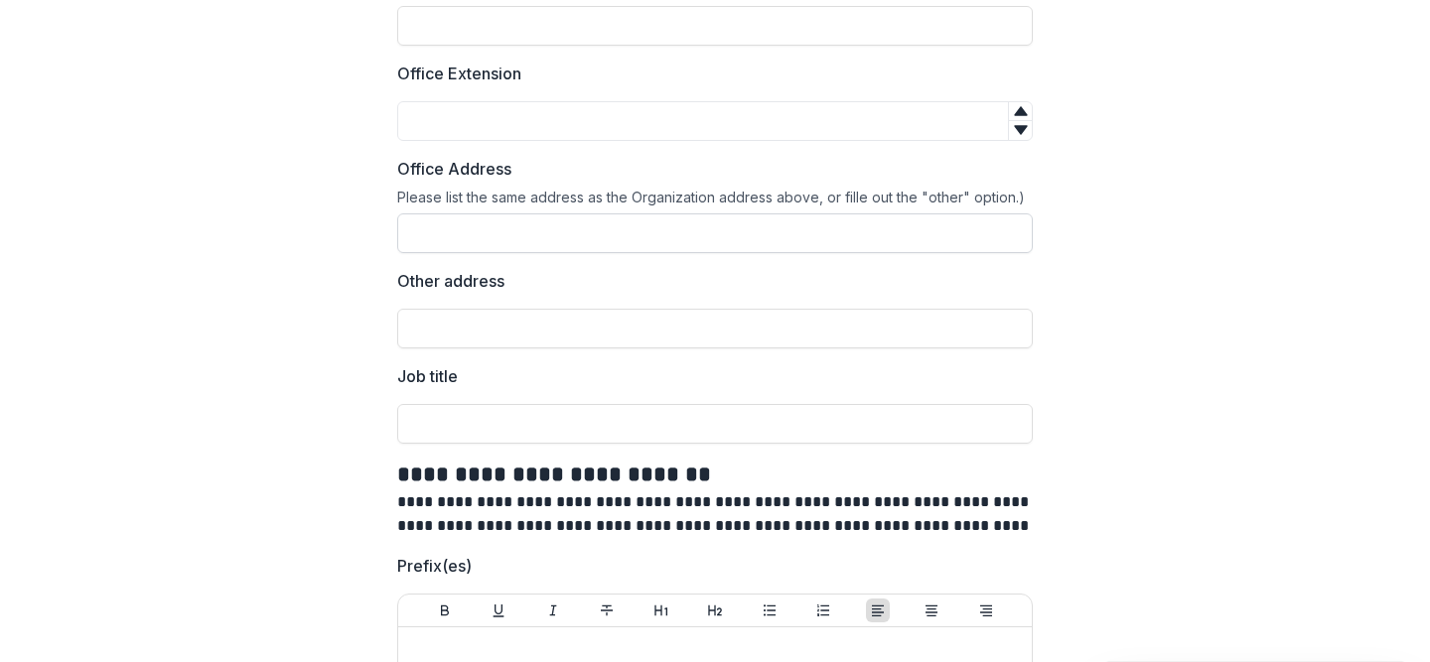
click at [760, 235] on input "Office Address" at bounding box center [715, 234] width 636 height 40
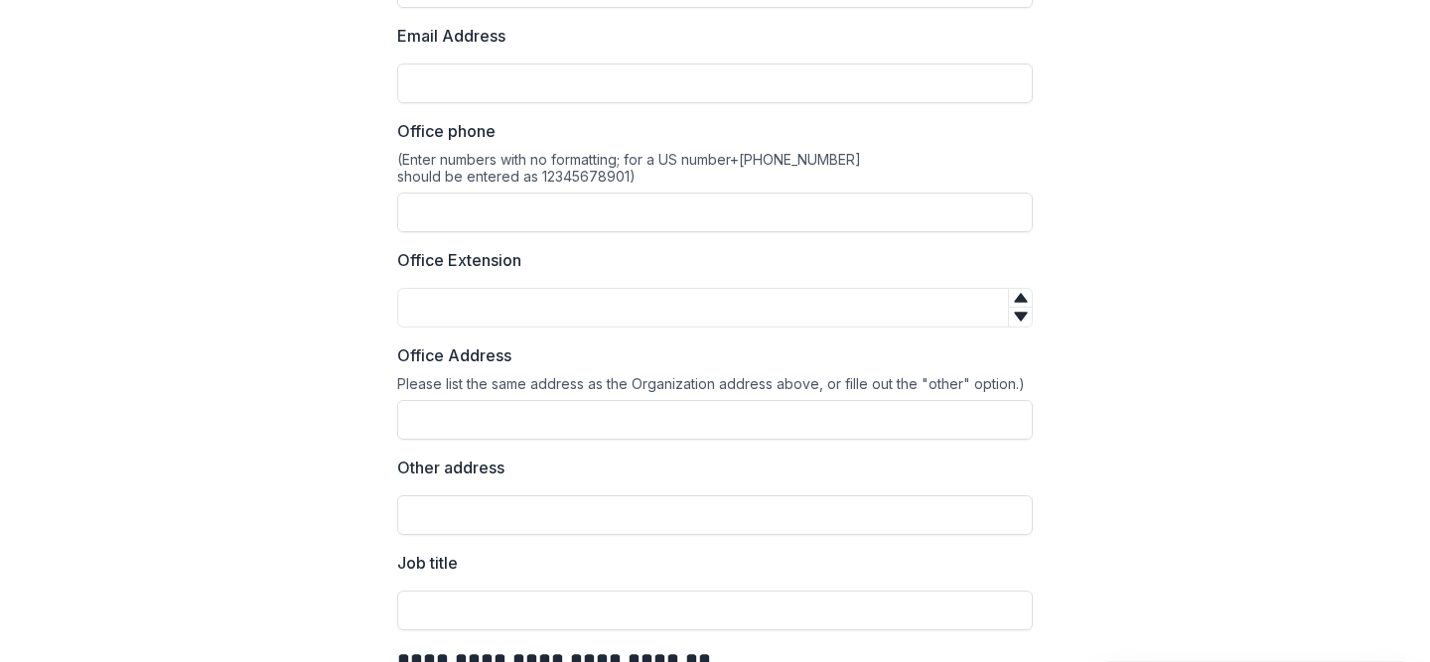
scroll to position [0, 0]
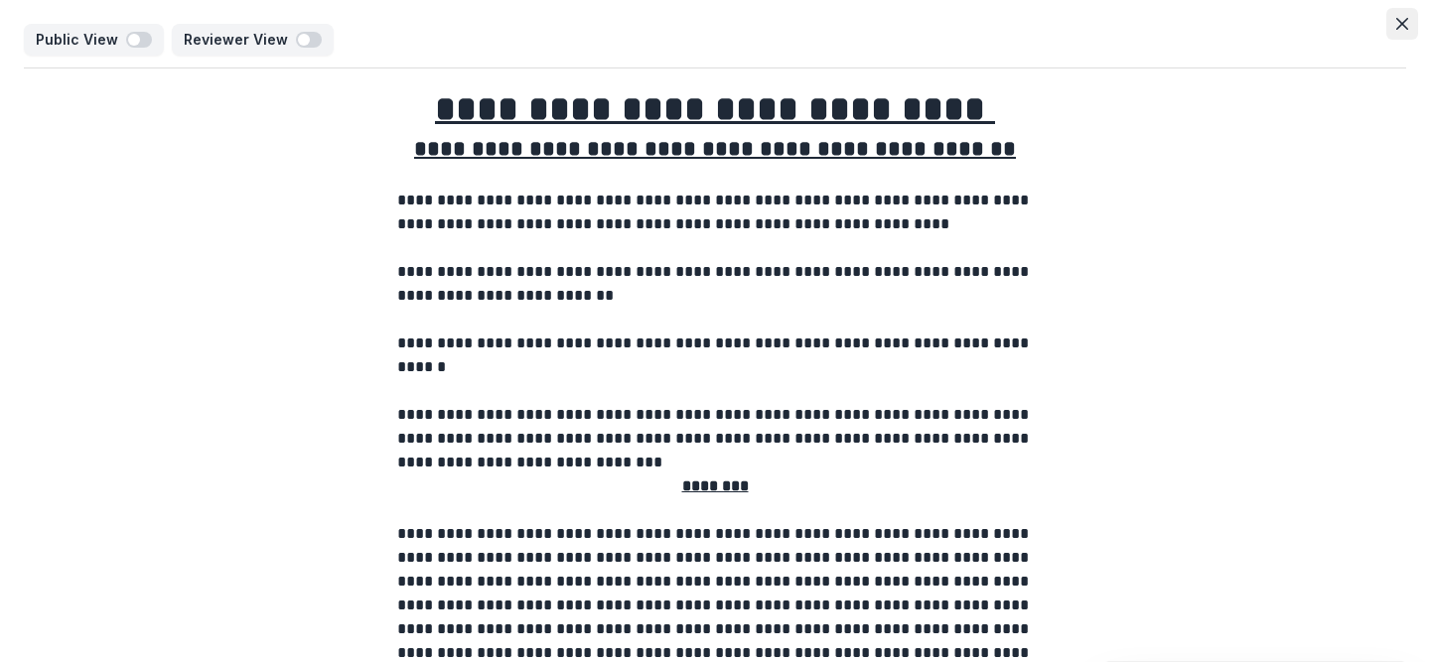
click at [1400, 20] on icon "Close" at bounding box center [1402, 24] width 12 height 12
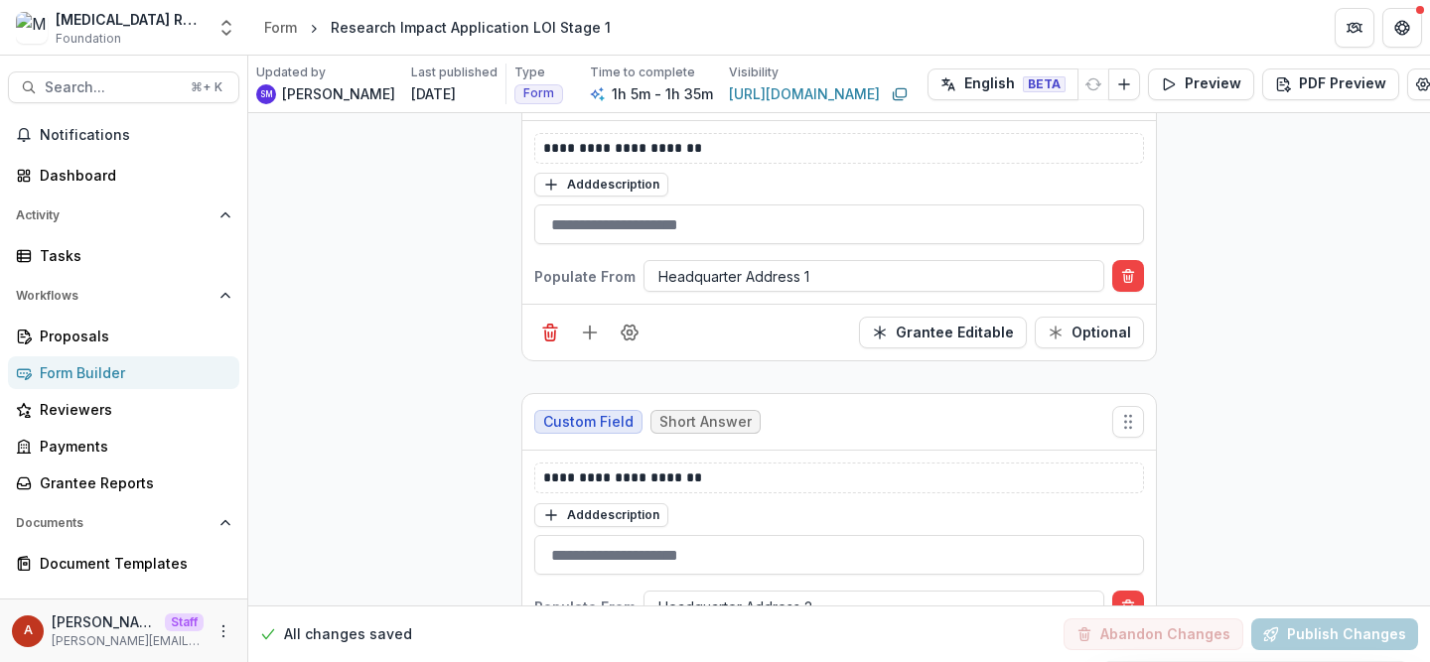
scroll to position [2760, 0]
click at [674, 265] on div at bounding box center [873, 277] width 431 height 25
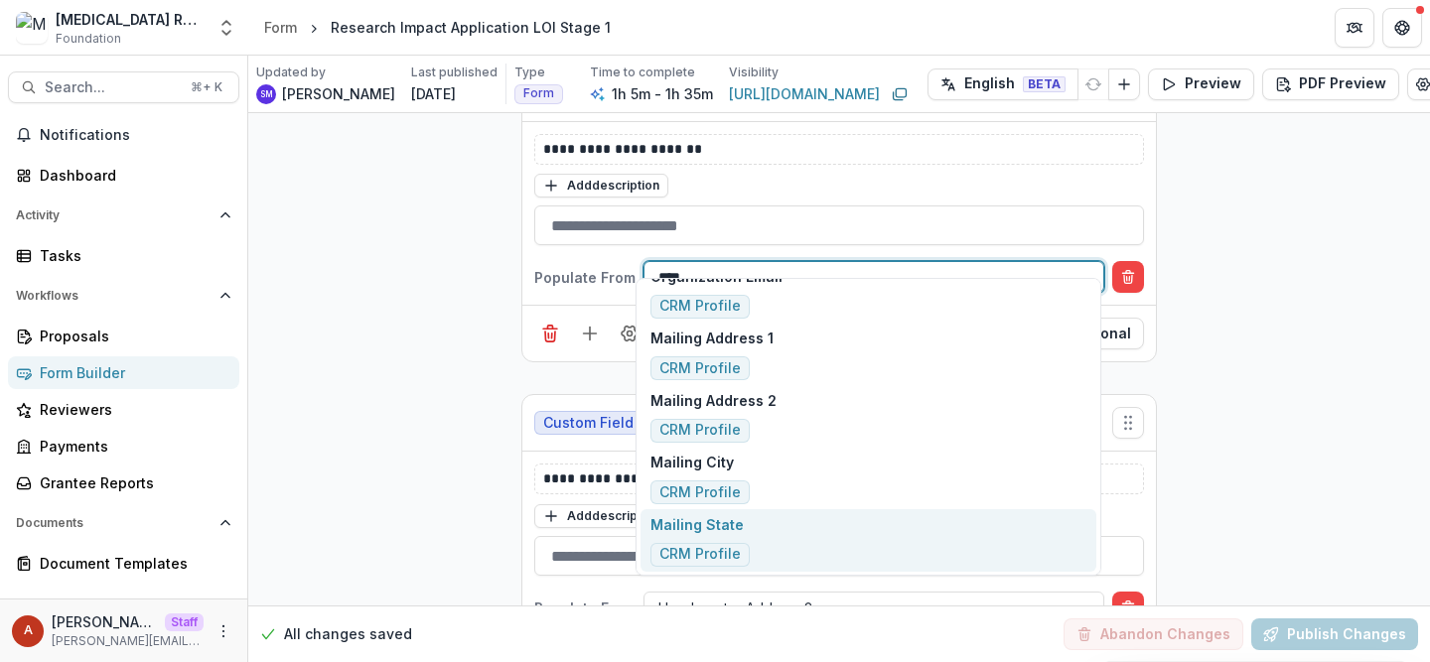
scroll to position [333, 0]
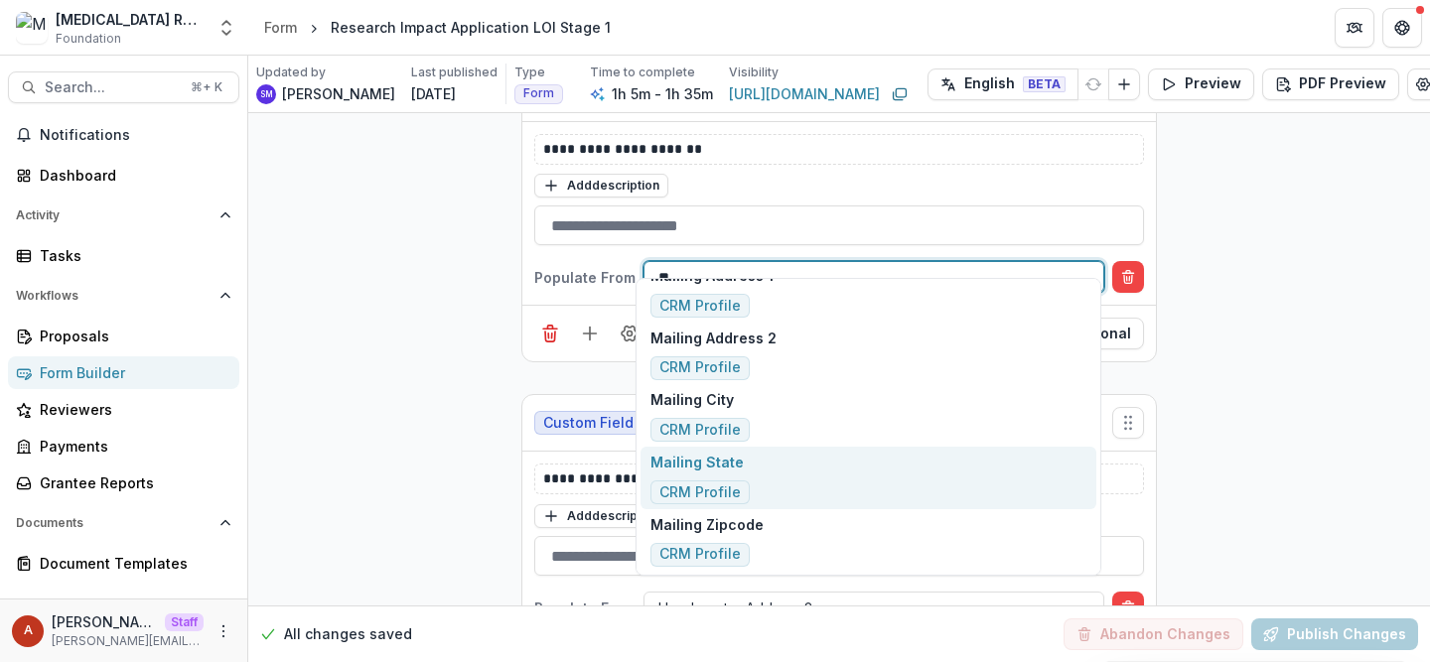
type input "*"
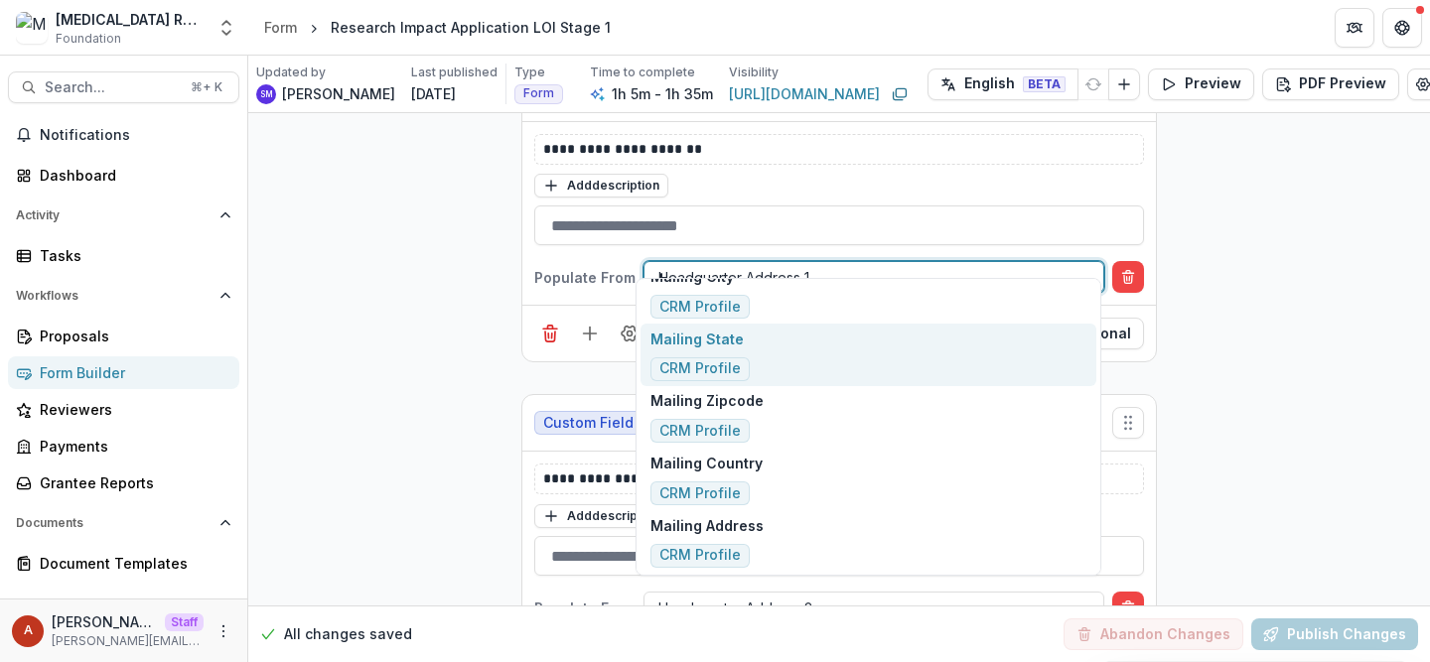
type input "***"
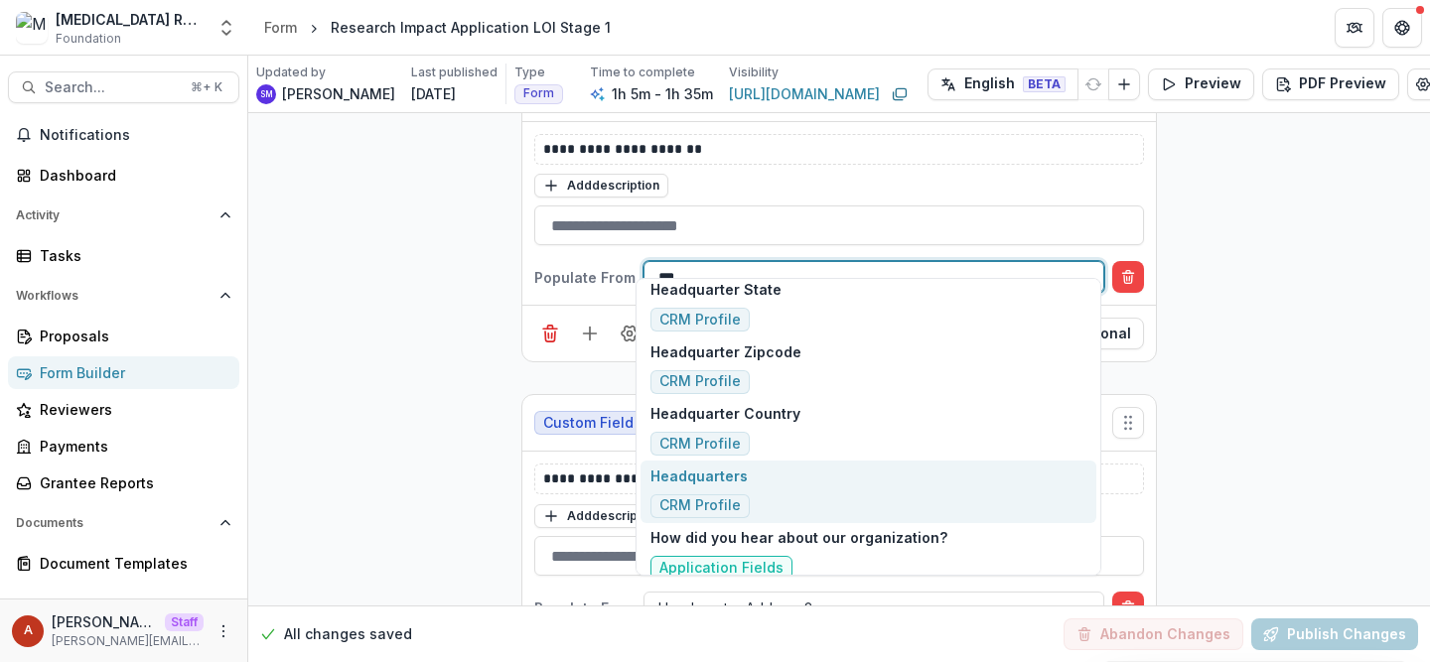
scroll to position [200, 0]
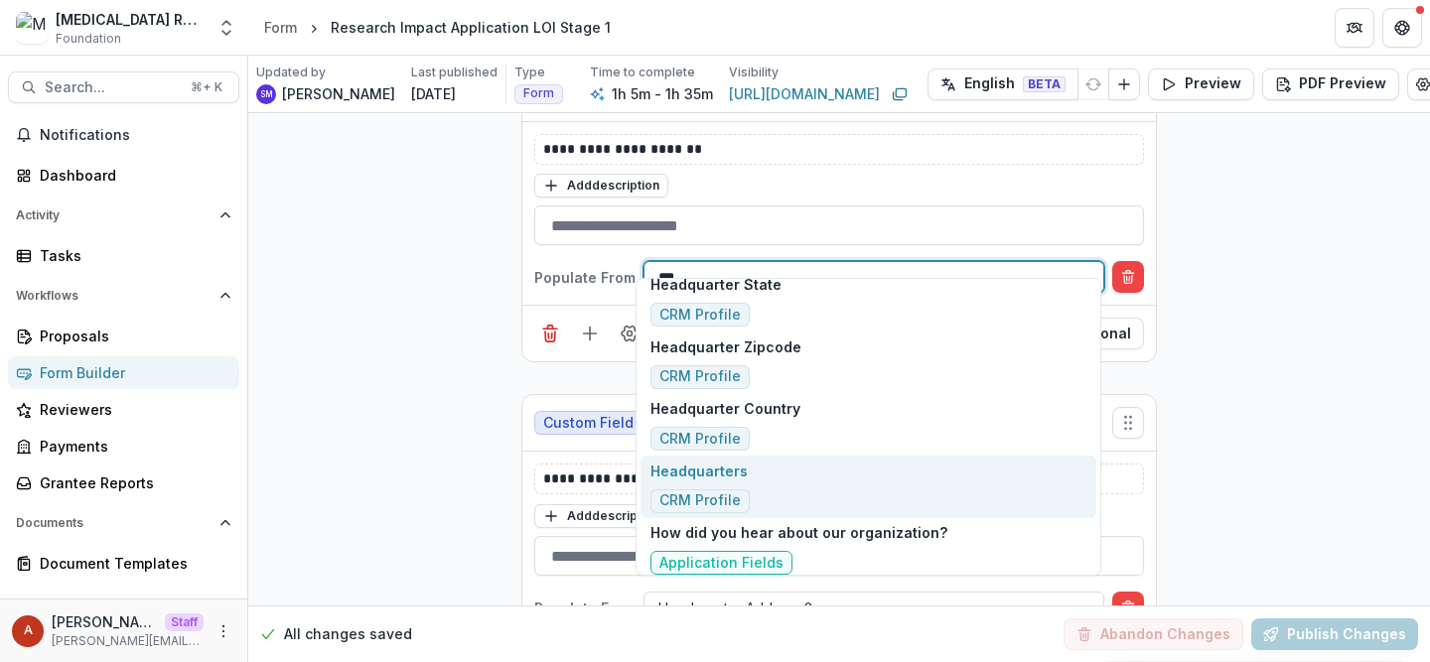
click at [798, 492] on div "Headquarters CRM Profile" at bounding box center [869, 487] width 456 height 63
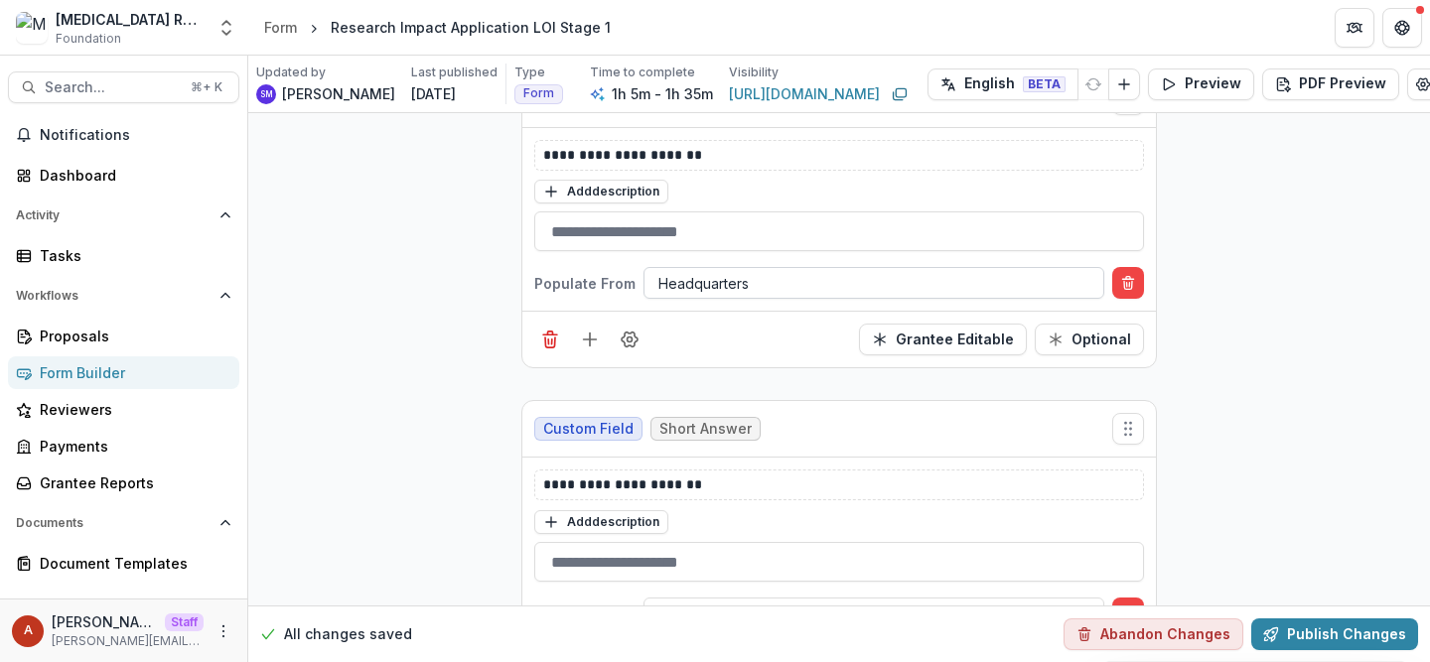
scroll to position [2772, 0]
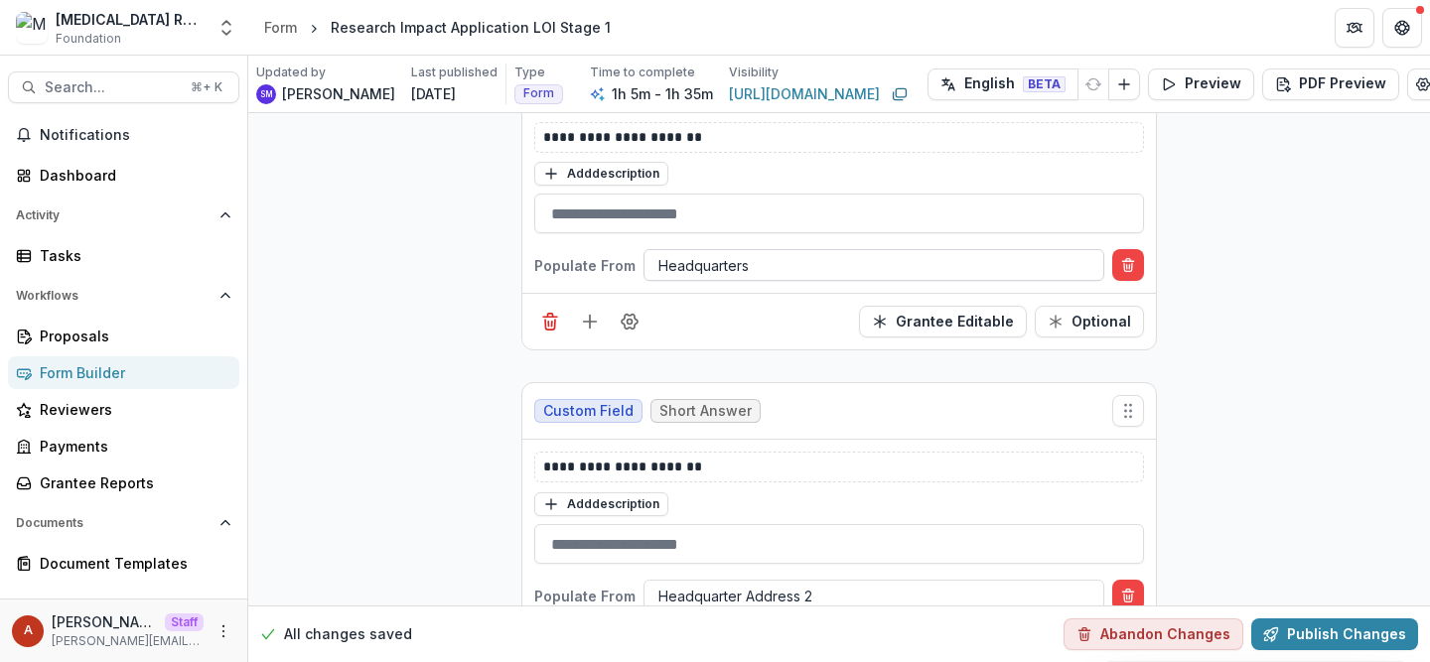
click at [724, 253] on div at bounding box center [873, 265] width 431 height 25
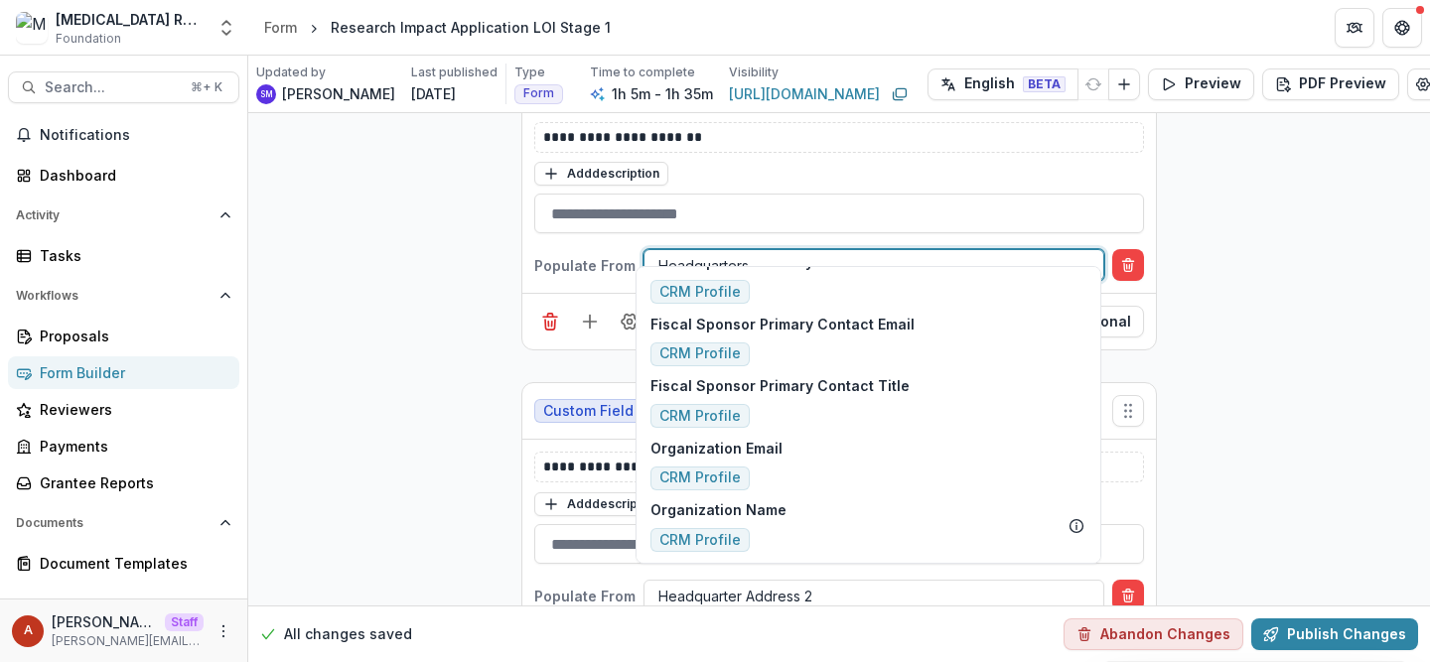
scroll to position [830, 0]
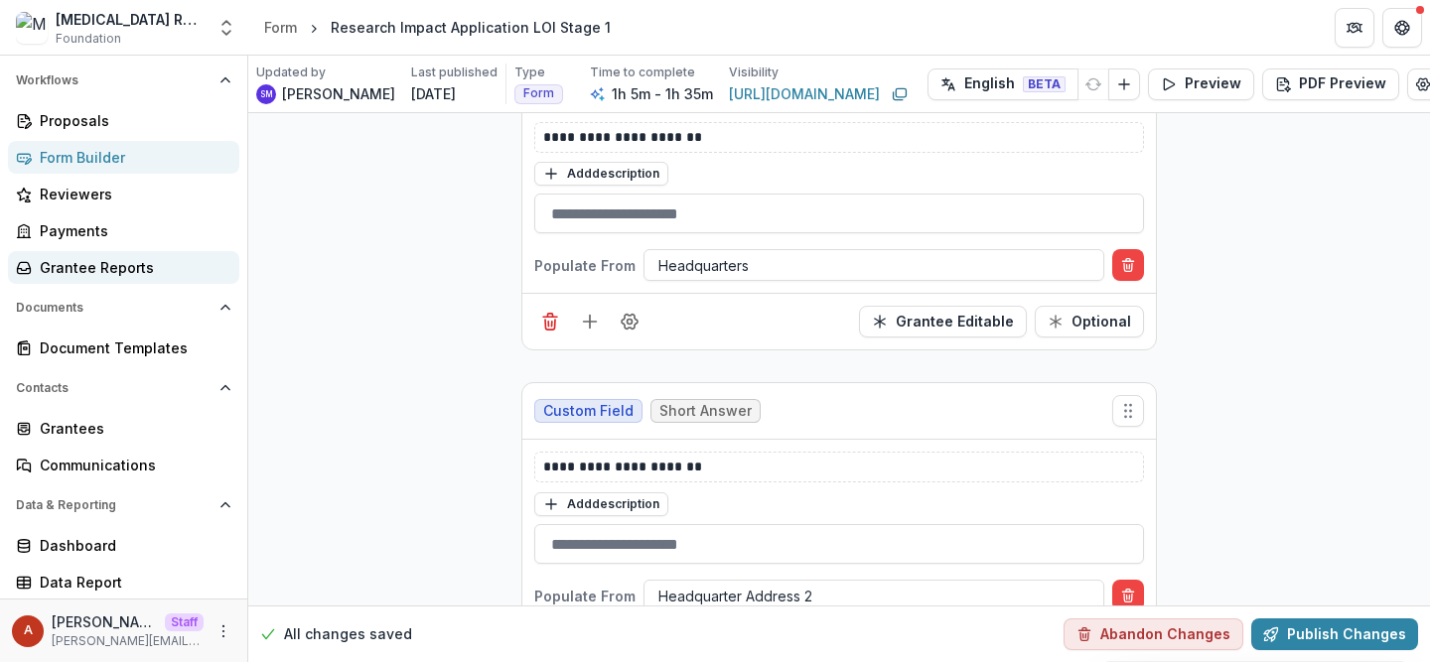
scroll to position [215, 0]
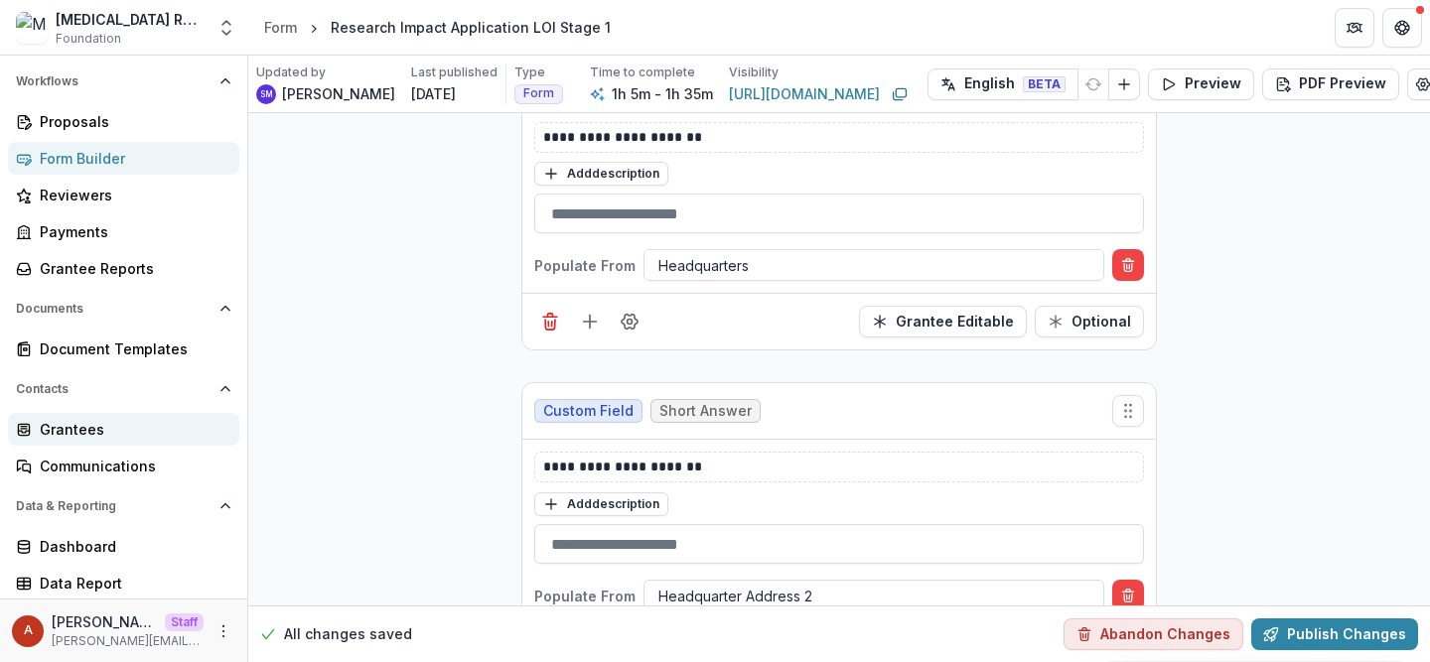
click at [147, 430] on div "Grantees" at bounding box center [132, 429] width 184 height 21
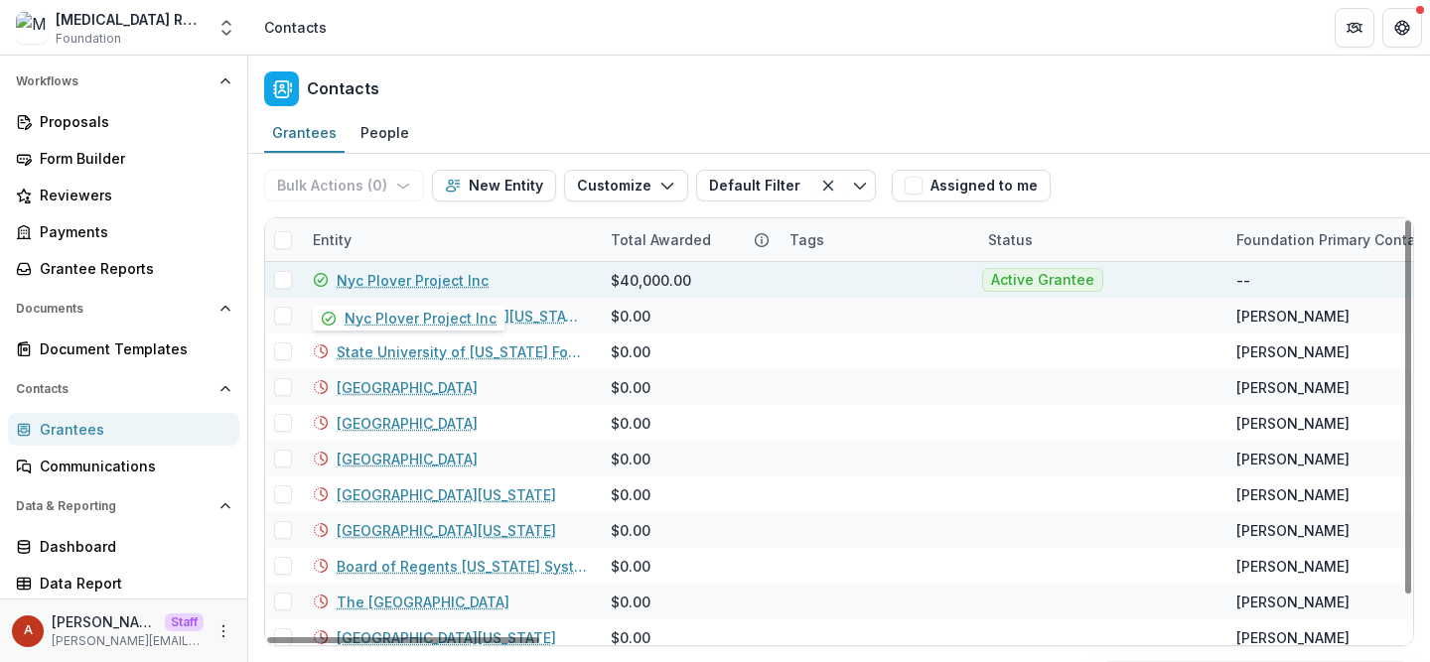
click at [365, 281] on link "Nyc Plover Project Inc" at bounding box center [413, 280] width 152 height 21
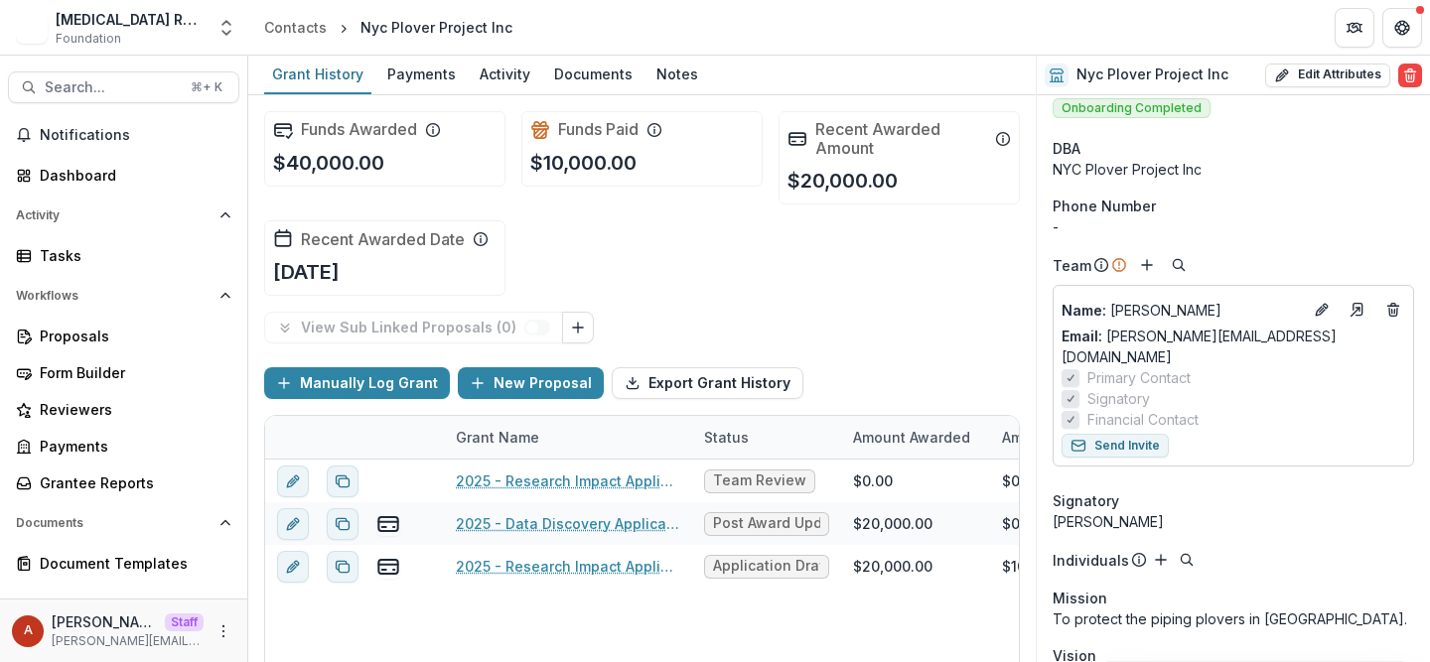
scroll to position [8, 0]
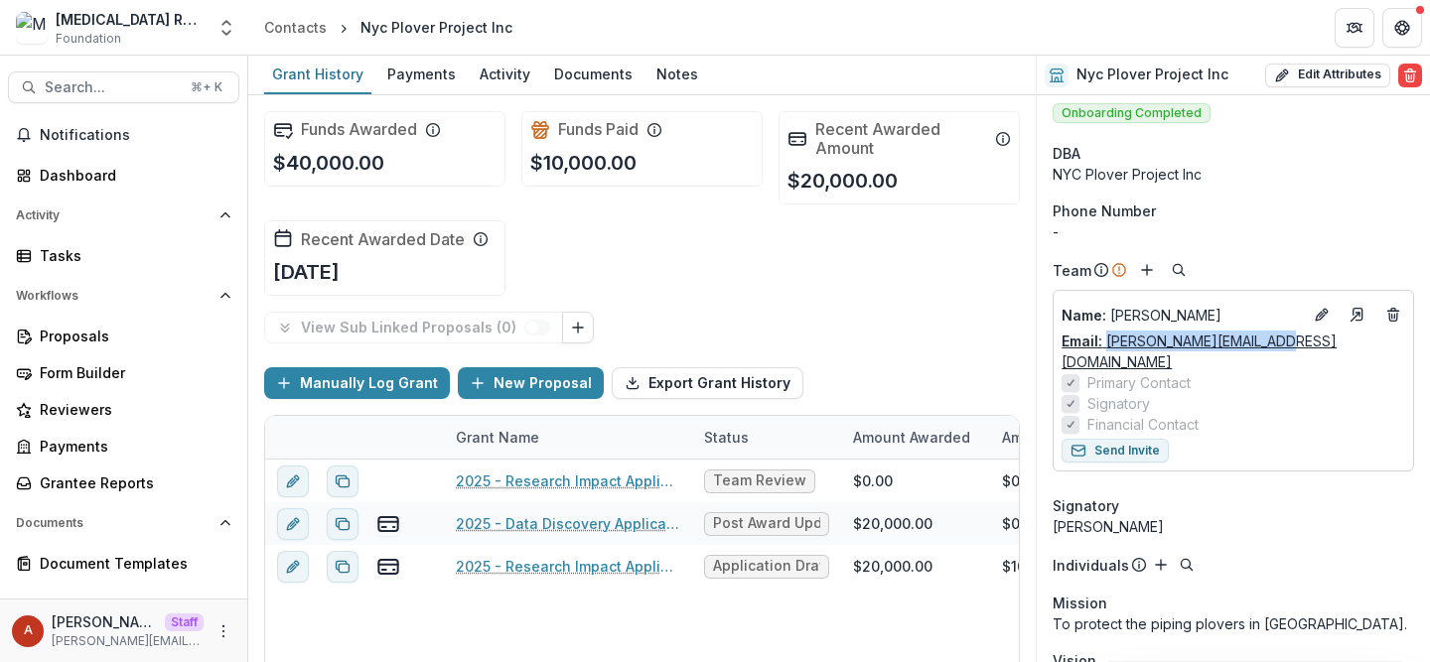
drag, startPoint x: 1303, startPoint y: 341, endPoint x: 1108, endPoint y: 342, distance: 194.7
click at [1107, 342] on div "Email: anna+mrf@trytemelio.com" at bounding box center [1234, 352] width 344 height 42
copy link "anna+mrf@trytemelio.com"
click at [81, 374] on div "Form Builder" at bounding box center [132, 373] width 184 height 21
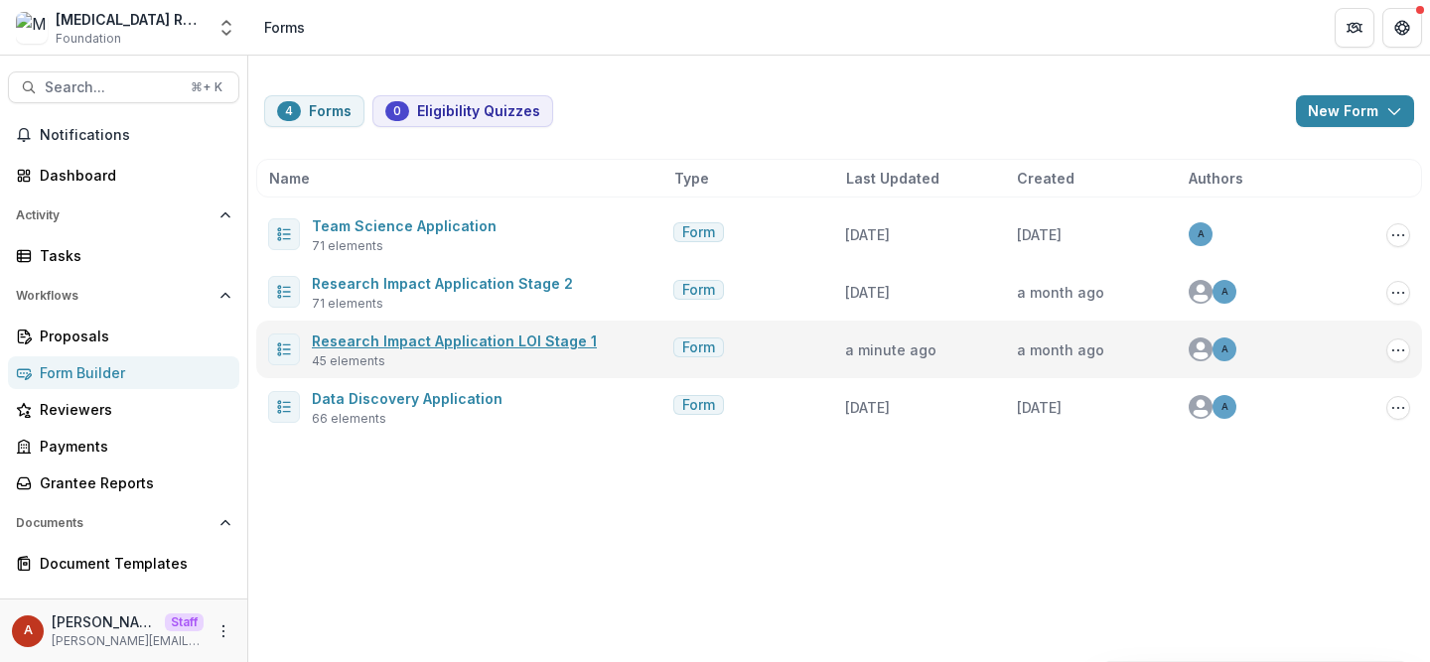
click at [398, 340] on link "Research Impact Application LOI Stage 1" at bounding box center [454, 341] width 285 height 17
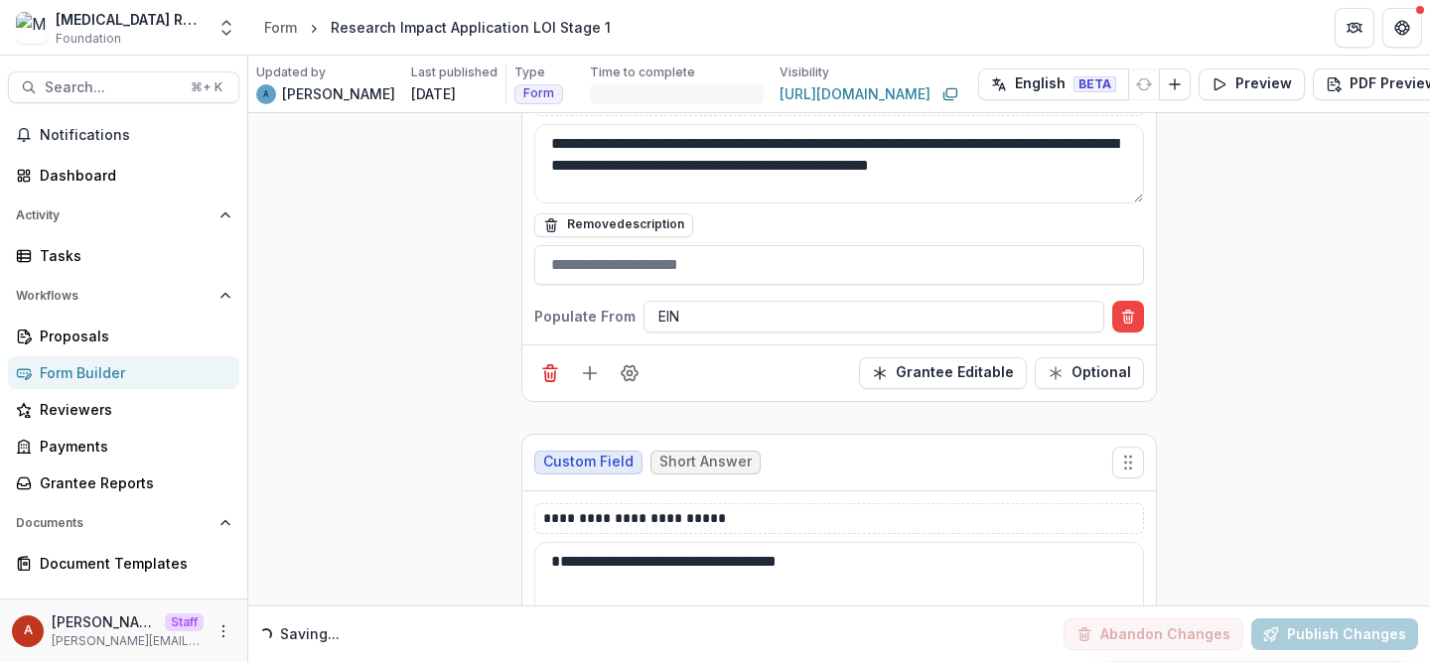
scroll to position [1037, 0]
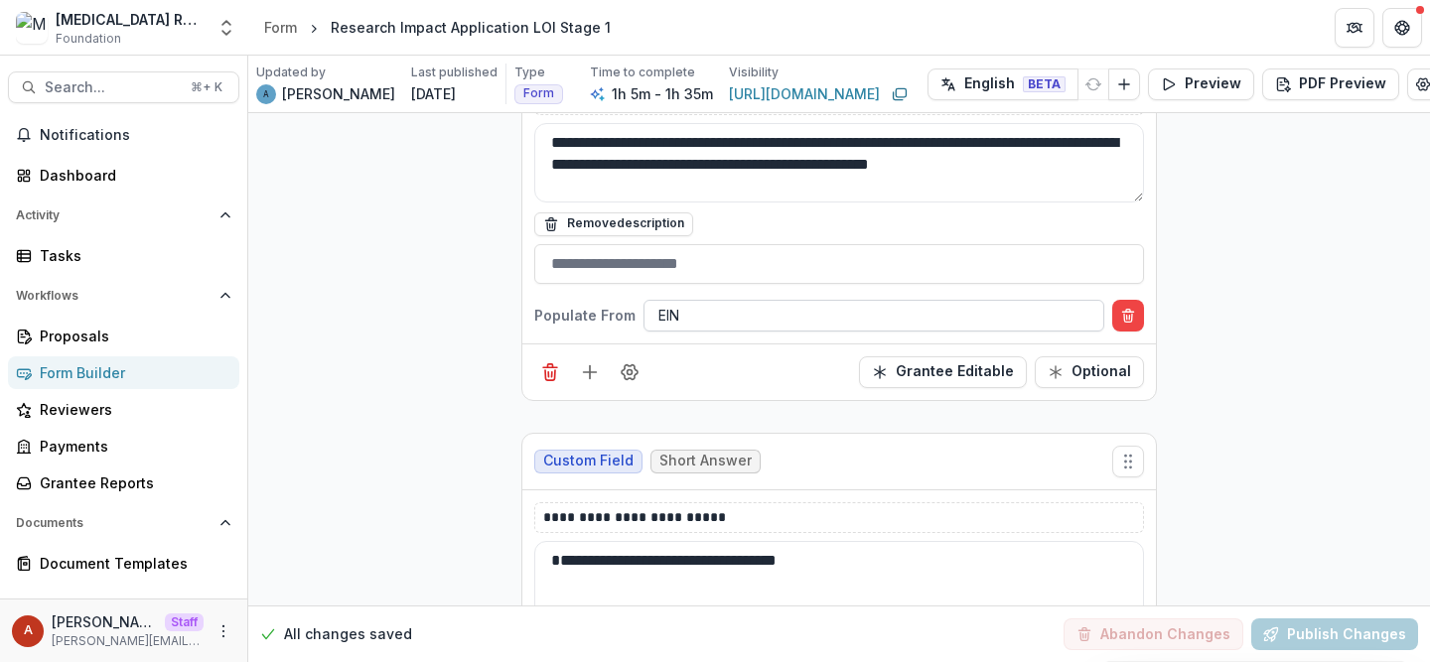
click at [670, 303] on div at bounding box center [873, 315] width 431 height 25
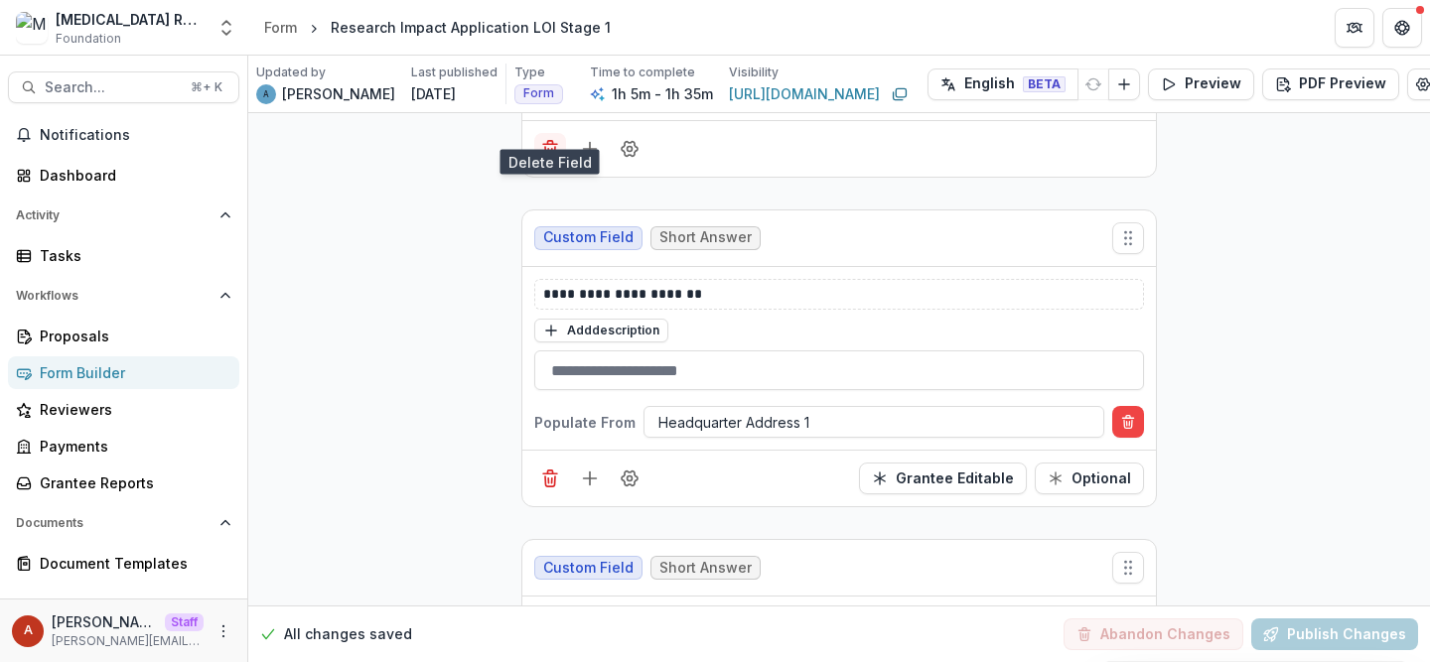
scroll to position [2603, 0]
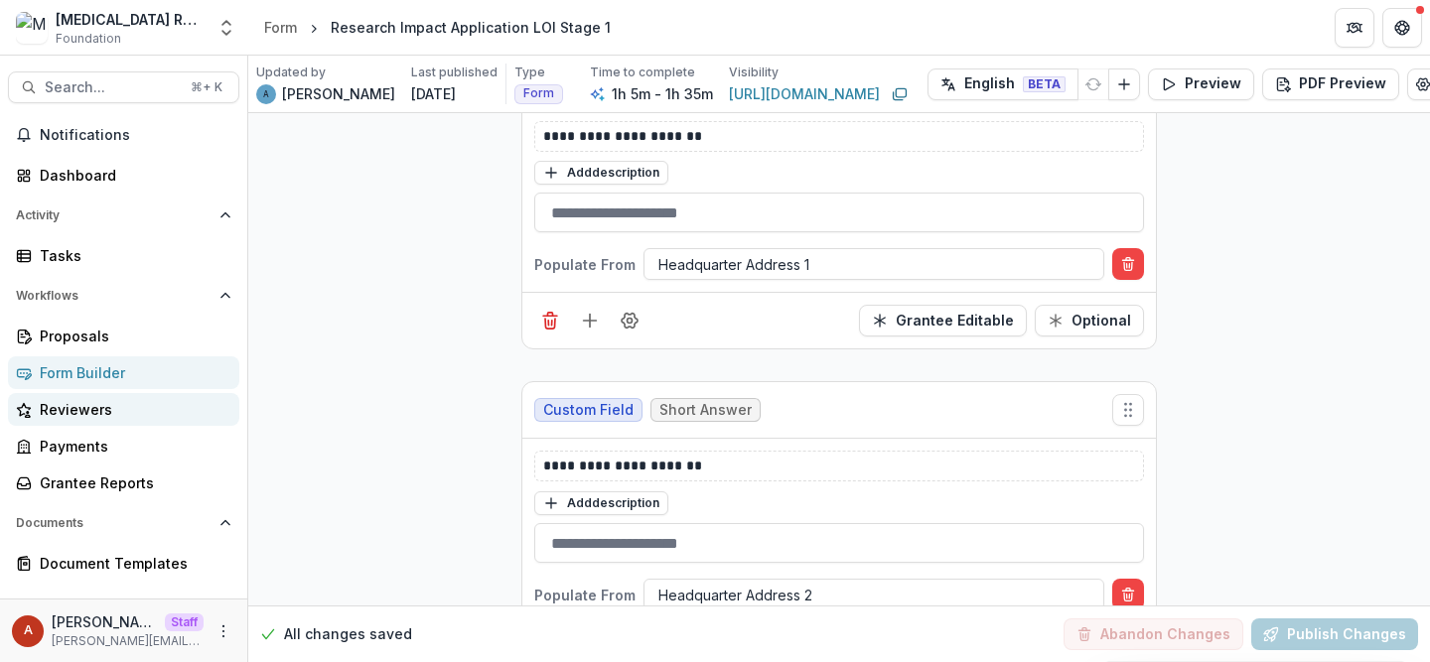
scroll to position [133, 0]
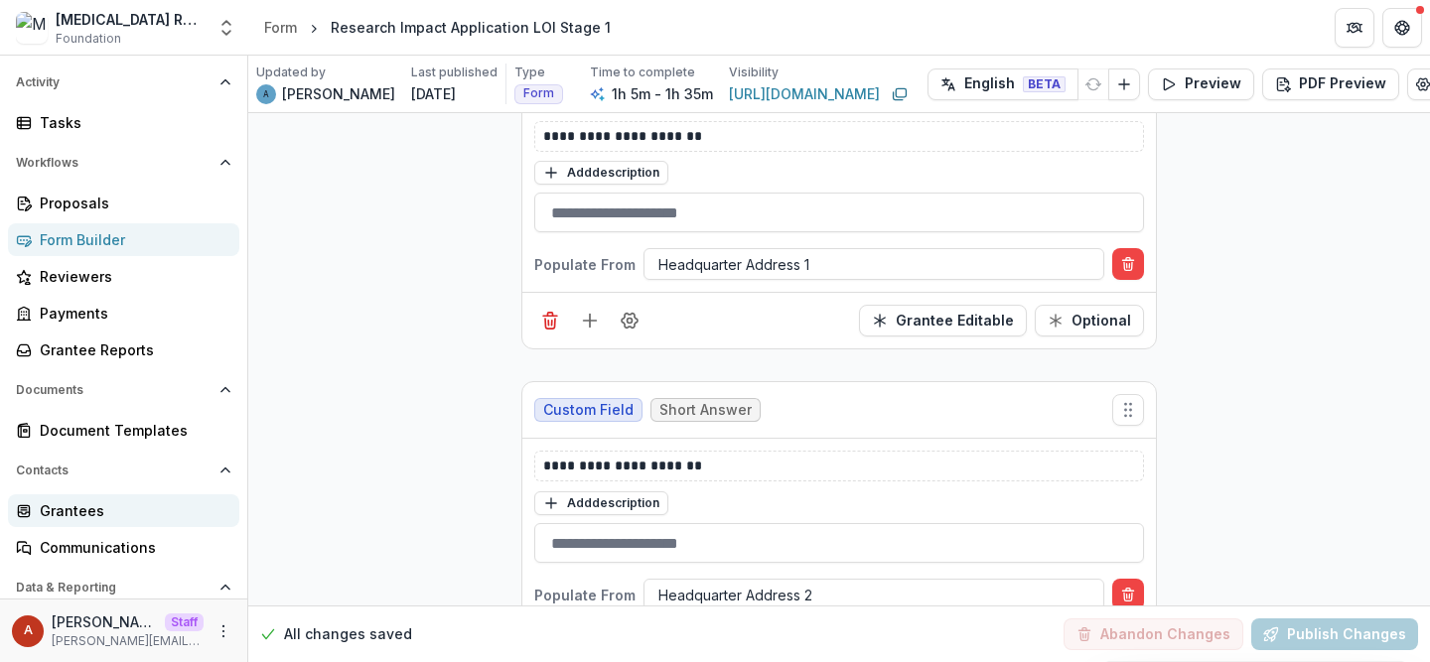
click at [68, 511] on div "Grantees" at bounding box center [132, 511] width 184 height 21
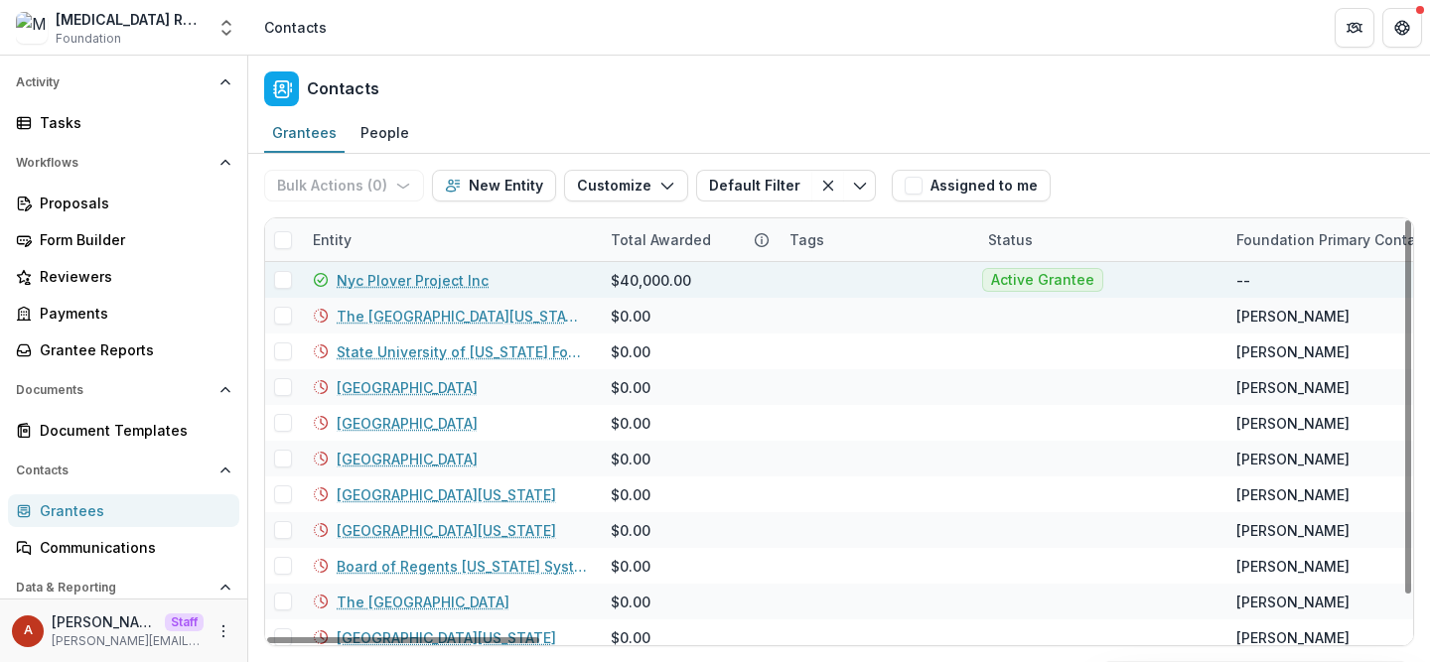
click at [415, 279] on link "Nyc Plover Project Inc" at bounding box center [413, 280] width 152 height 21
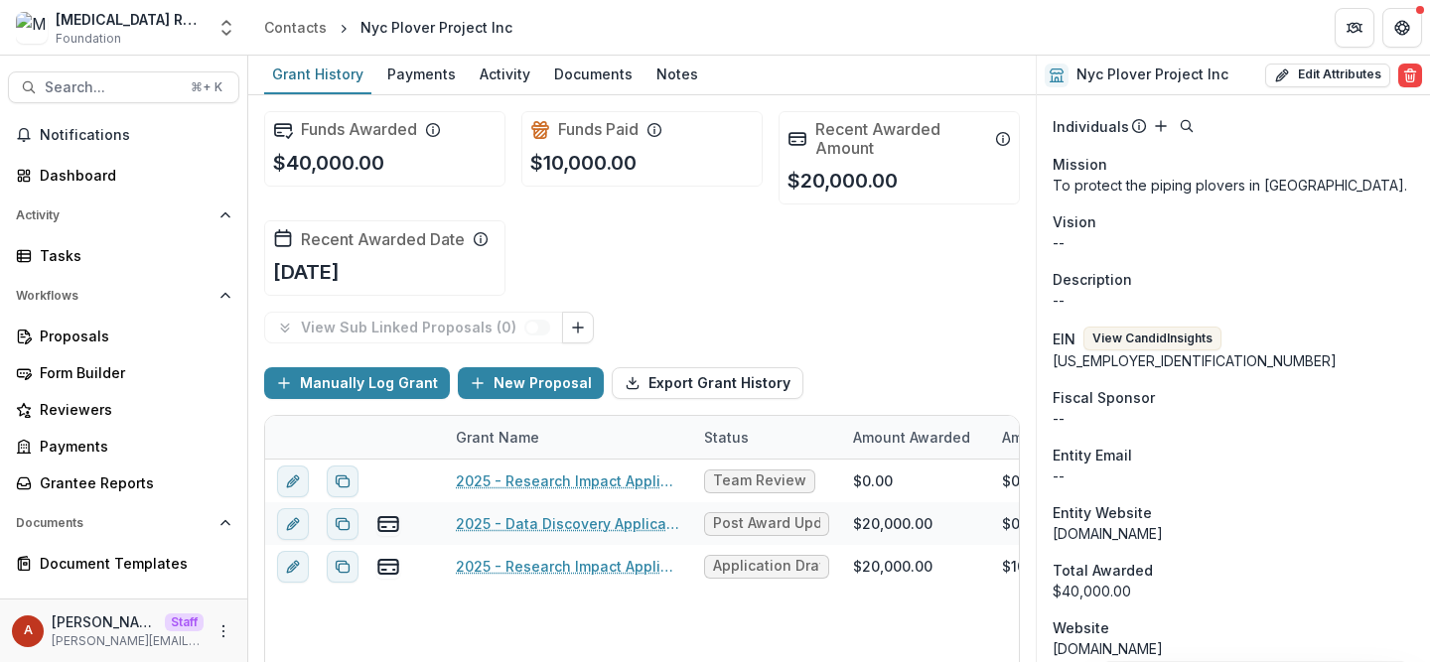
scroll to position [444, 0]
click at [1293, 74] on button "Edit Attributes" at bounding box center [1327, 76] width 125 height 24
select select
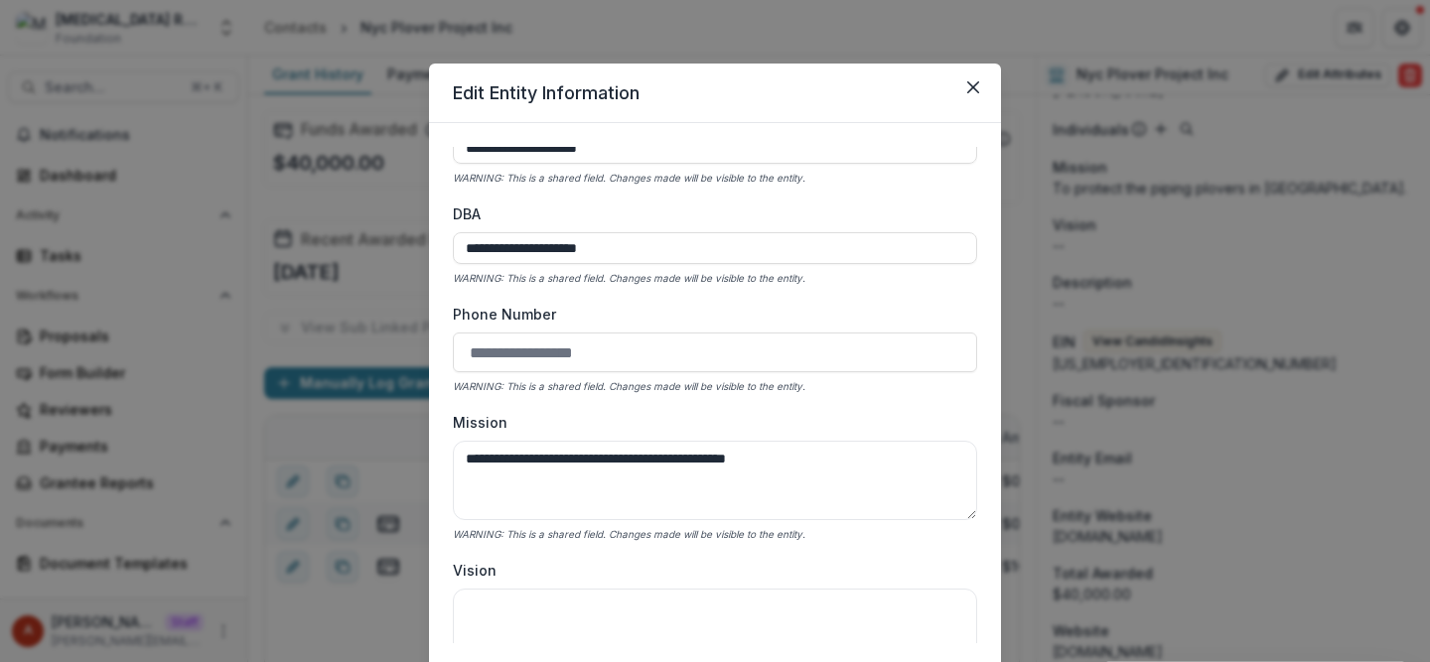
scroll to position [45, 0]
click at [978, 89] on button "Close" at bounding box center [973, 88] width 32 height 32
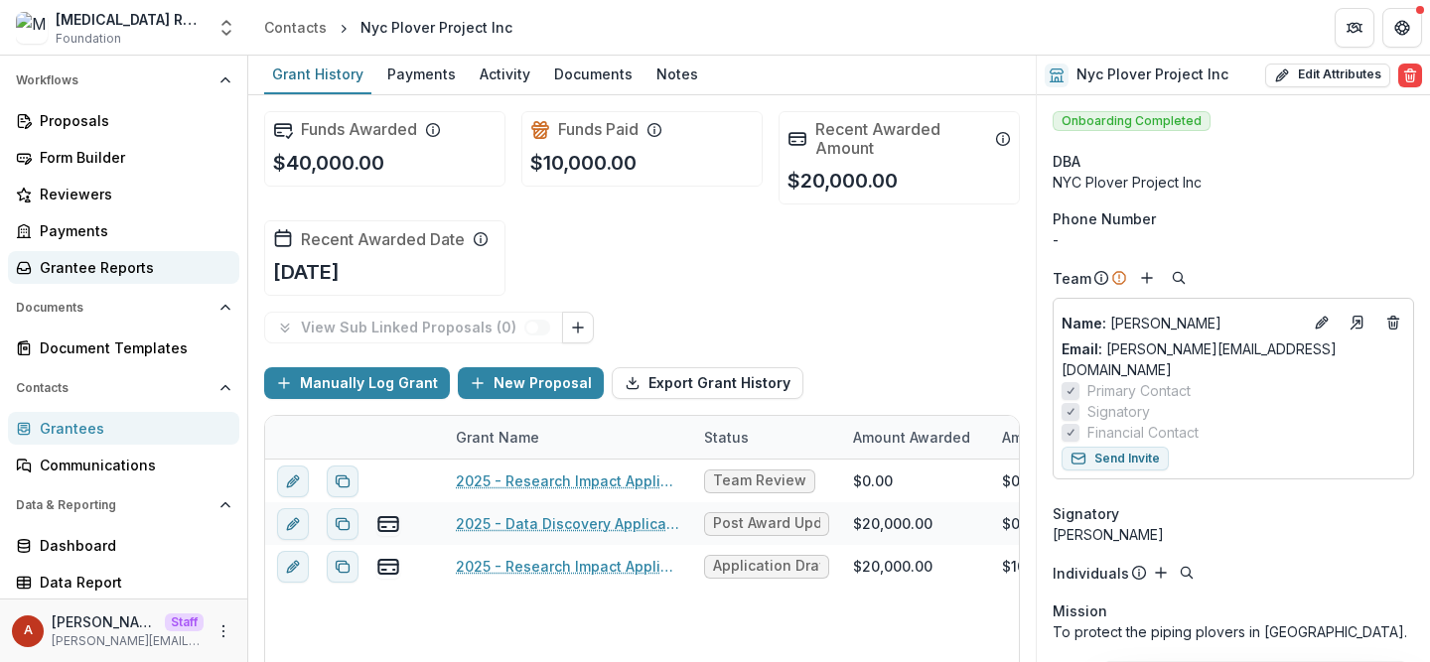
scroll to position [210, 0]
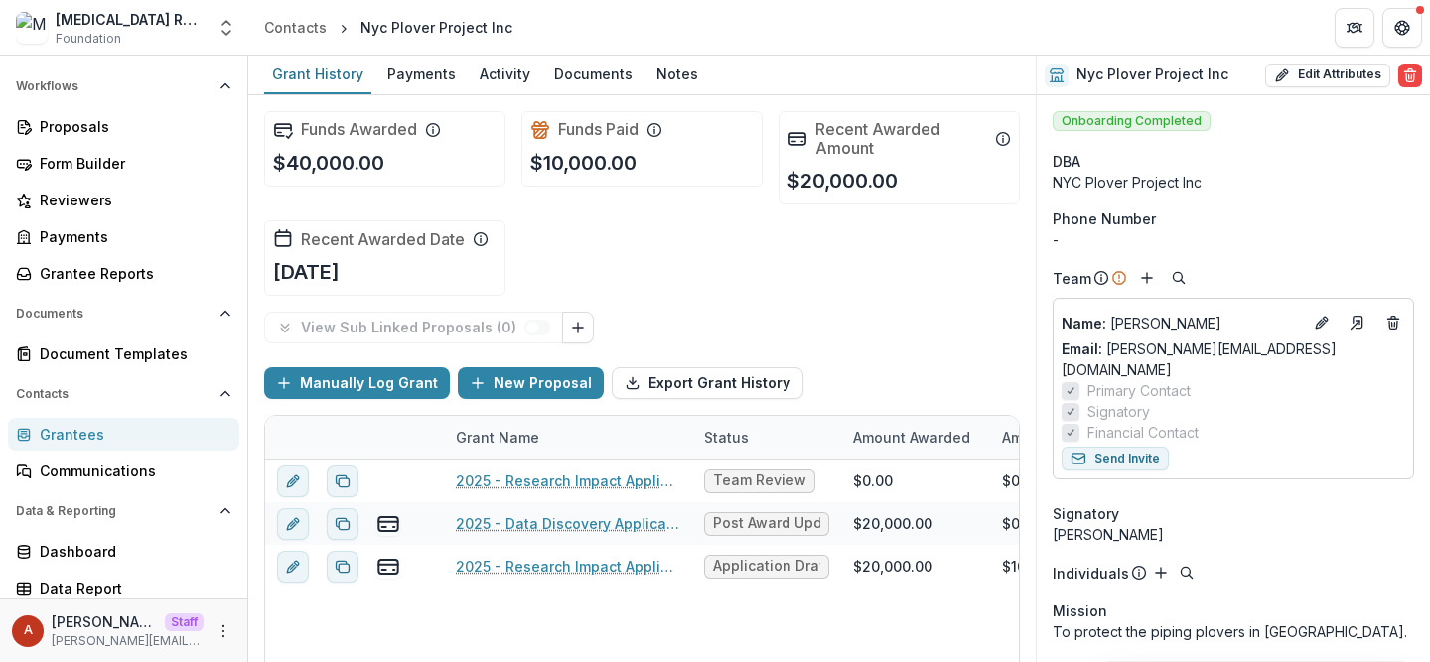
click at [130, 427] on div "Grantees" at bounding box center [132, 434] width 184 height 21
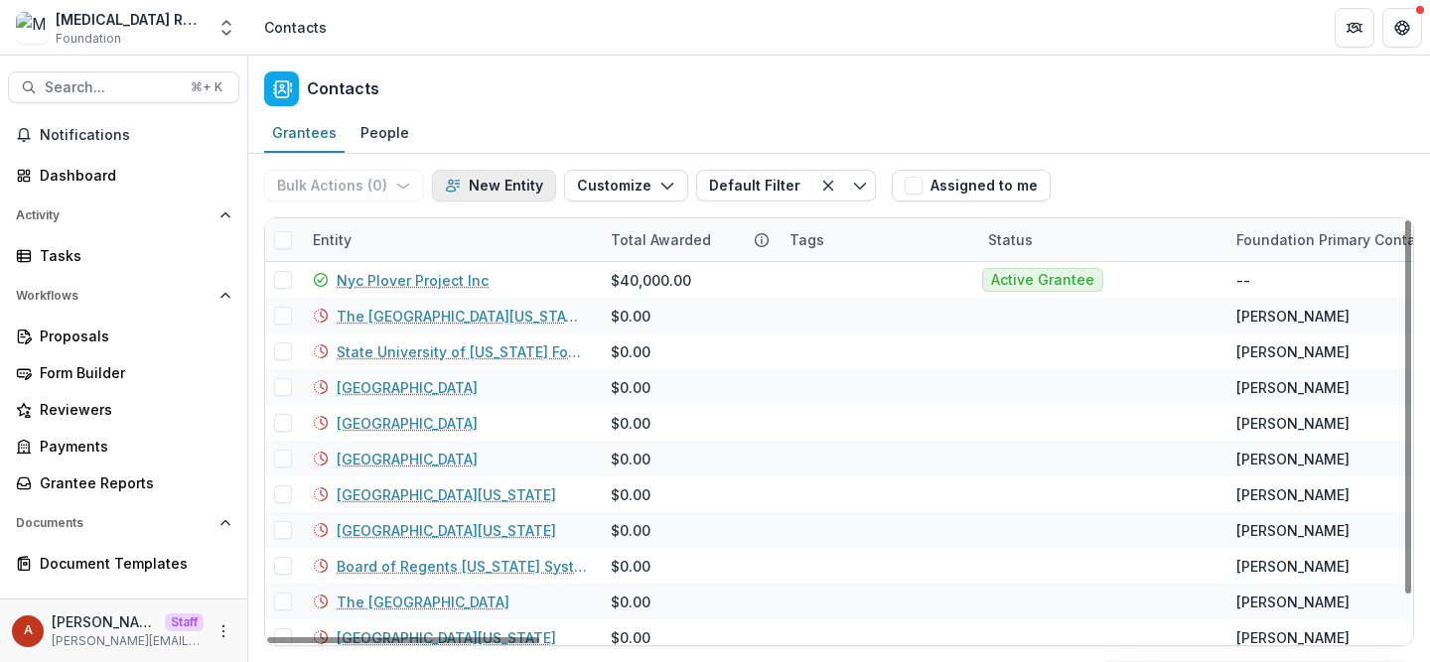
click at [502, 185] on button "New Entity" at bounding box center [494, 186] width 124 height 32
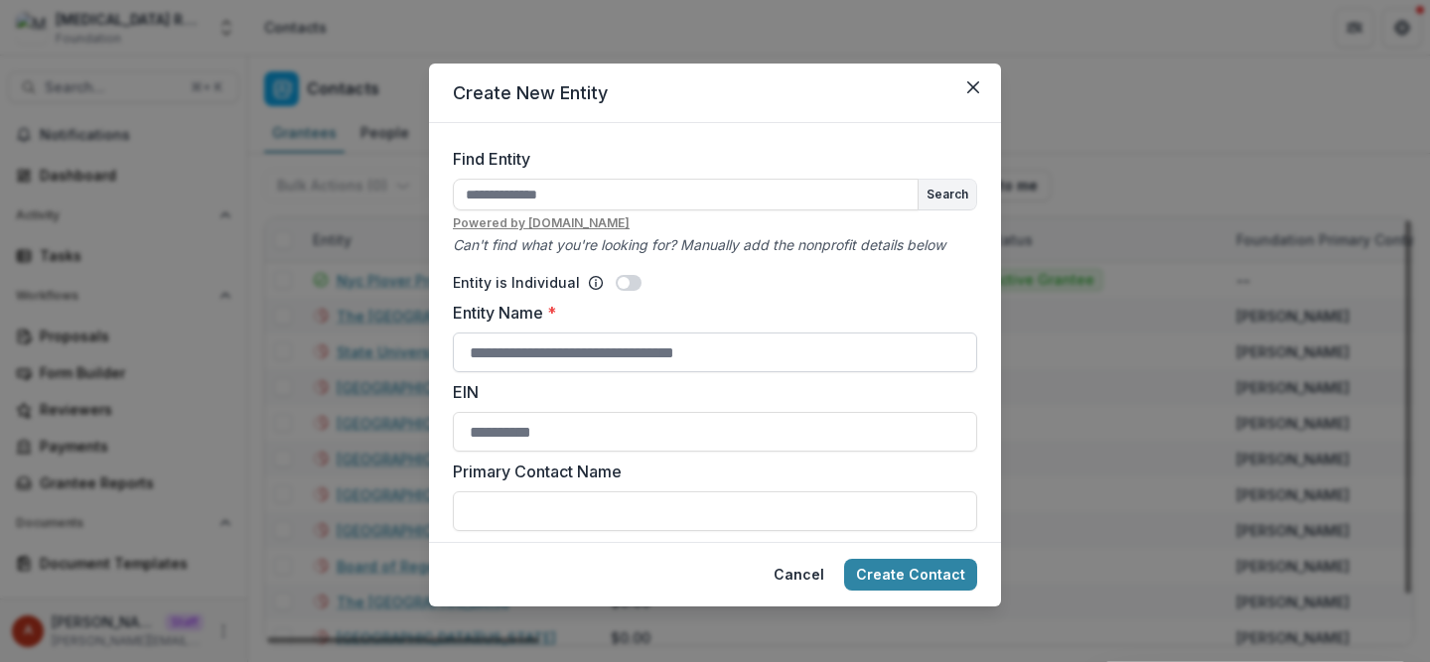
click at [521, 357] on input "Entity Name *" at bounding box center [715, 353] width 524 height 40
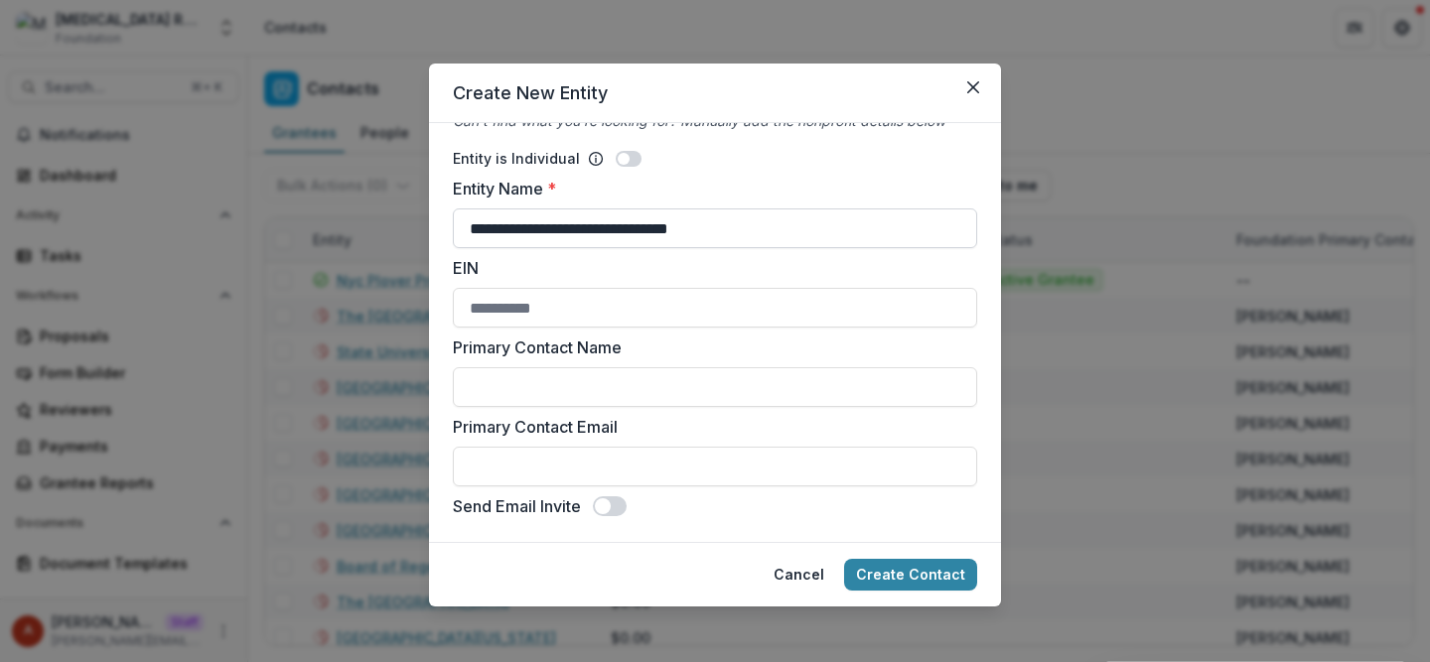
scroll to position [123, 0]
type input "**********"
click at [643, 386] on input "Primary Contact Name" at bounding box center [715, 388] width 524 height 40
type input "********"
click at [592, 468] on input "Primary Contact Email" at bounding box center [715, 468] width 524 height 40
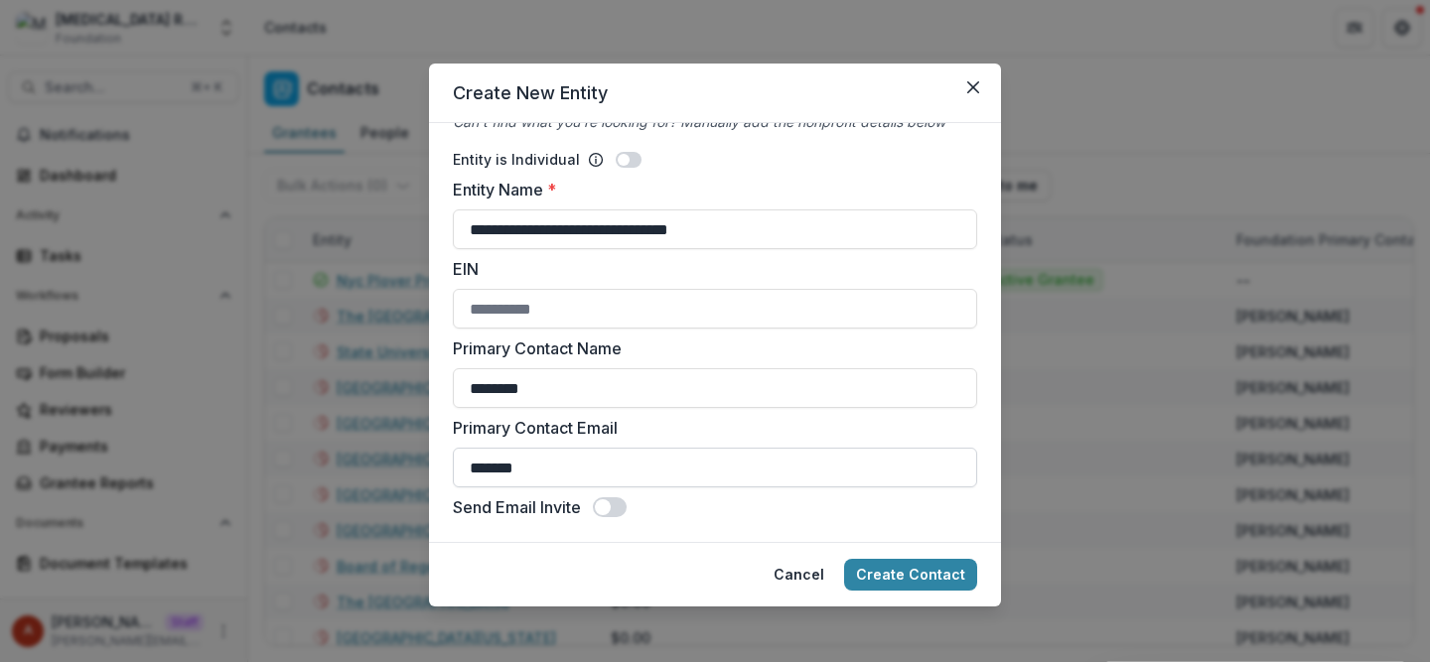
type input "**********"
click at [946, 573] on button "Create Contact" at bounding box center [910, 575] width 133 height 32
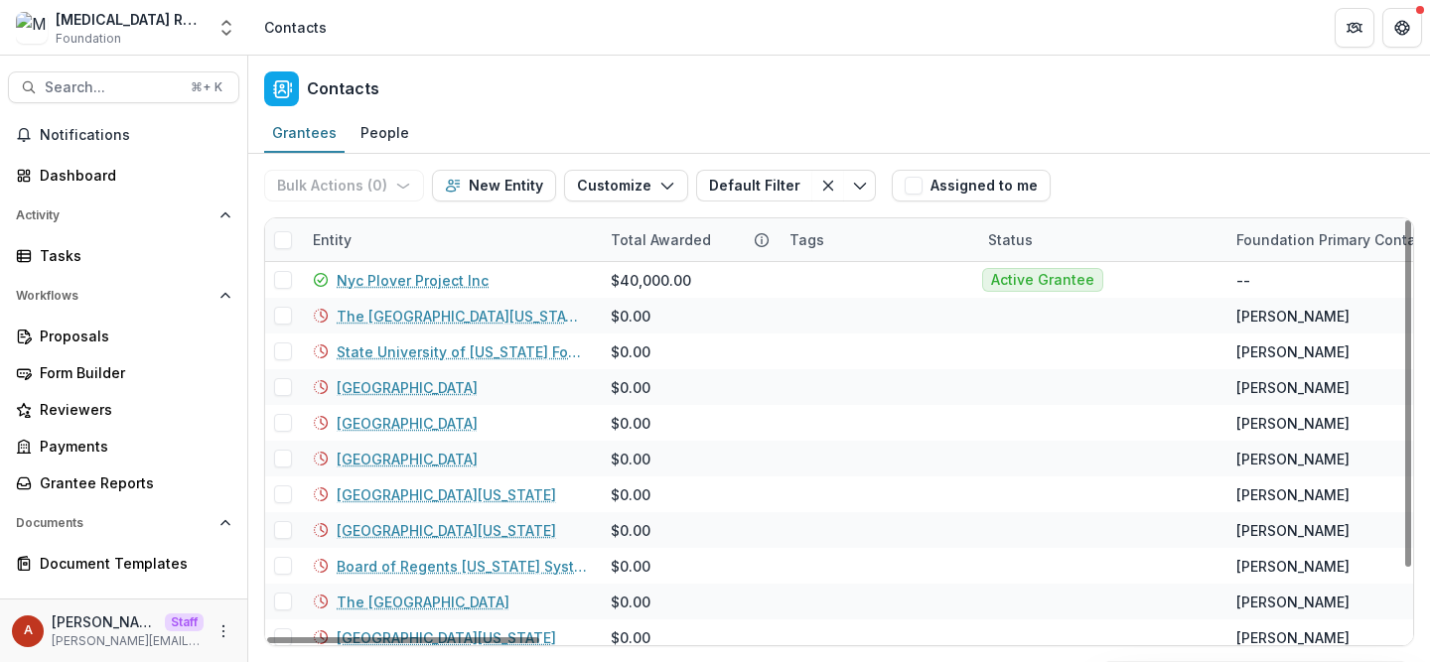
click at [341, 237] on div "Entity" at bounding box center [332, 239] width 63 height 21
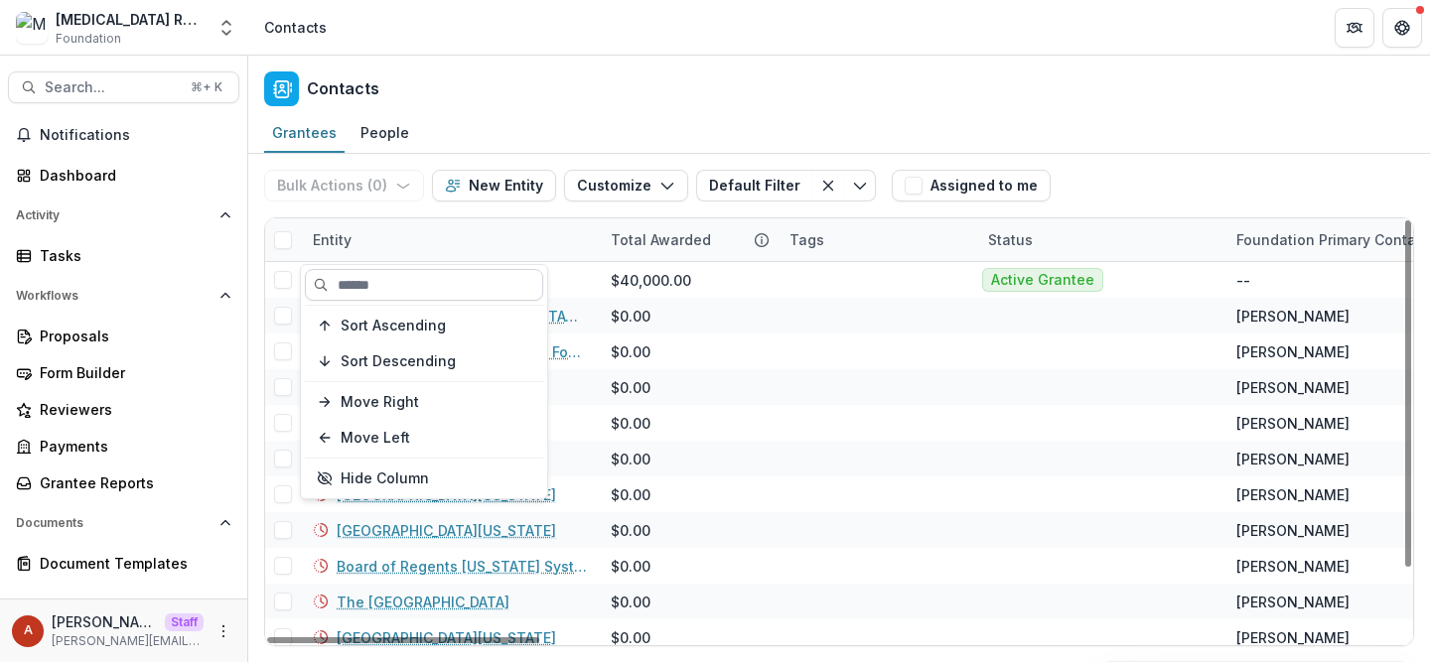
click at [366, 275] on input at bounding box center [424, 285] width 238 height 32
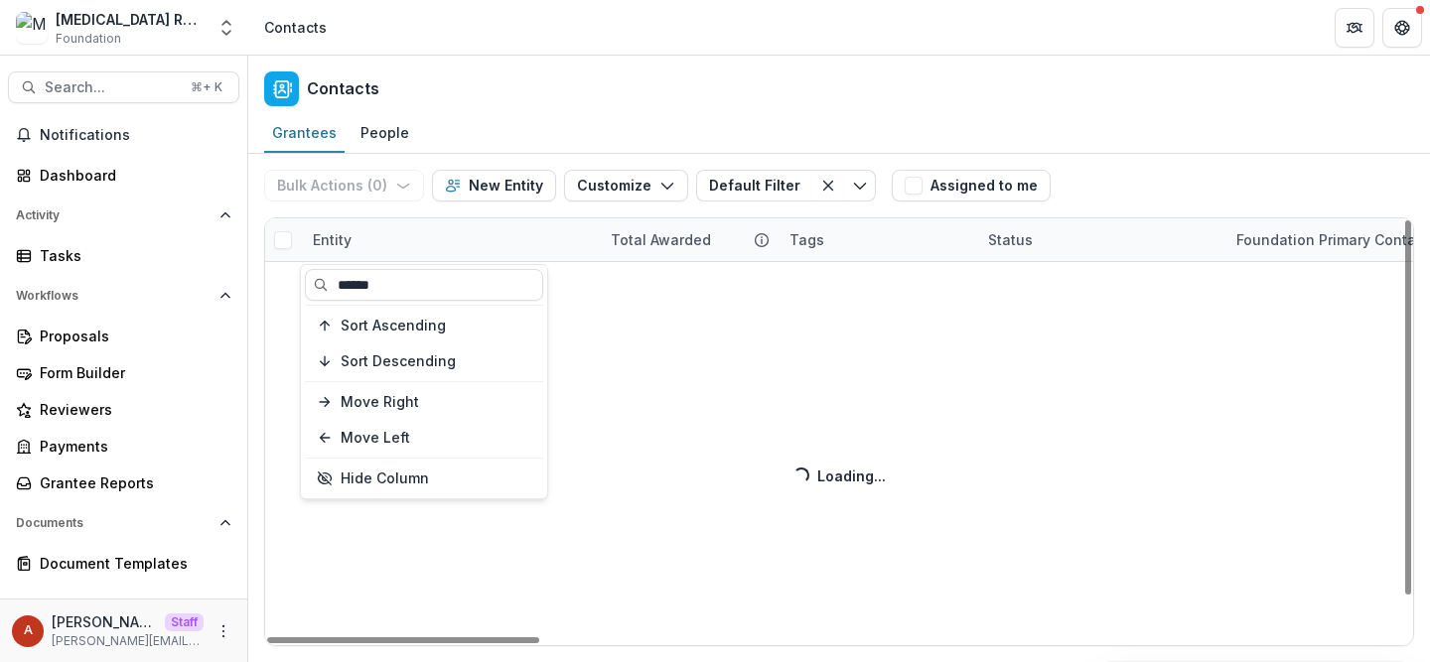
type input "******"
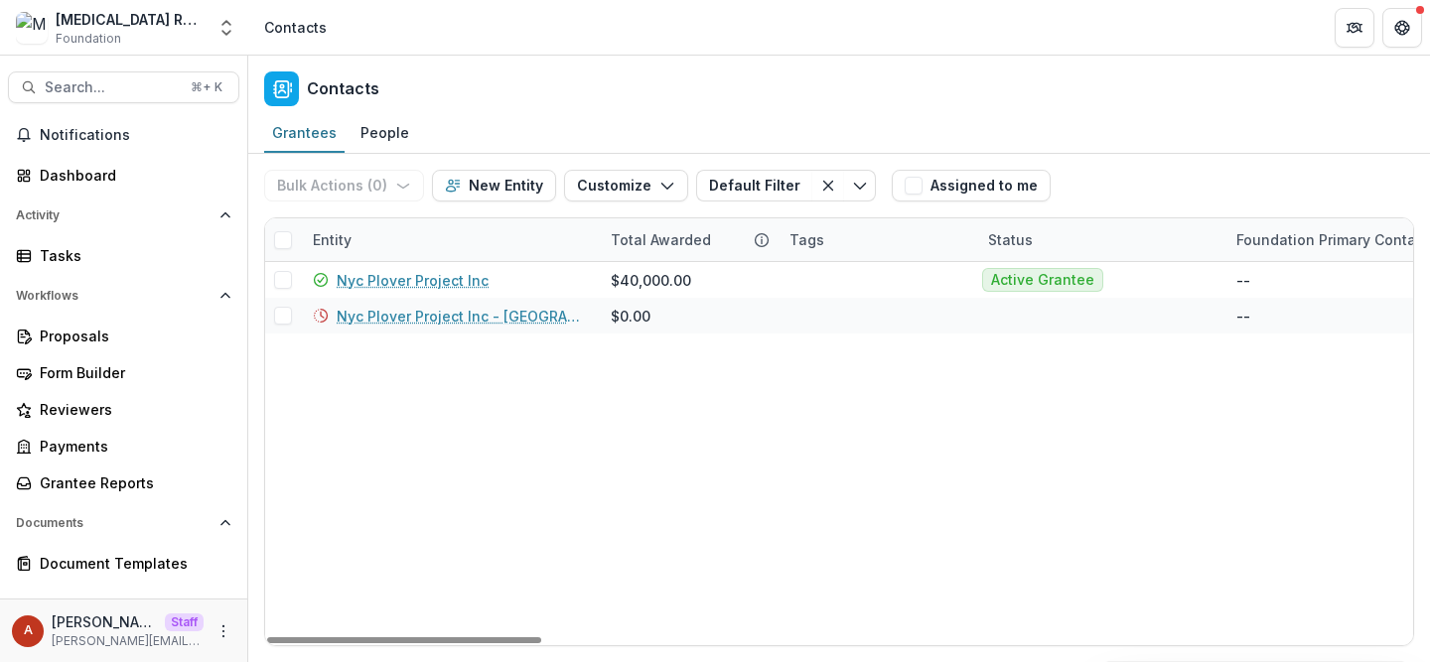
click at [529, 70] on div "Contacts" at bounding box center [839, 85] width 1182 height 59
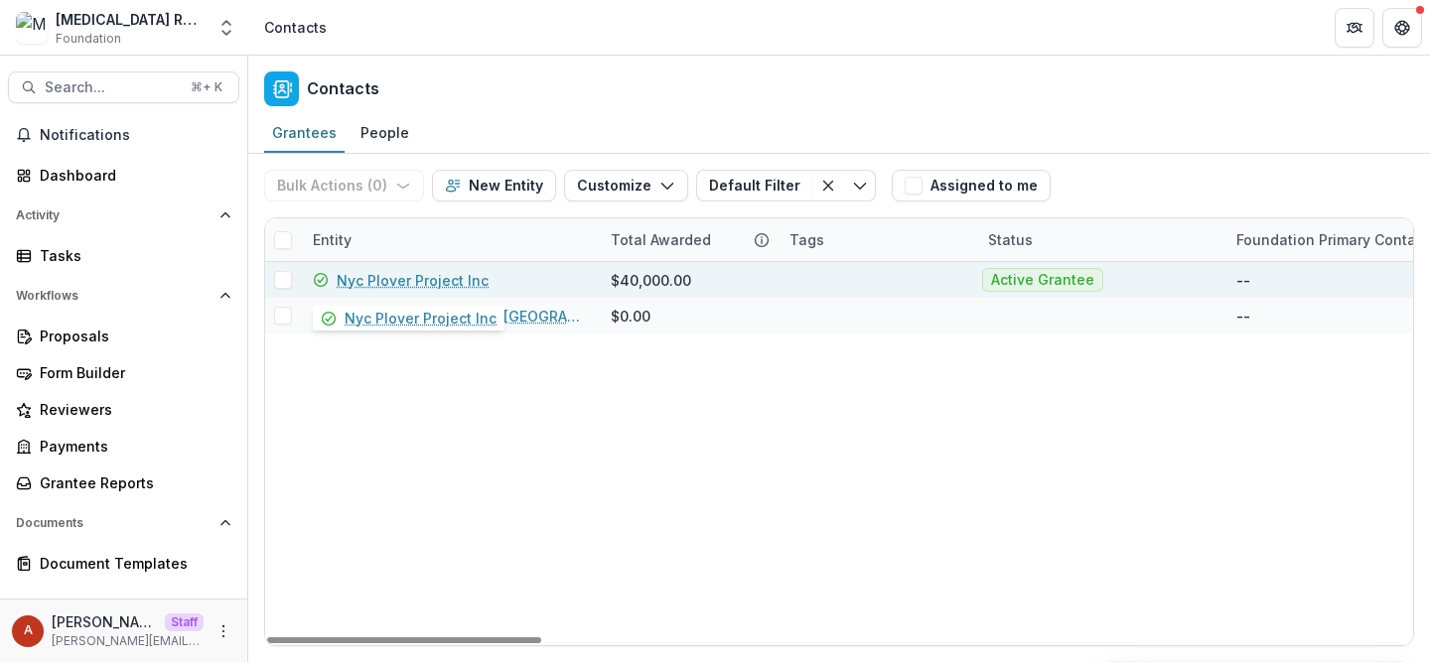
click at [438, 275] on link "Nyc Plover Project Inc" at bounding box center [413, 280] width 152 height 21
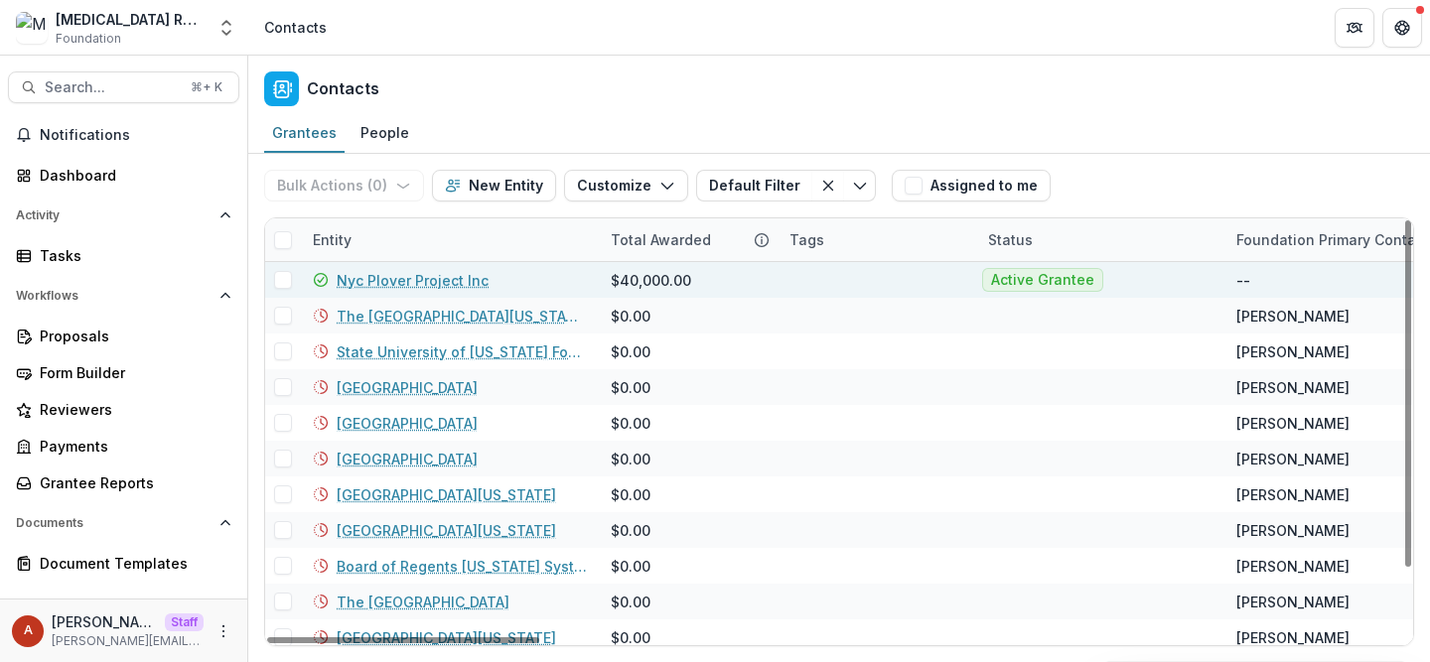
click at [370, 286] on link "Nyc Plover Project Inc" at bounding box center [413, 280] width 152 height 21
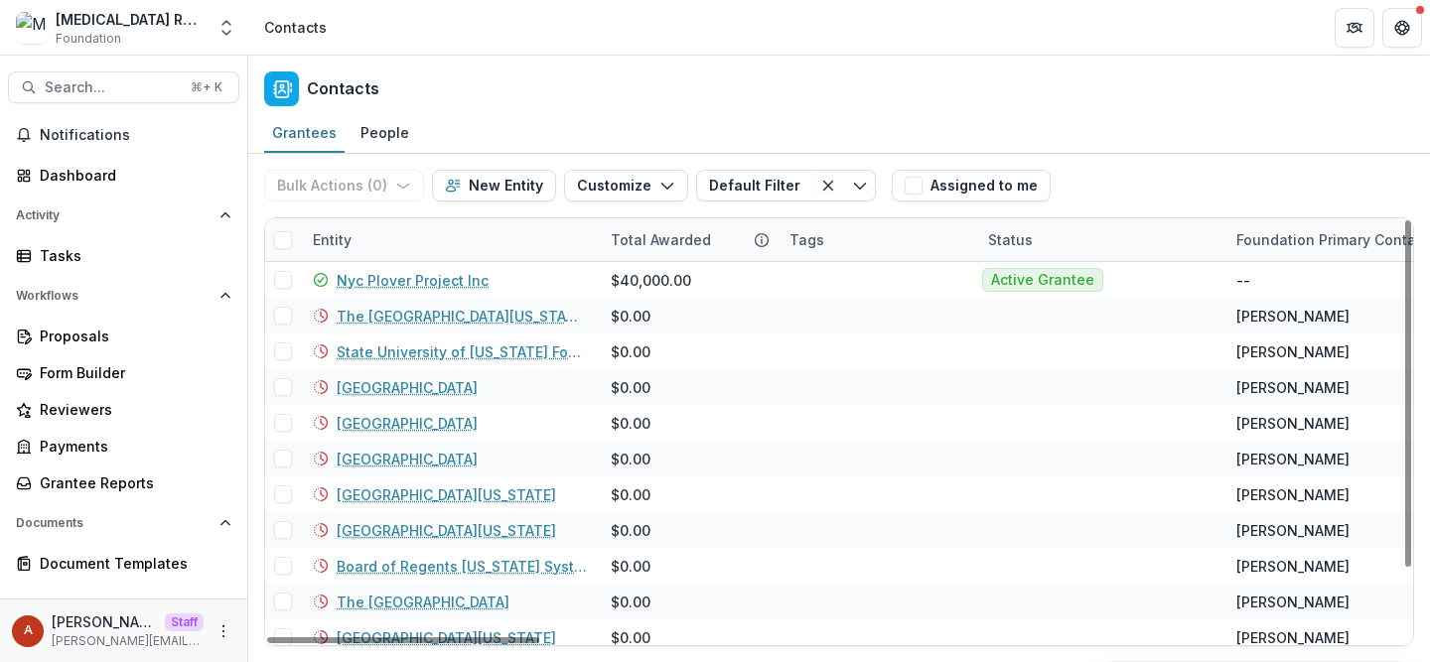
click at [332, 244] on div "Entity" at bounding box center [332, 239] width 63 height 21
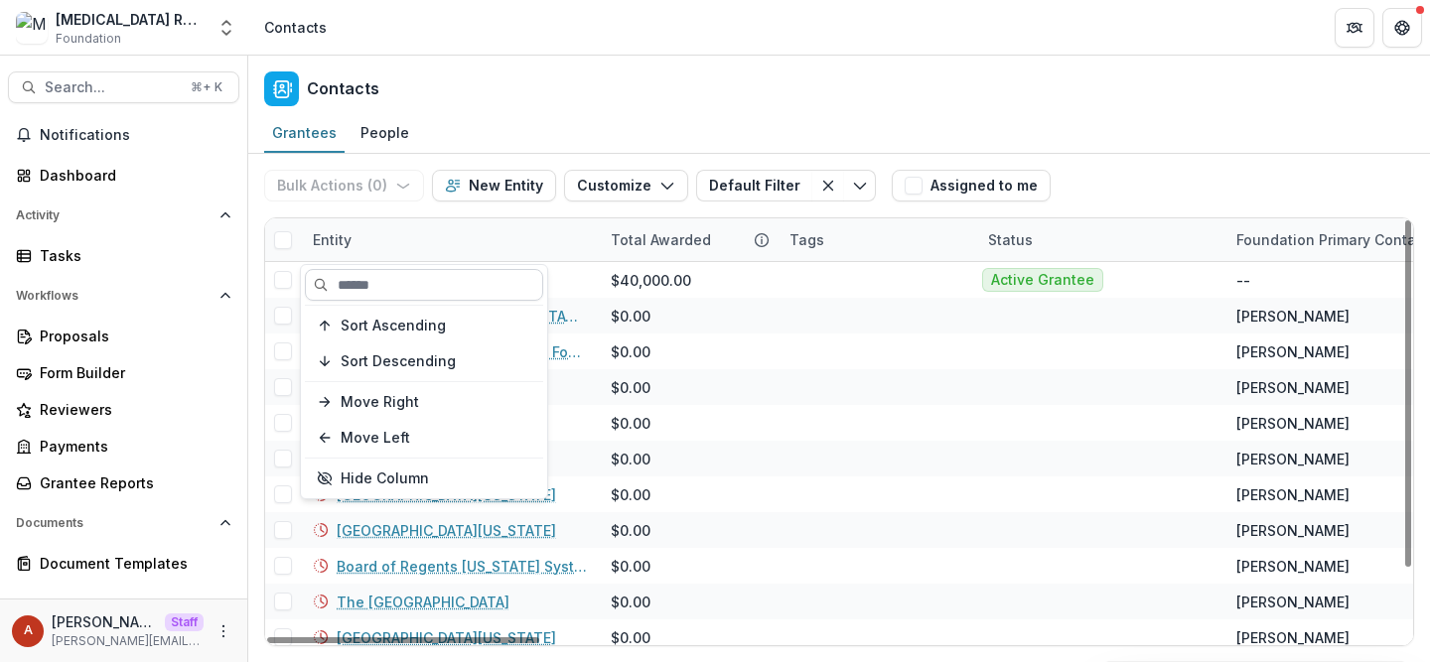
click at [377, 286] on input at bounding box center [424, 285] width 238 height 32
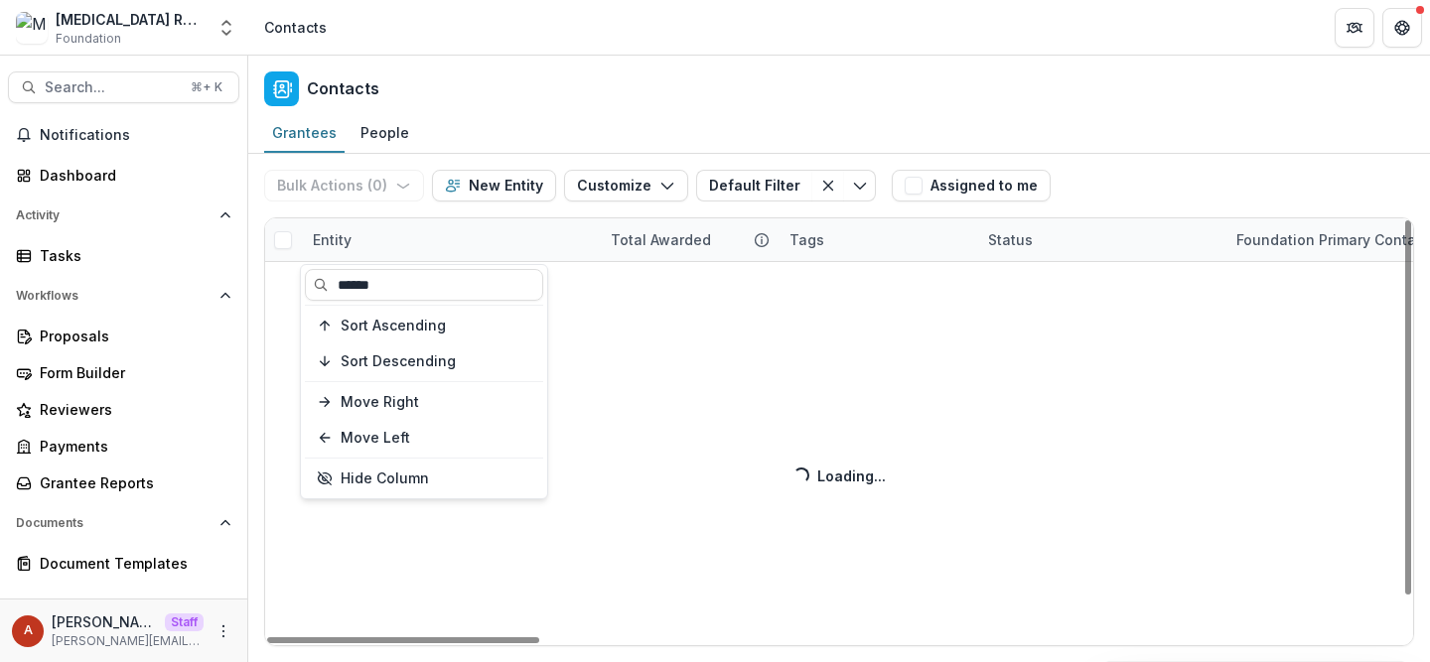
type input "******"
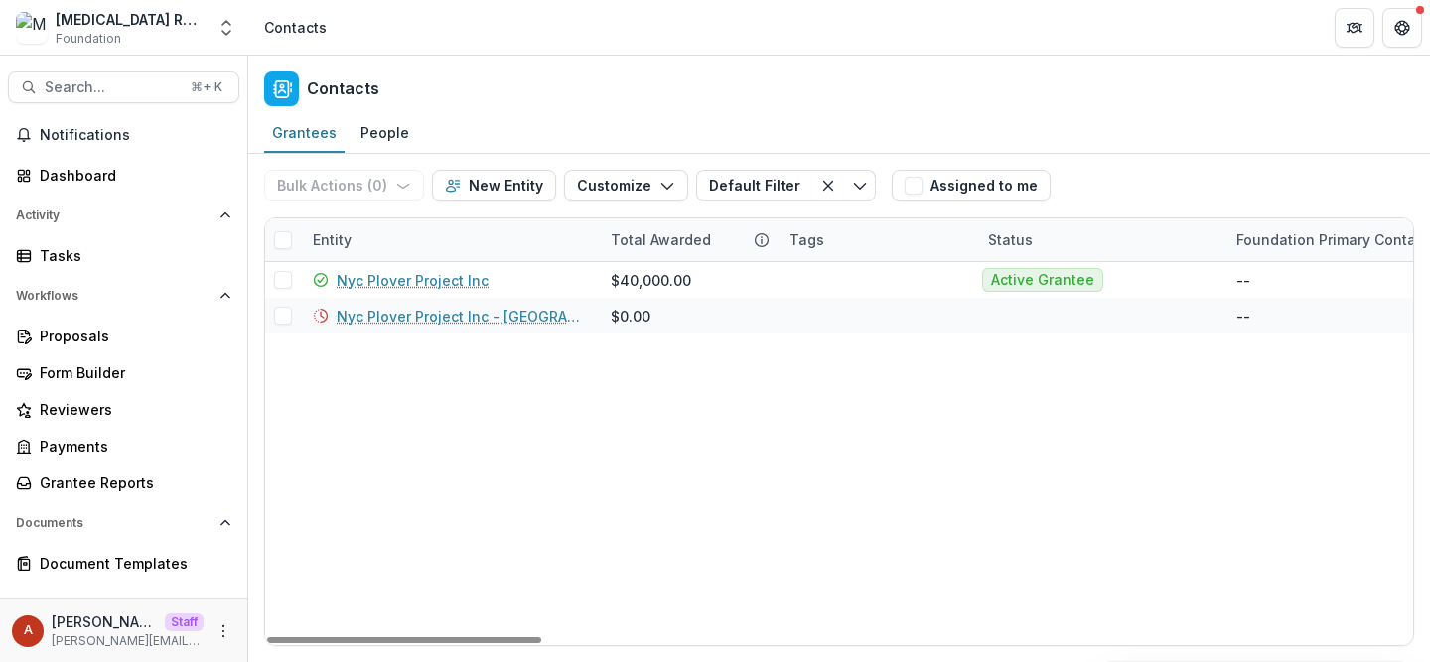
click at [512, 82] on div "Contacts" at bounding box center [839, 85] width 1182 height 59
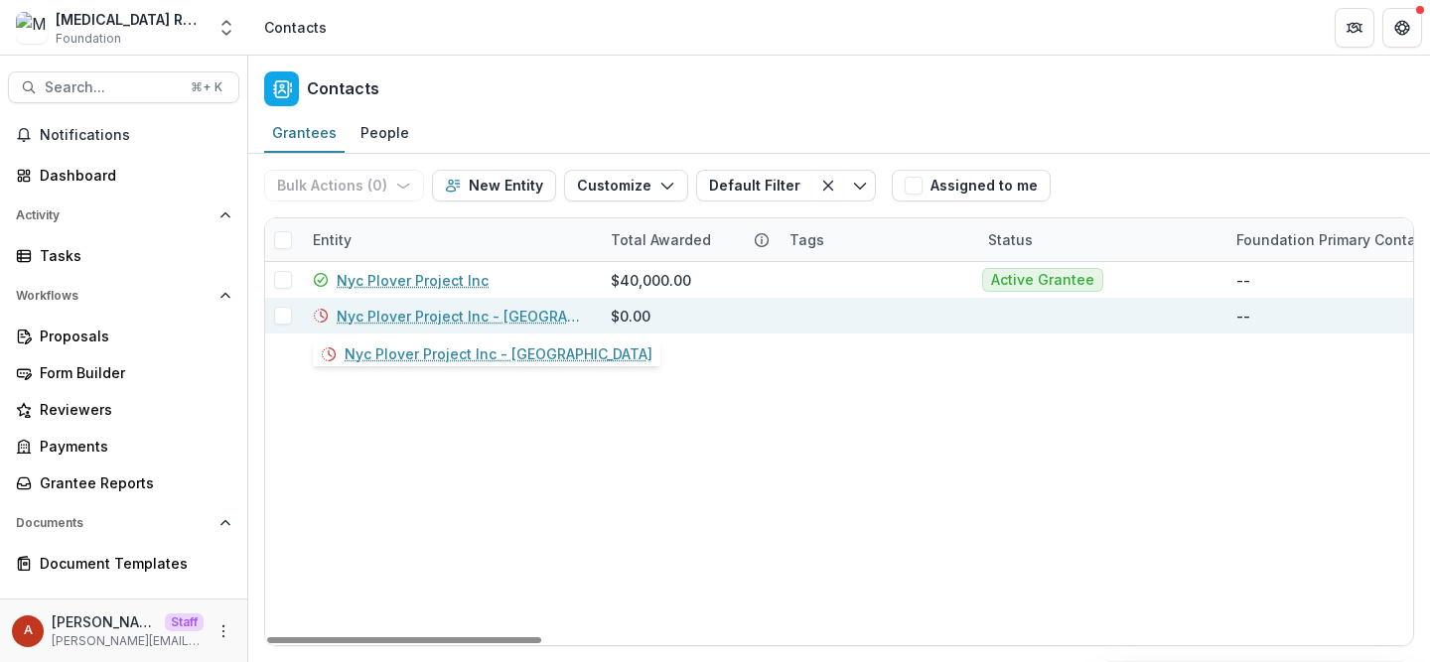
click at [434, 317] on link "Nyc Plover Project Inc - Brooklyn" at bounding box center [462, 316] width 250 height 21
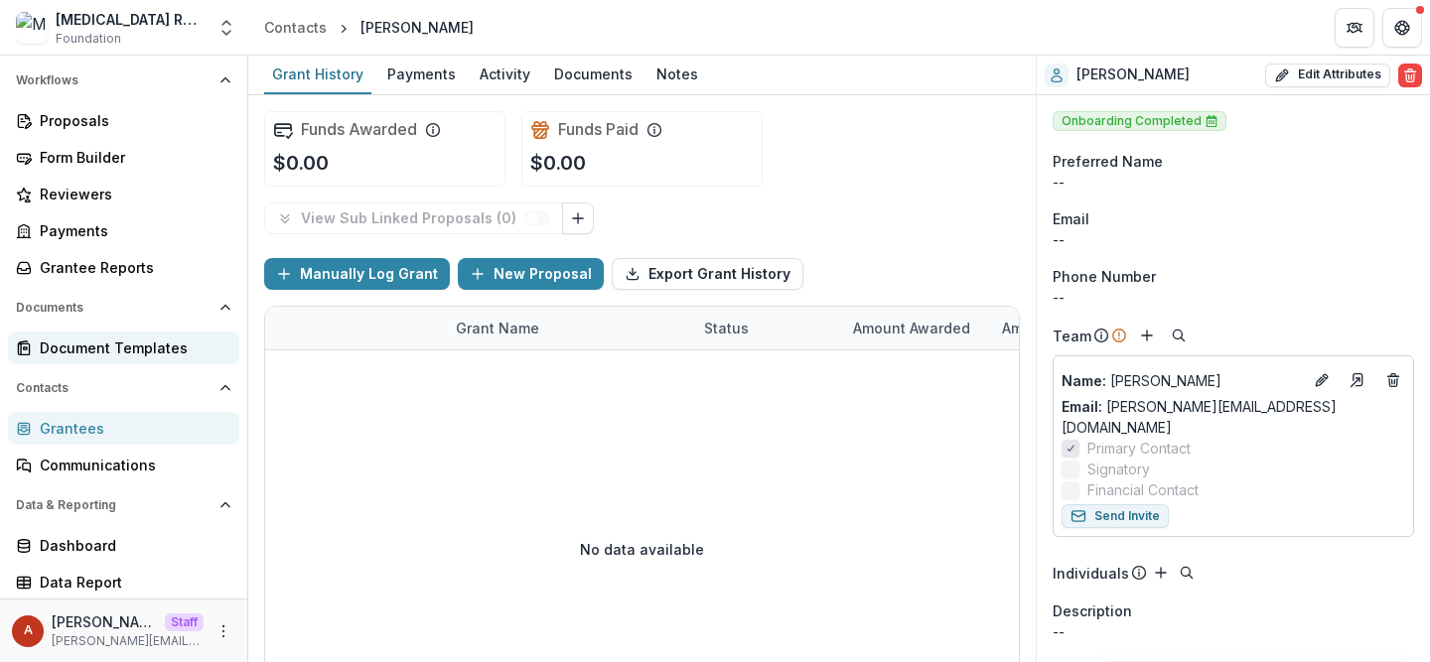
scroll to position [215, 0]
click at [123, 431] on div "Grantees" at bounding box center [132, 429] width 184 height 21
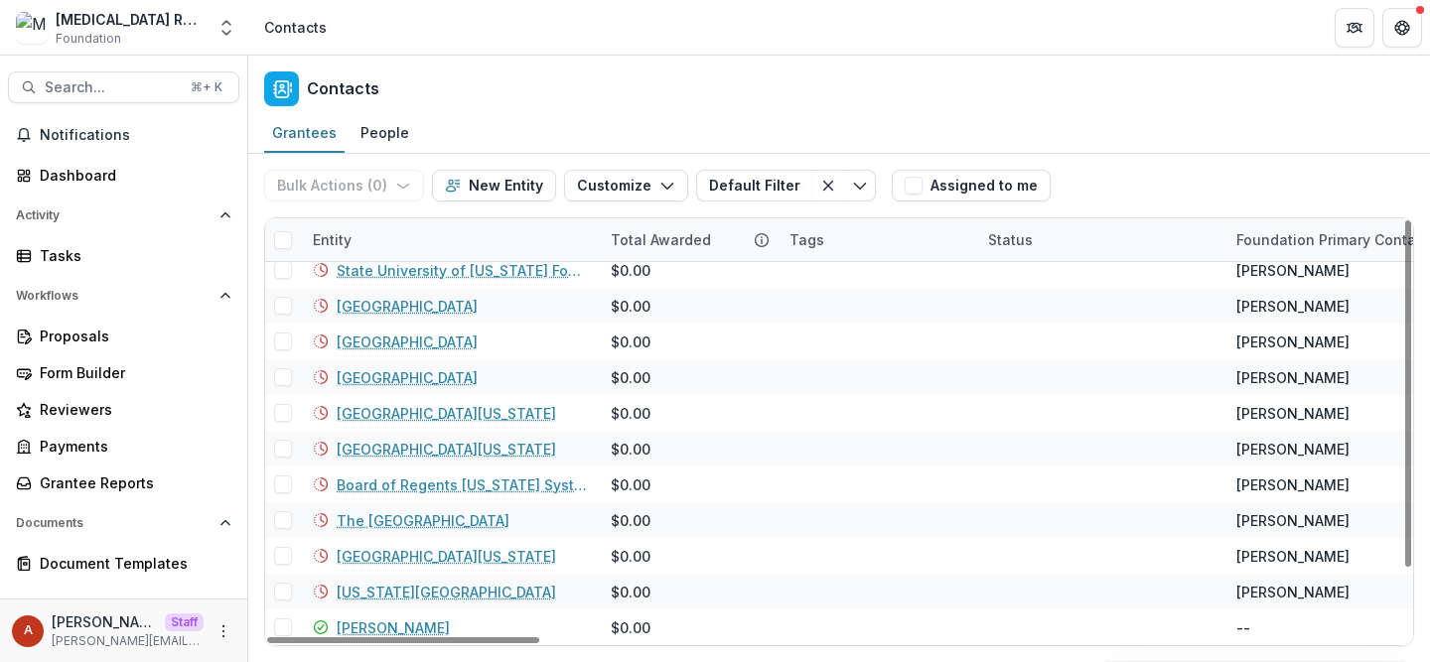
scroll to position [81, 0]
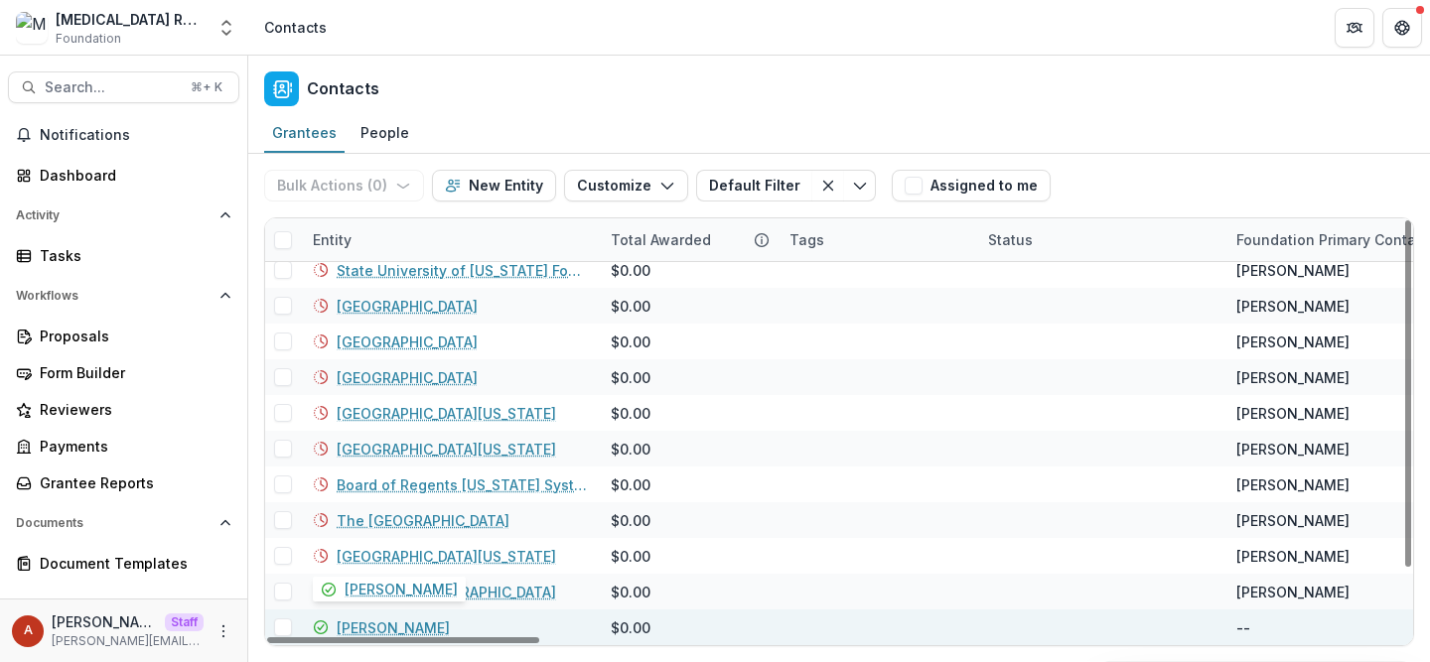
click at [378, 623] on link "[PERSON_NAME]" at bounding box center [393, 628] width 113 height 21
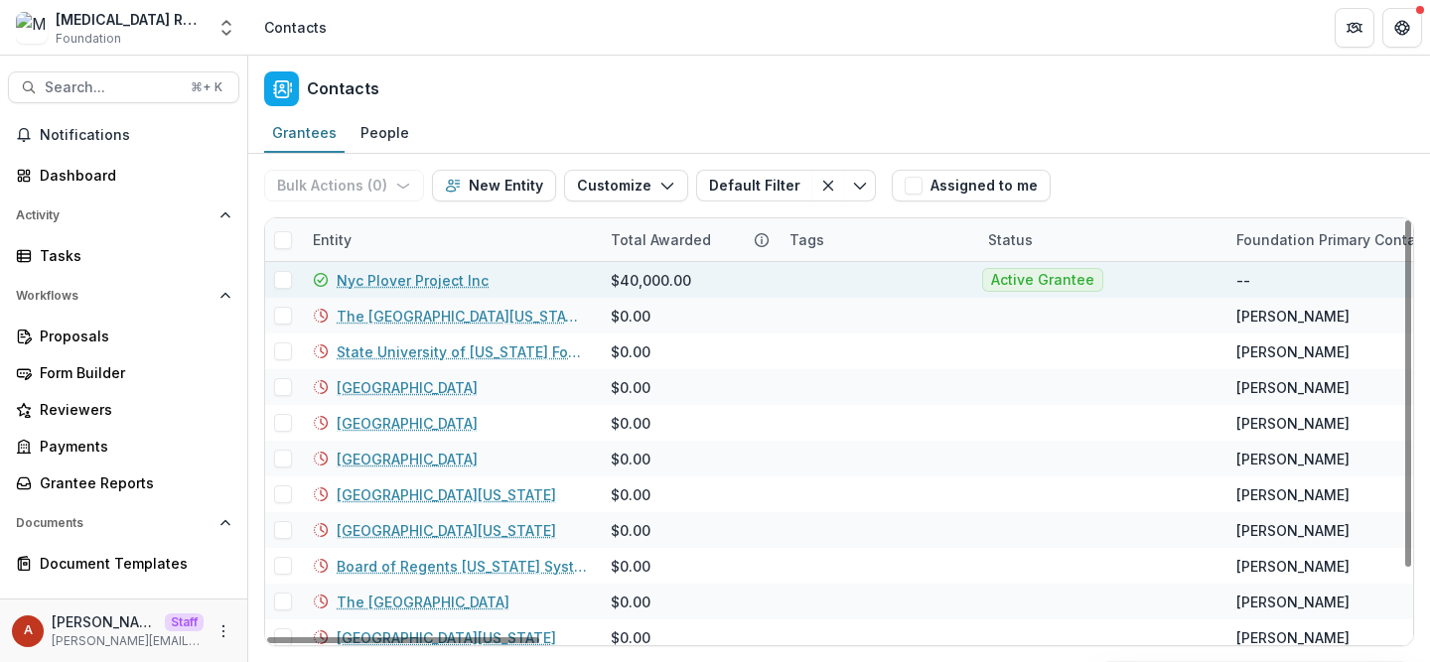
click at [364, 285] on link "Nyc Plover Project Inc" at bounding box center [413, 280] width 152 height 21
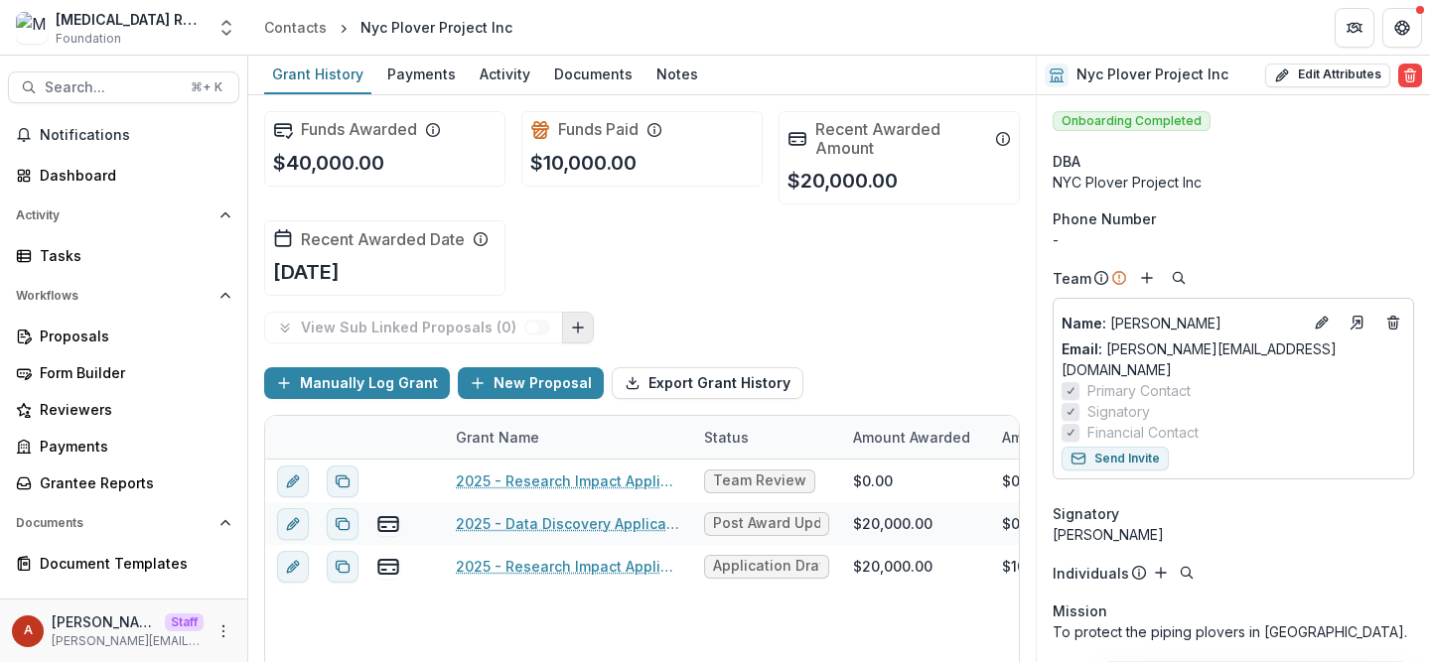
click at [573, 333] on icon "Link Grants" at bounding box center [578, 328] width 16 height 16
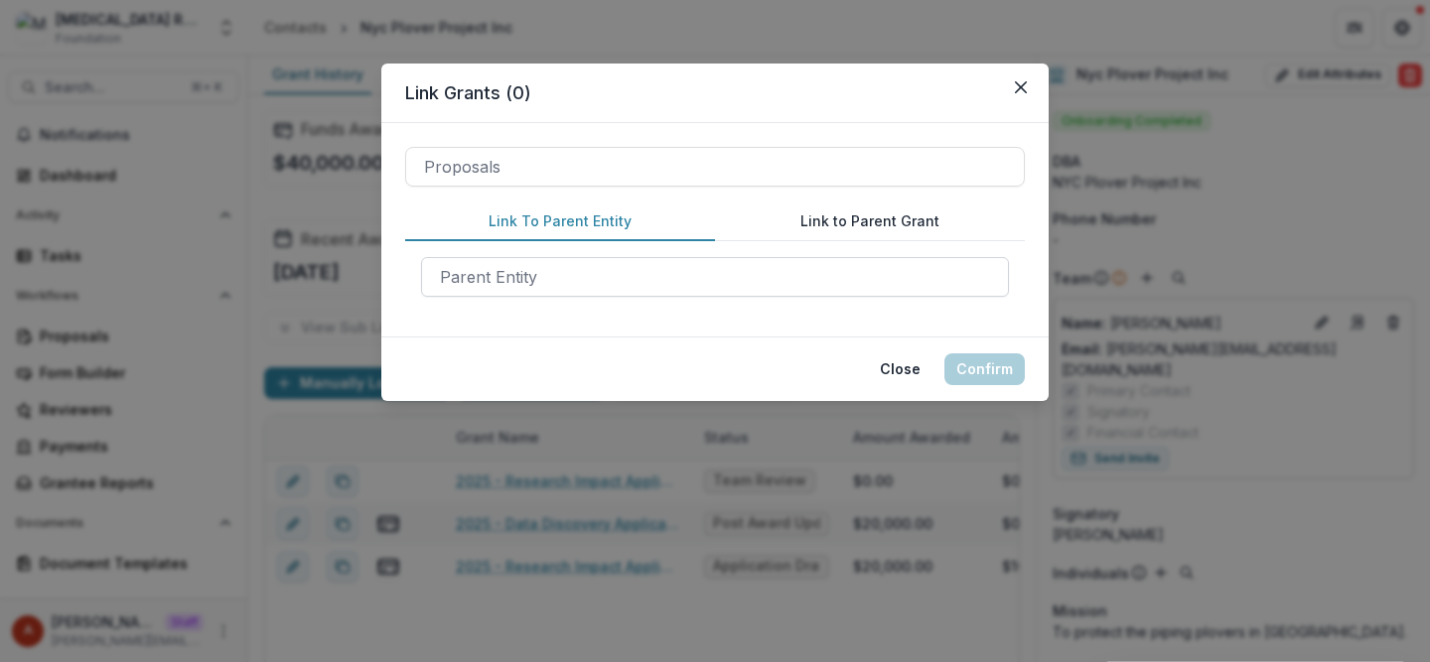
click at [572, 279] on div at bounding box center [715, 277] width 550 height 28
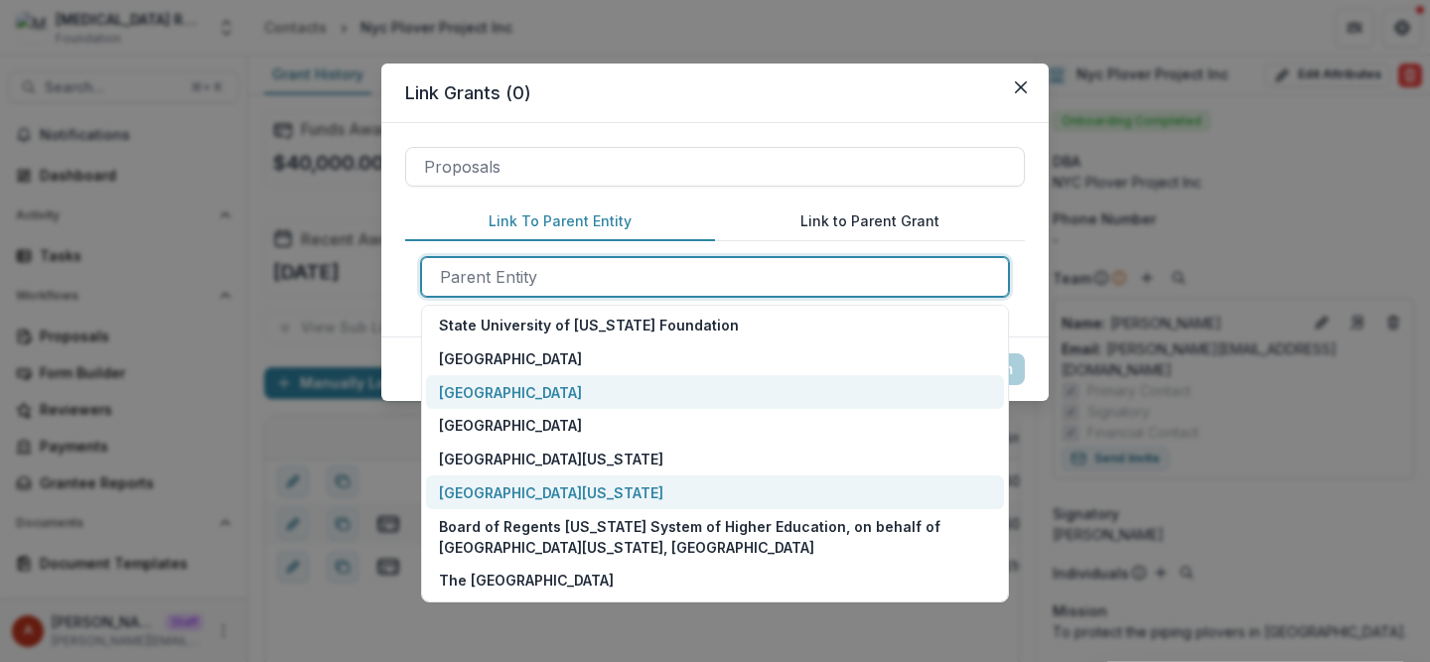
scroll to position [95, 0]
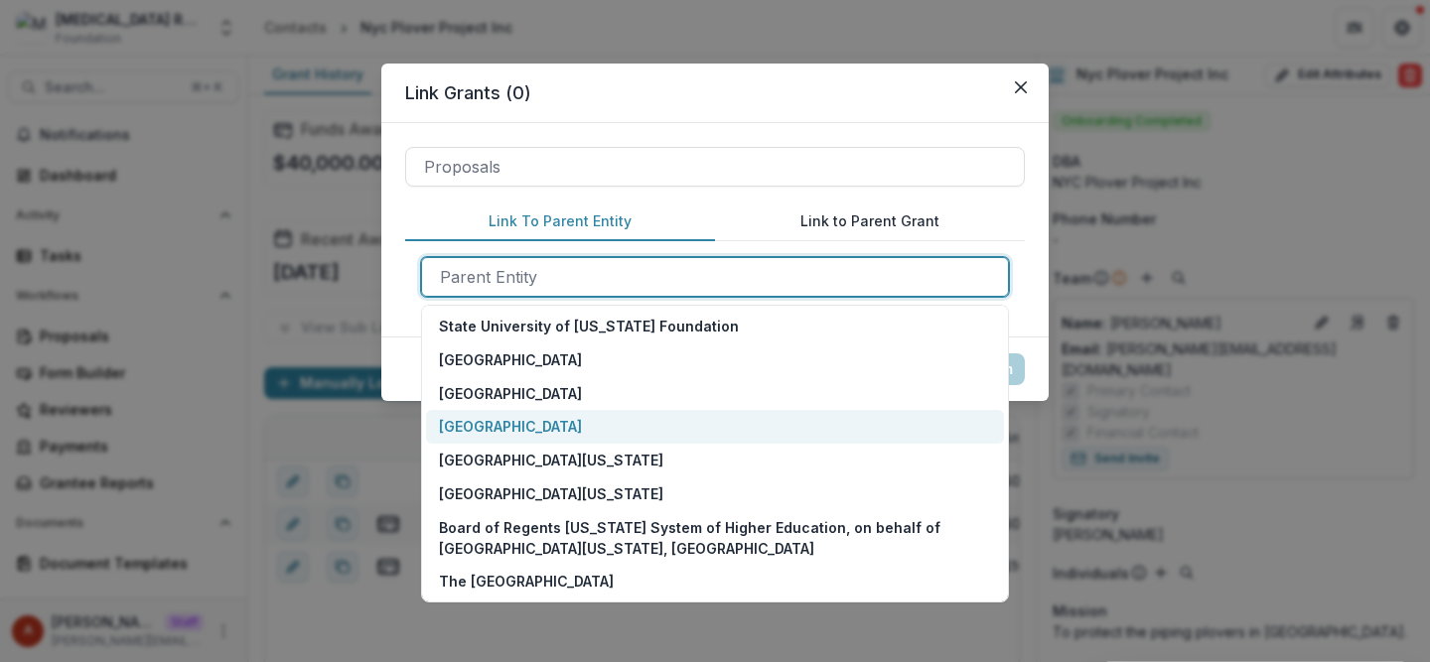
click at [607, 432] on div "Duke University" at bounding box center [715, 427] width 578 height 34
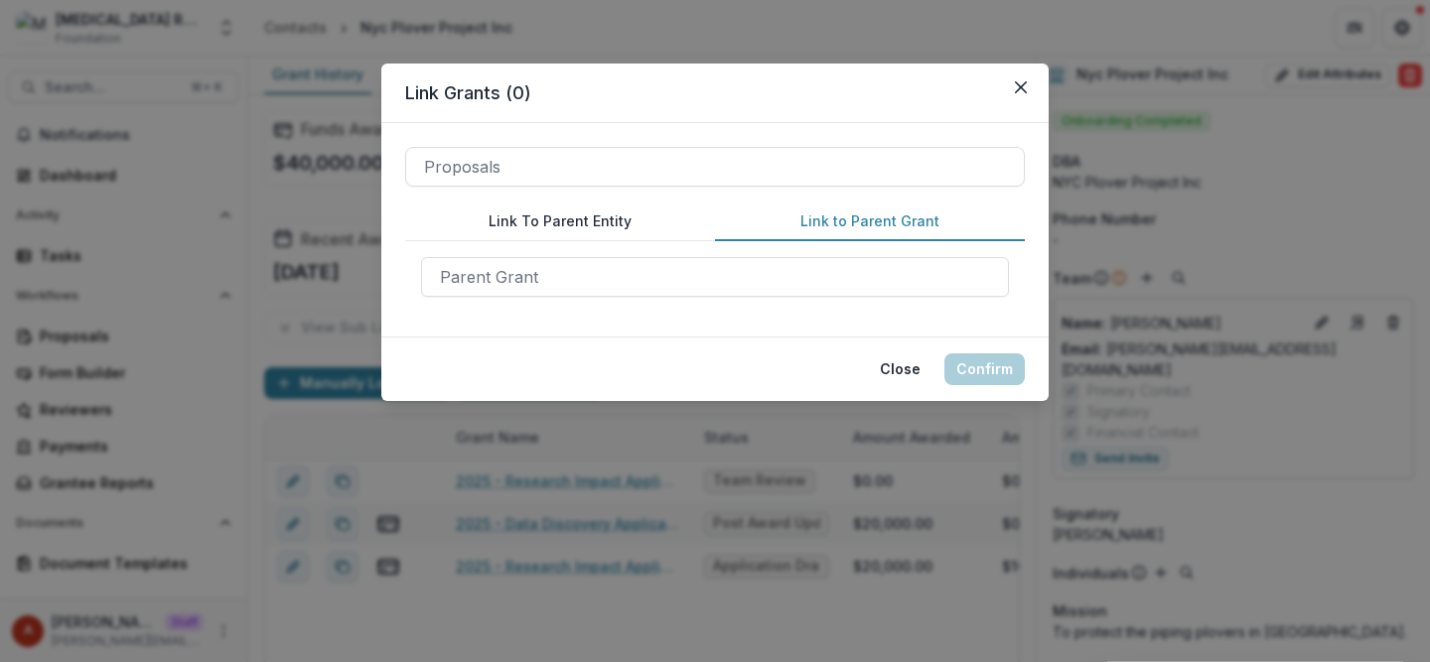
click at [857, 224] on button "Link to Parent Grant" at bounding box center [870, 222] width 310 height 39
click at [490, 274] on div at bounding box center [715, 277] width 550 height 28
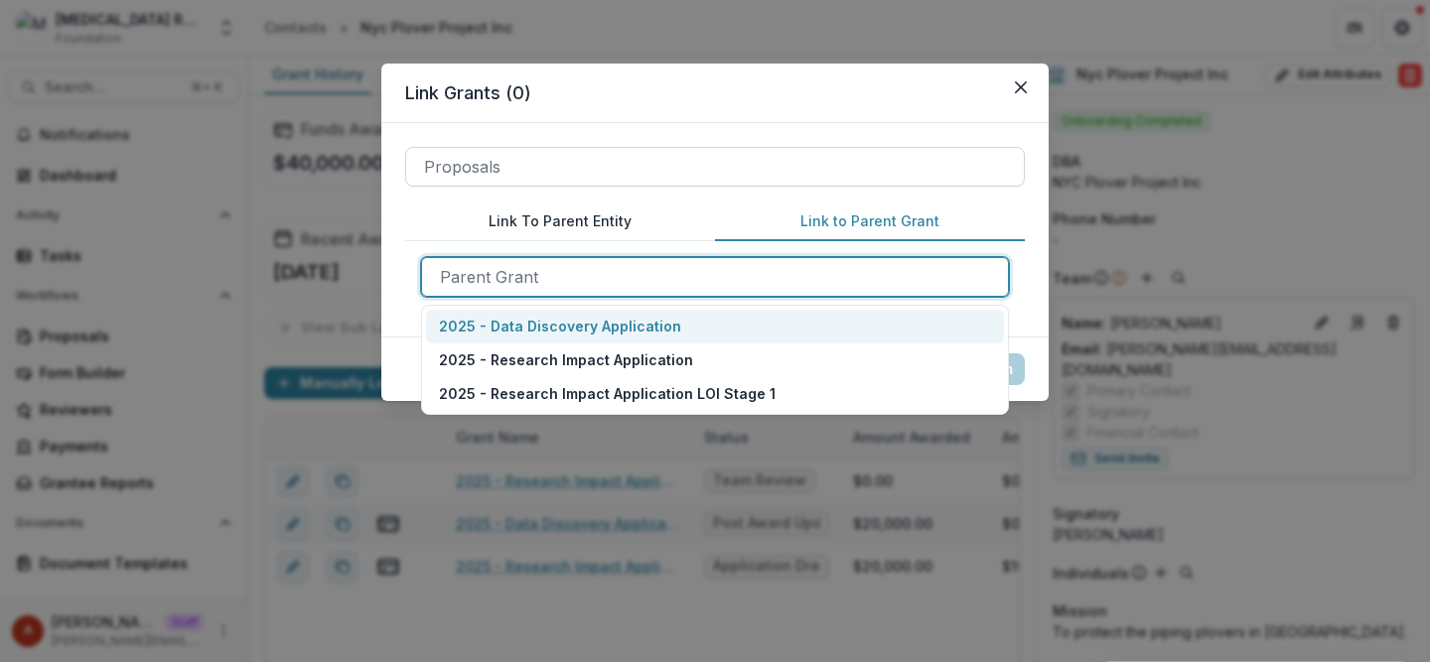
click at [512, 160] on div at bounding box center [715, 167] width 582 height 28
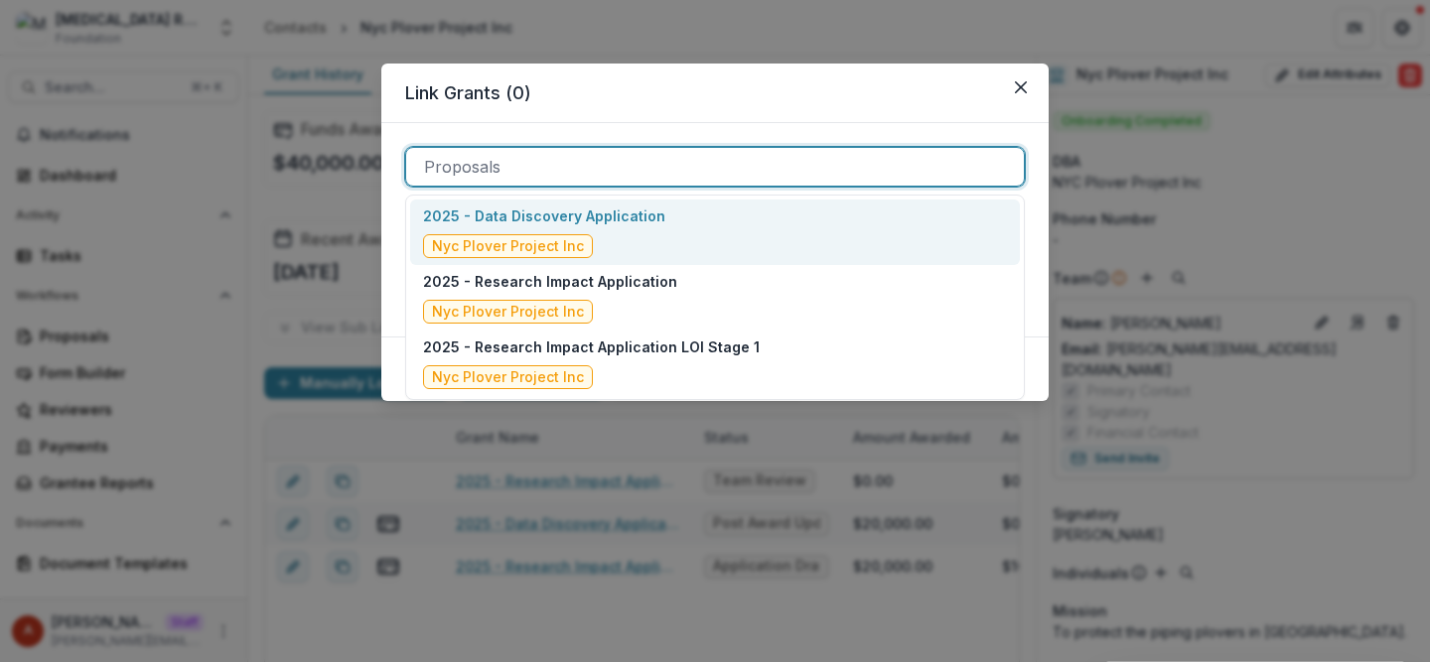
click at [677, 219] on div "2025 - Data Discovery Application Nyc Plover Project Inc" at bounding box center [715, 233] width 610 height 66
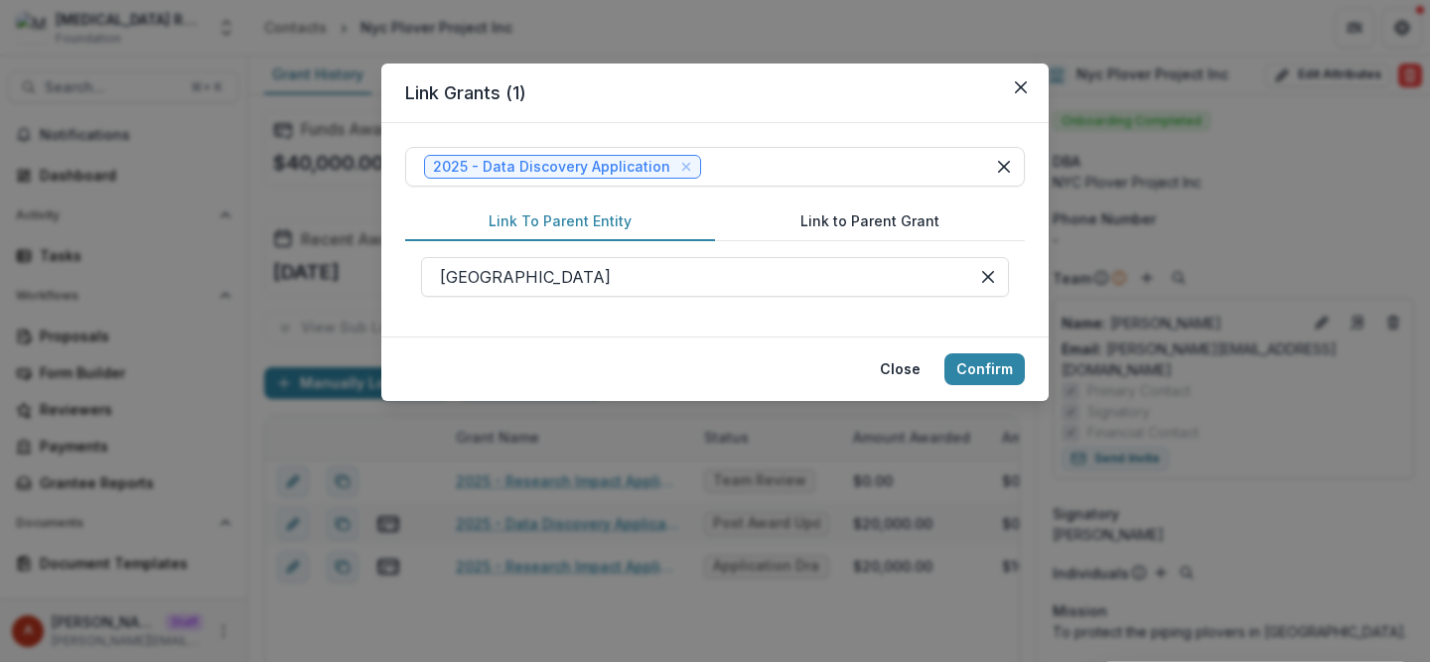
click at [572, 217] on button "Link To Parent Entity" at bounding box center [560, 222] width 310 height 39
click at [566, 273] on div at bounding box center [695, 277] width 510 height 28
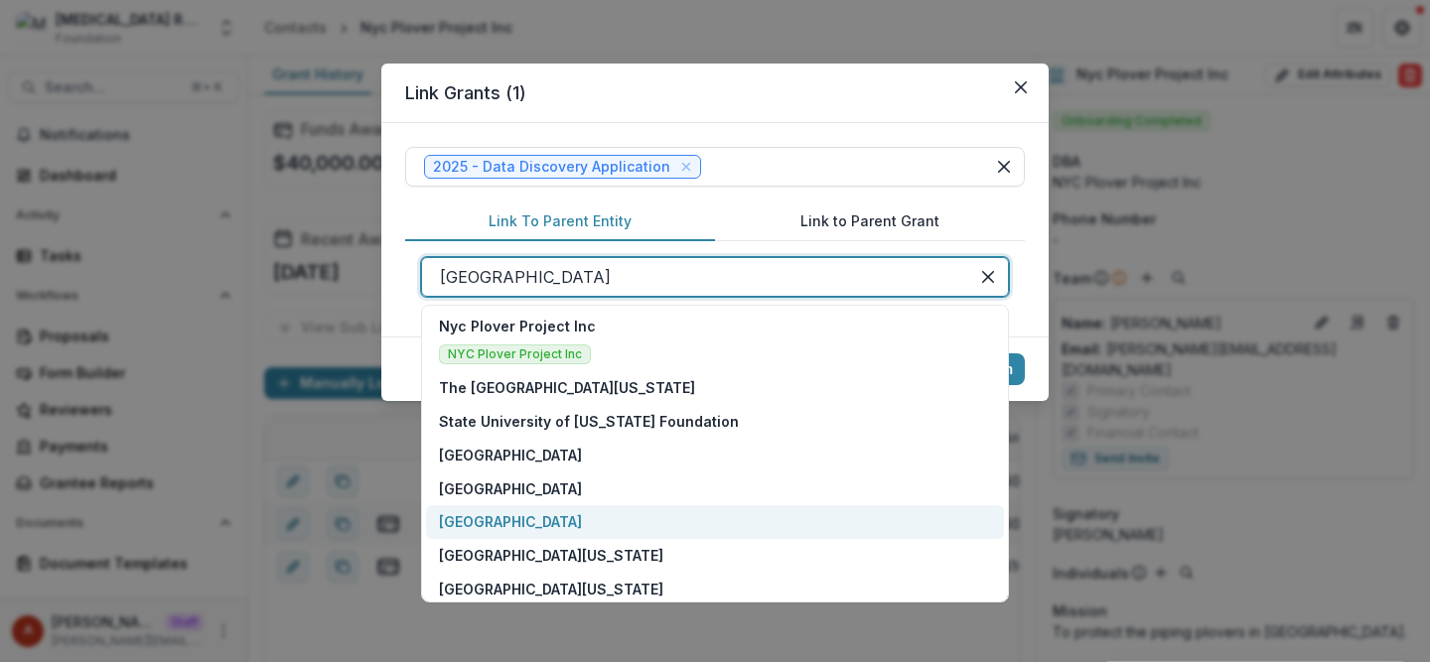
click at [931, 107] on header "Link Grants ( 1 )" at bounding box center [714, 94] width 667 height 60
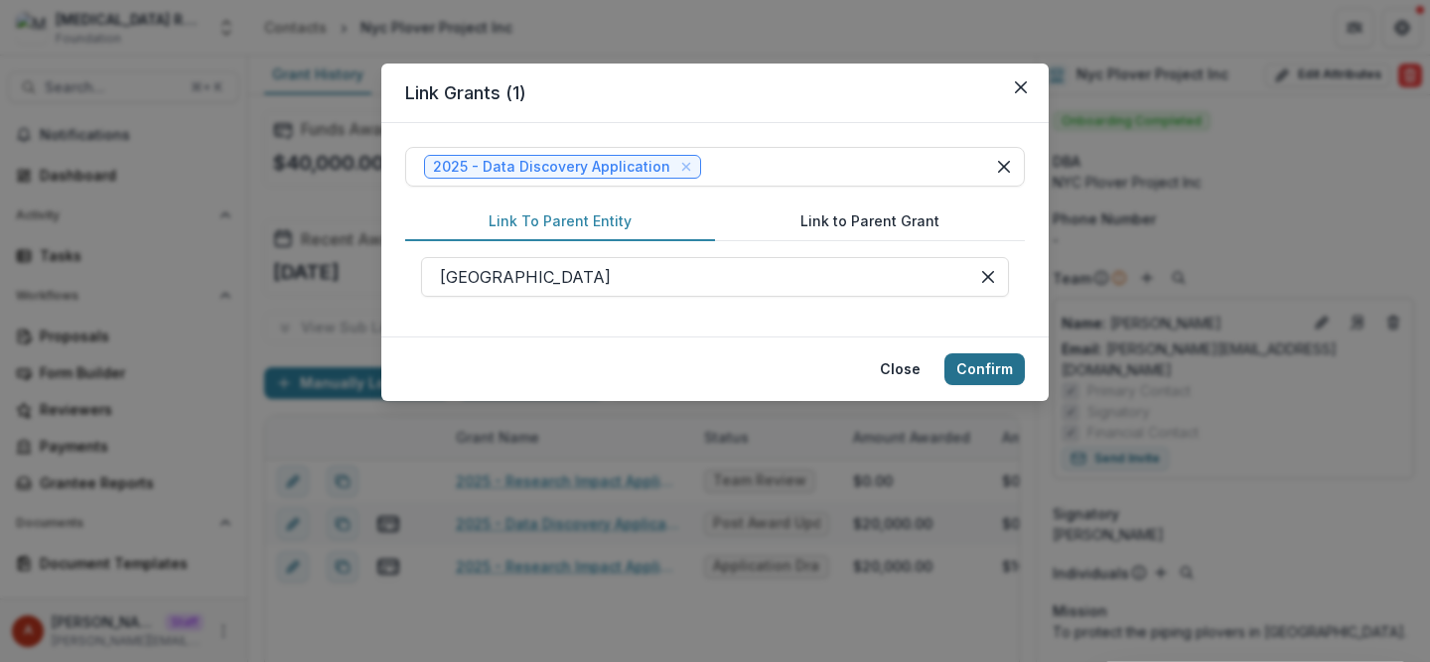
click at [987, 368] on button "Confirm" at bounding box center [985, 370] width 80 height 32
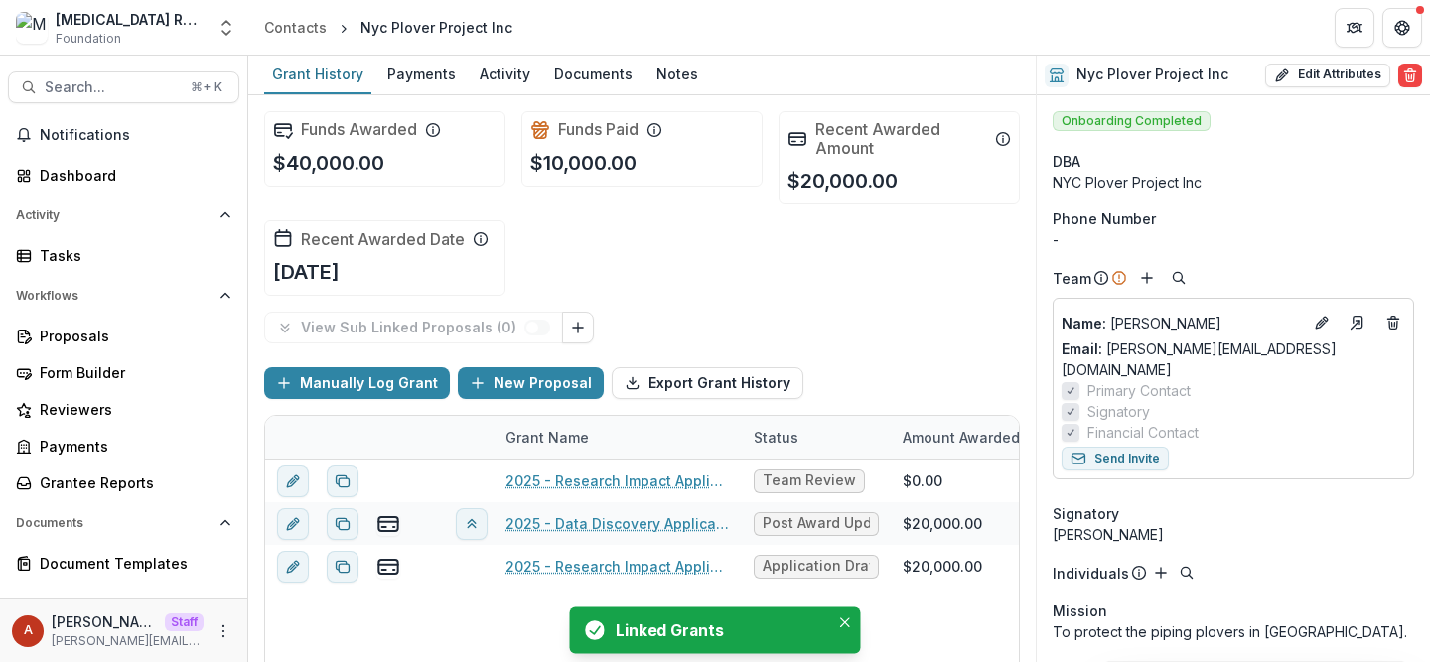
scroll to position [81, 0]
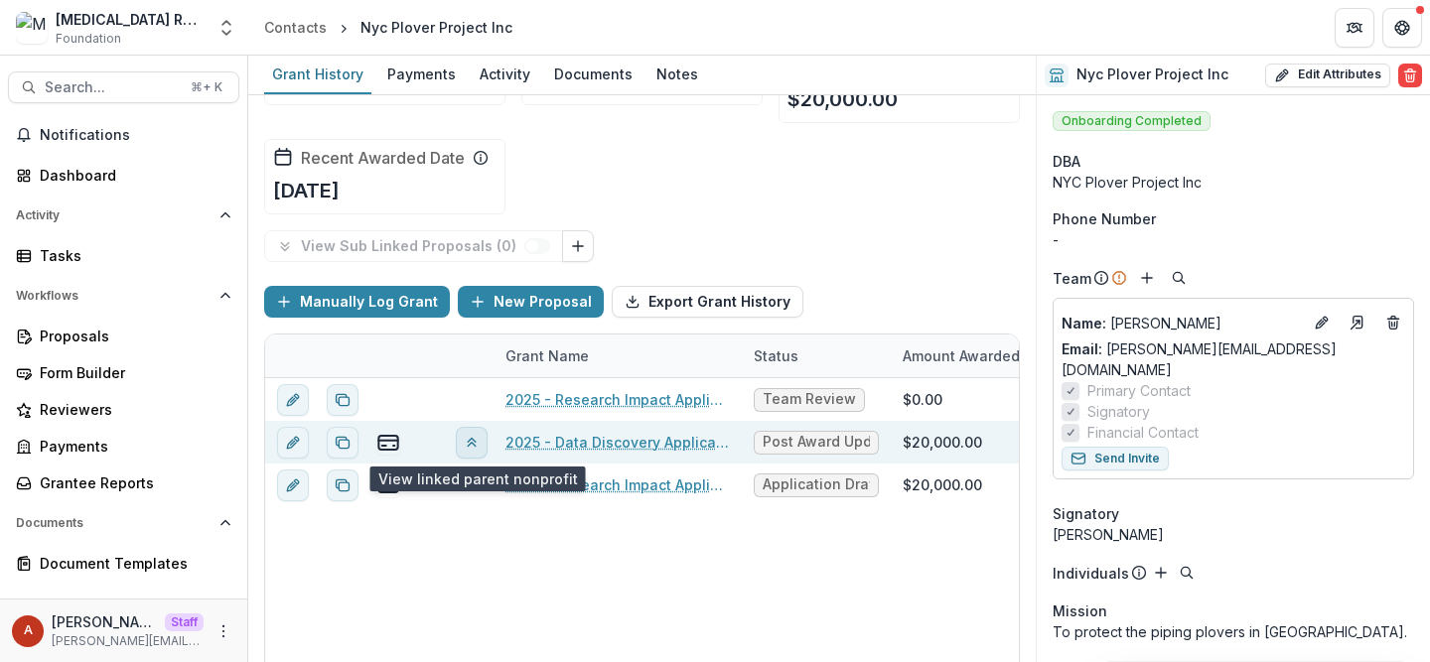
click at [469, 448] on icon "View linked parent" at bounding box center [472, 443] width 16 height 16
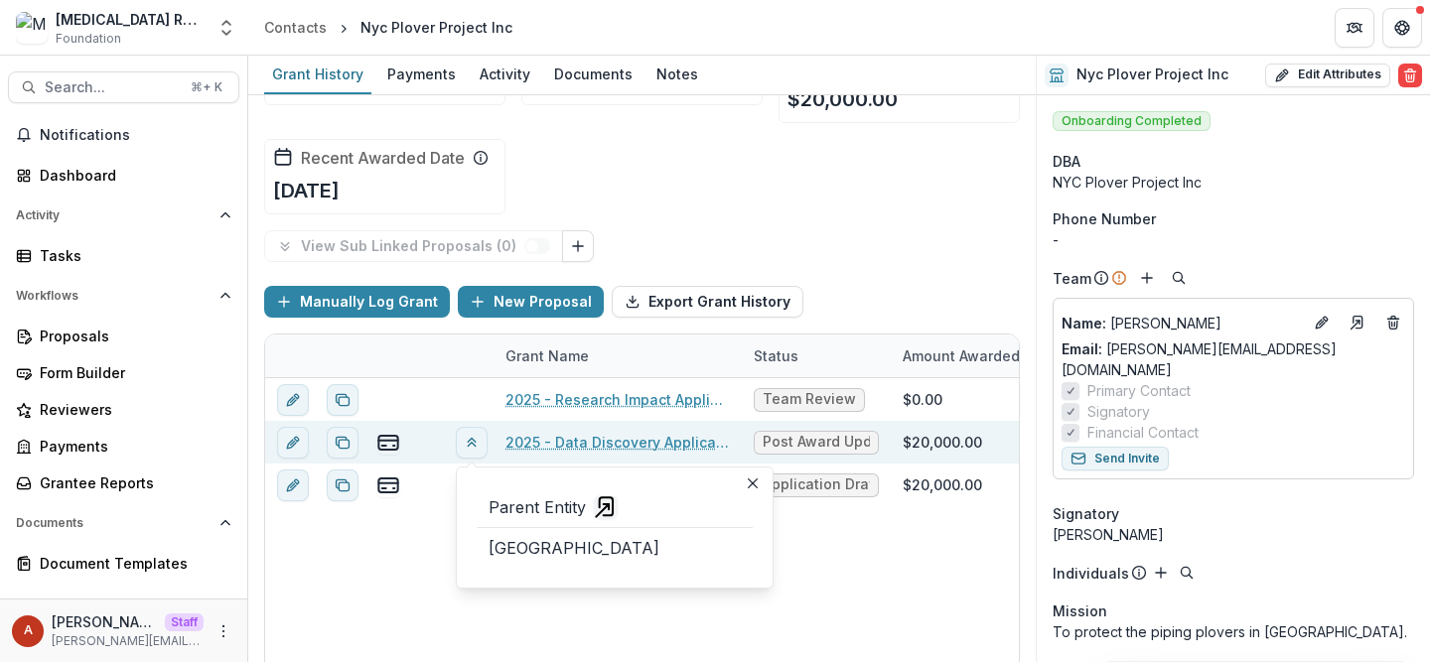
scroll to position [0, 0]
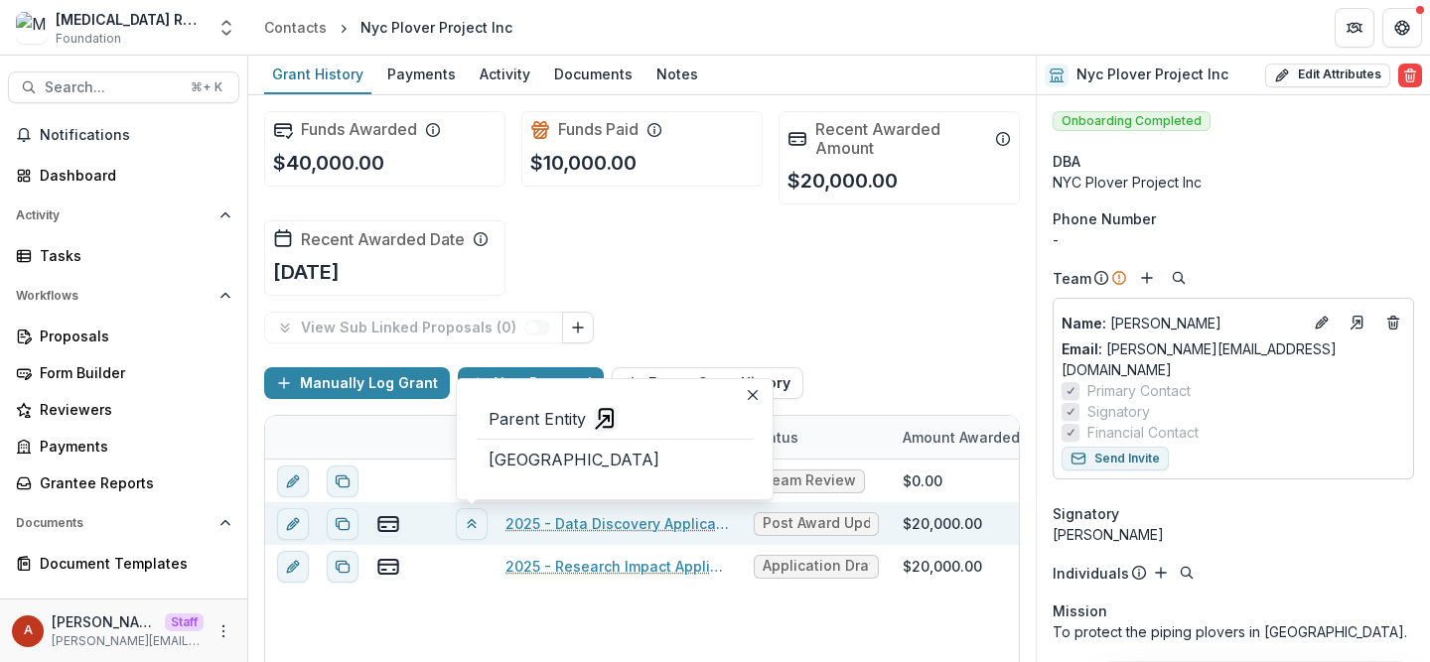
click at [675, 251] on div "Funds Awarded $40,000.00 Funds Paid $10,000.00 Recent Awarded Amount $20,000.00…" at bounding box center [642, 203] width 756 height 217
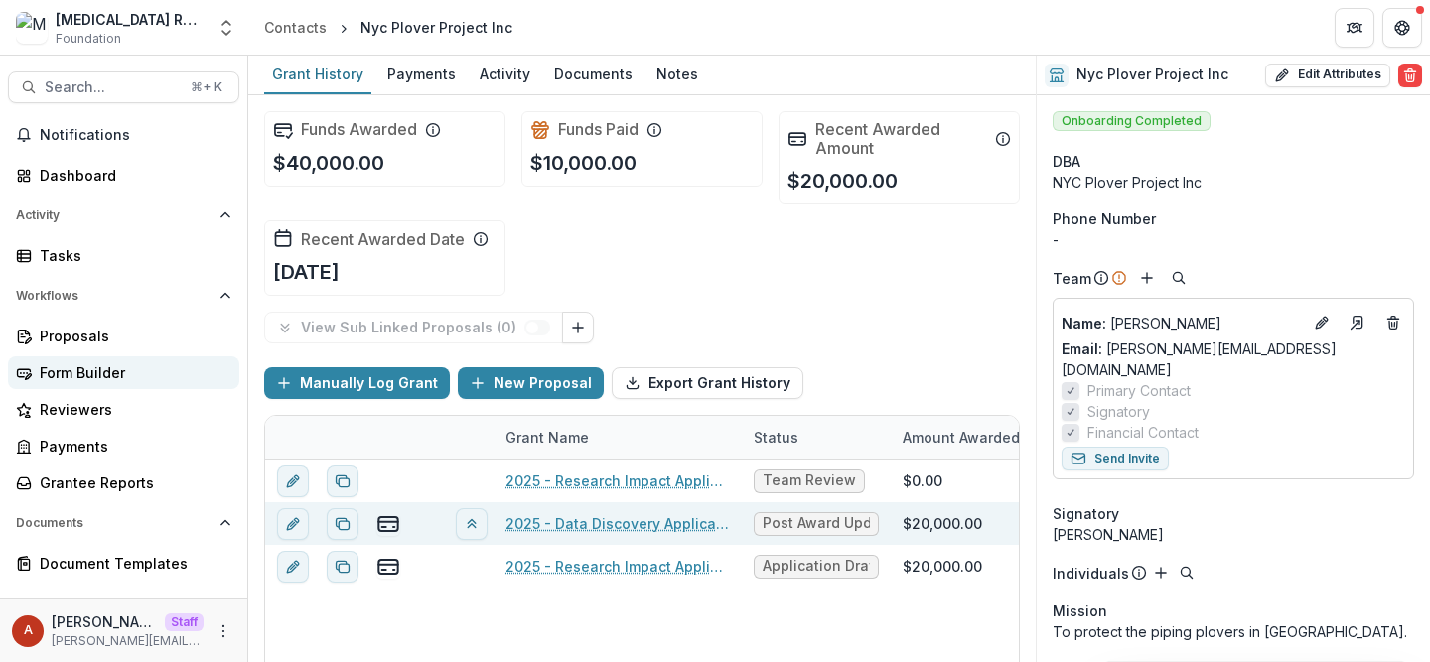
click at [150, 365] on div "Form Builder" at bounding box center [132, 373] width 184 height 21
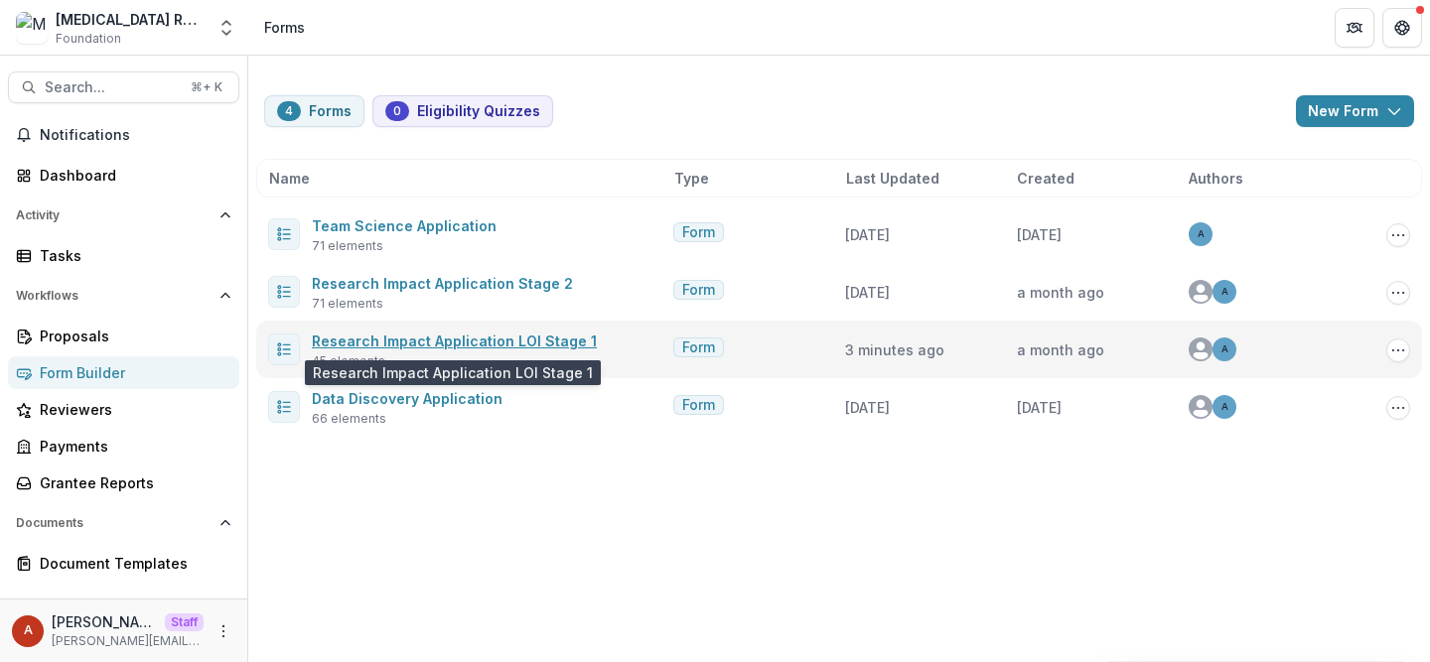
click at [412, 345] on link "Research Impact Application LOI Stage 1" at bounding box center [454, 341] width 285 height 17
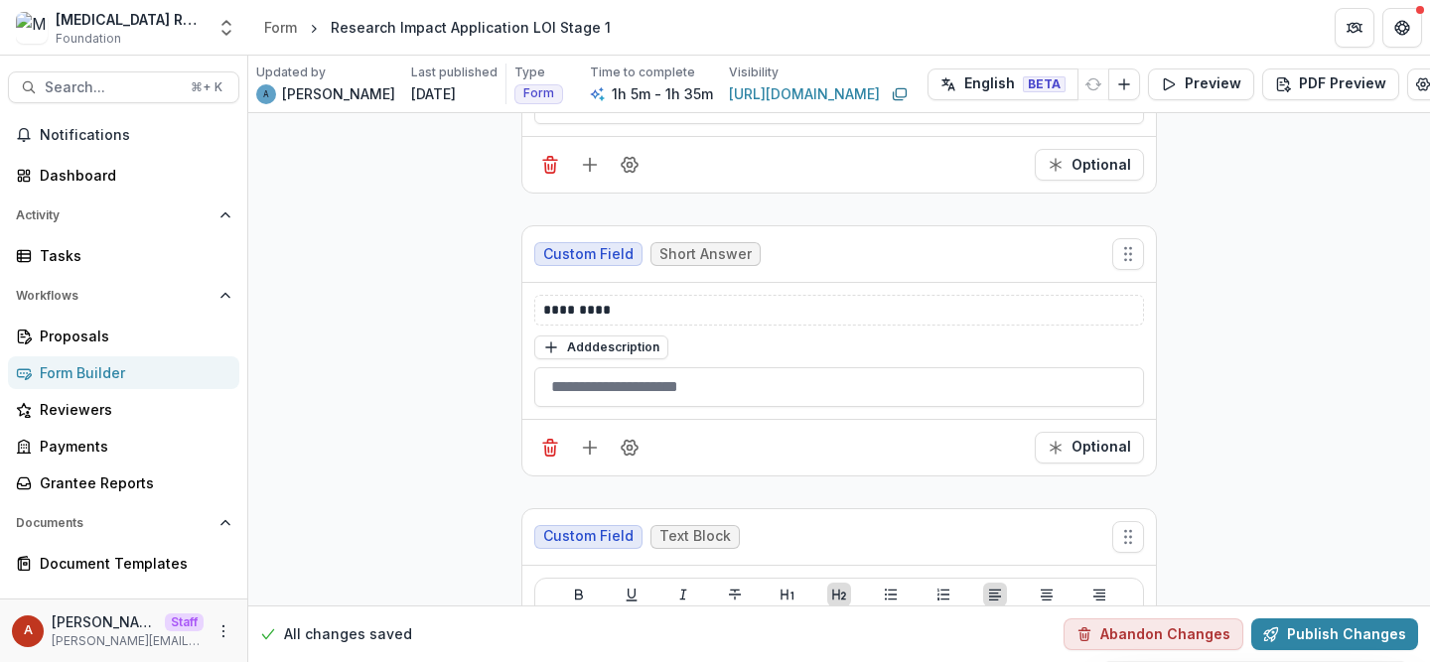
scroll to position [9535, 0]
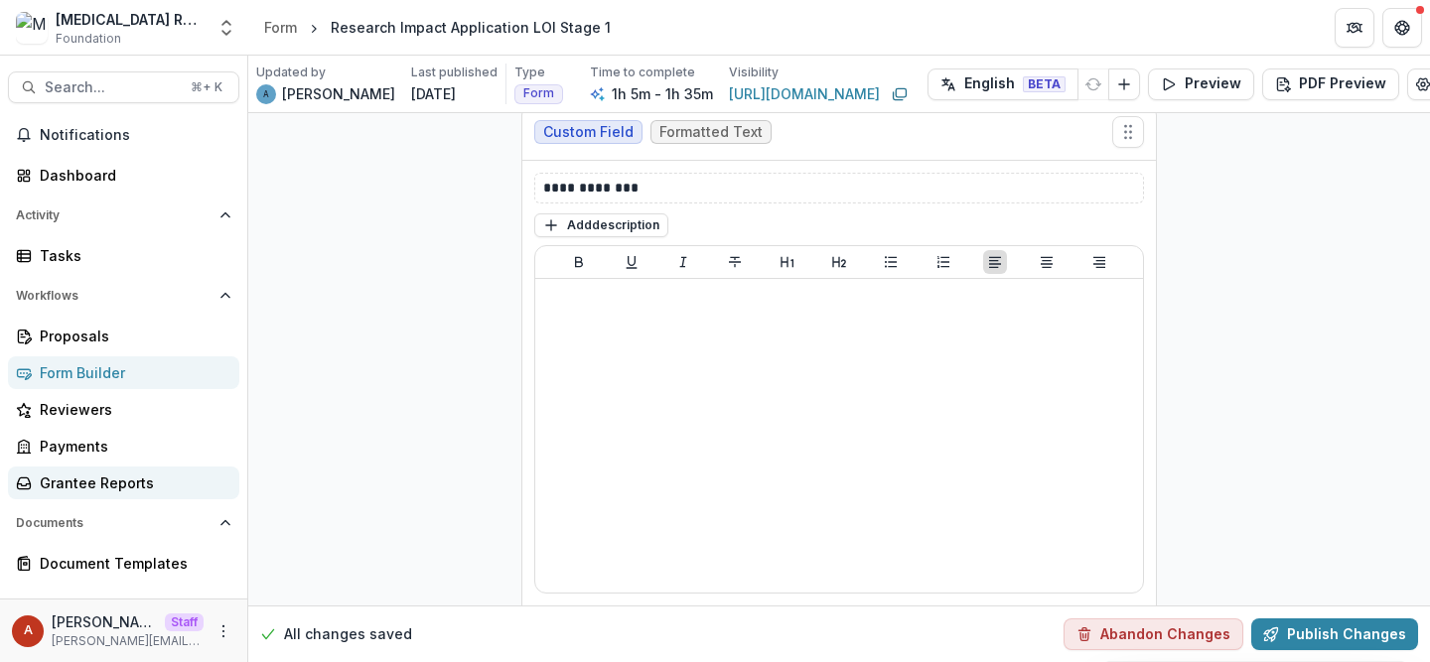
scroll to position [216, 0]
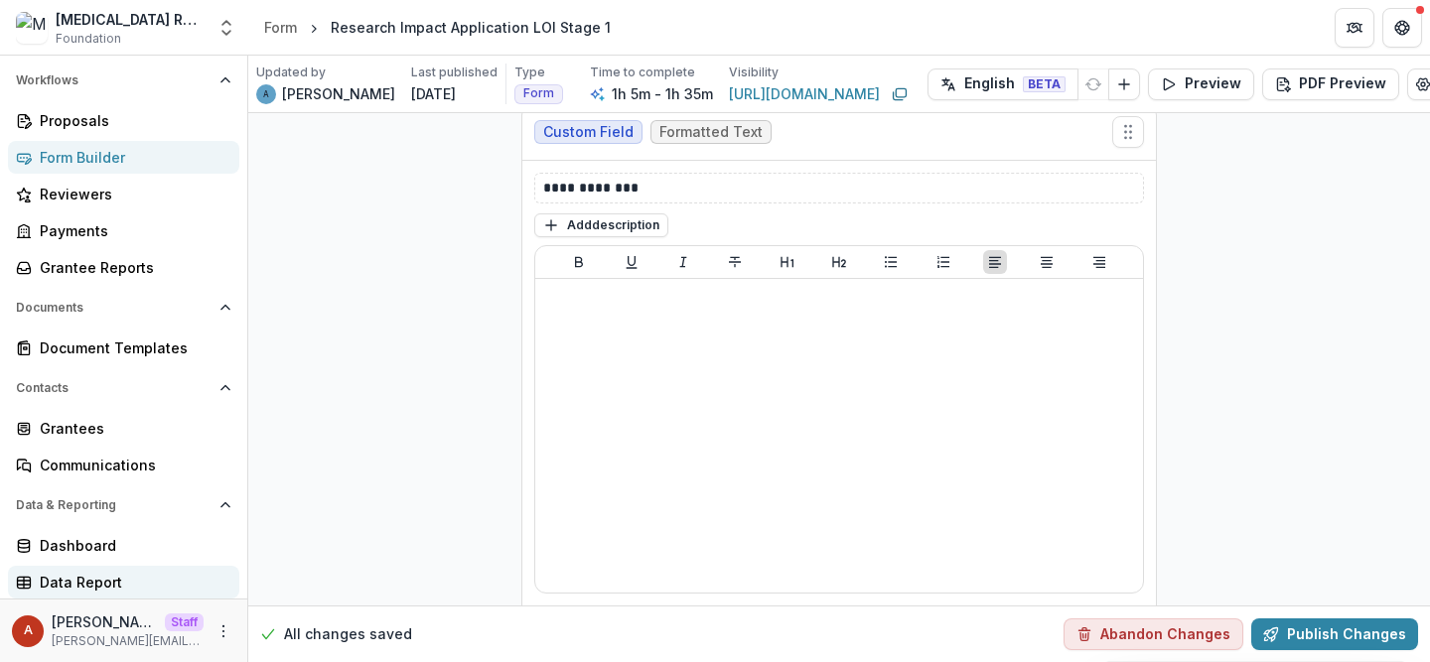
click at [113, 581] on div "Data Report" at bounding box center [132, 582] width 184 height 21
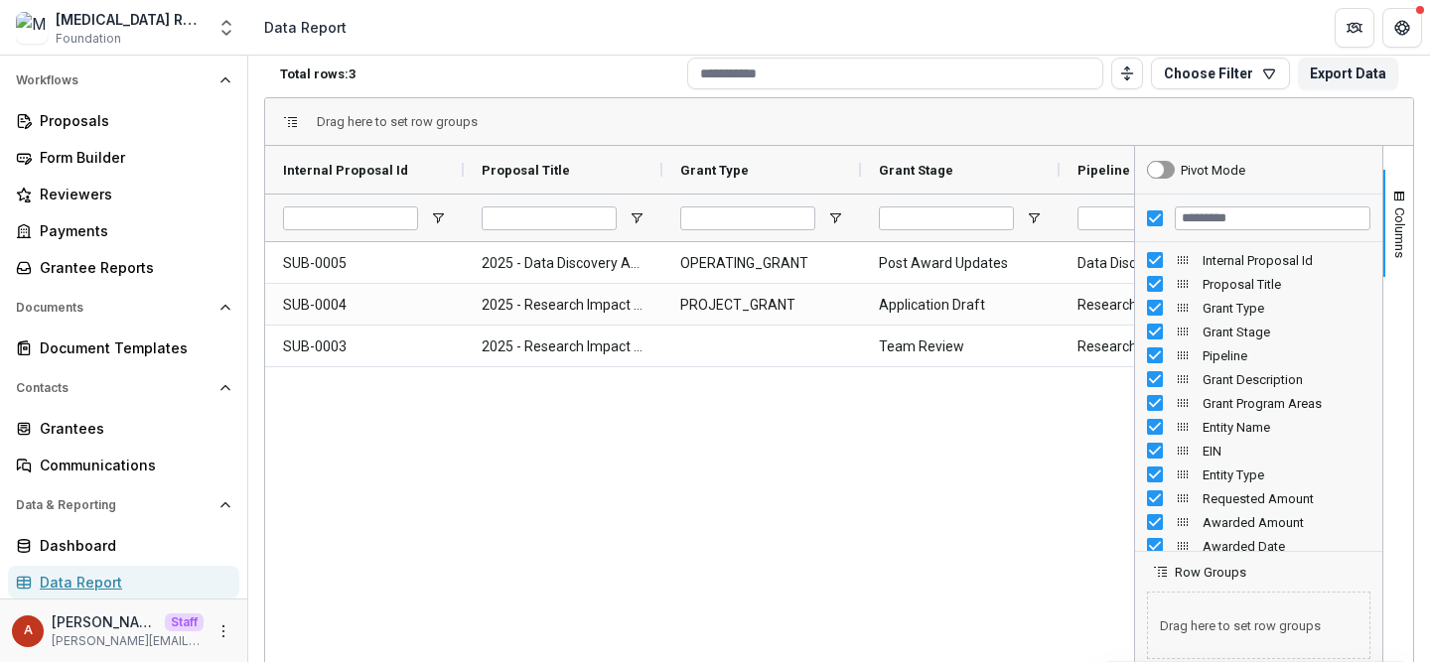
scroll to position [102, 0]
click at [1196, 215] on input "Filter Columns Input" at bounding box center [1273, 218] width 196 height 24
type input "*****"
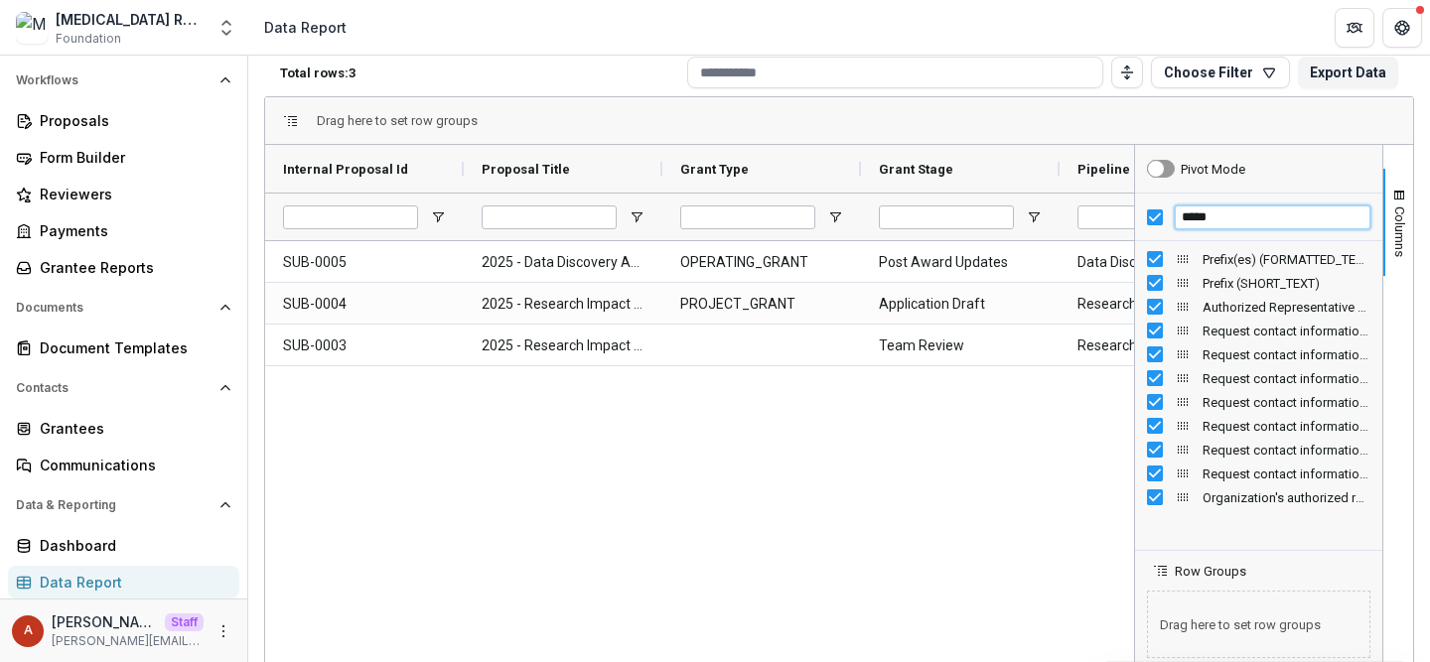
drag, startPoint x: 1211, startPoint y: 220, endPoint x: 1165, endPoint y: 220, distance: 45.7
click at [1165, 220] on div "*****" at bounding box center [1258, 218] width 247 height 48
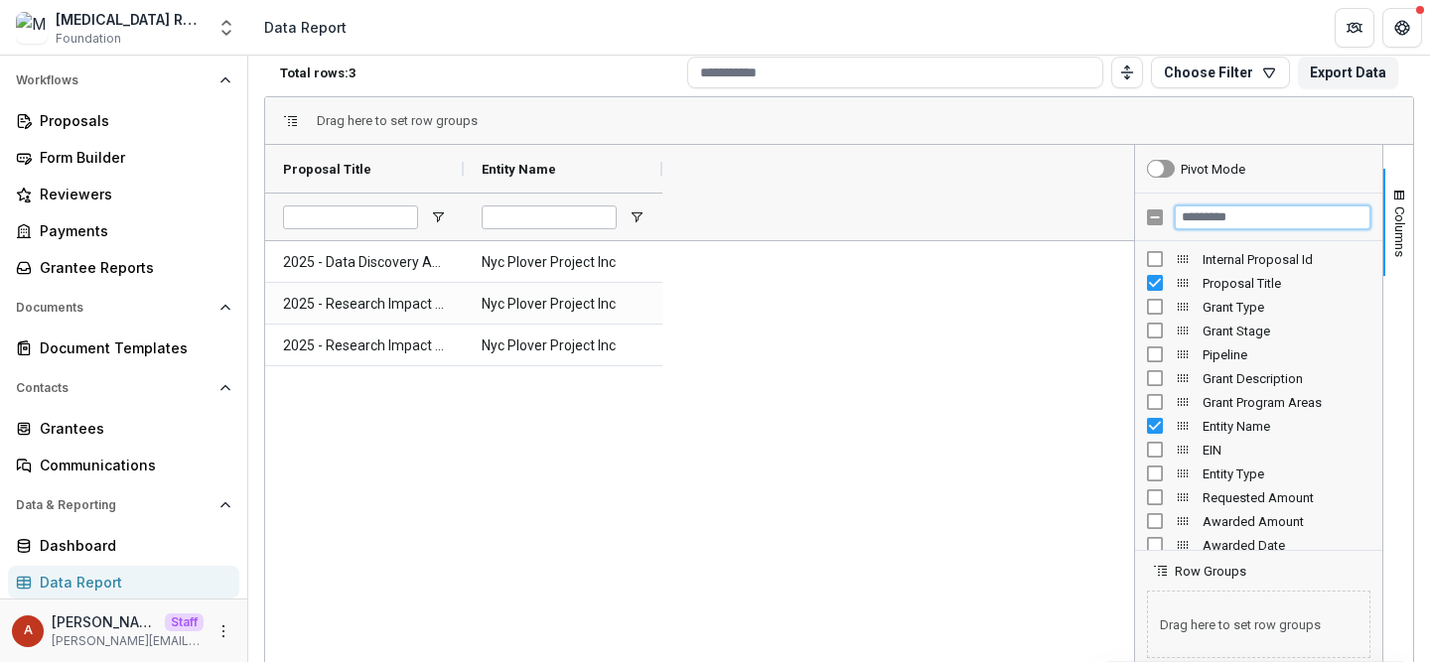
click at [1207, 220] on input "Filter Columns Input" at bounding box center [1273, 218] width 196 height 24
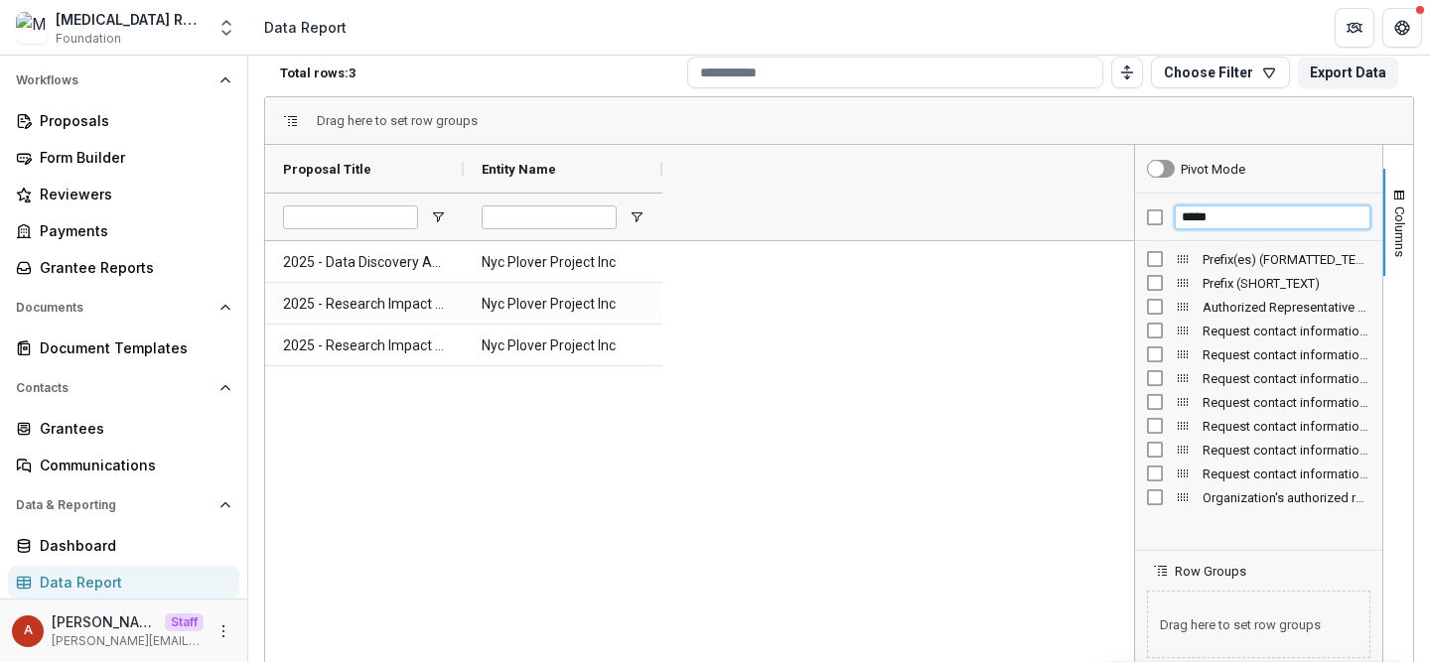
type input "*****"
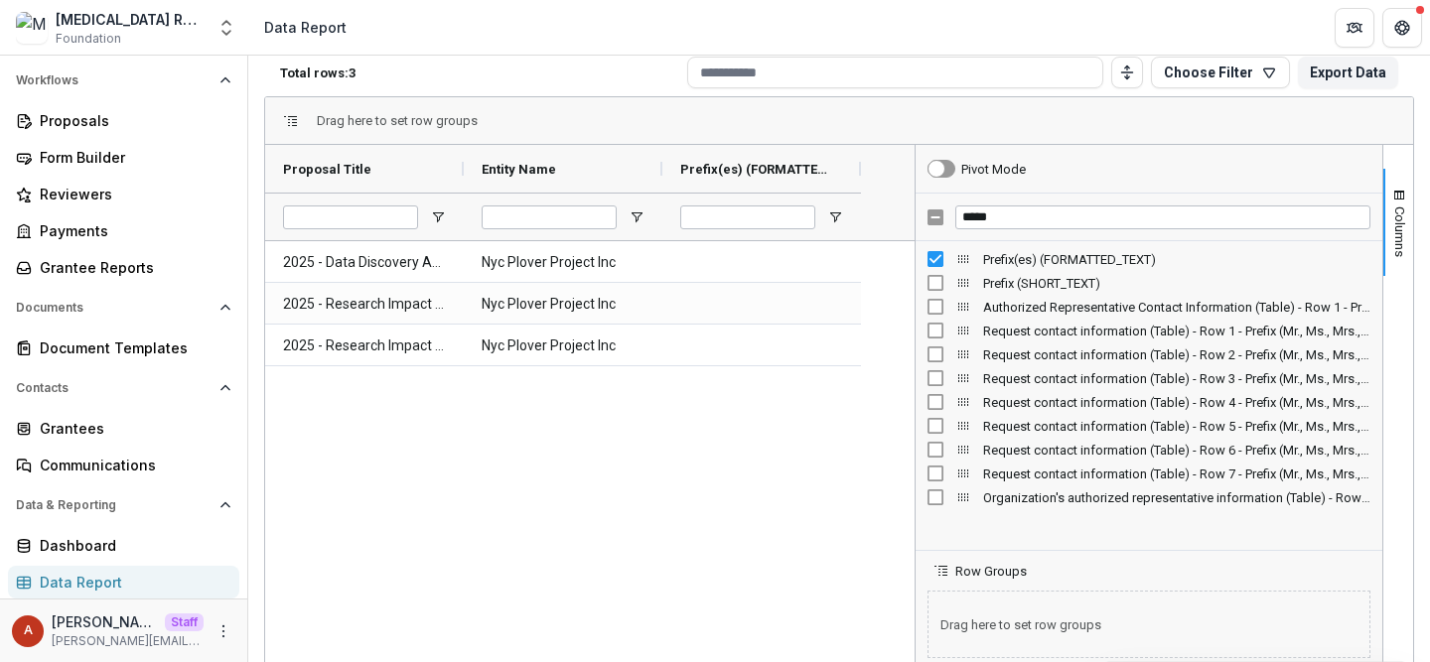
drag, startPoint x: 1128, startPoint y: 480, endPoint x: 909, endPoint y: 468, distance: 219.8
click at [913, 468] on div at bounding box center [915, 468] width 5 height 646
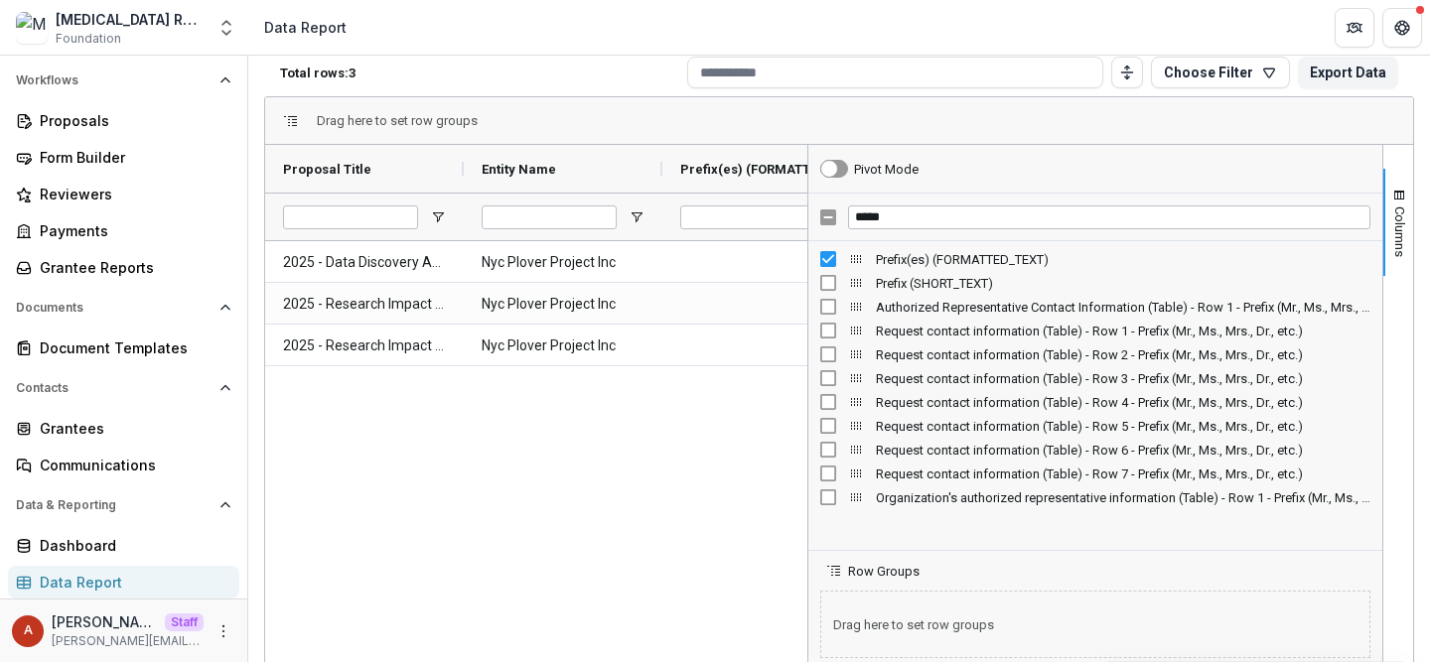
drag, startPoint x: 910, startPoint y: 468, endPoint x: 801, endPoint y: 458, distance: 108.7
click at [805, 458] on div at bounding box center [807, 468] width 5 height 646
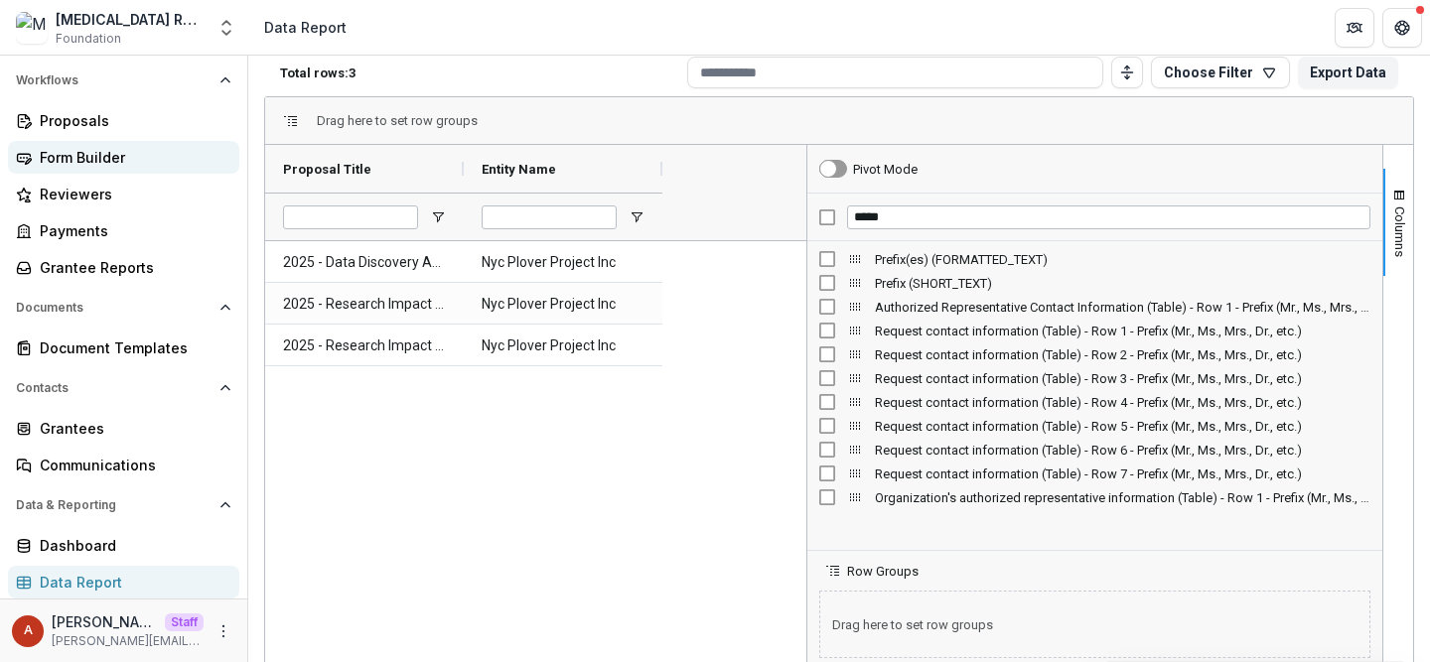
click at [81, 157] on div "Form Builder" at bounding box center [132, 157] width 184 height 21
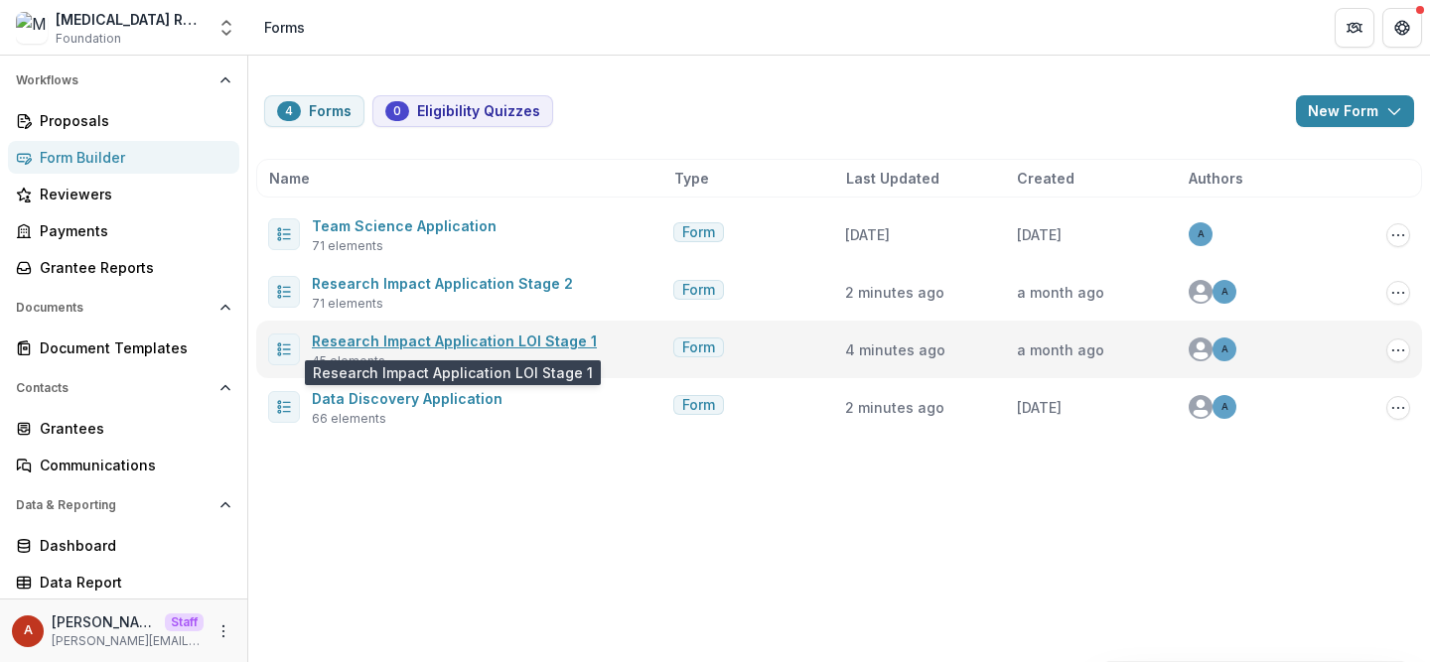
click at [429, 341] on link "Research Impact Application LOI Stage 1" at bounding box center [454, 341] width 285 height 17
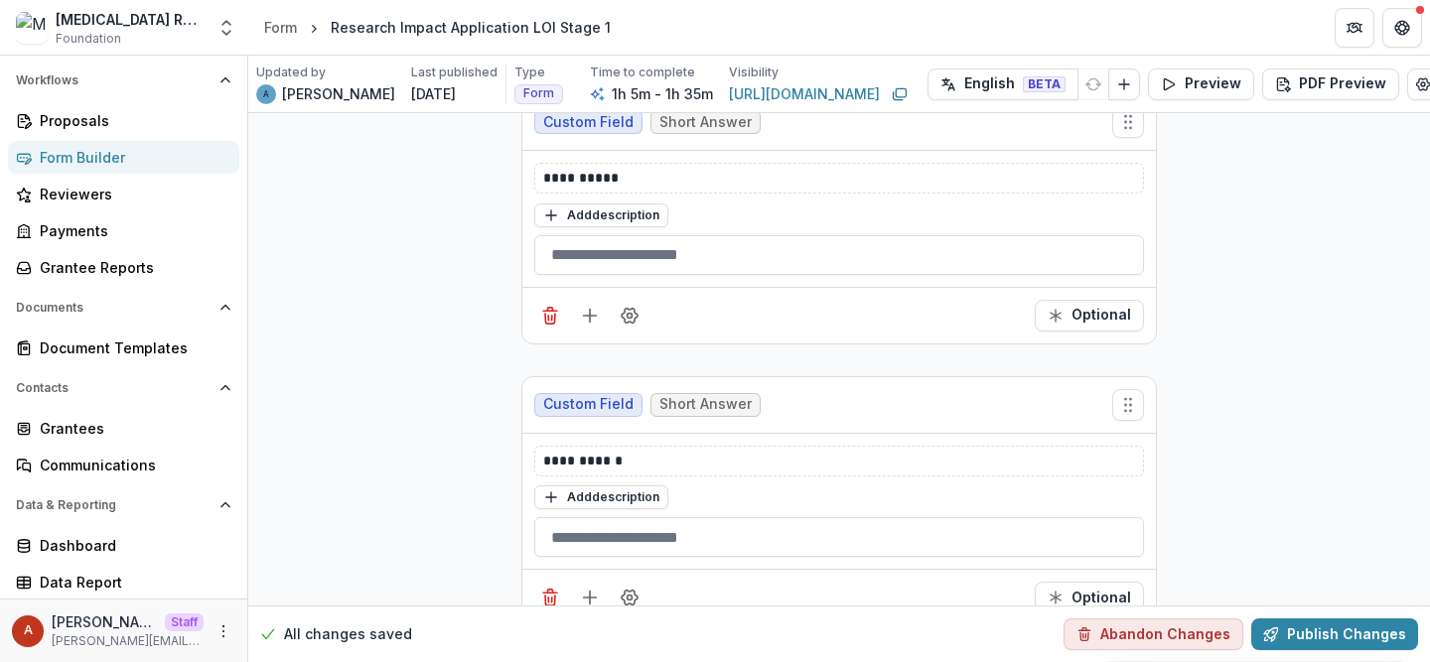
scroll to position [7215, 0]
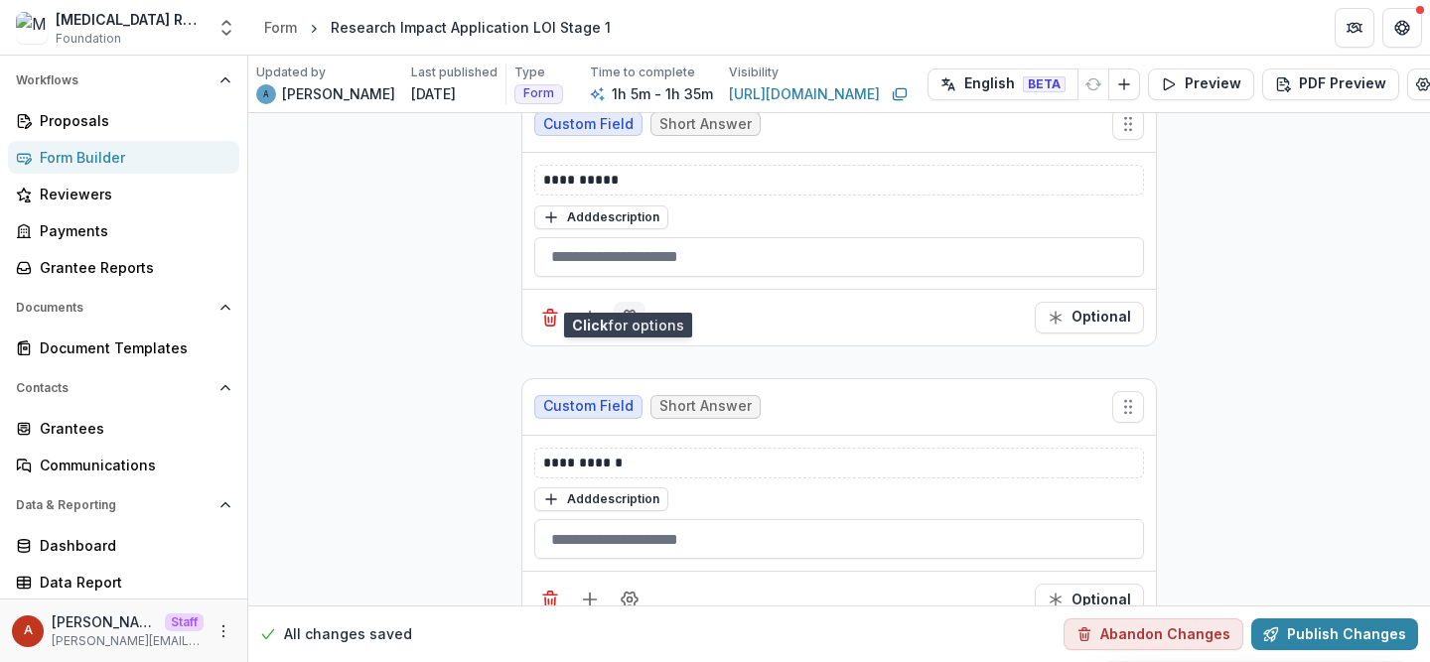
click at [632, 310] on icon "Field Settings" at bounding box center [630, 317] width 16 height 15
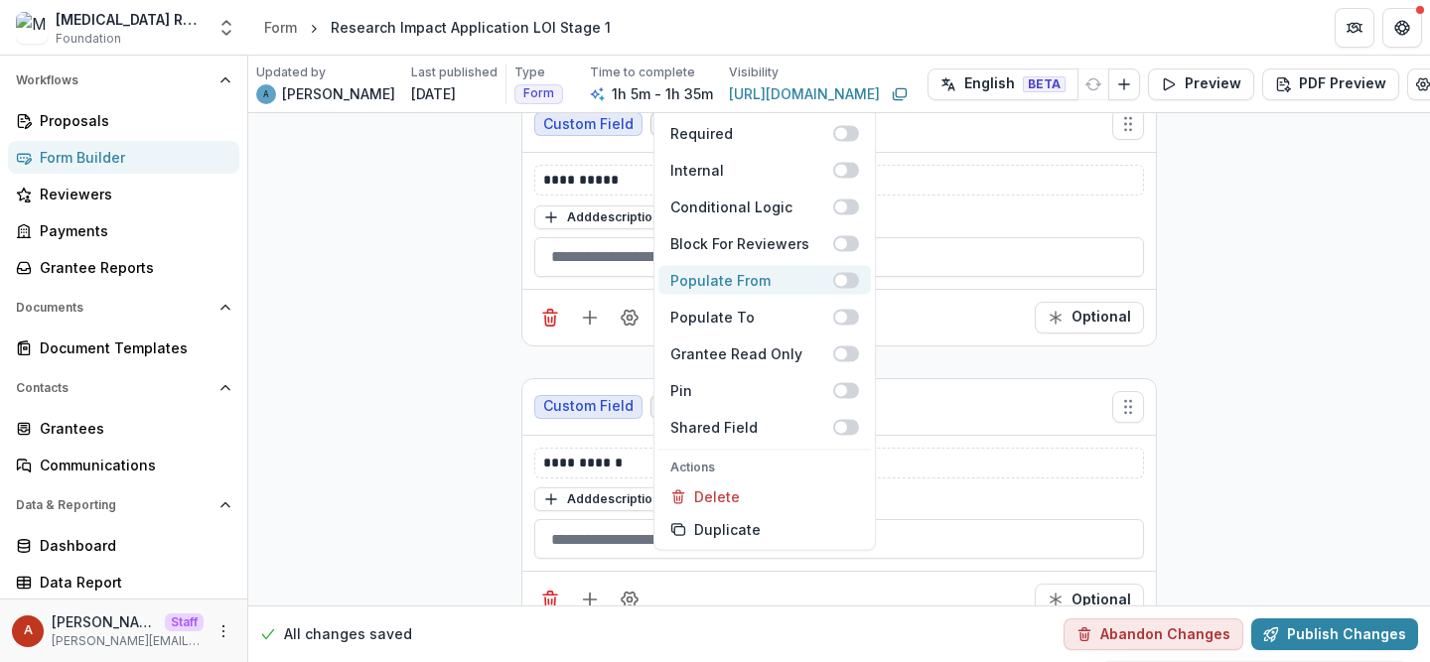
click at [839, 274] on span at bounding box center [841, 280] width 12 height 12
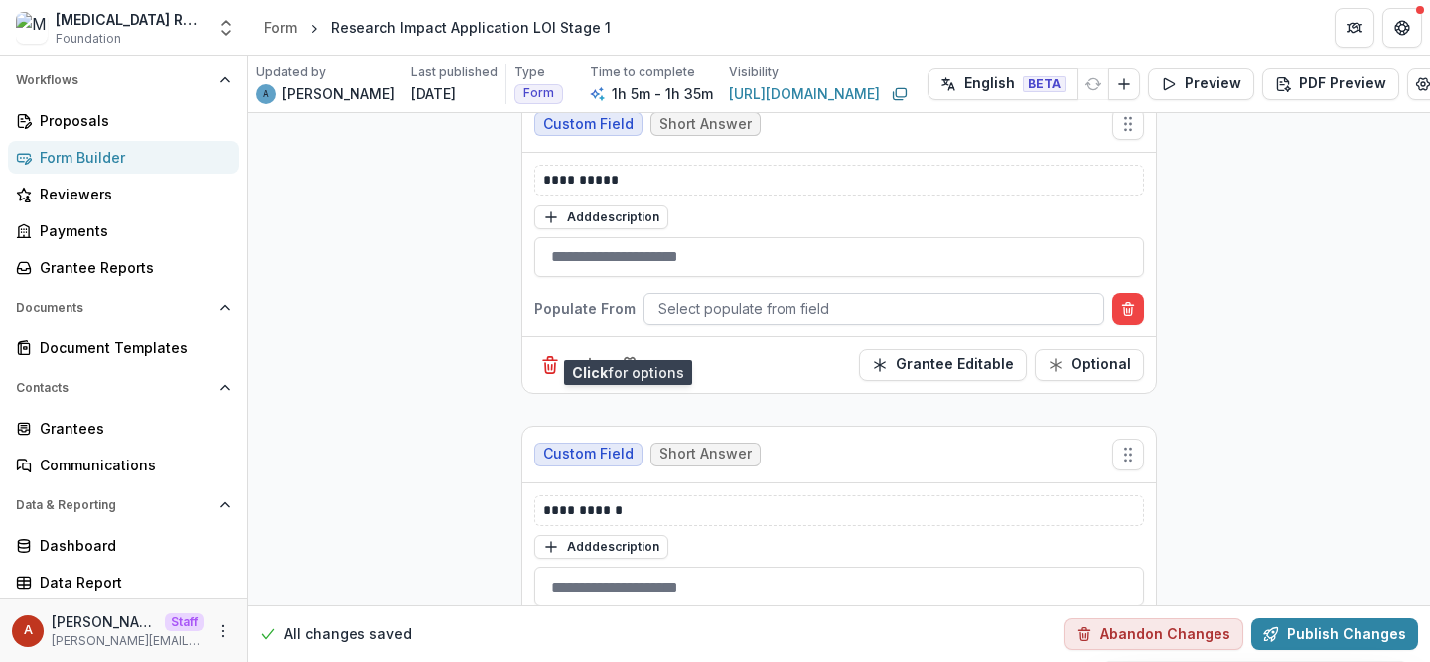
click at [689, 296] on div at bounding box center [873, 308] width 431 height 25
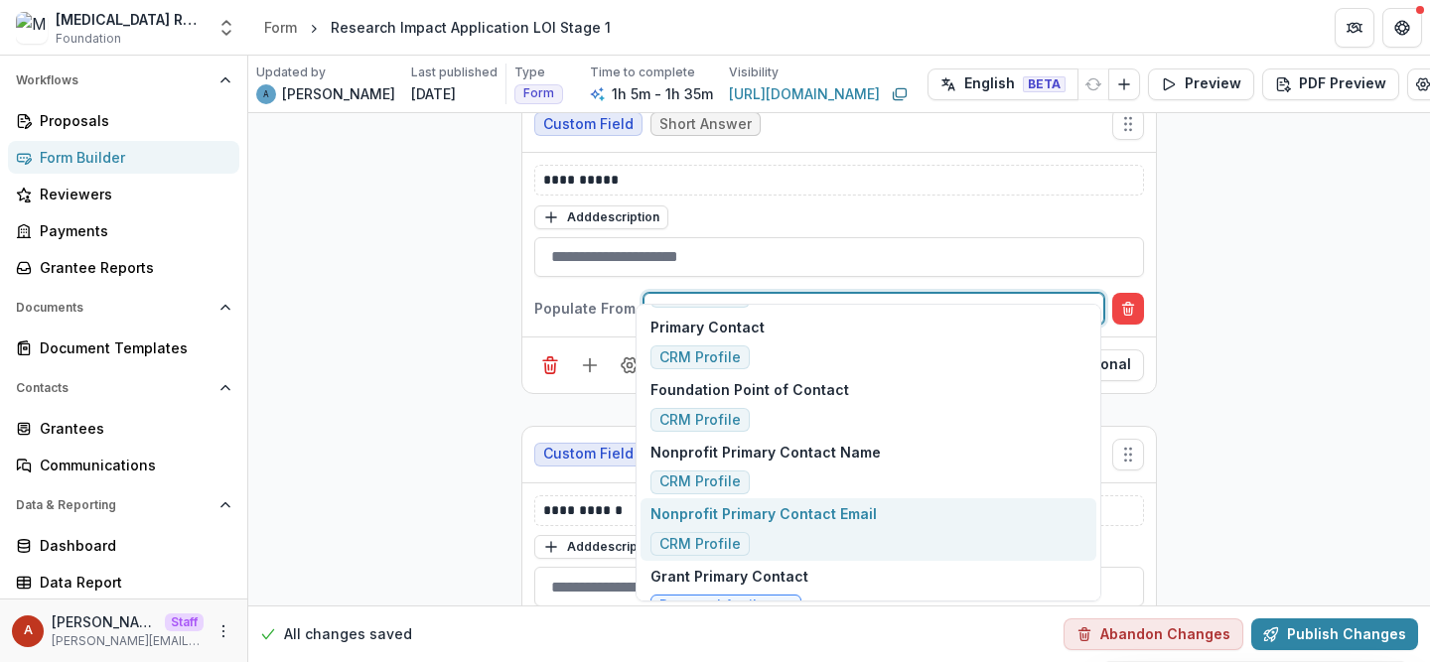
scroll to position [181, 0]
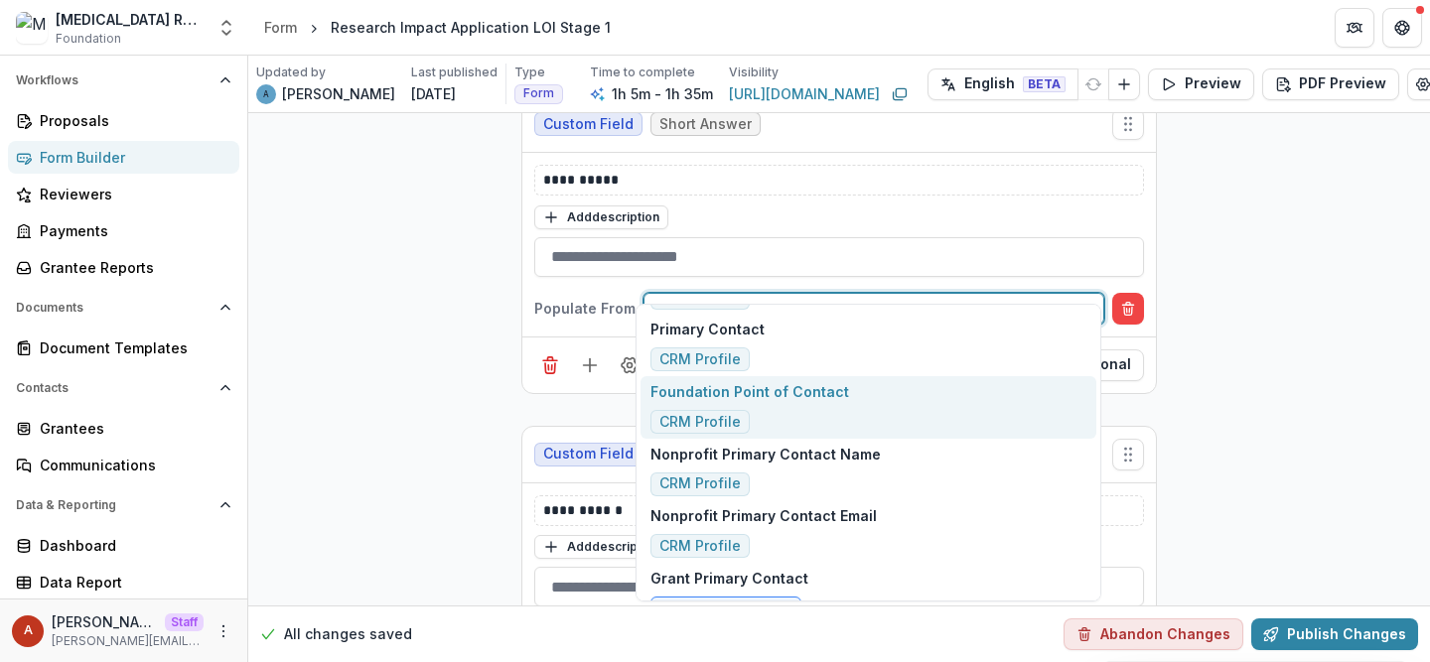
type input "*******"
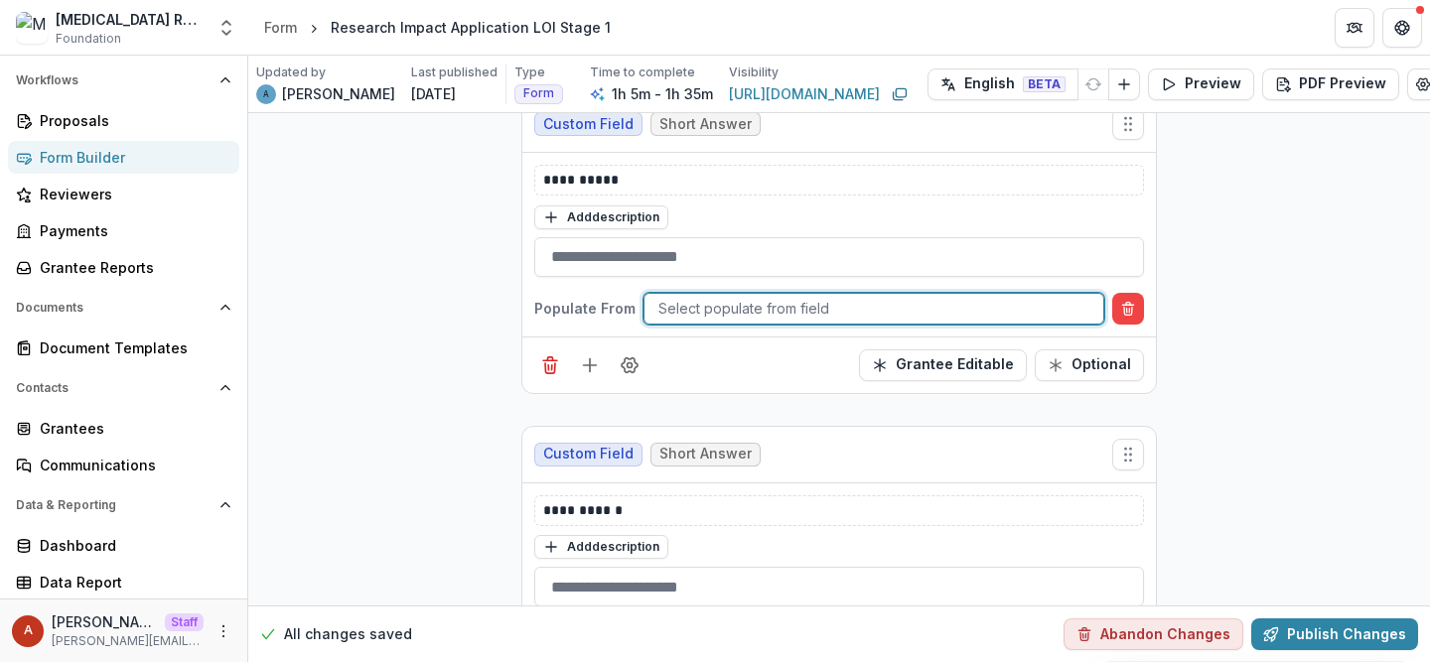
click at [683, 296] on div at bounding box center [873, 308] width 431 height 25
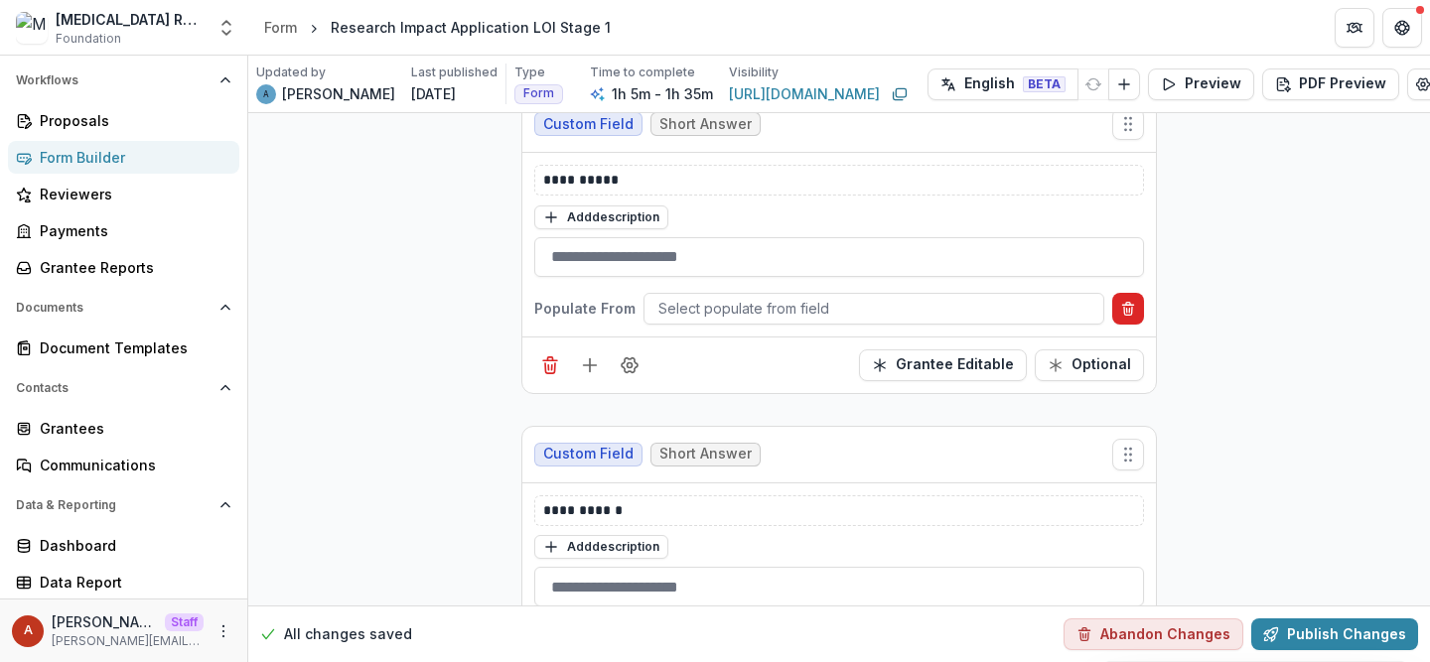
click at [1133, 293] on button "Delete condition" at bounding box center [1128, 309] width 32 height 32
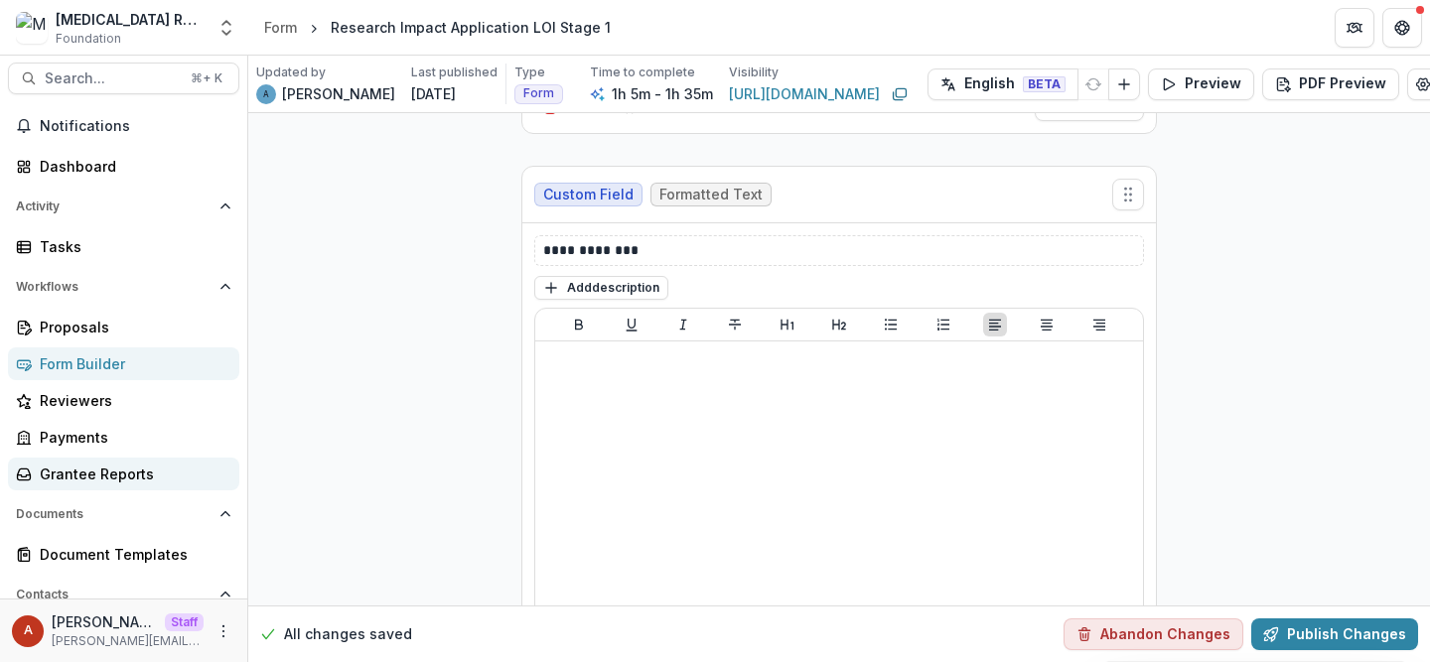
scroll to position [6, 0]
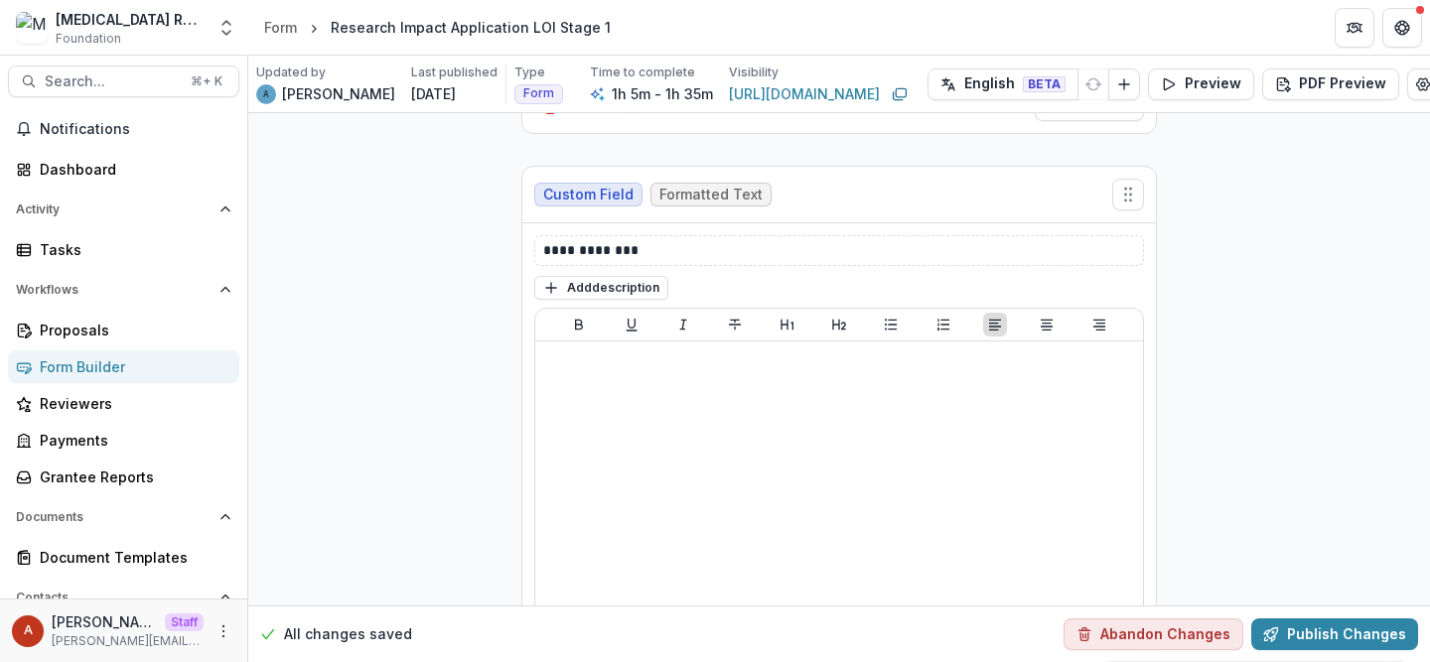
click at [134, 358] on div "Form Builder" at bounding box center [132, 367] width 184 height 21
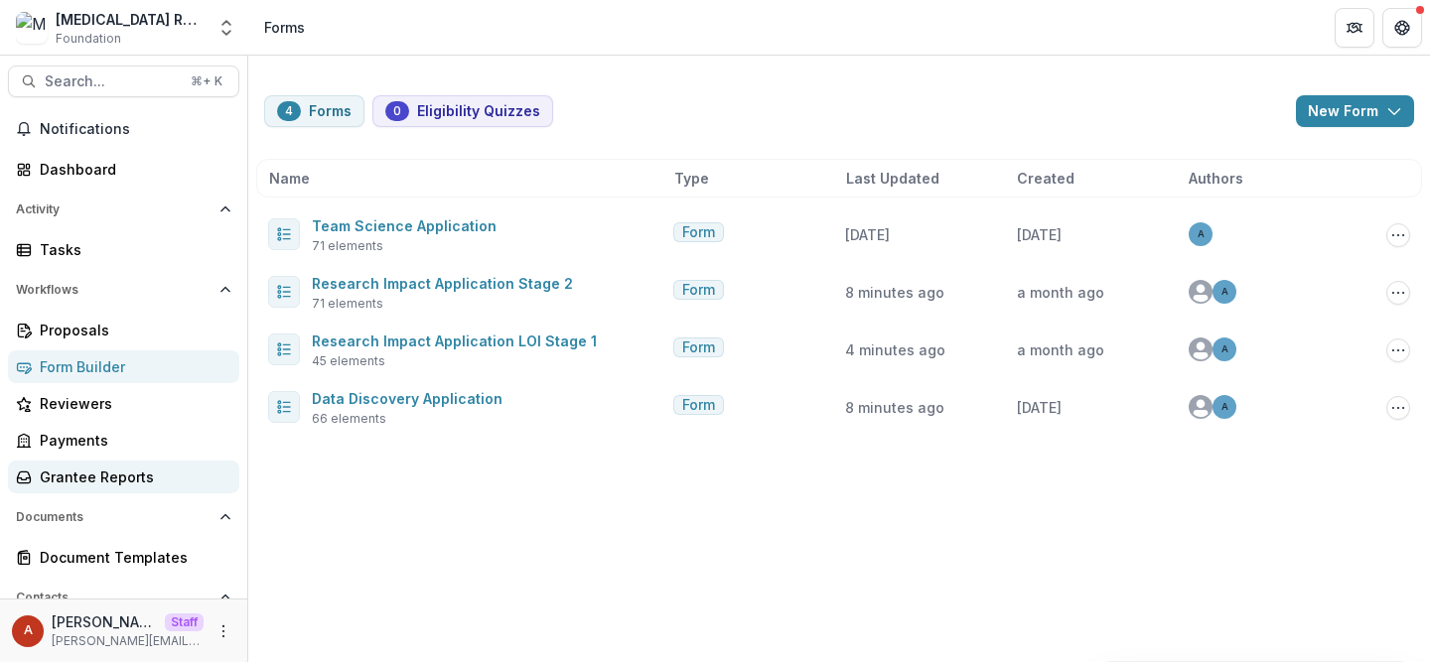
click at [134, 475] on div "Grantee Reports" at bounding box center [132, 477] width 184 height 21
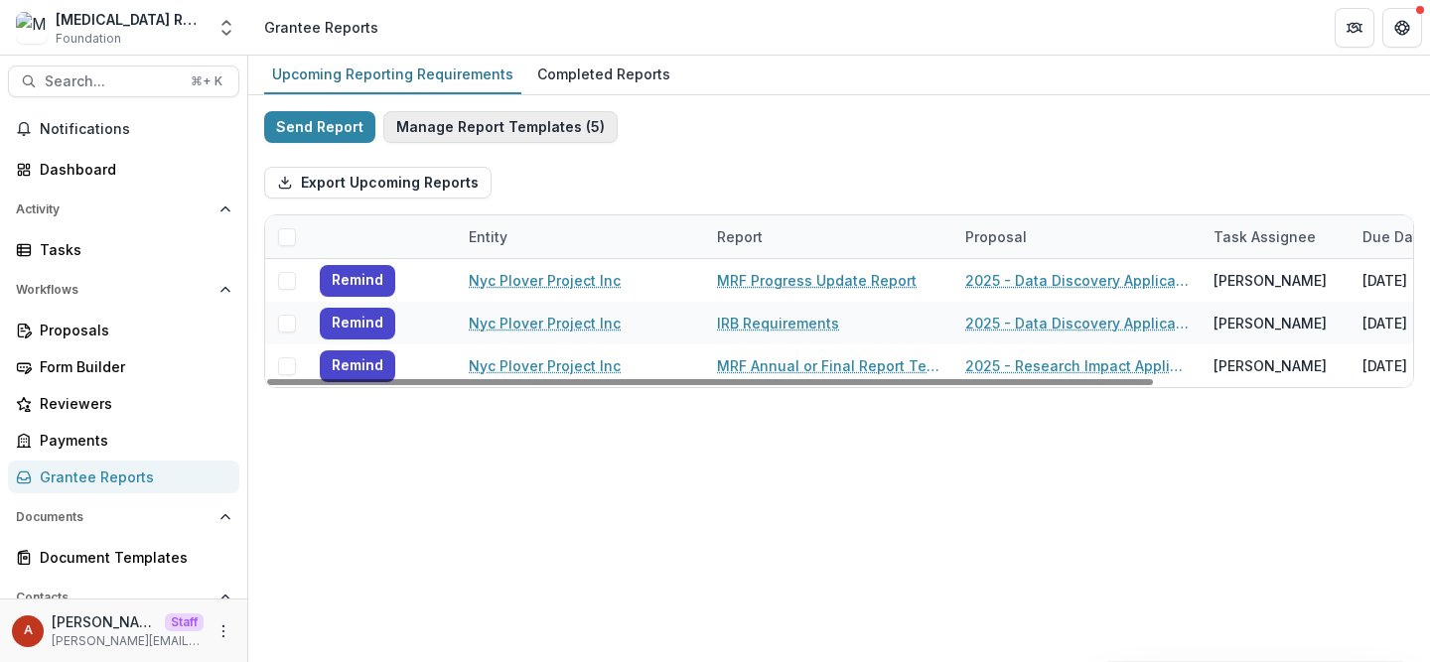
click at [535, 133] on button "Manage Report Templates ( 5 )" at bounding box center [500, 127] width 234 height 32
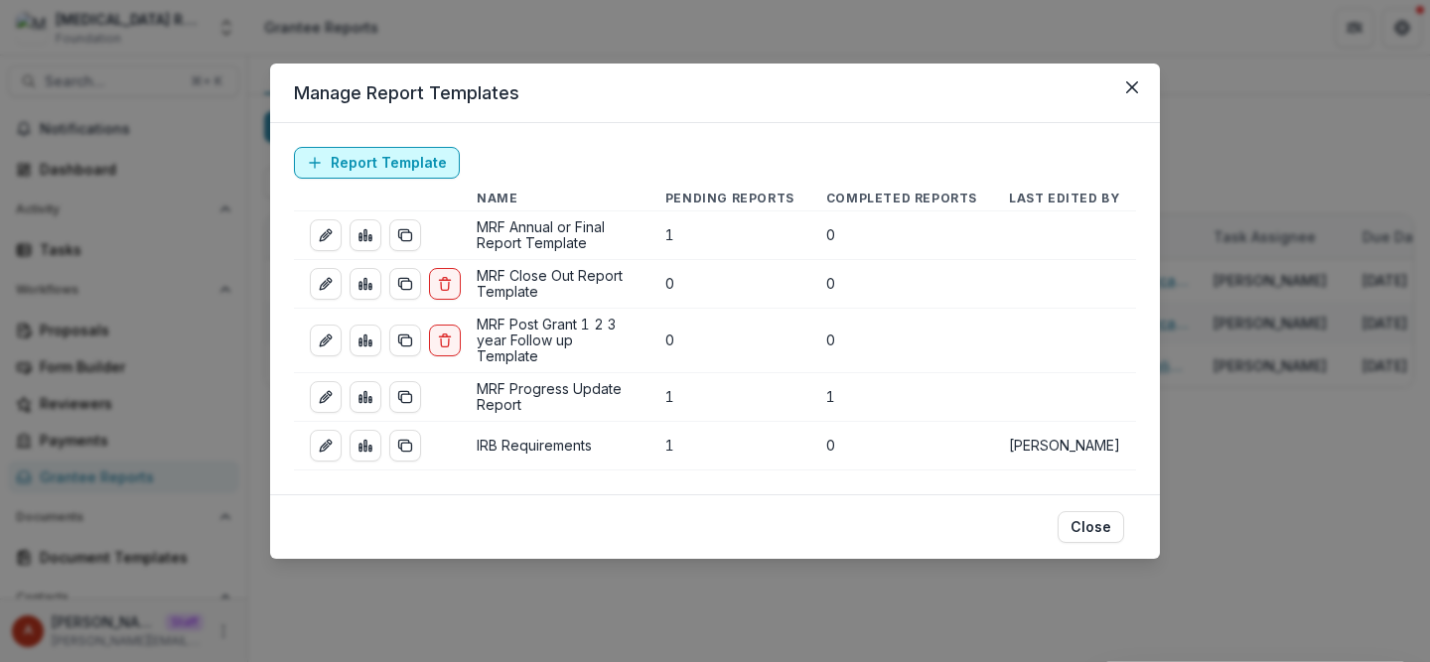
click at [384, 161] on link "Report Template" at bounding box center [377, 163] width 166 height 32
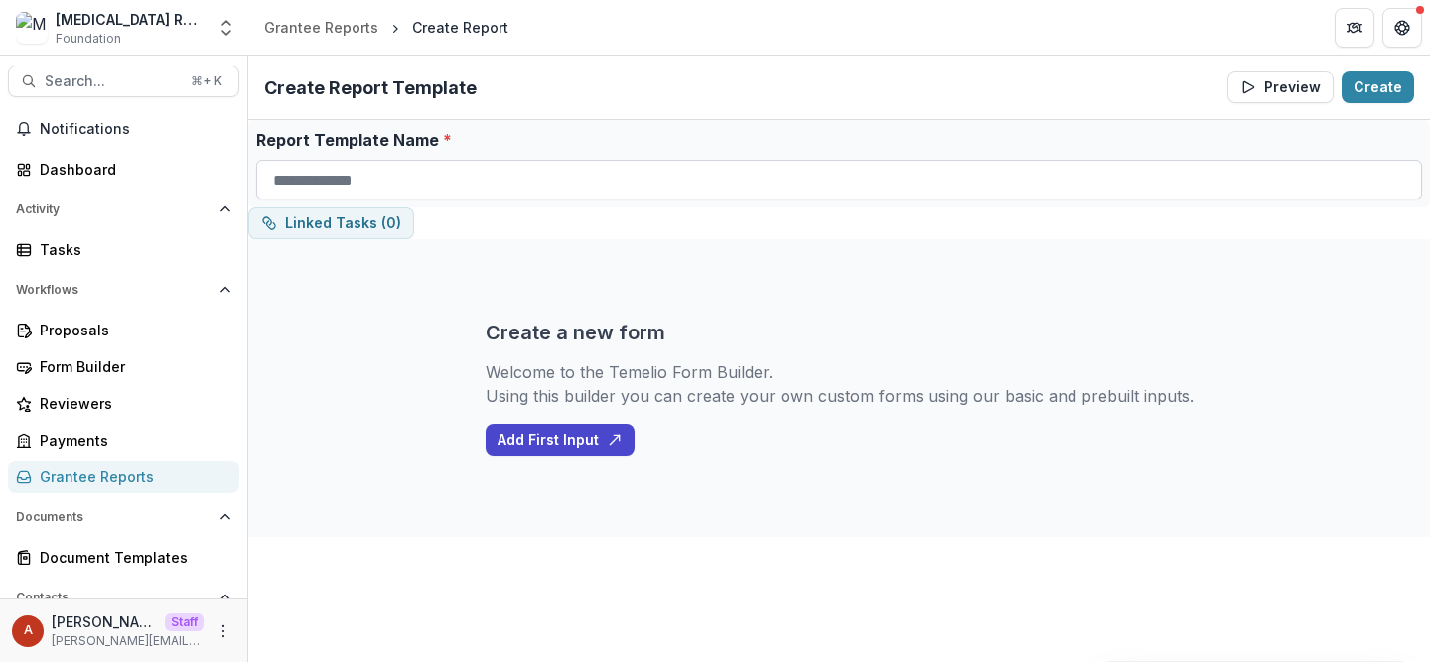
click at [445, 168] on input "Report Template Name *" at bounding box center [839, 180] width 1166 height 40
click at [880, 306] on div "Create a new form Welcome to the Temelio Form Builder. Using this builder you c…" at bounding box center [840, 388] width 708 height 298
click at [547, 435] on button "Add First Input" at bounding box center [560, 440] width 149 height 32
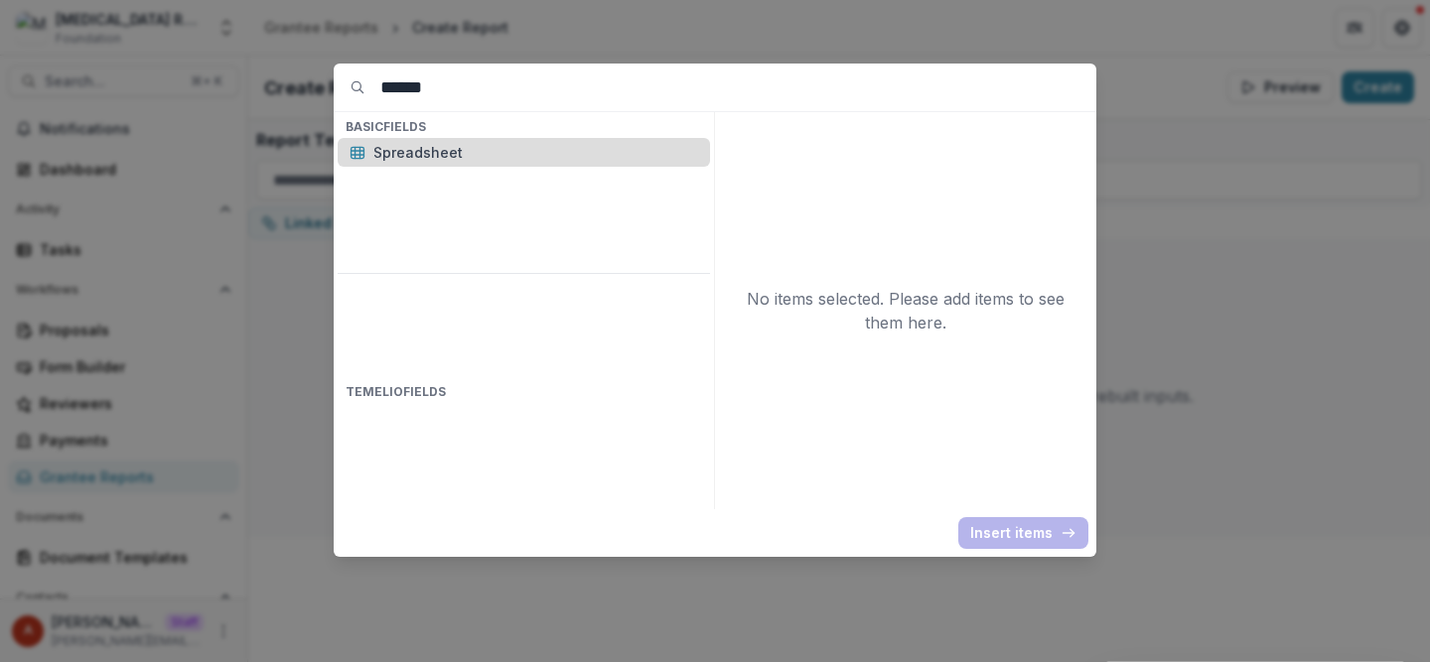
type input "******"
click at [501, 150] on p "Spreadsheet" at bounding box center [535, 152] width 325 height 21
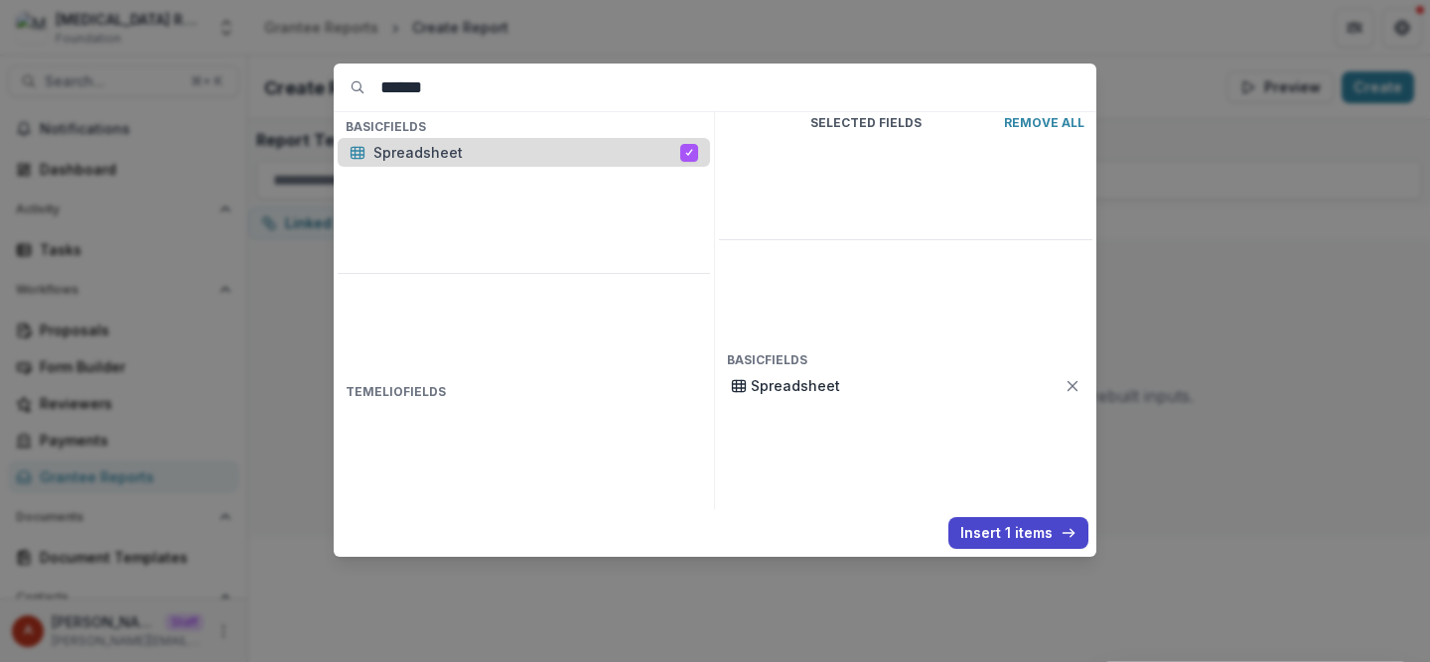
click at [501, 150] on p "Spreadsheet" at bounding box center [526, 152] width 307 height 21
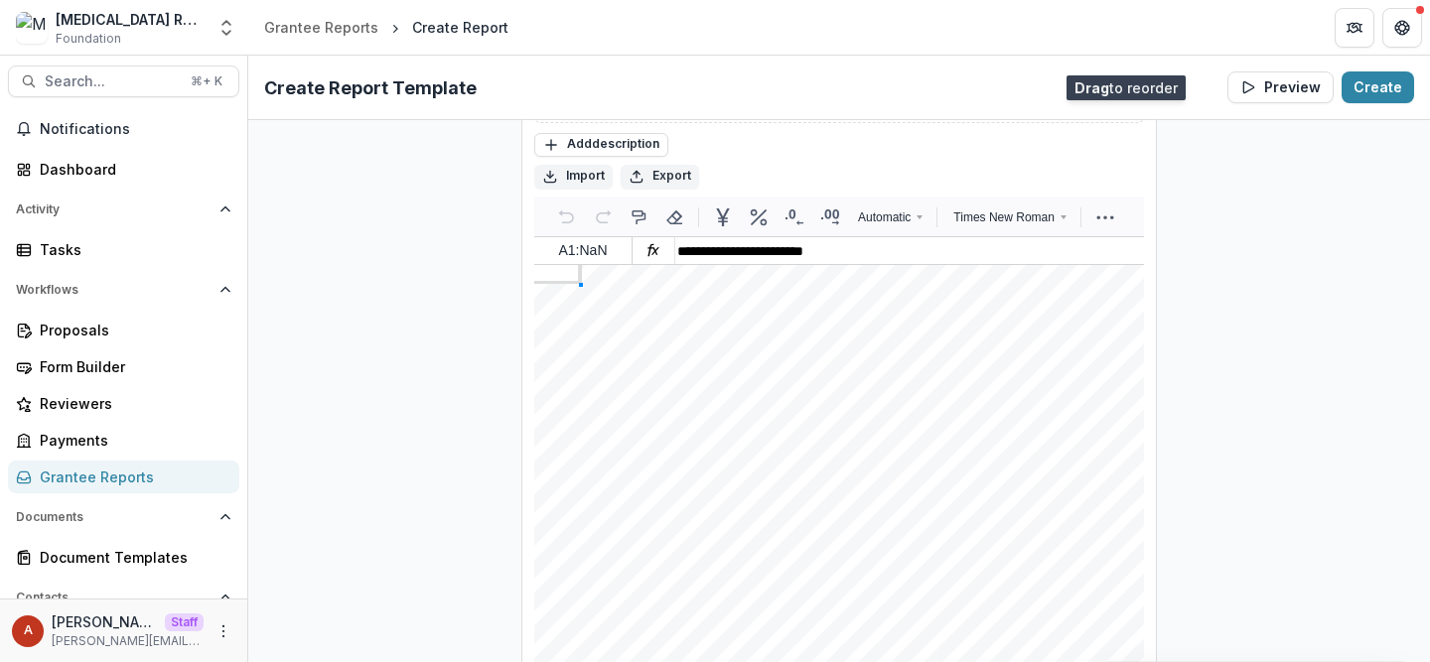
scroll to position [220, 0]
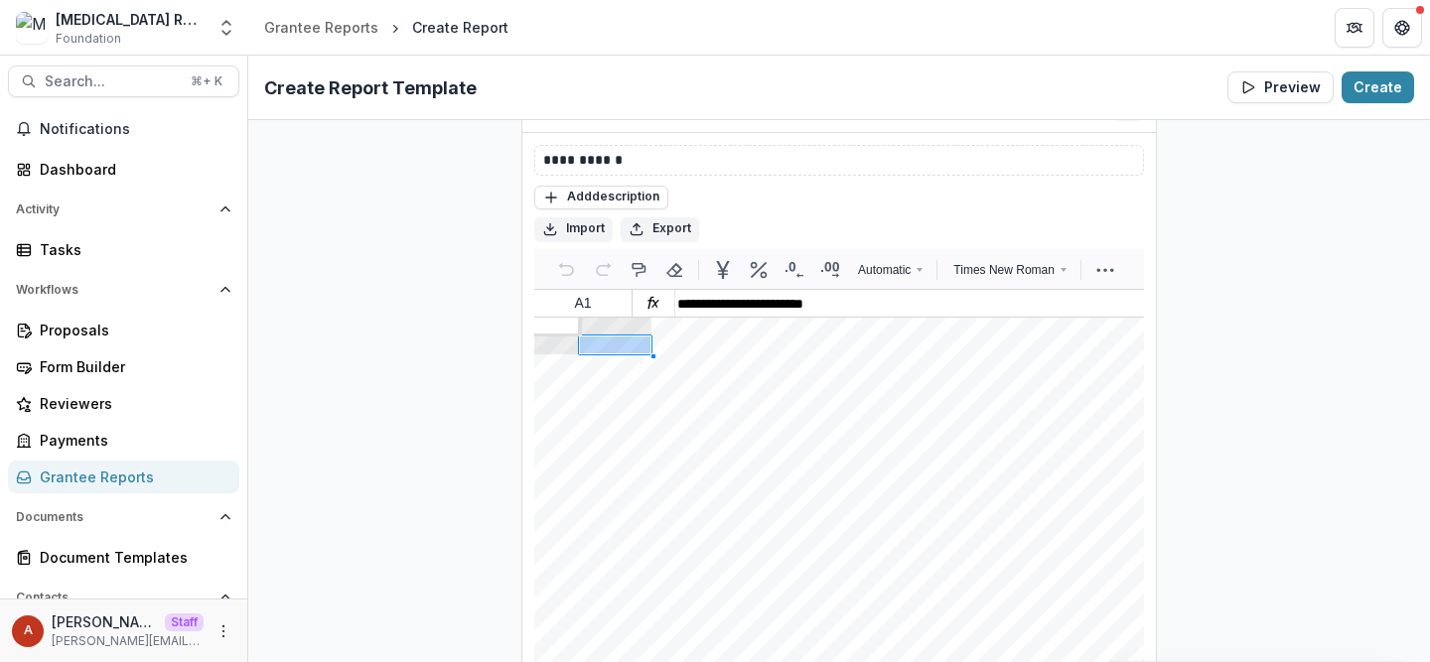
scroll to position [415, 0]
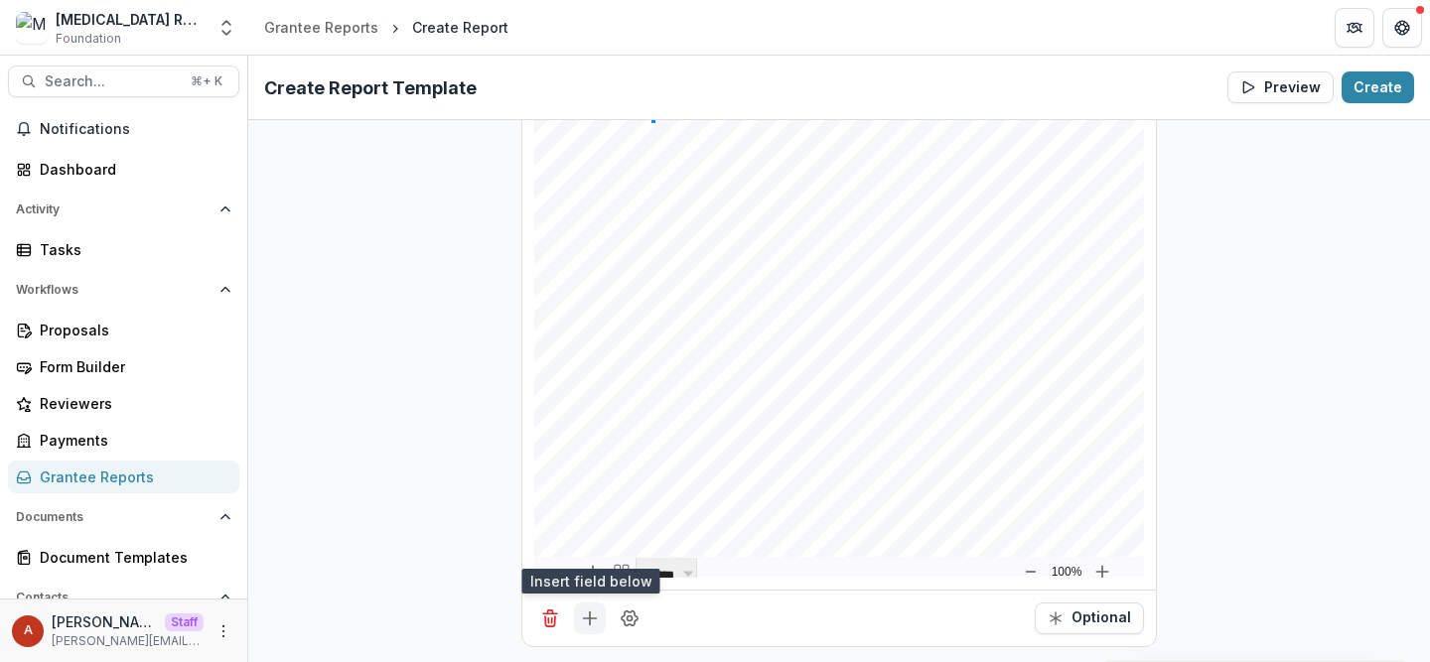
click at [600, 612] on button "Add field" at bounding box center [590, 619] width 32 height 32
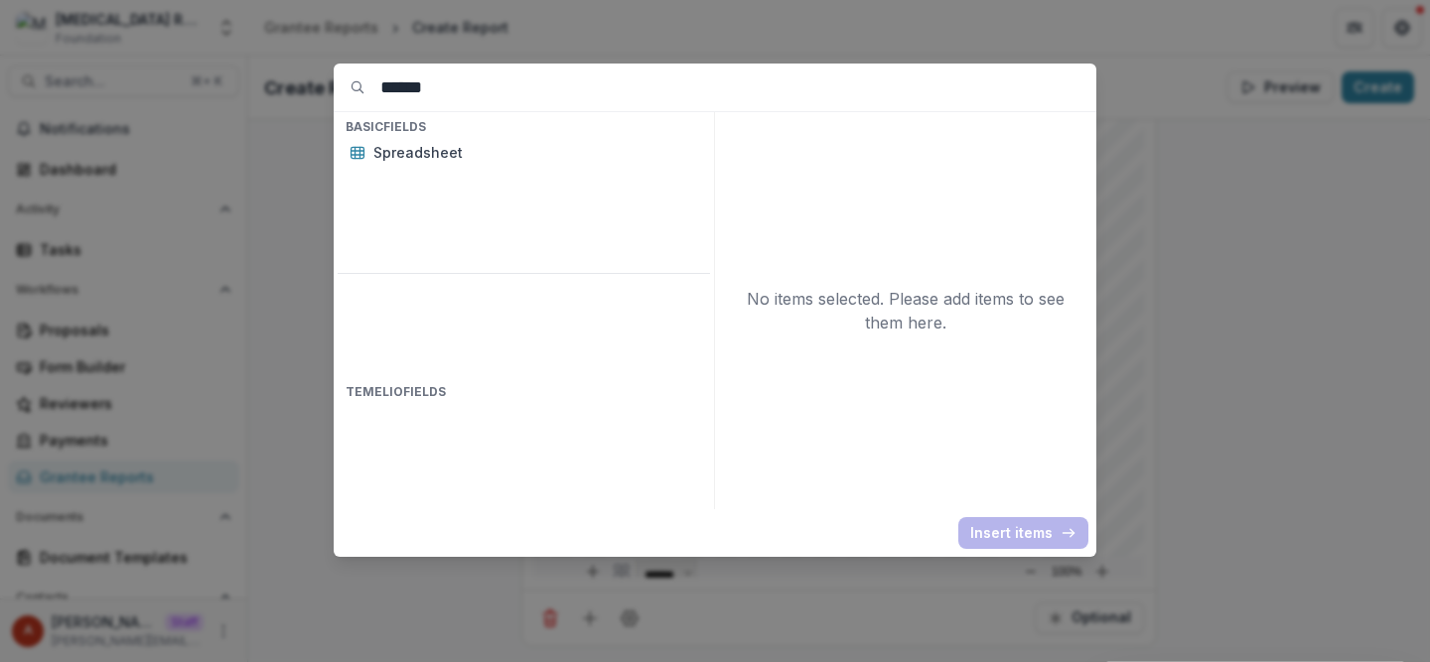
drag, startPoint x: 474, startPoint y: 88, endPoint x: 340, endPoint y: 88, distance: 134.1
click at [340, 88] on div "******" at bounding box center [715, 88] width 763 height 48
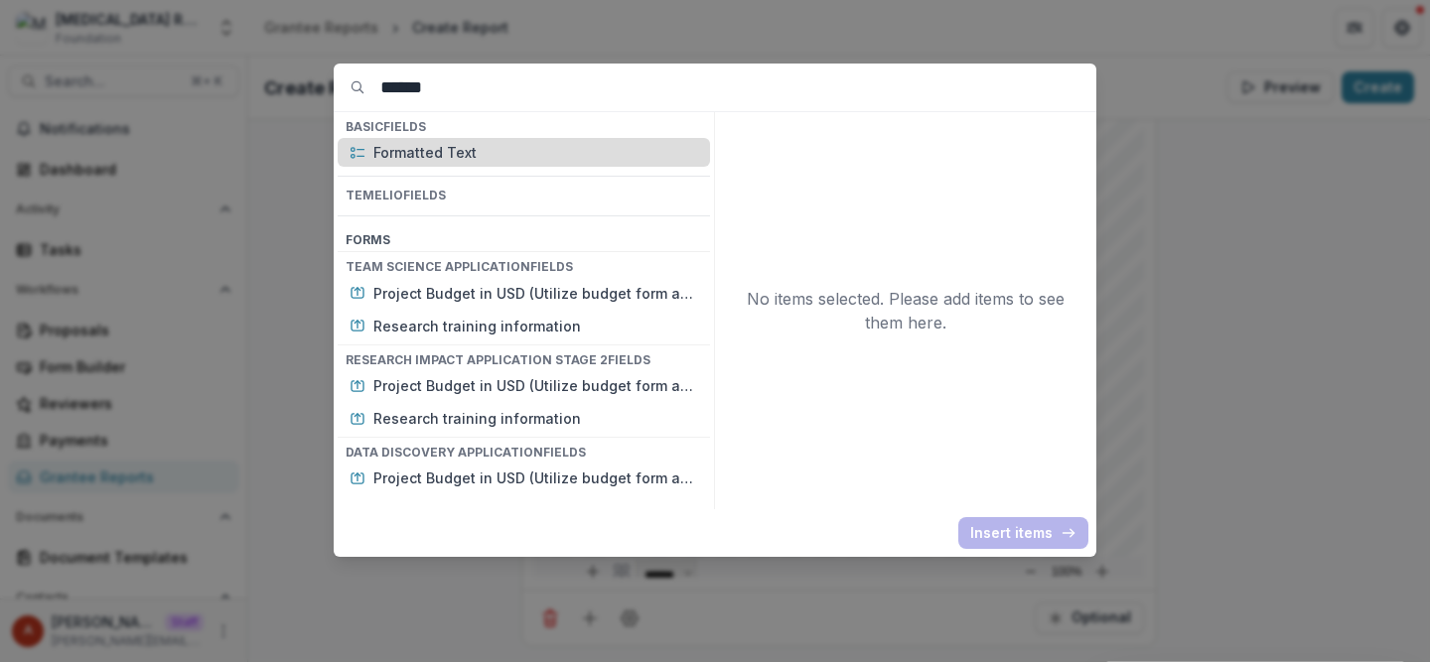
type input "******"
click at [404, 152] on p "Formatted Text" at bounding box center [535, 152] width 325 height 21
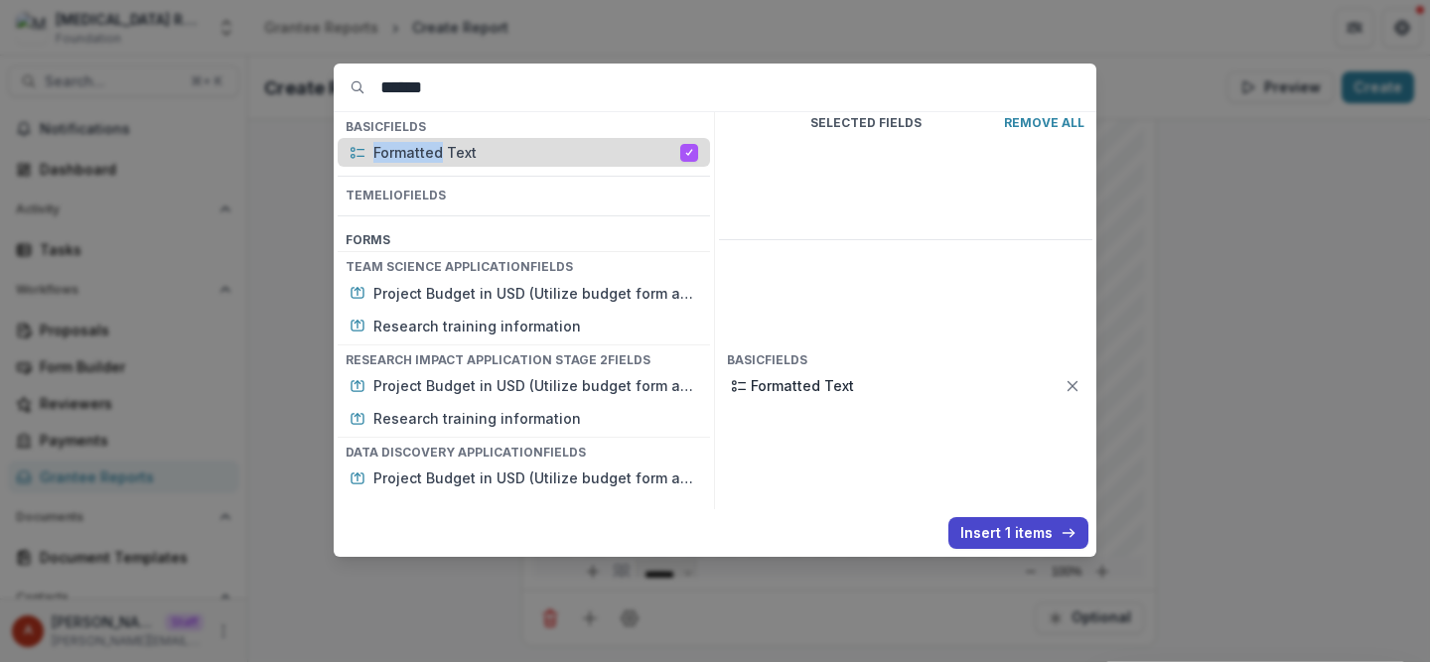
click at [404, 152] on p "Formatted Text" at bounding box center [526, 152] width 307 height 21
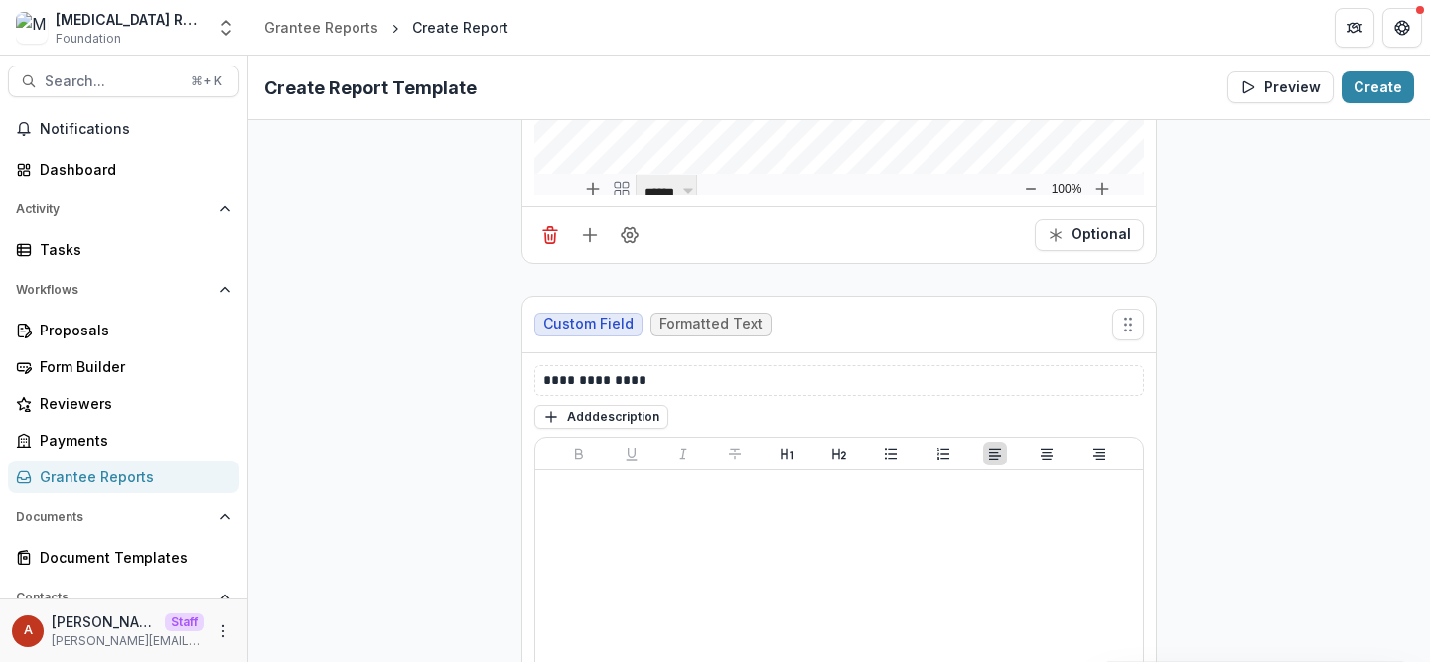
scroll to position [1006, 0]
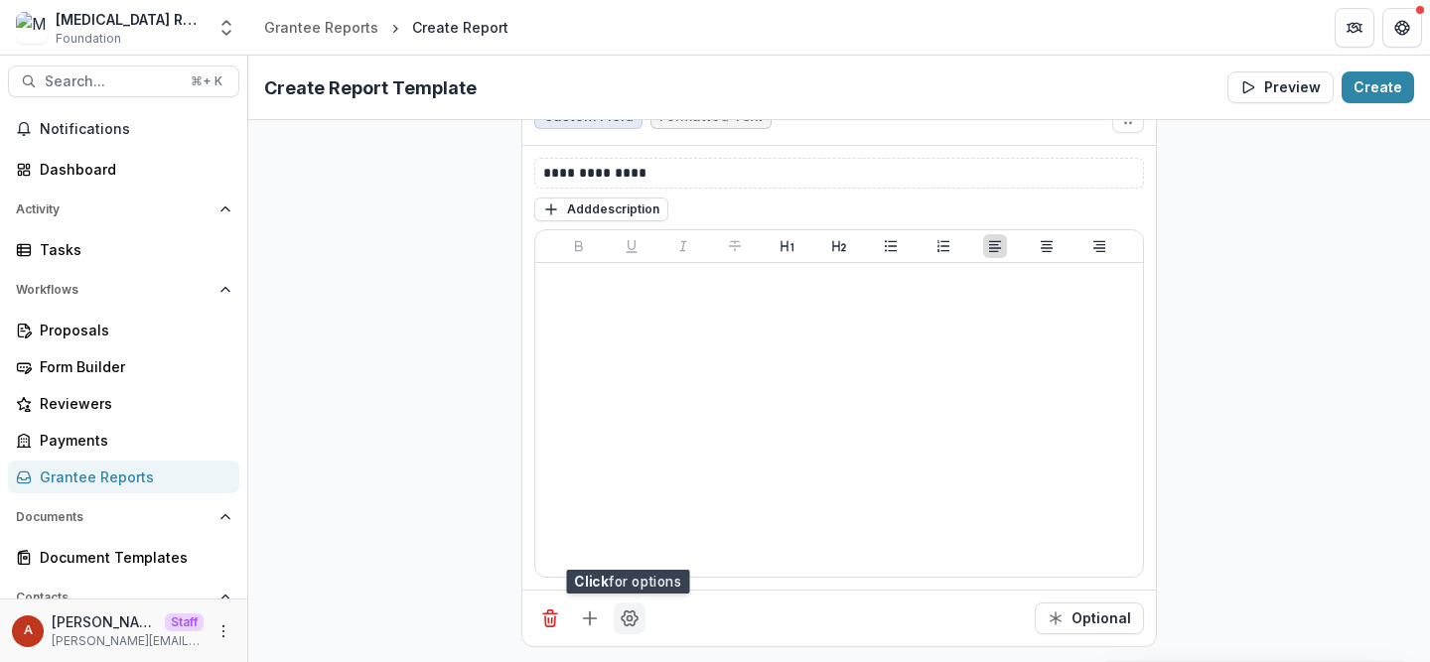
click at [636, 617] on icon "Field Settings" at bounding box center [630, 619] width 20 height 20
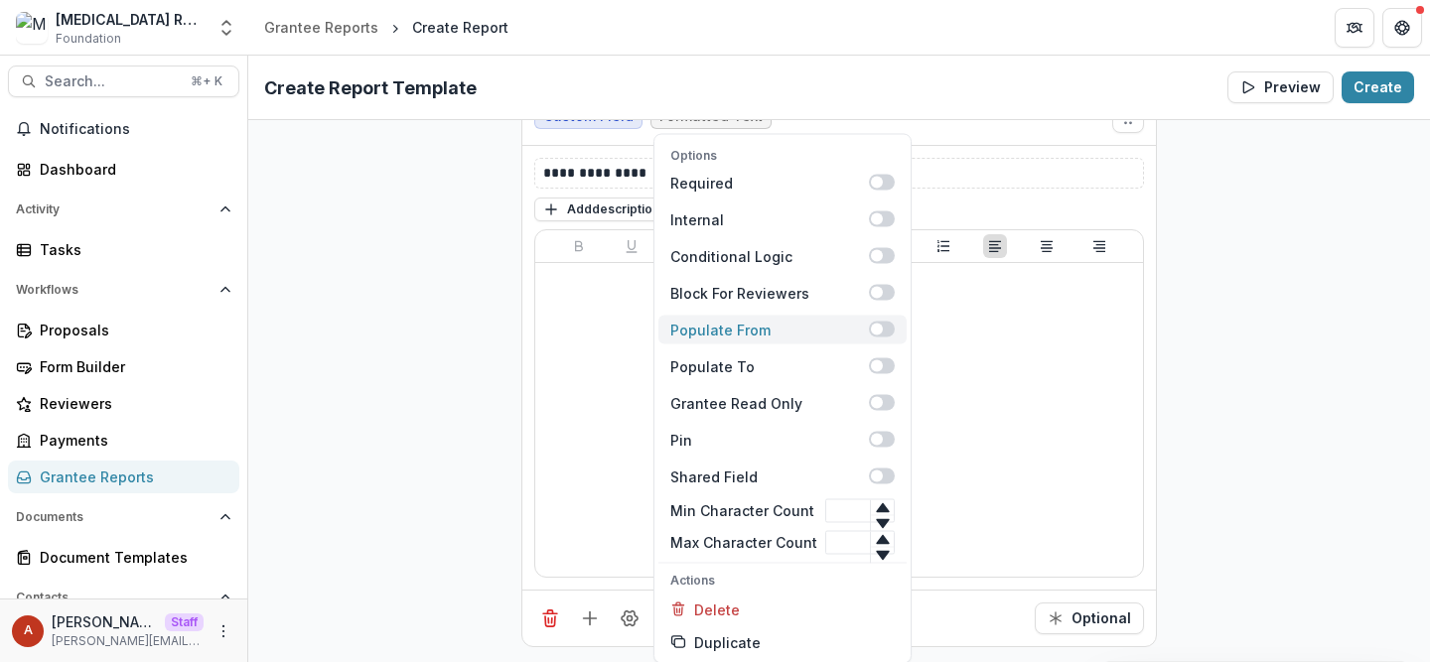
click at [872, 324] on span at bounding box center [877, 330] width 12 height 12
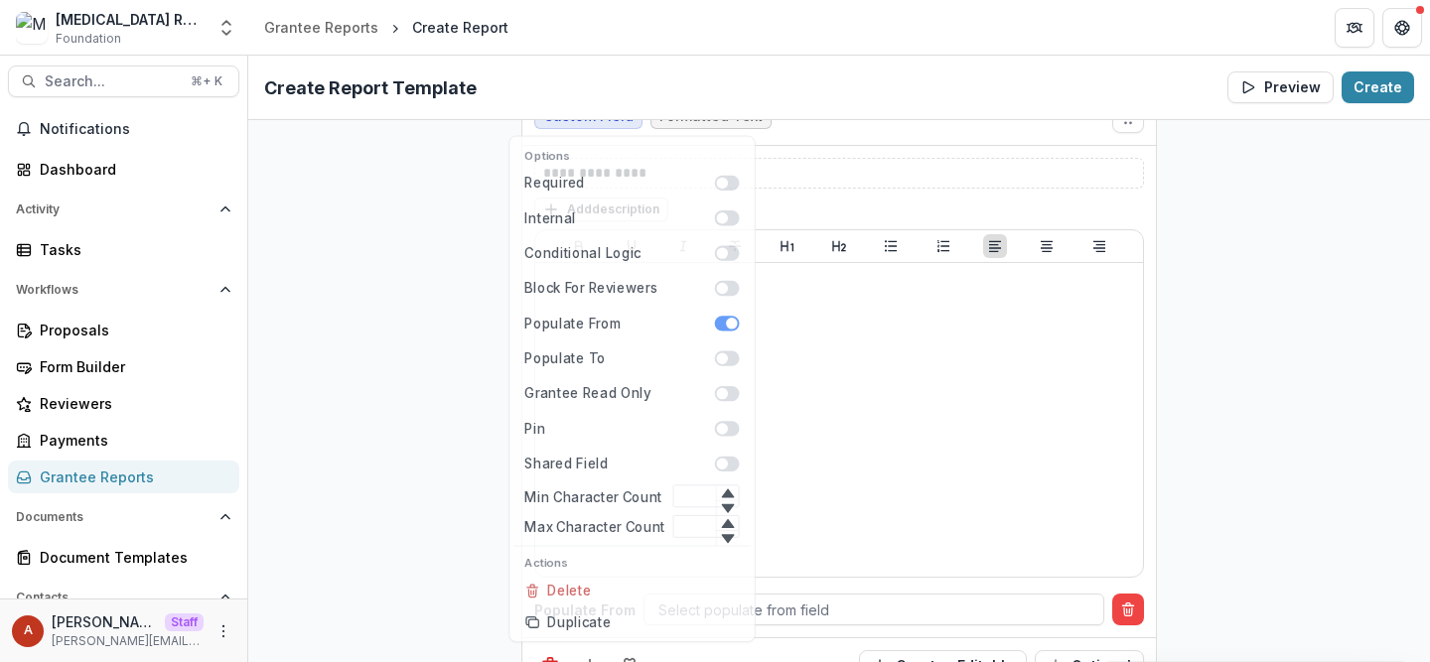
scroll to position [1054, 0]
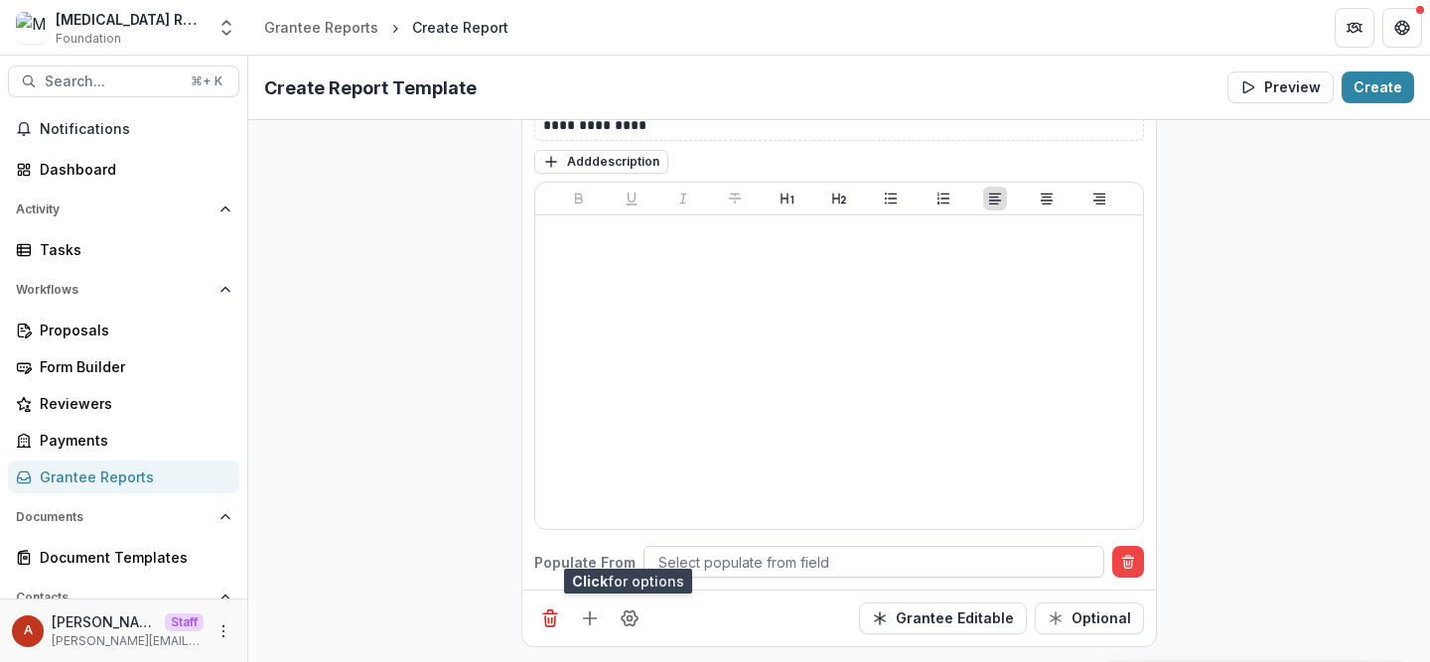
click at [718, 560] on div at bounding box center [873, 562] width 431 height 25
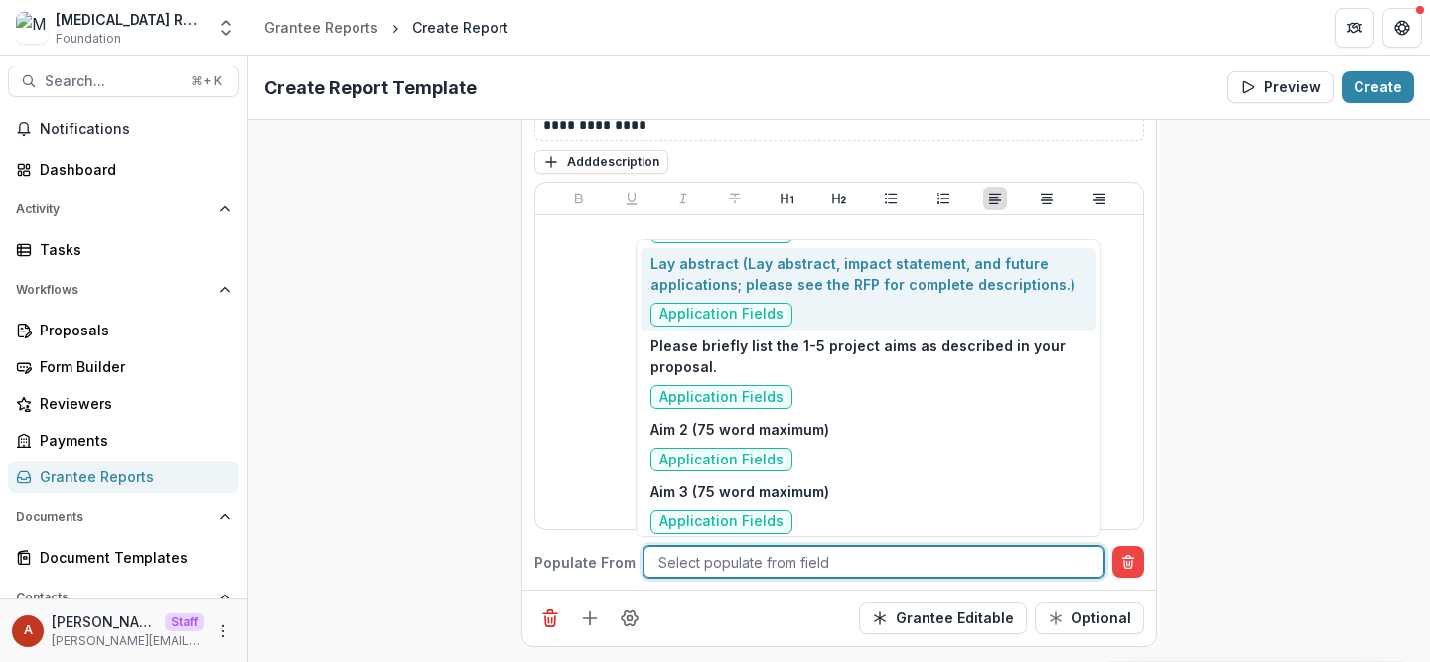
scroll to position [6851, 0]
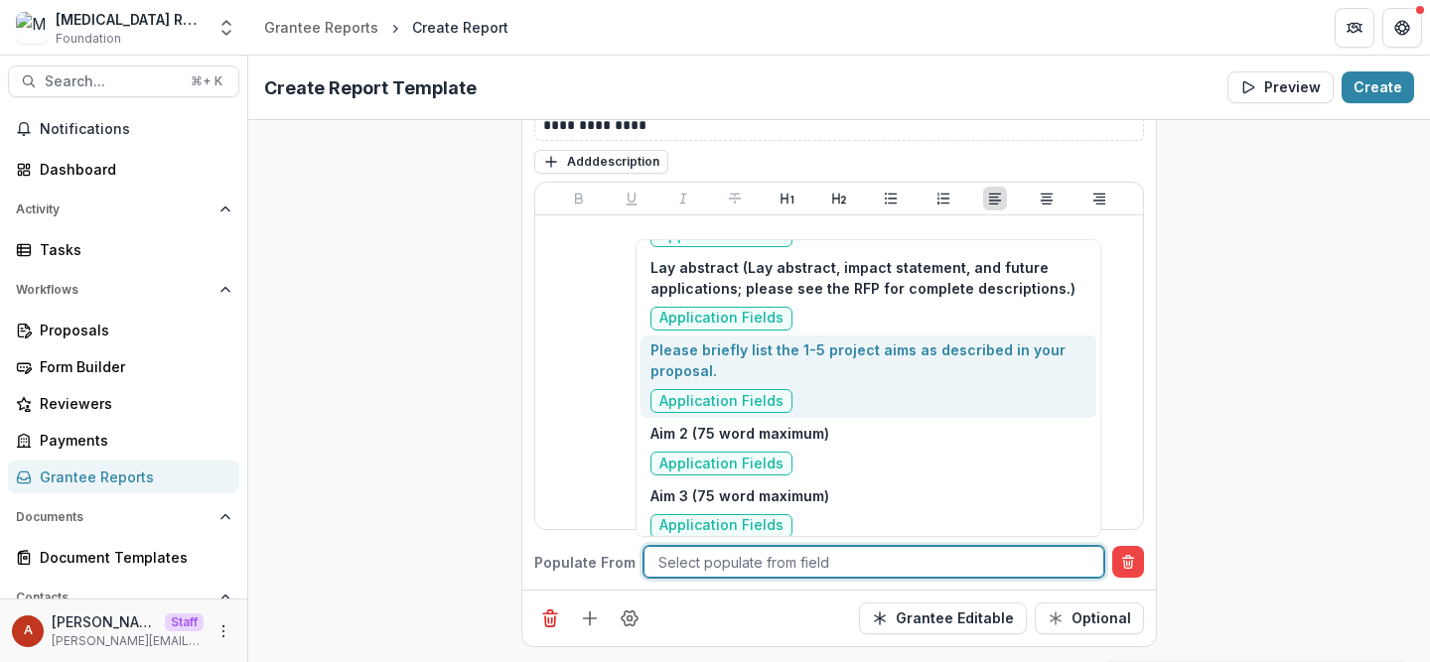
click at [913, 379] on p "Please briefly list the 1-5 project aims as described in your proposal." at bounding box center [869, 361] width 436 height 42
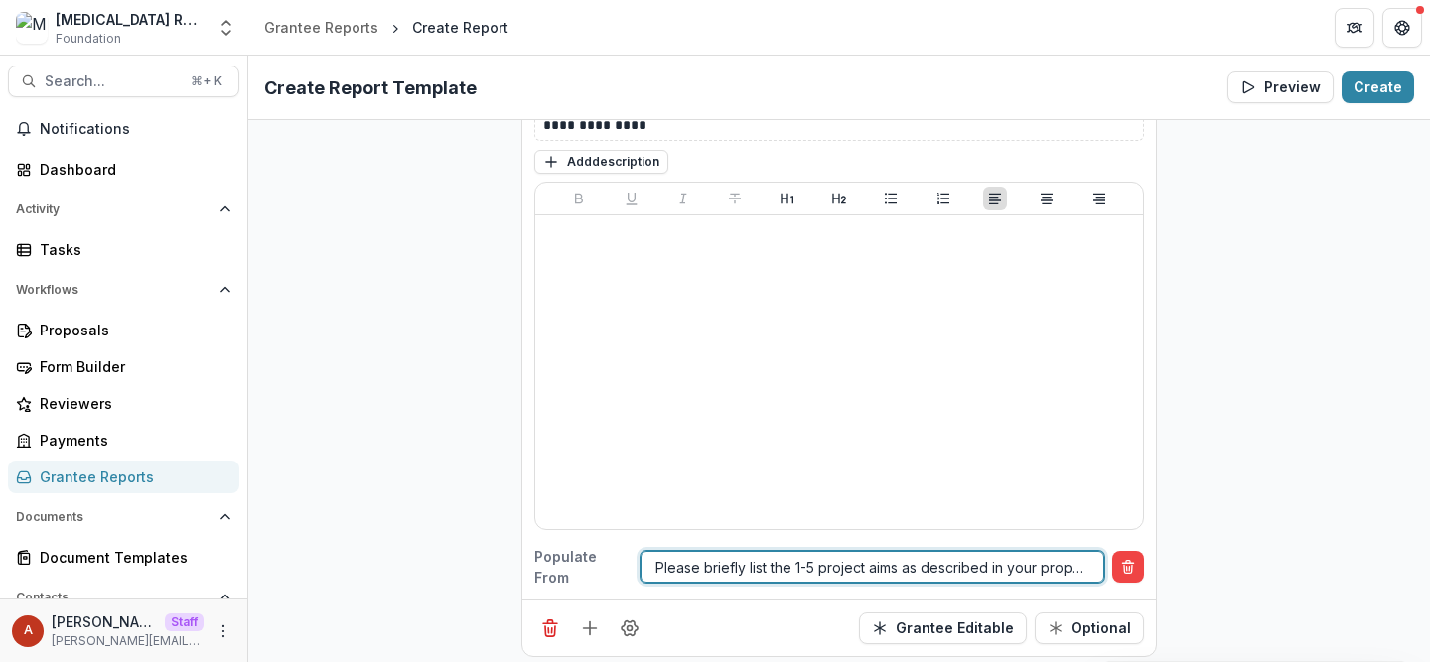
scroll to position [1064, 0]
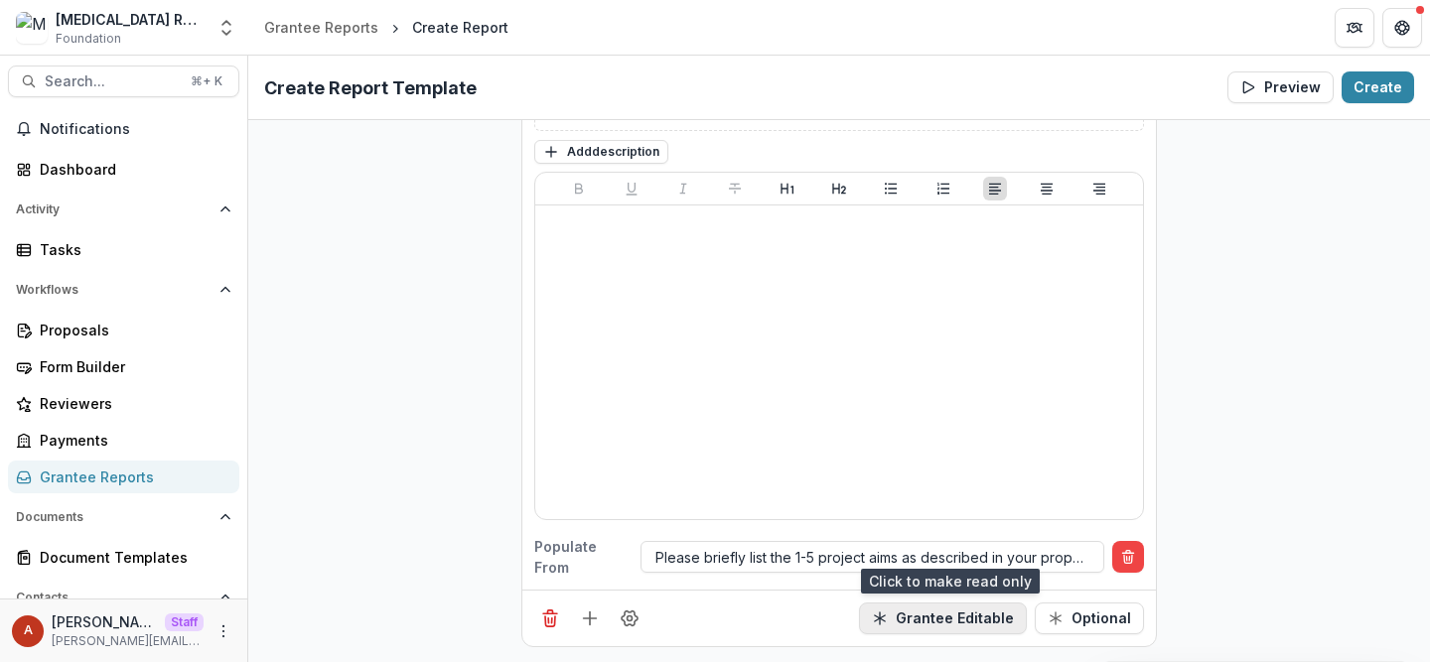
click at [961, 613] on button "Grantee Editable" at bounding box center [943, 619] width 168 height 32
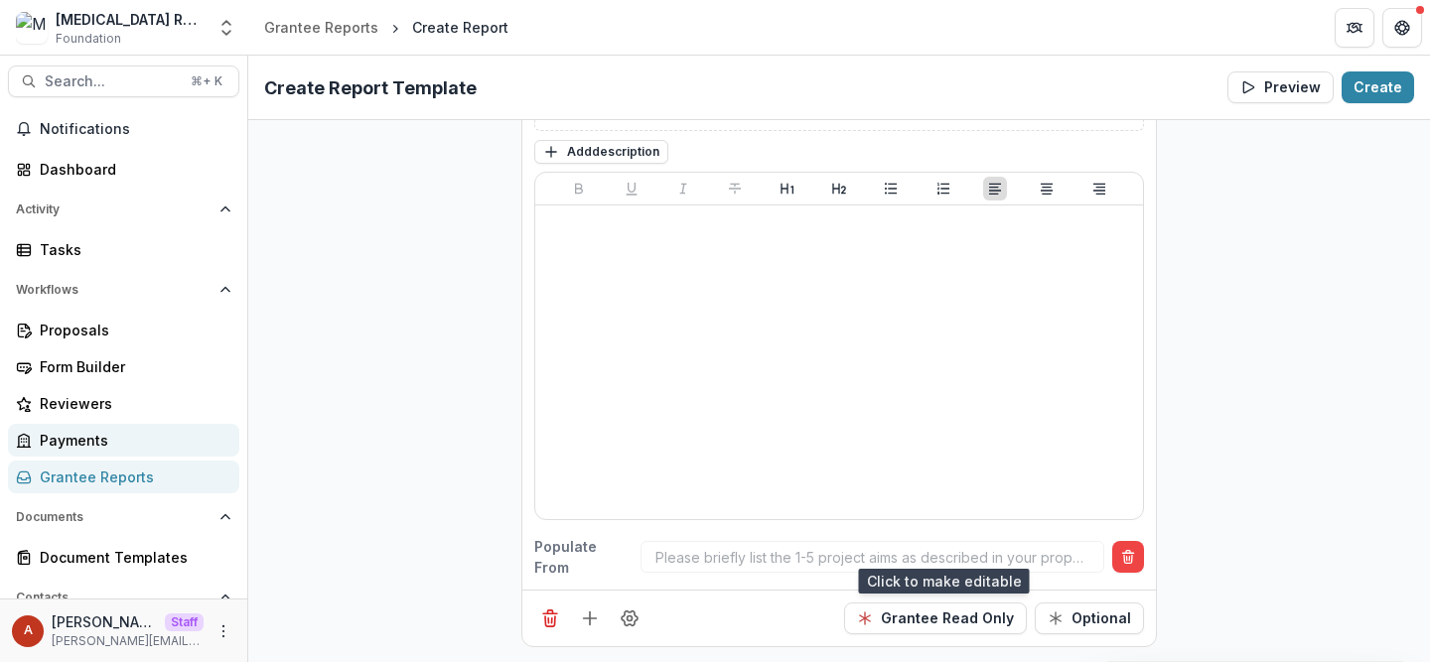
scroll to position [216, 0]
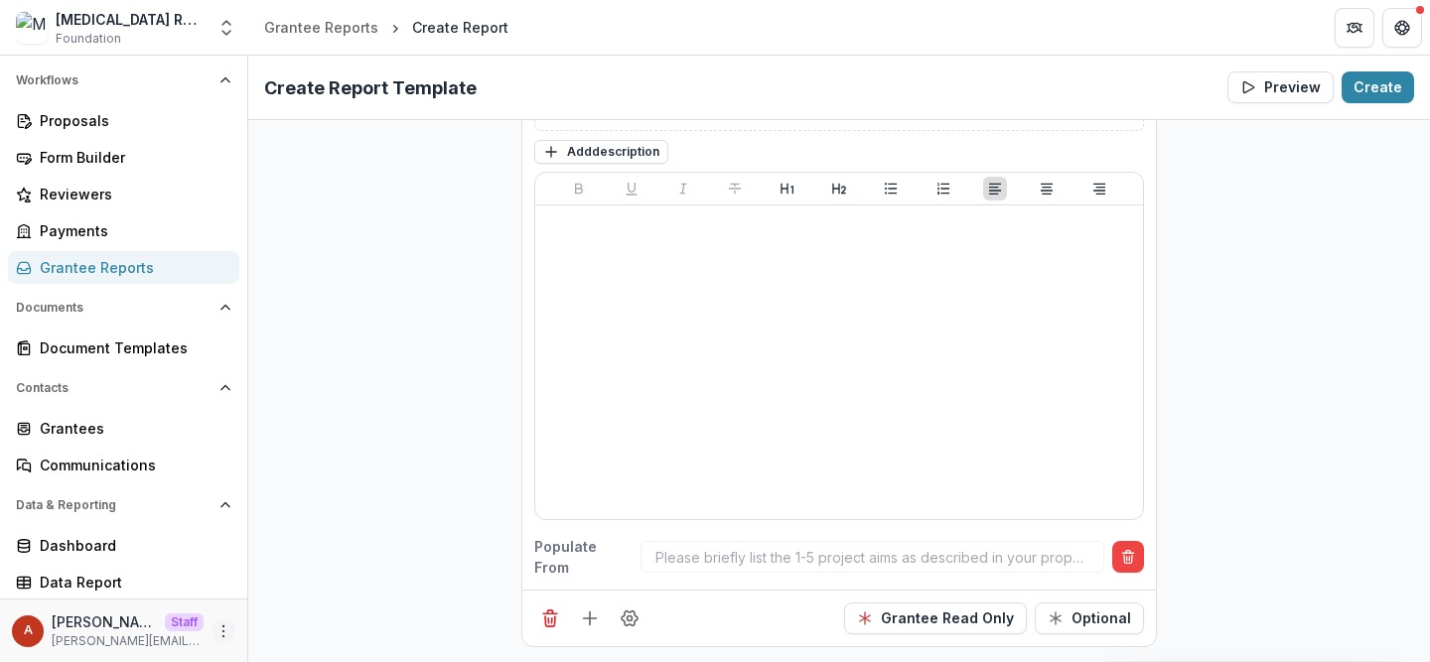
click at [216, 632] on icon "More" at bounding box center [224, 632] width 16 height 16
click at [311, 593] on link "User Settings" at bounding box center [348, 589] width 213 height 33
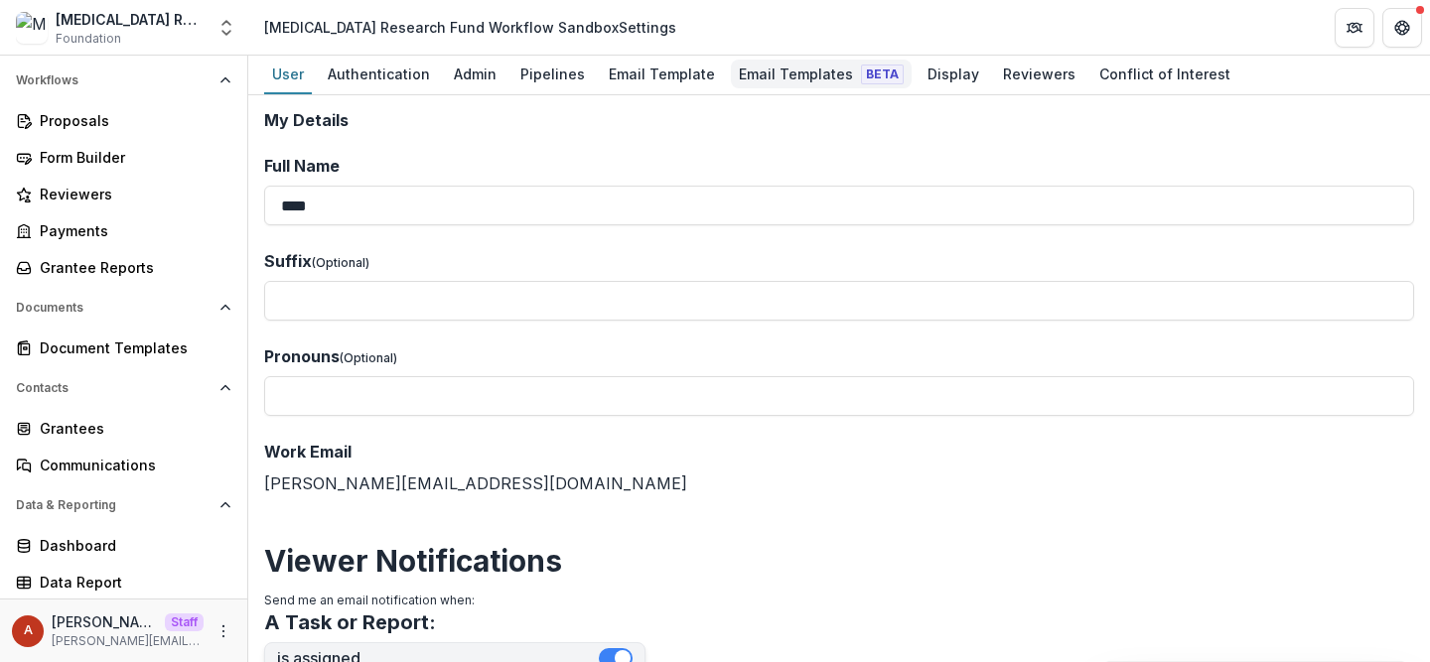
click at [787, 70] on div "Email Templates Beta" at bounding box center [821, 74] width 181 height 29
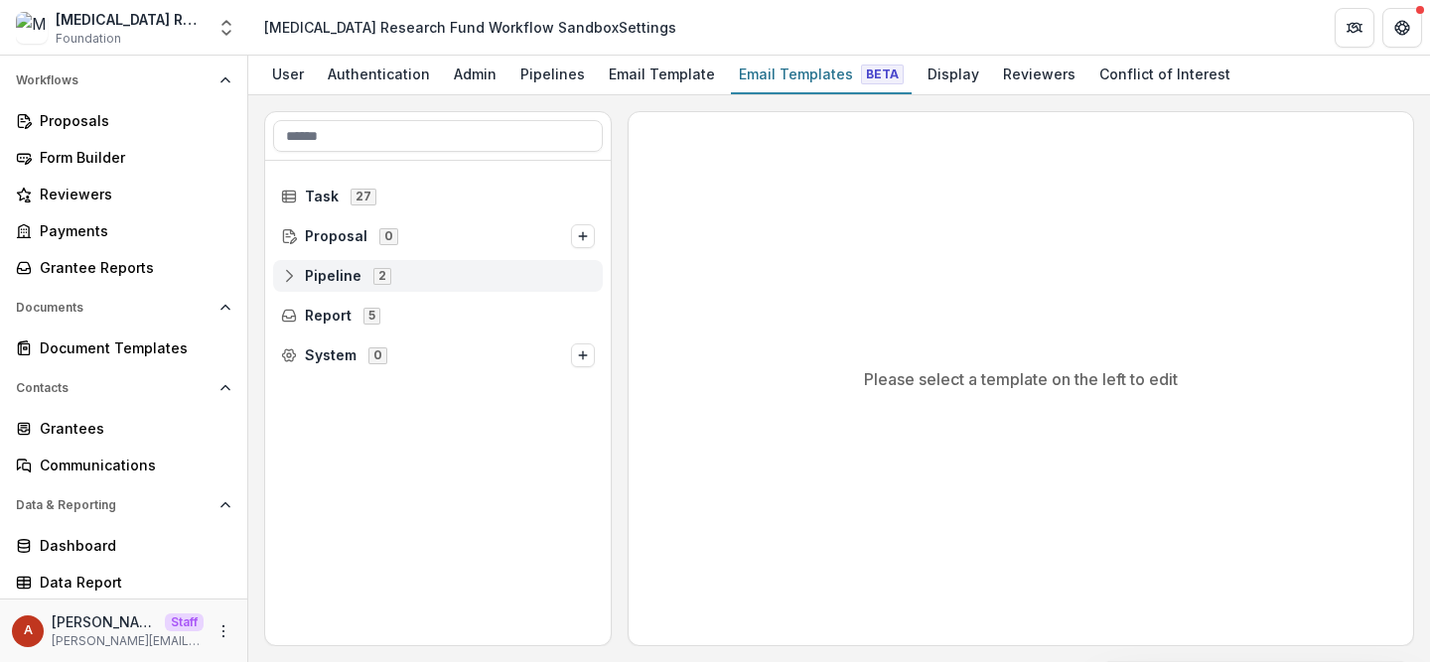
click at [324, 265] on div "Pipeline 2" at bounding box center [438, 276] width 330 height 32
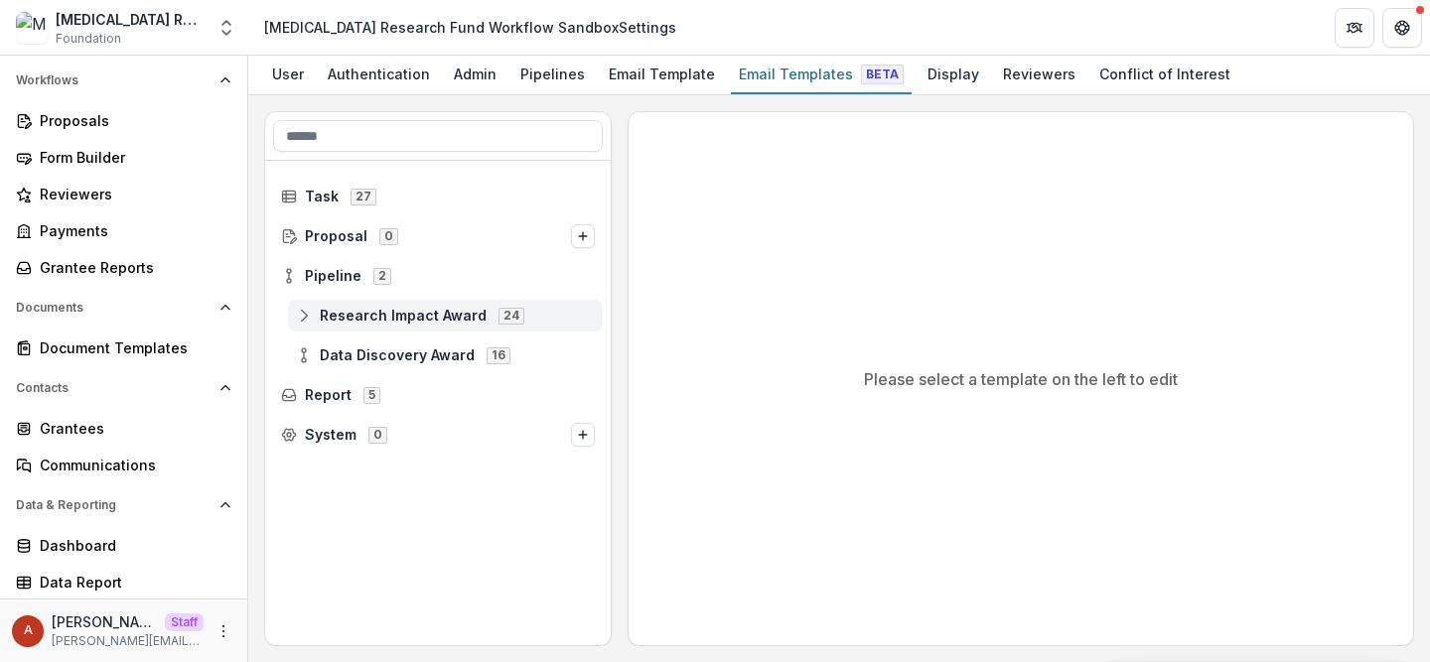
click at [391, 330] on div "Research Impact Award 24" at bounding box center [445, 316] width 315 height 32
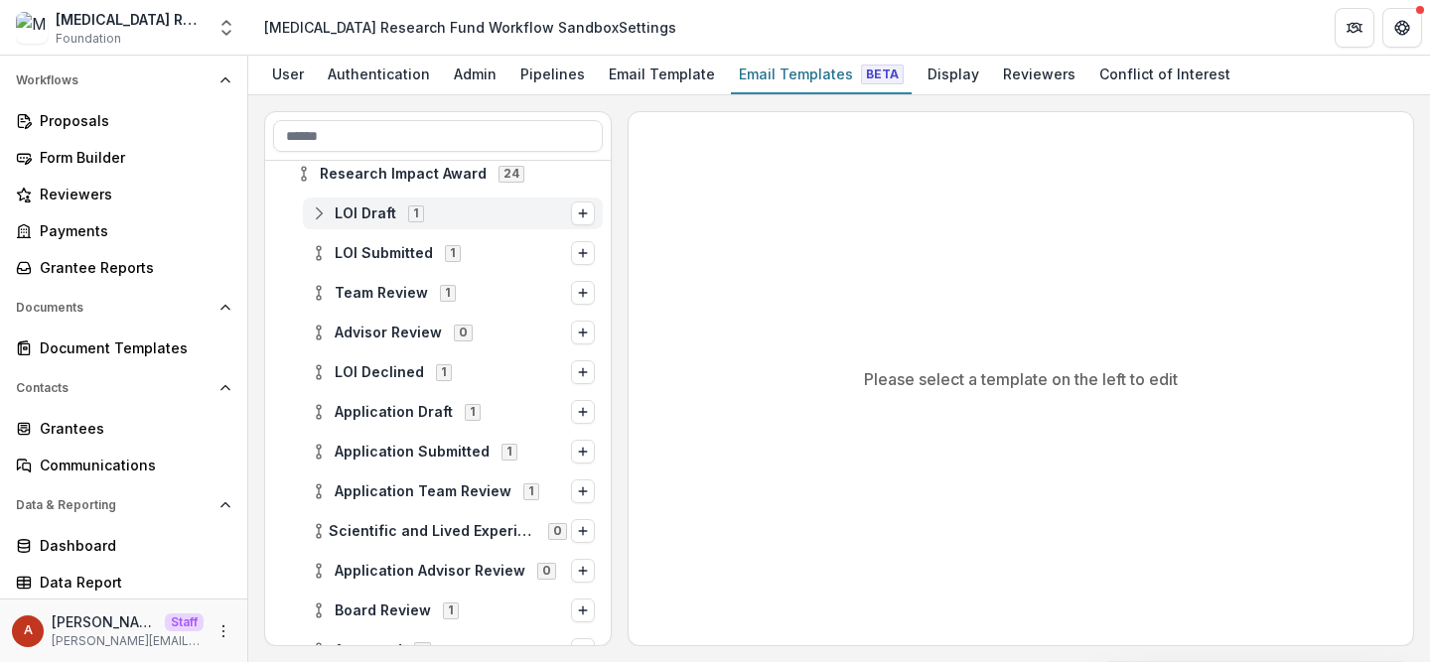
scroll to position [140, 0]
click at [369, 218] on span "LOI Draft" at bounding box center [366, 216] width 62 height 17
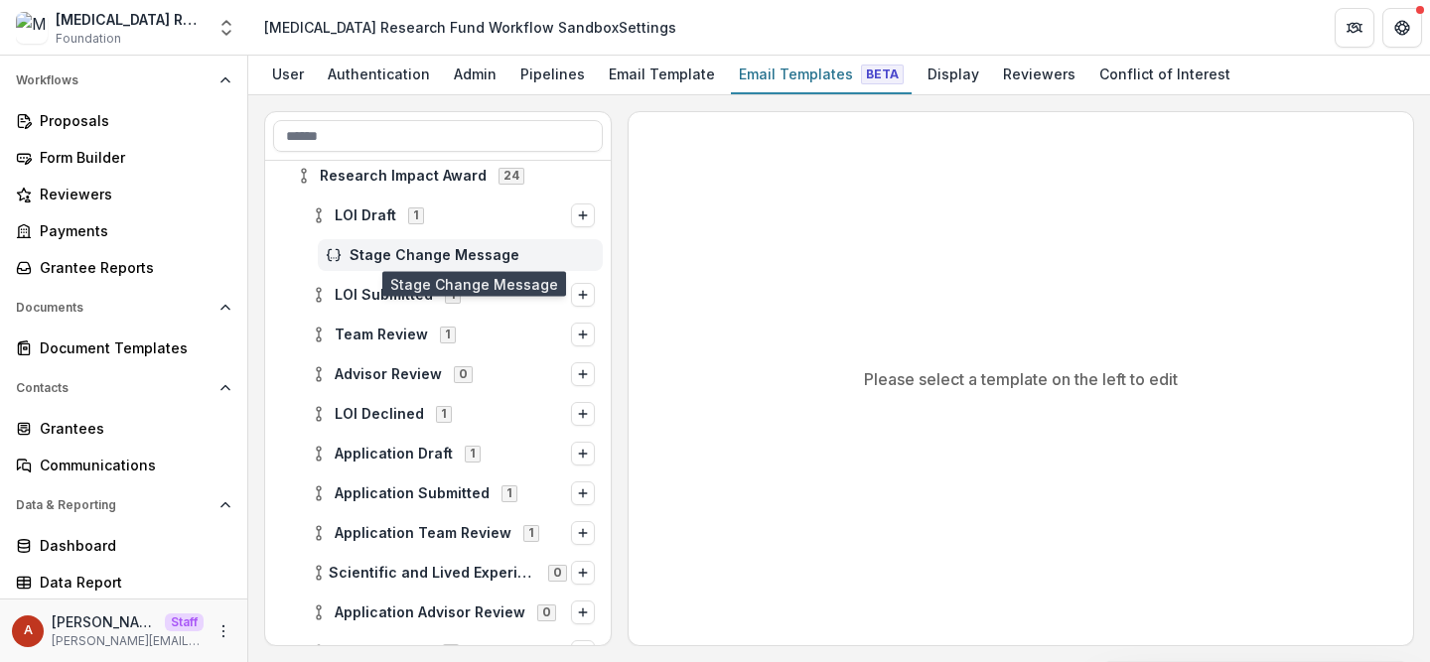
click at [405, 252] on span "Stage Change Message" at bounding box center [472, 255] width 245 height 17
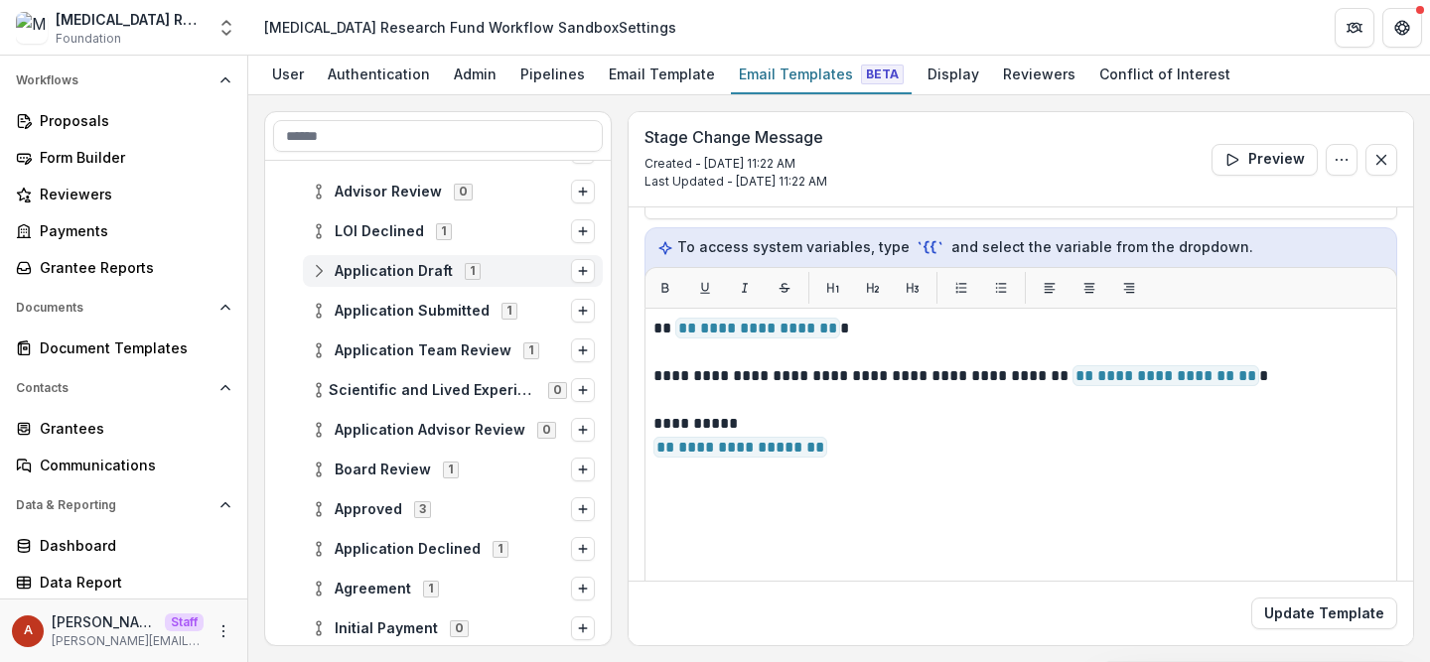
scroll to position [327, 0]
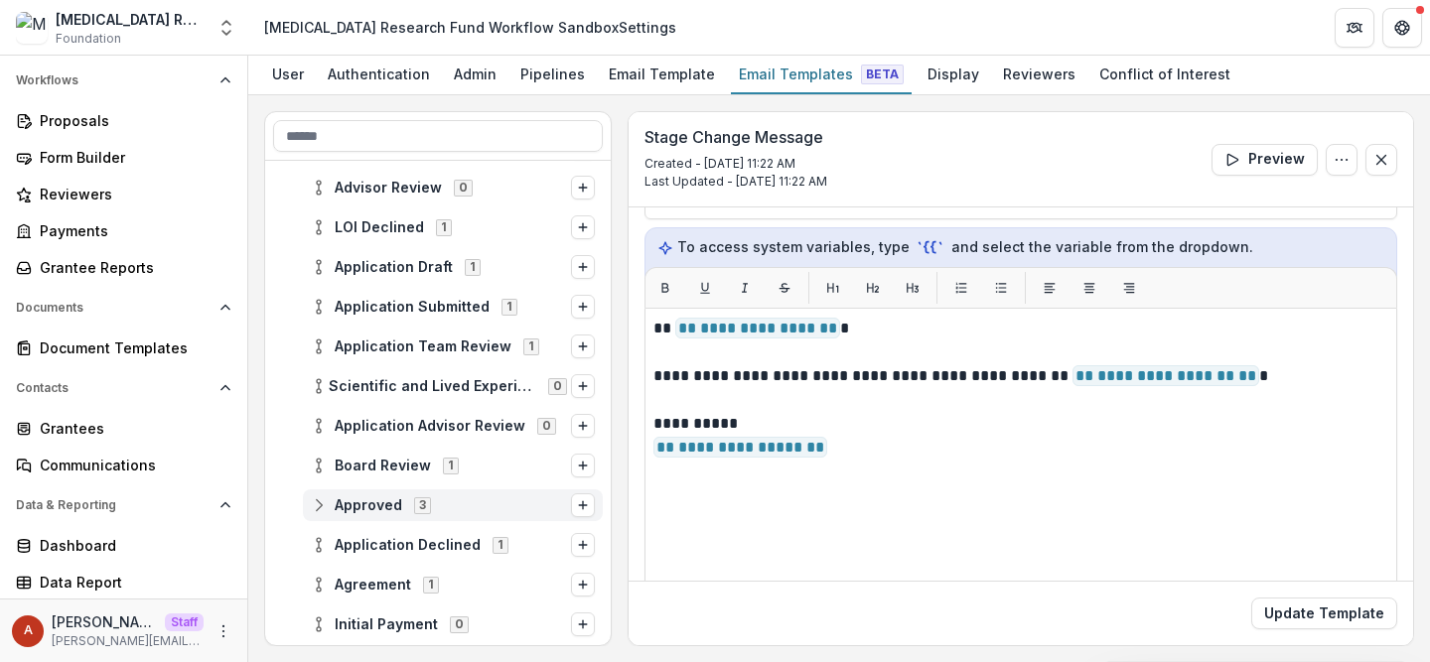
click at [377, 511] on span "Approved" at bounding box center [369, 506] width 68 height 17
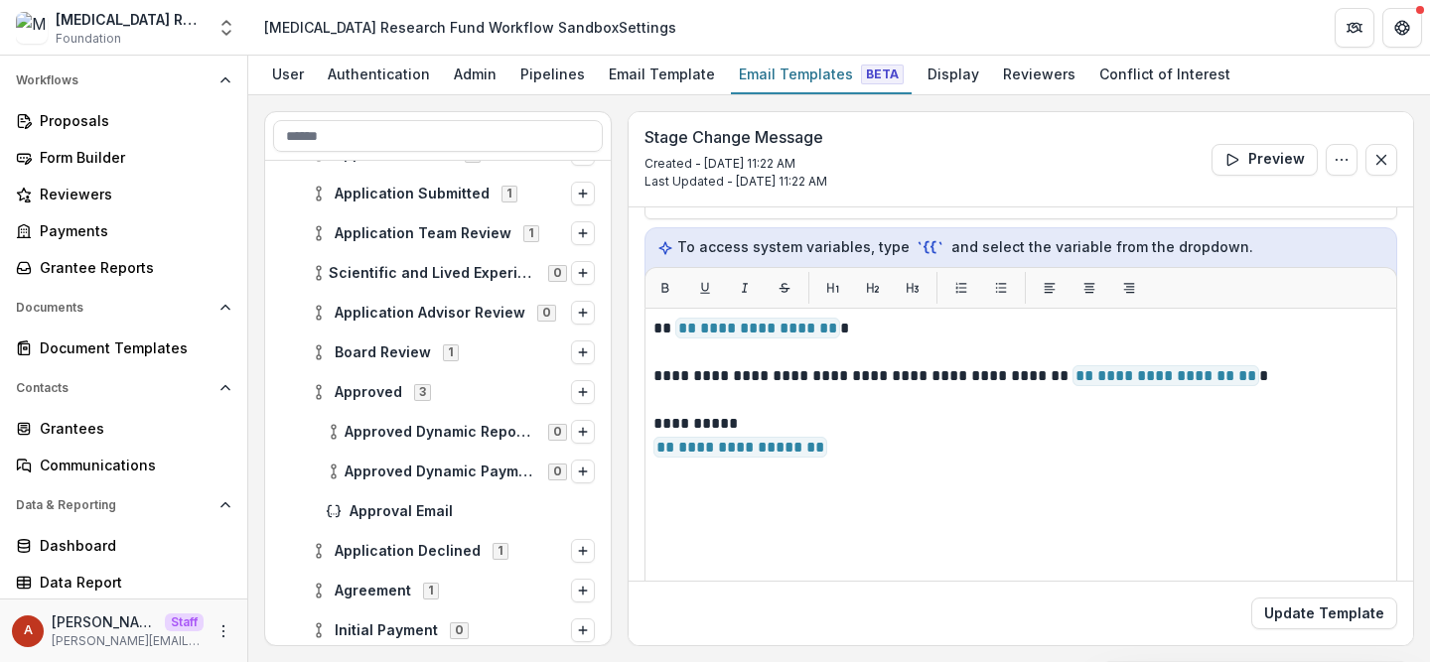
scroll to position [438, 0]
click at [445, 508] on span "Approval Email" at bounding box center [472, 514] width 245 height 17
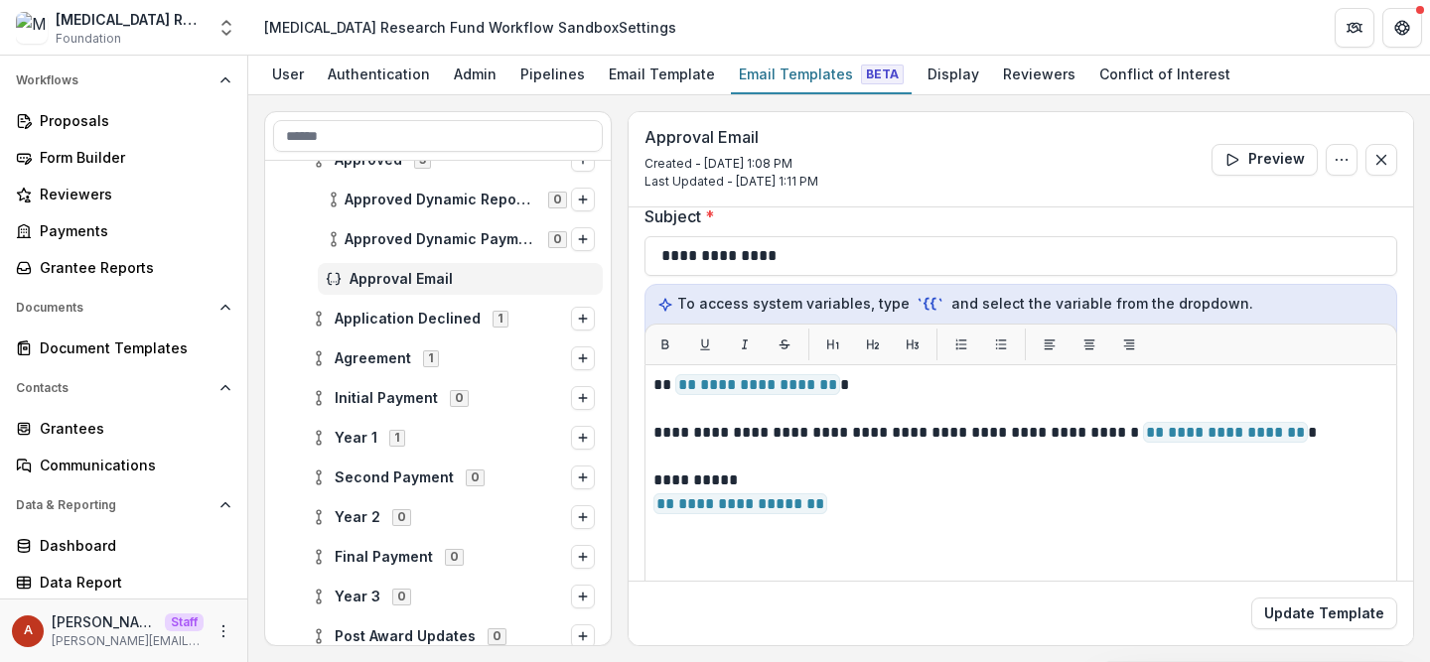
scroll to position [669, 0]
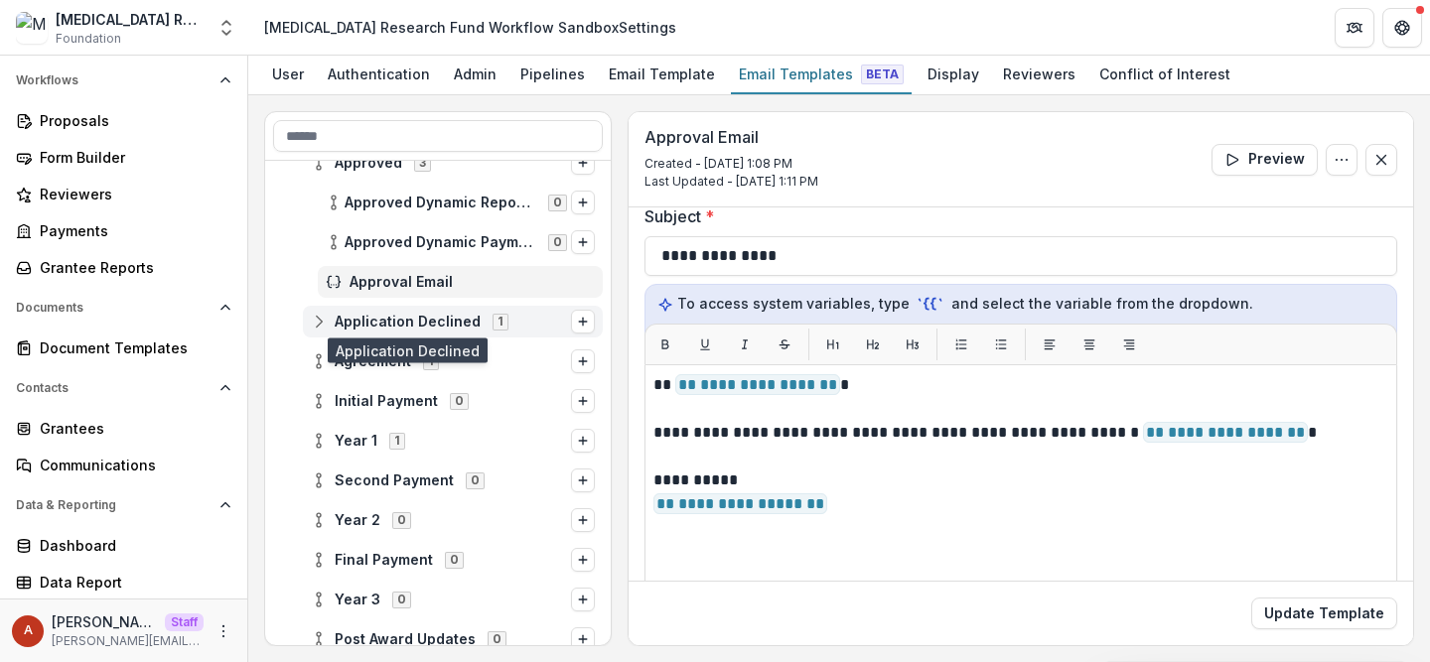
click at [464, 322] on span "Application Declined" at bounding box center [408, 322] width 146 height 17
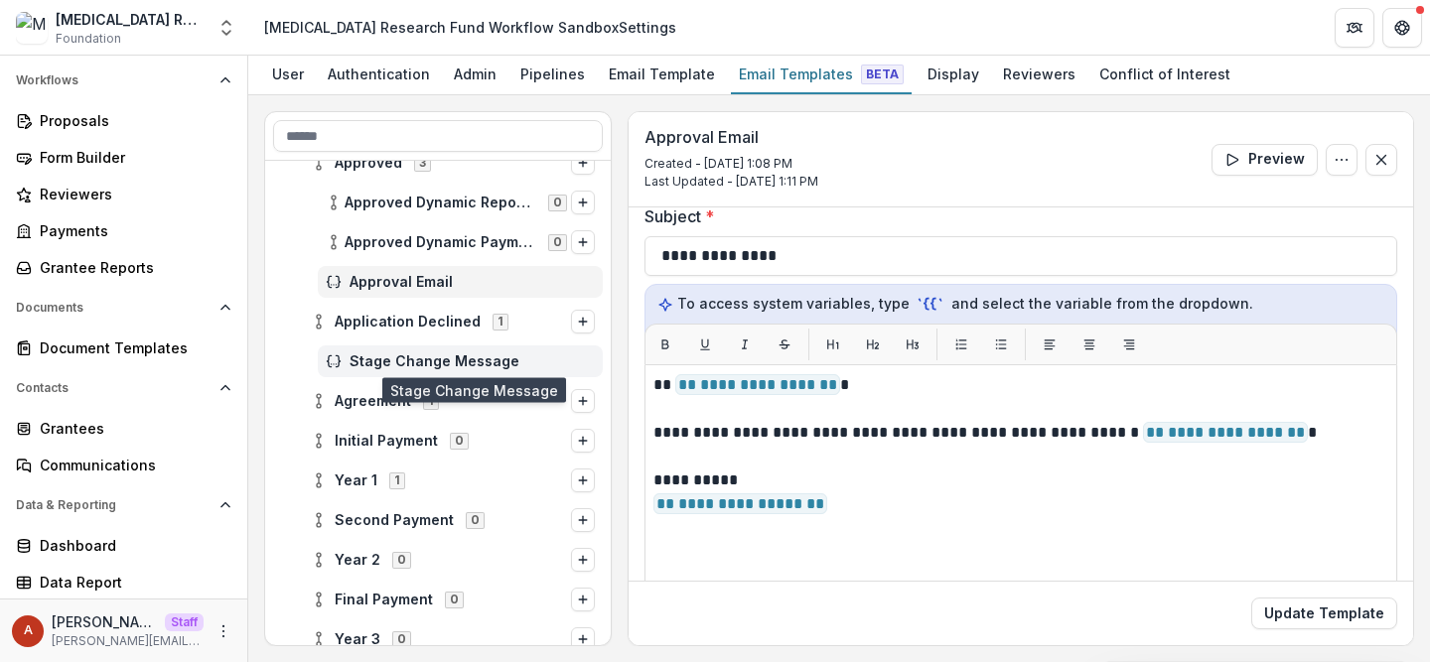
click at [457, 357] on span "Stage Change Message" at bounding box center [472, 362] width 245 height 17
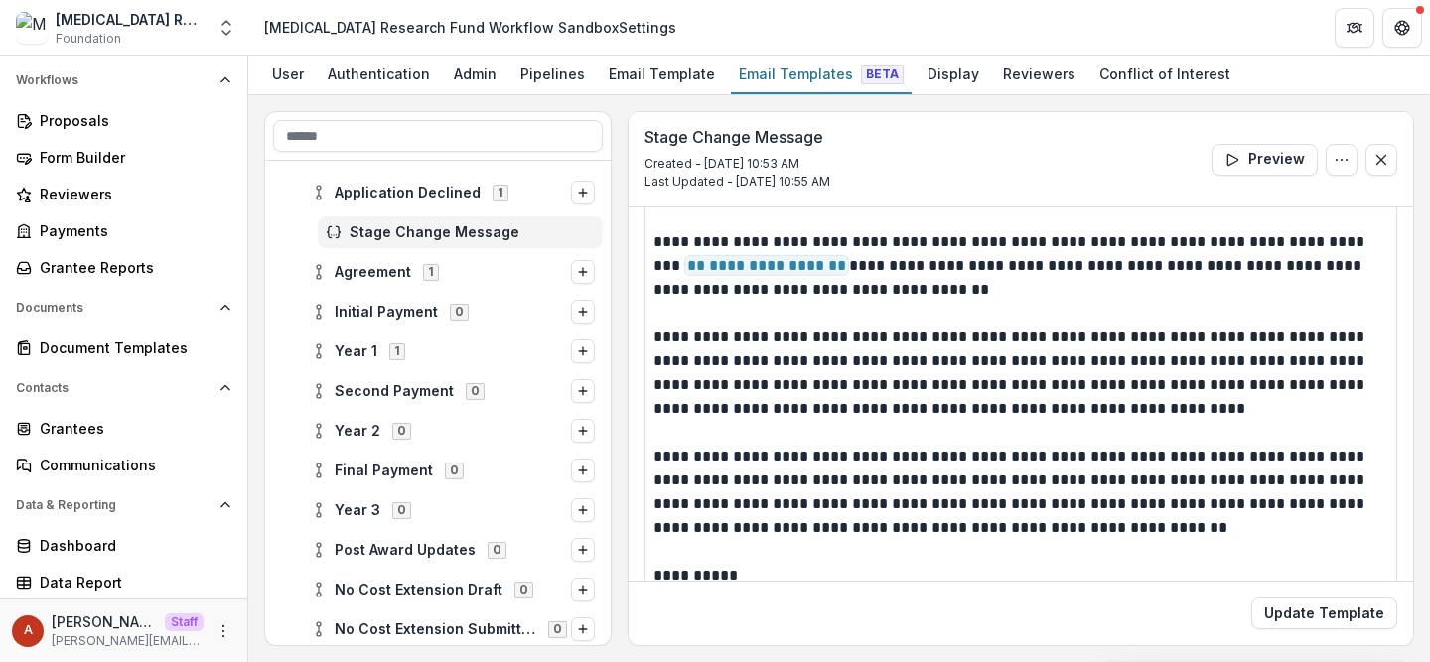
scroll to position [824, 0]
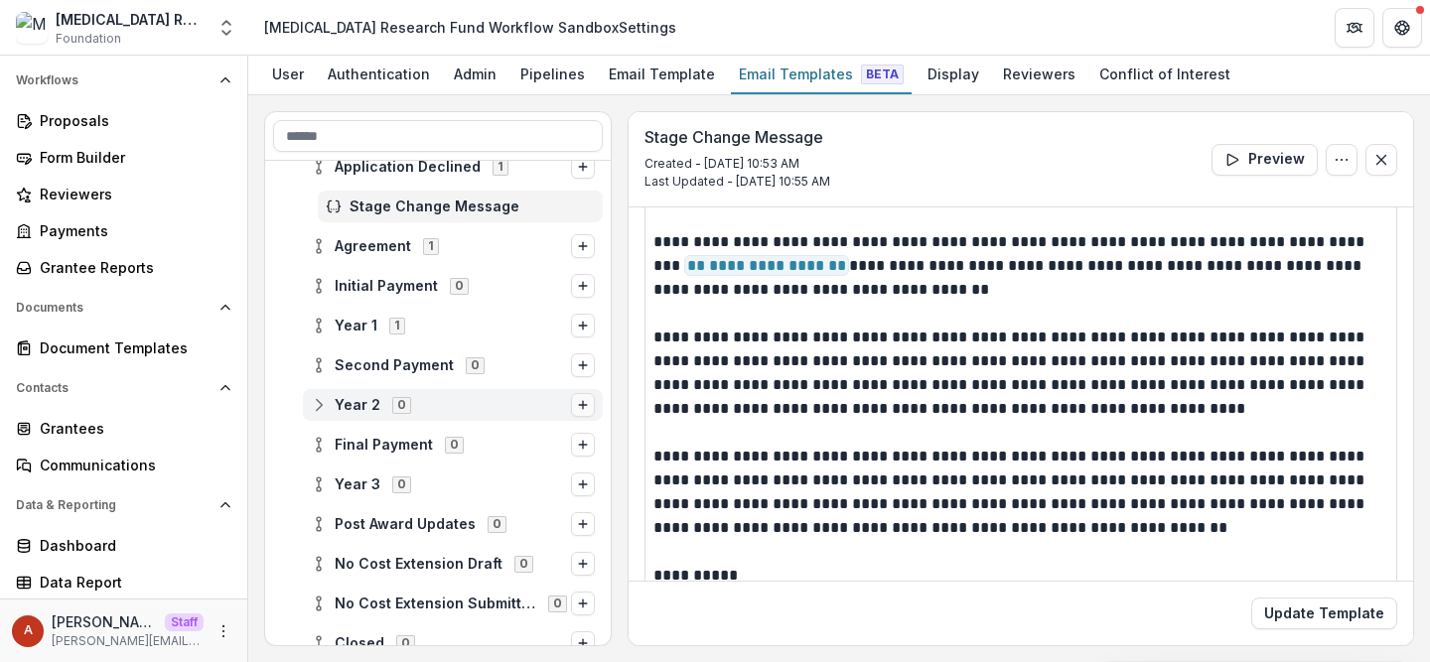
click at [581, 407] on icon "Options" at bounding box center [583, 405] width 12 height 12
click at [601, 427] on div "Final Payment 0" at bounding box center [438, 445] width 346 height 40
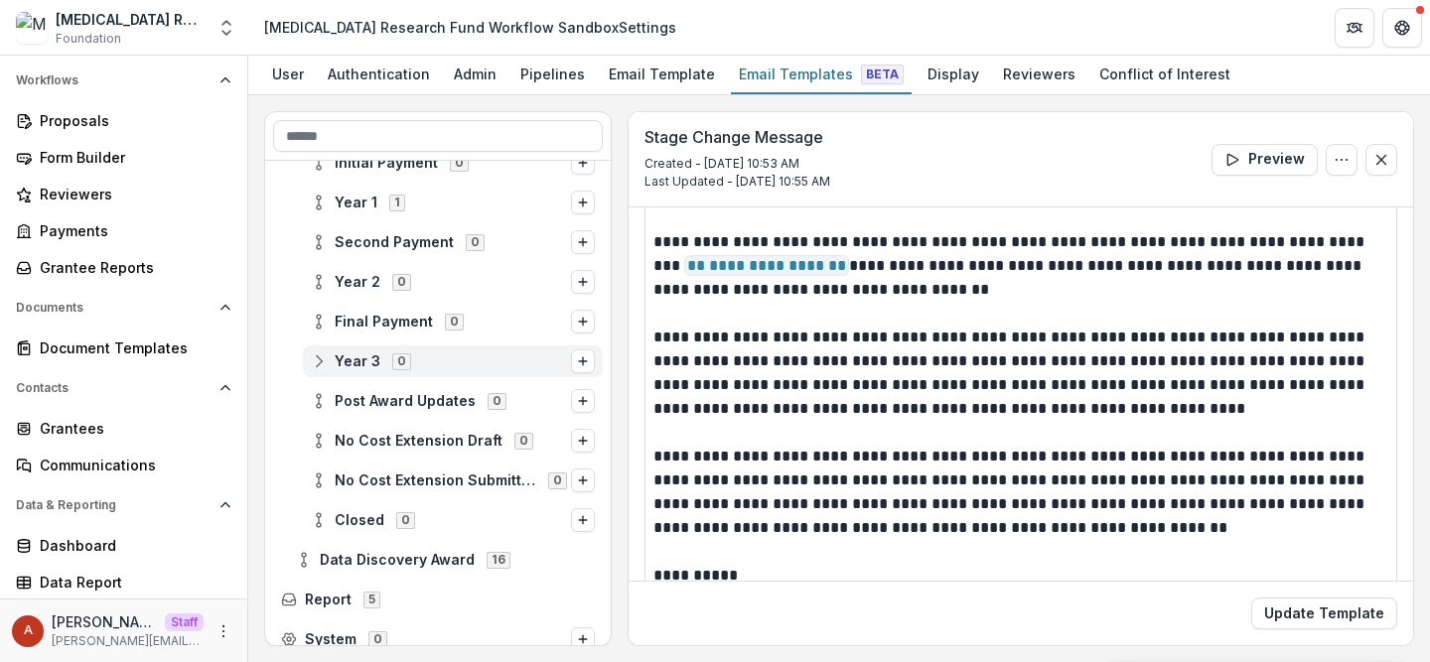
scroll to position [961, 0]
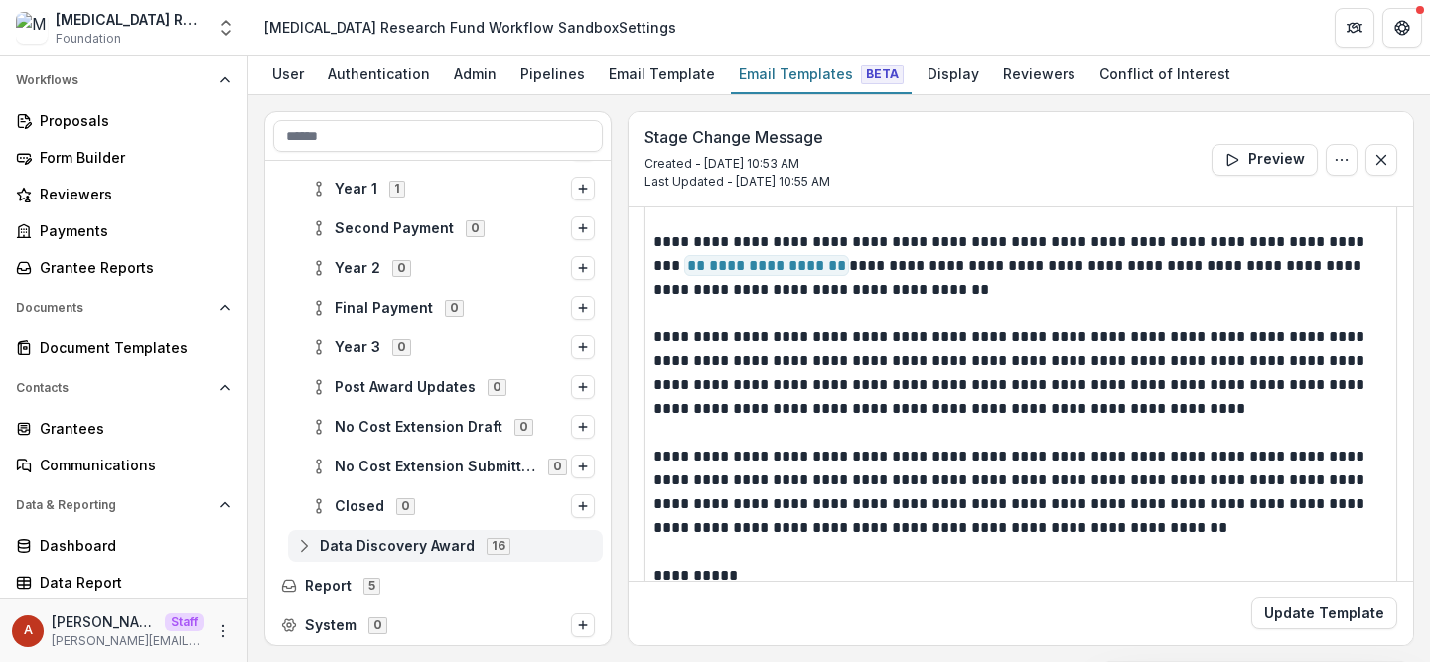
click at [394, 545] on span "Data Discovery Award" at bounding box center [397, 546] width 155 height 17
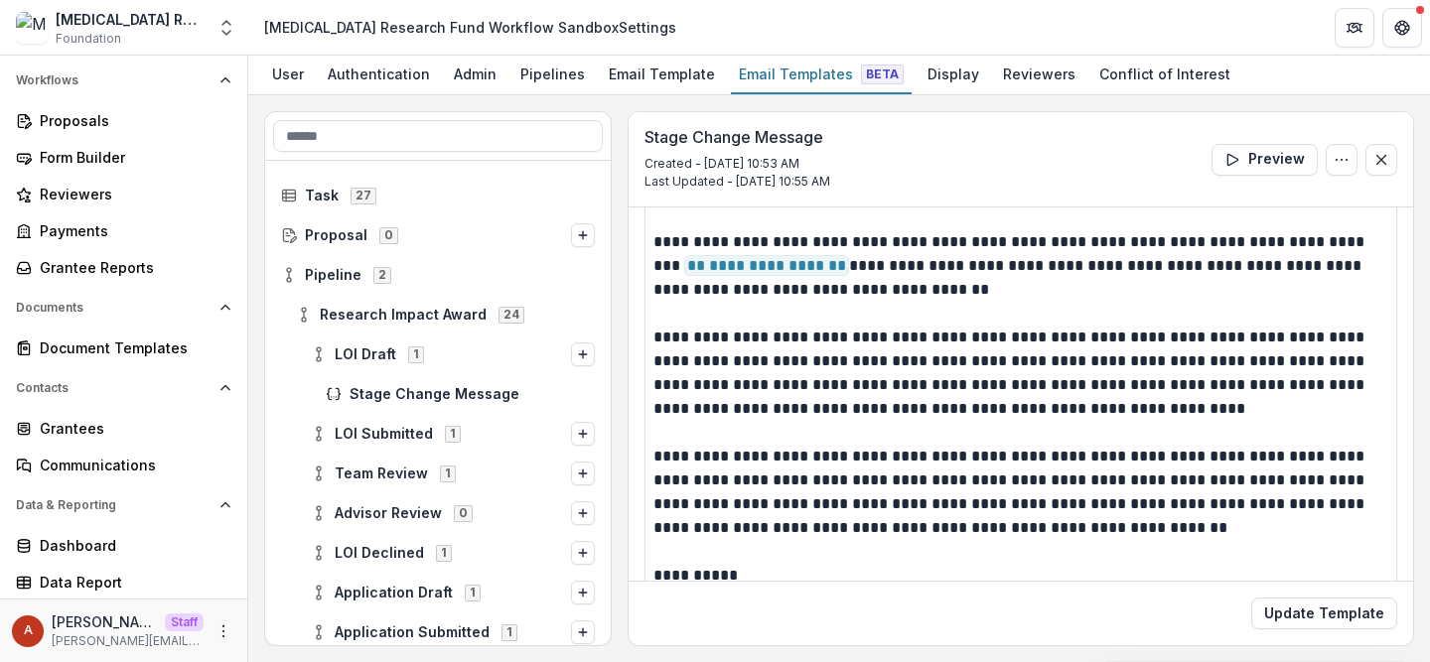
scroll to position [0, 0]
click at [325, 202] on span "Task" at bounding box center [322, 197] width 34 height 17
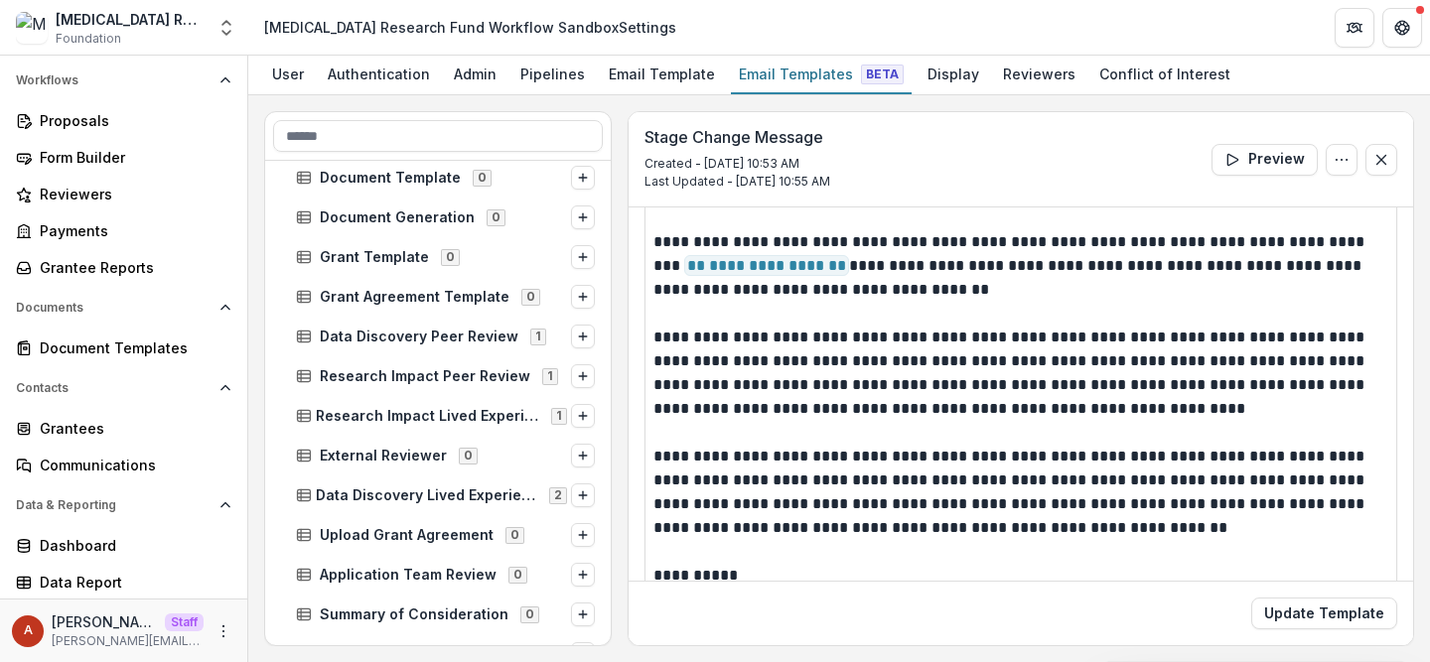
scroll to position [654, 0]
click at [409, 333] on span "Data Discovery Peer Review" at bounding box center [419, 338] width 199 height 17
click at [388, 379] on span "External Reviewer" at bounding box center [465, 377] width 260 height 17
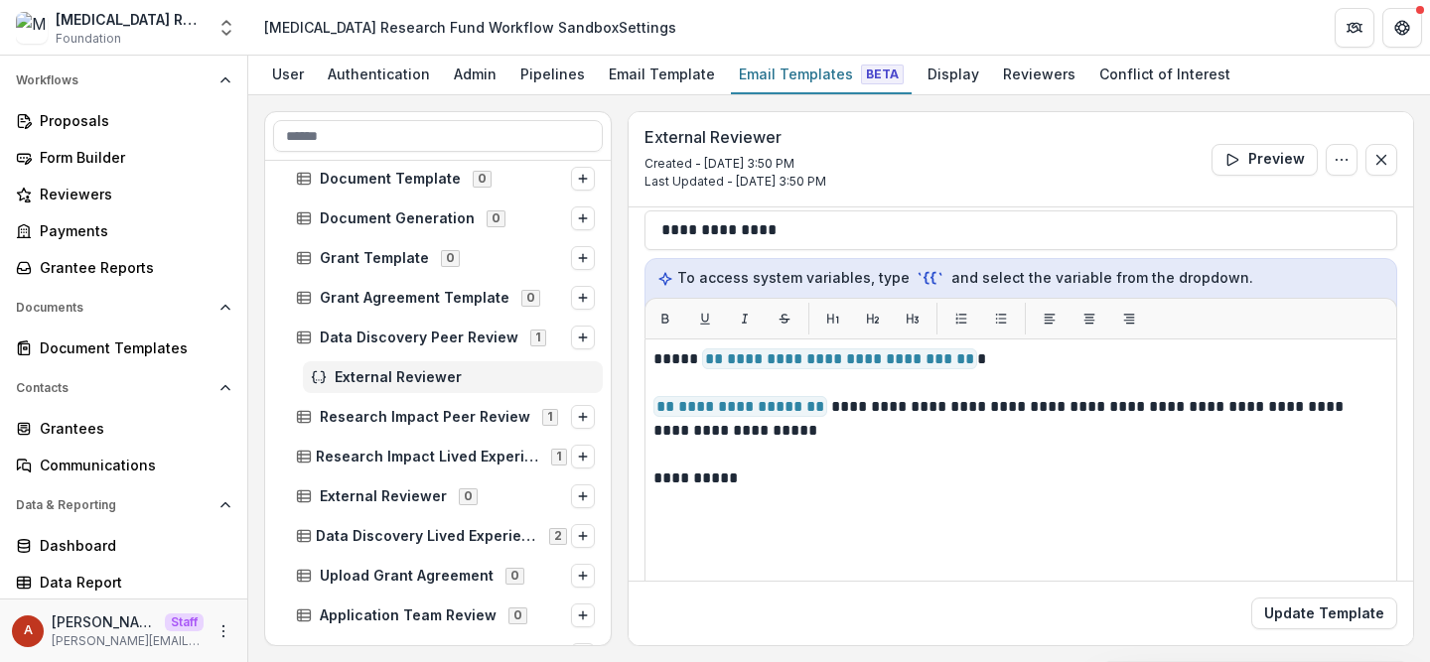
scroll to position [206, 0]
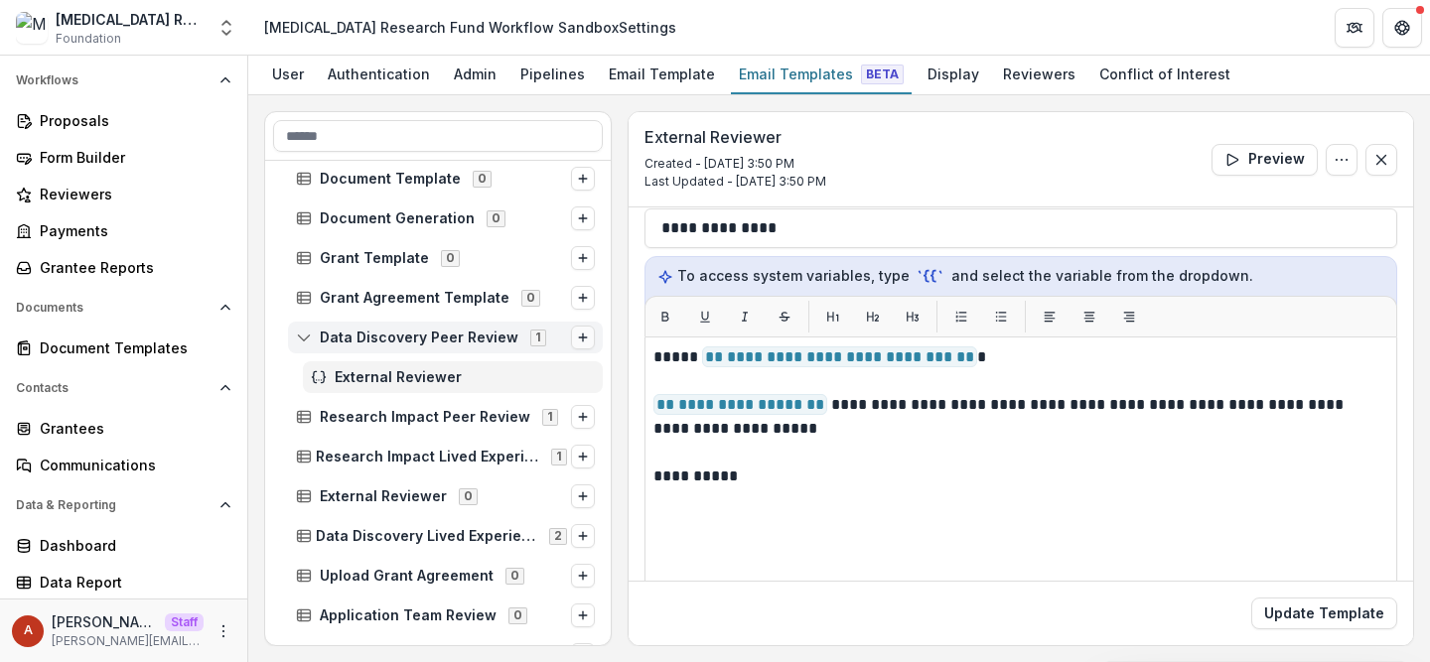
click at [583, 337] on line "Options" at bounding box center [583, 338] width 0 height 8
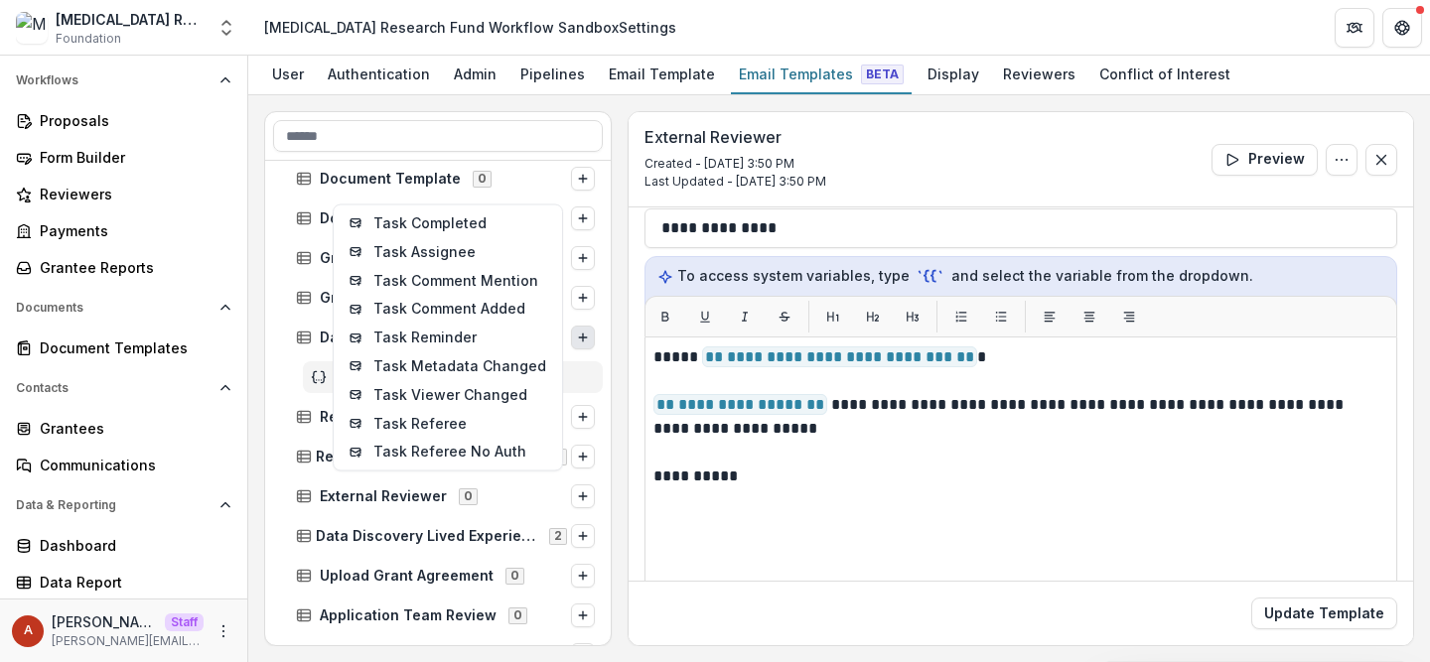
click at [643, 172] on div "External Reviewer Created - Oct 6, 2025 @ 3:50 PM Last Updated - Oct 6, 2025 @ …" at bounding box center [1021, 159] width 785 height 95
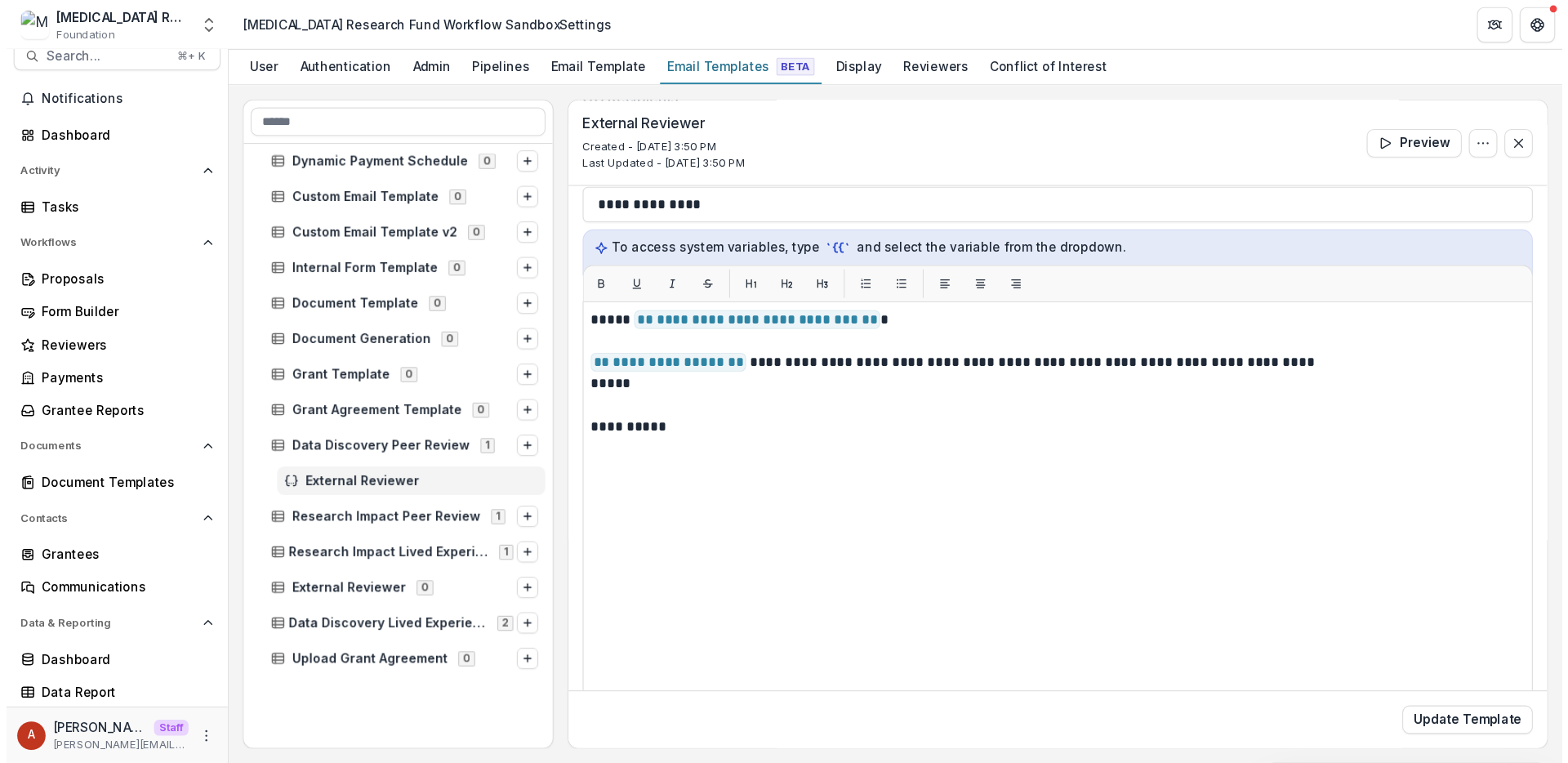
scroll to position [0, 0]
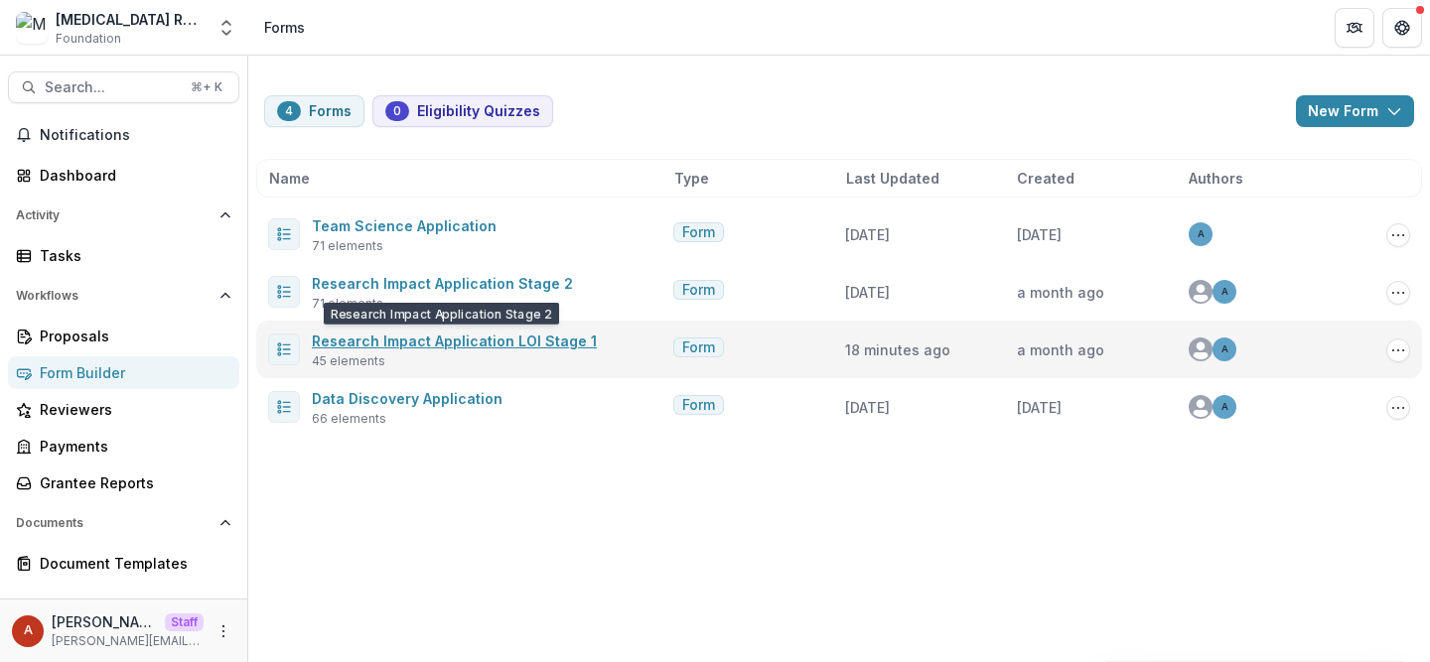
click at [437, 345] on link "Research Impact Application LOI Stage 1" at bounding box center [454, 341] width 285 height 17
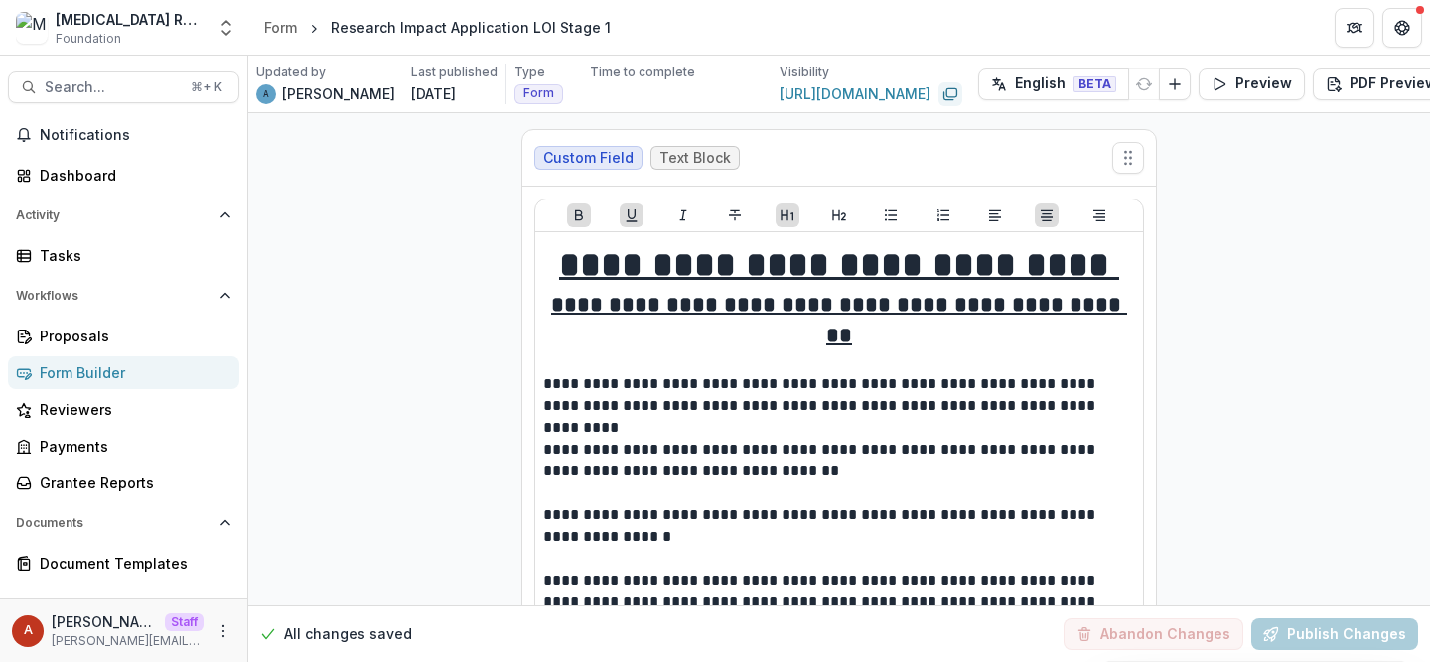
click at [943, 95] on icon "Copy link" at bounding box center [951, 94] width 16 height 16
click at [943, 87] on icon "Copy link" at bounding box center [951, 94] width 16 height 16
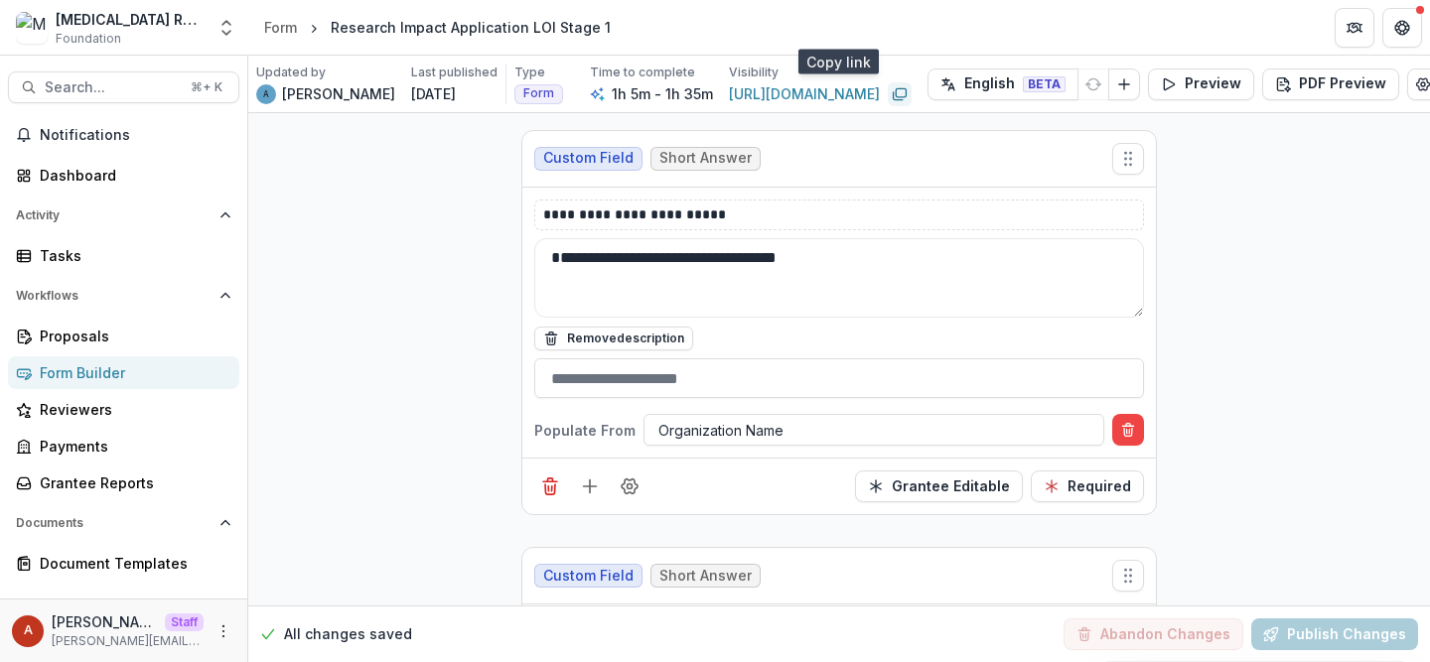
scroll to position [1341, 0]
click at [747, 417] on div at bounding box center [873, 429] width 431 height 25
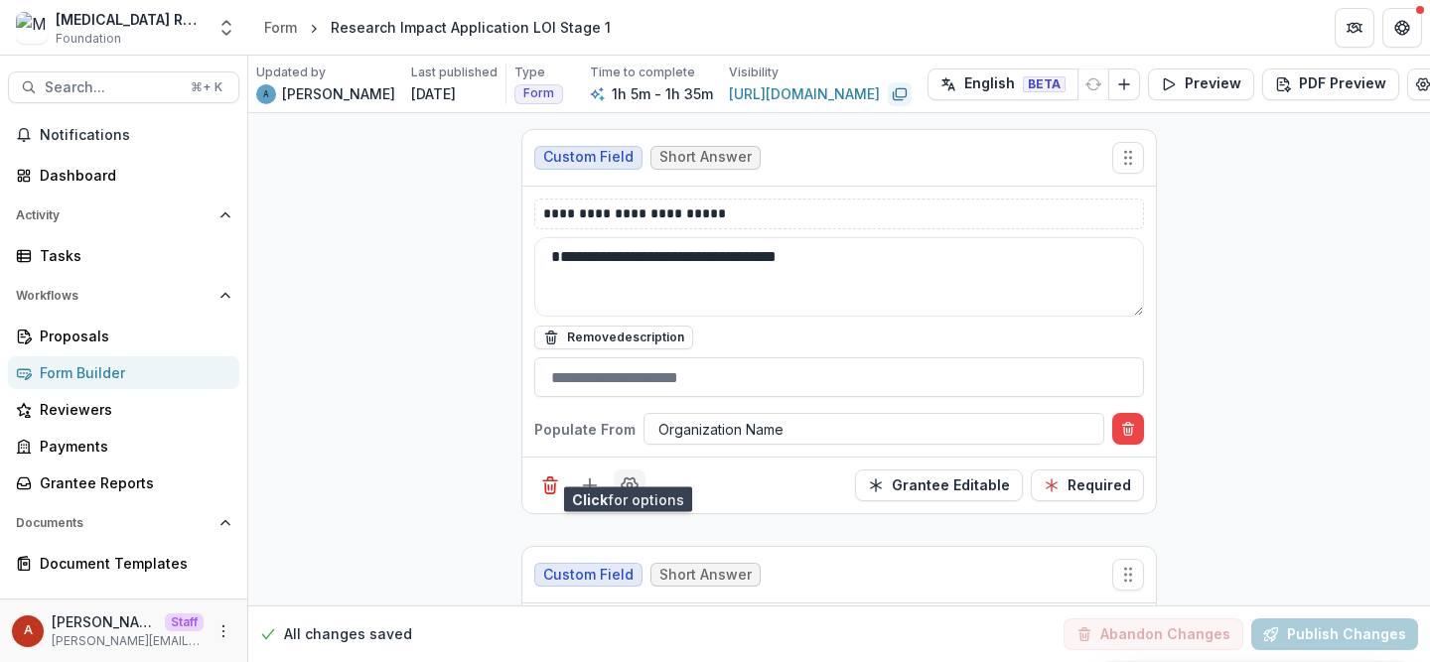
click at [631, 478] on button "Field Settings" at bounding box center [630, 486] width 32 height 32
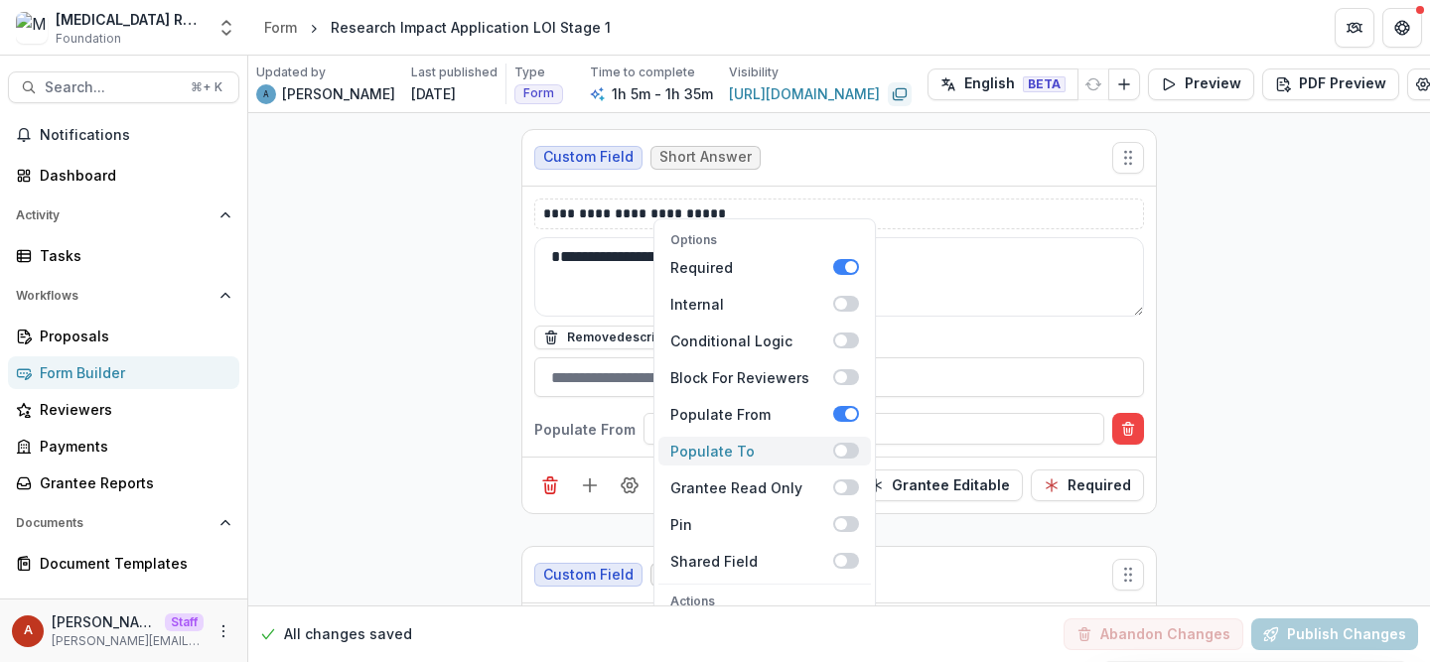
click at [839, 445] on span at bounding box center [841, 451] width 12 height 12
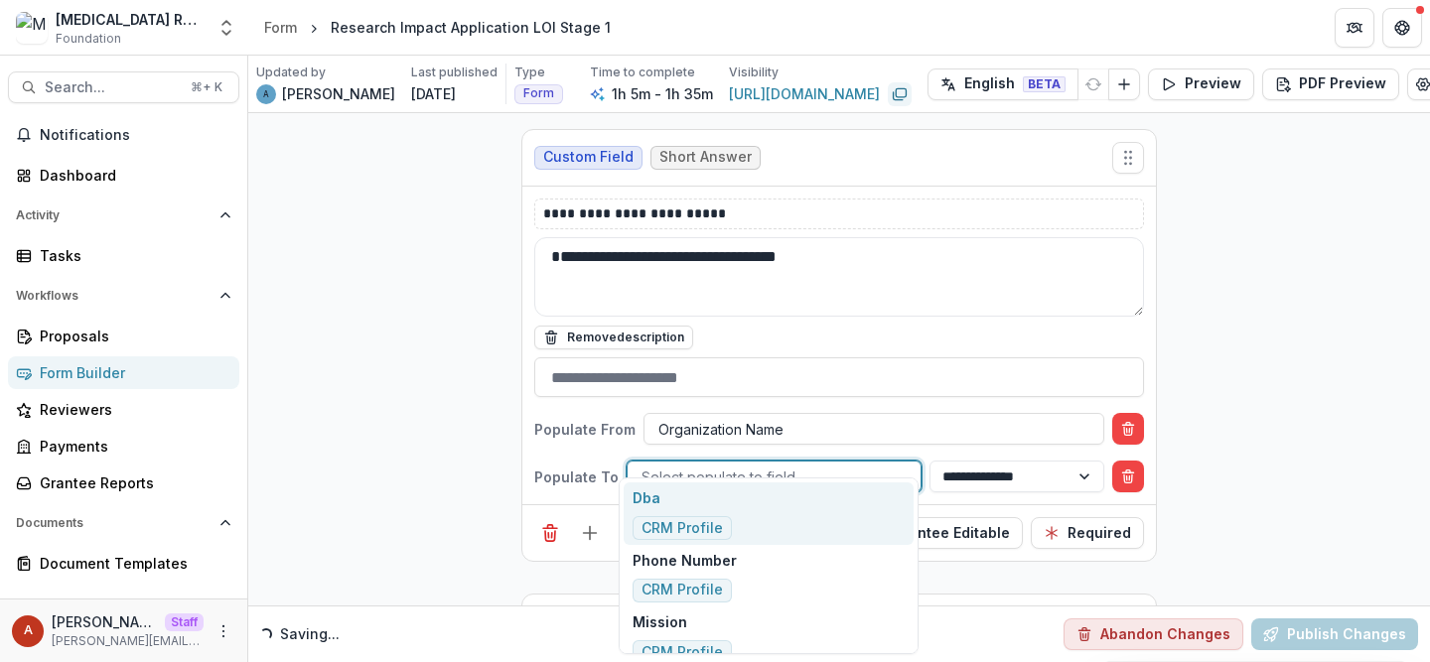
click at [698, 465] on div at bounding box center [774, 477] width 265 height 25
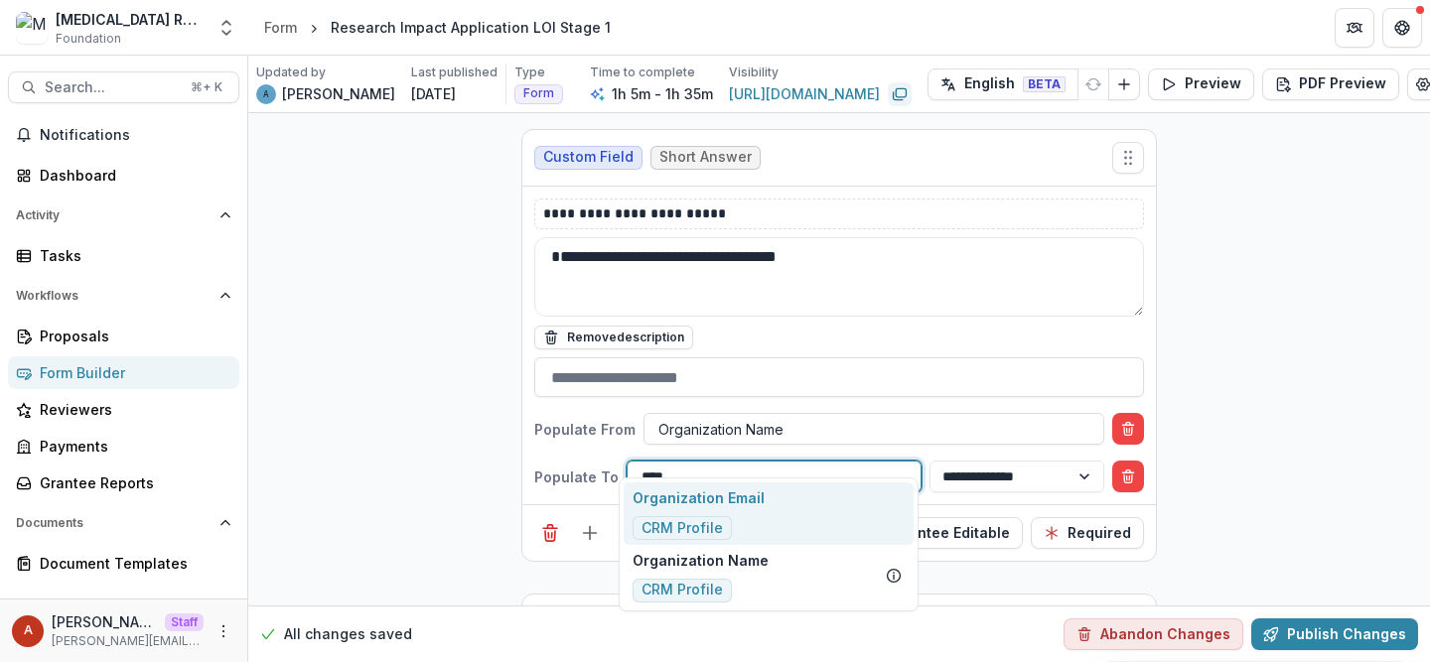
type input "*****"
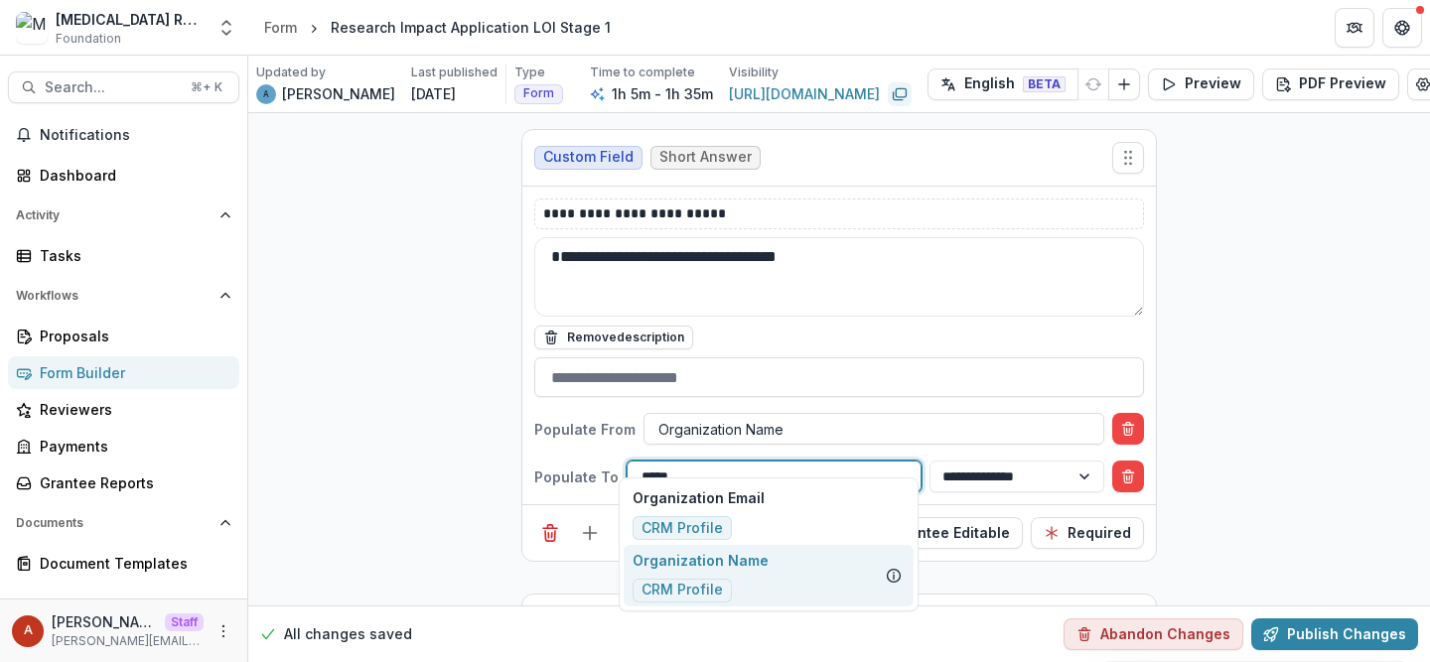
click at [841, 572] on div "Organization Name CRM Profile" at bounding box center [769, 576] width 290 height 63
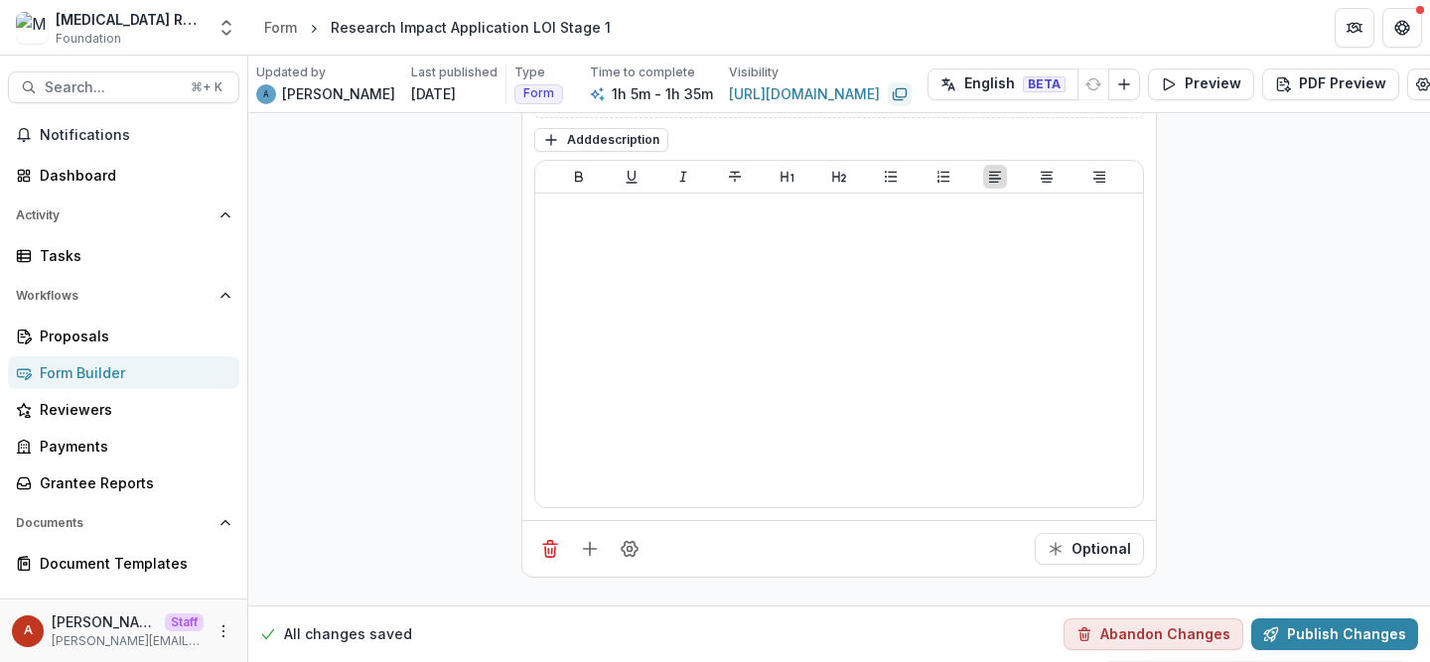
scroll to position [11460, 0]
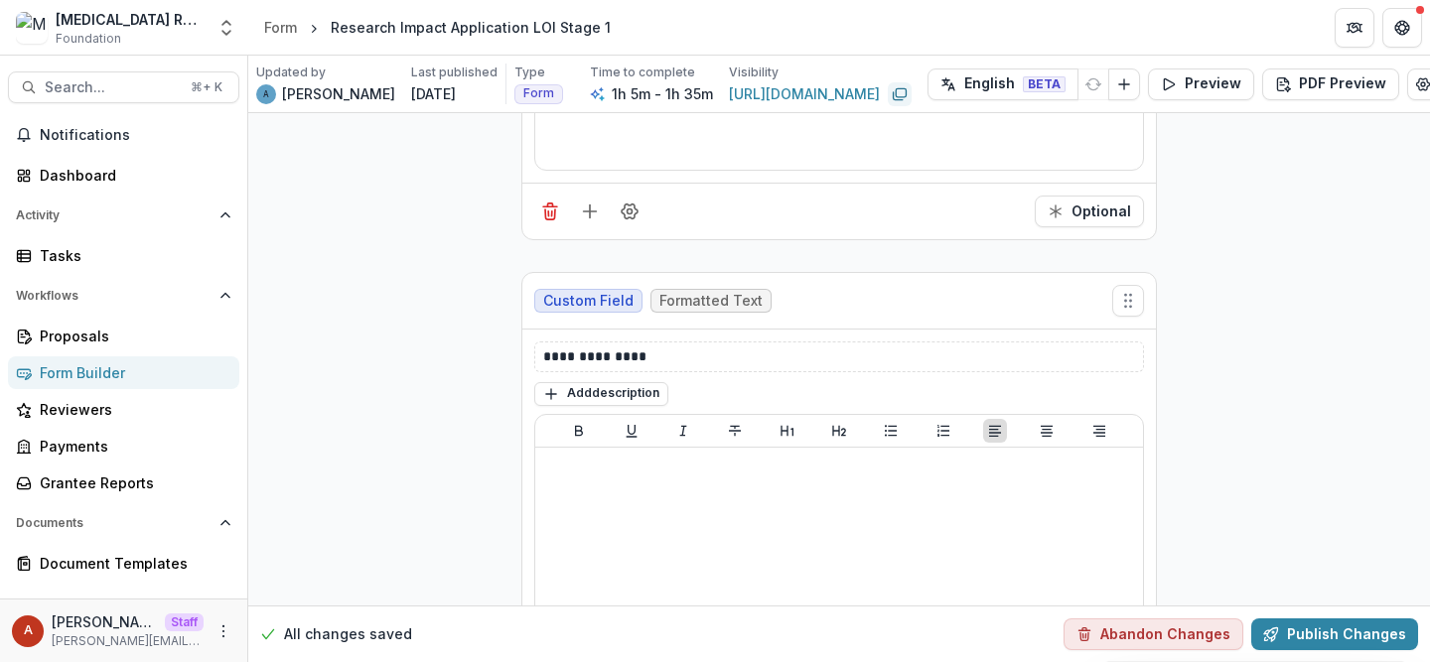
click at [103, 370] on div "Form Builder" at bounding box center [132, 373] width 184 height 21
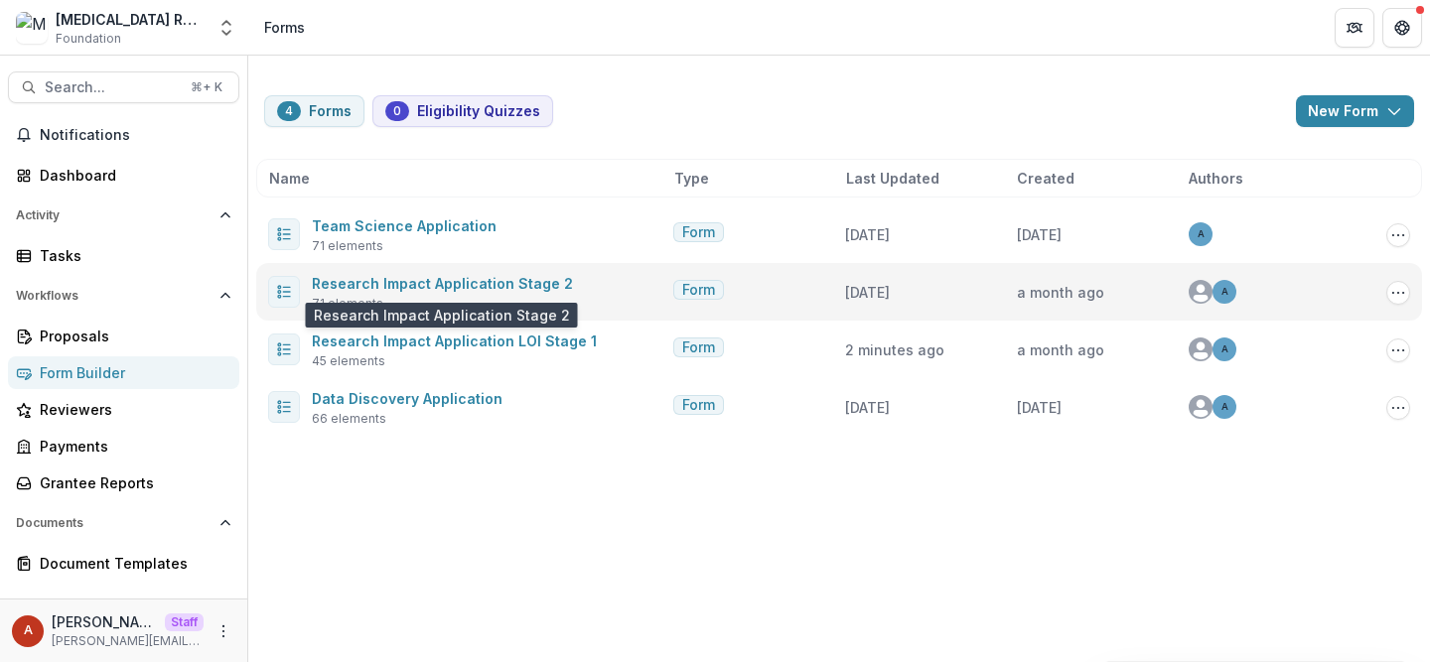
click at [362, 273] on span "Research Impact Application Stage 2" at bounding box center [442, 283] width 261 height 24
click at [362, 280] on link "Research Impact Application Stage 2" at bounding box center [442, 283] width 261 height 17
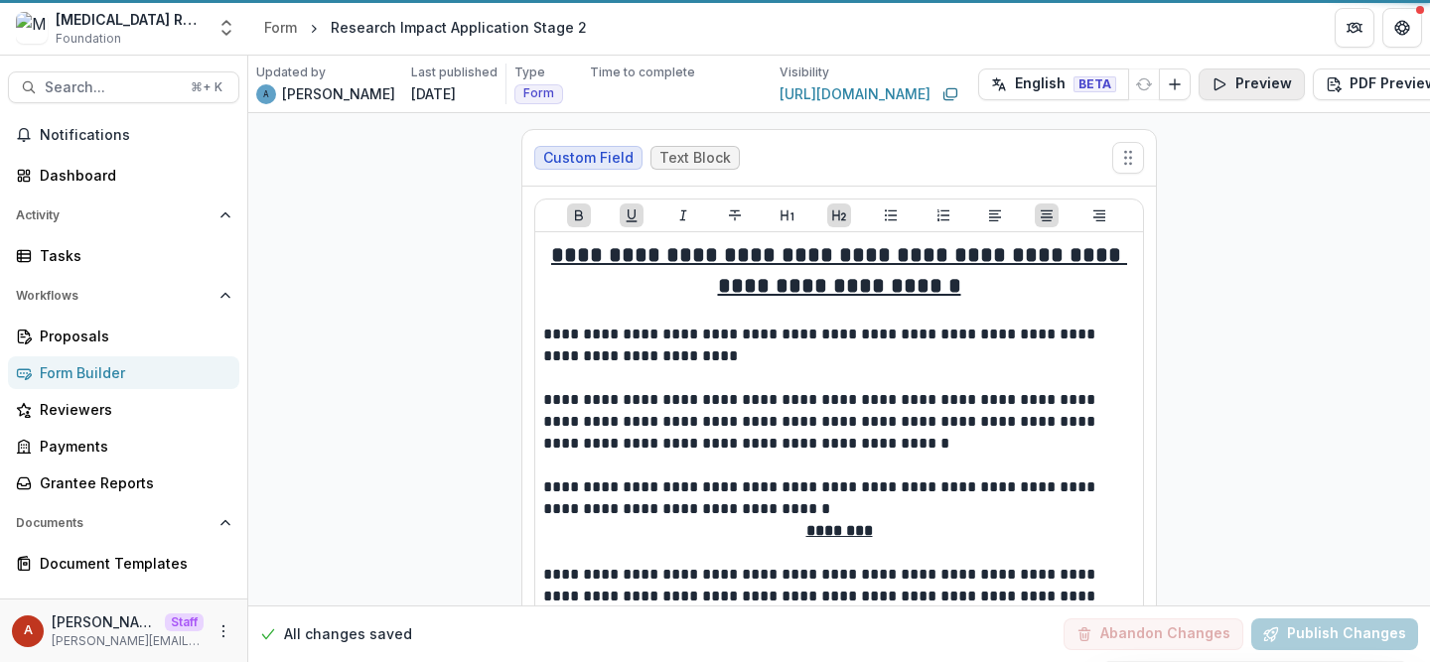
click at [1199, 82] on button "Preview" at bounding box center [1252, 85] width 106 height 32
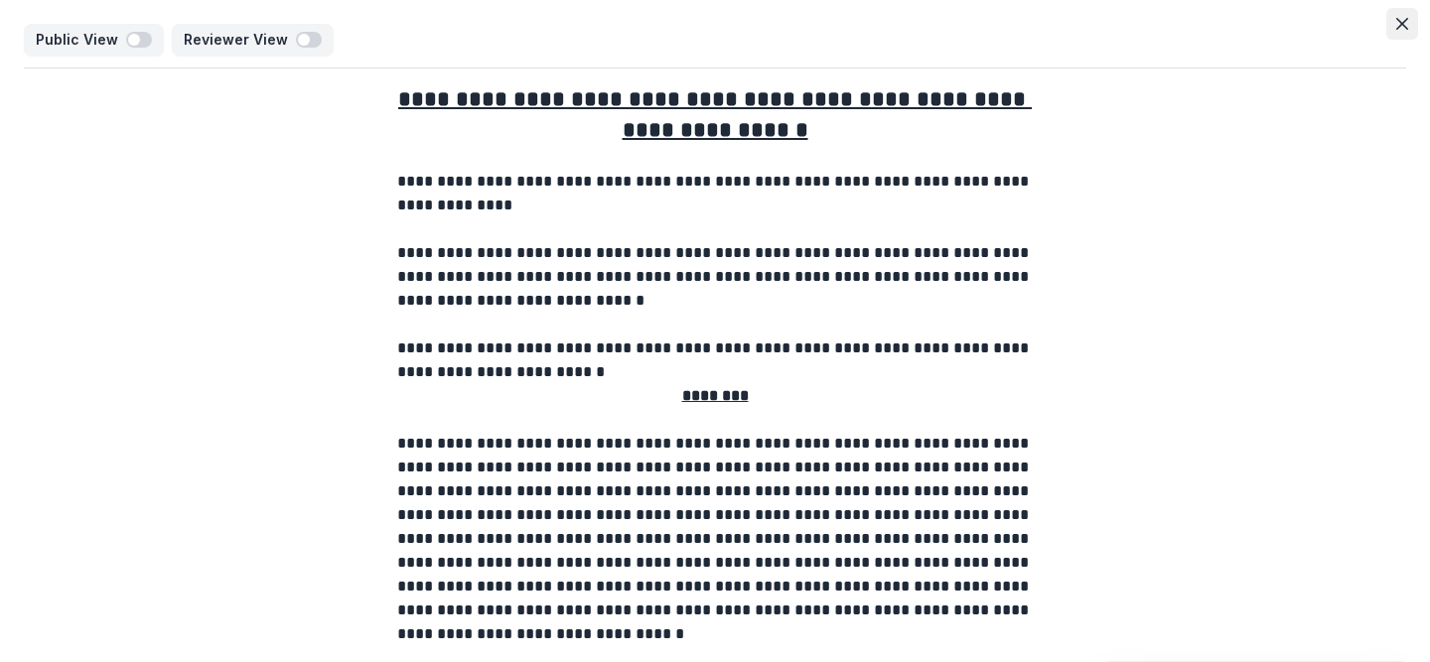
click at [1402, 18] on button "Close" at bounding box center [1402, 24] width 32 height 32
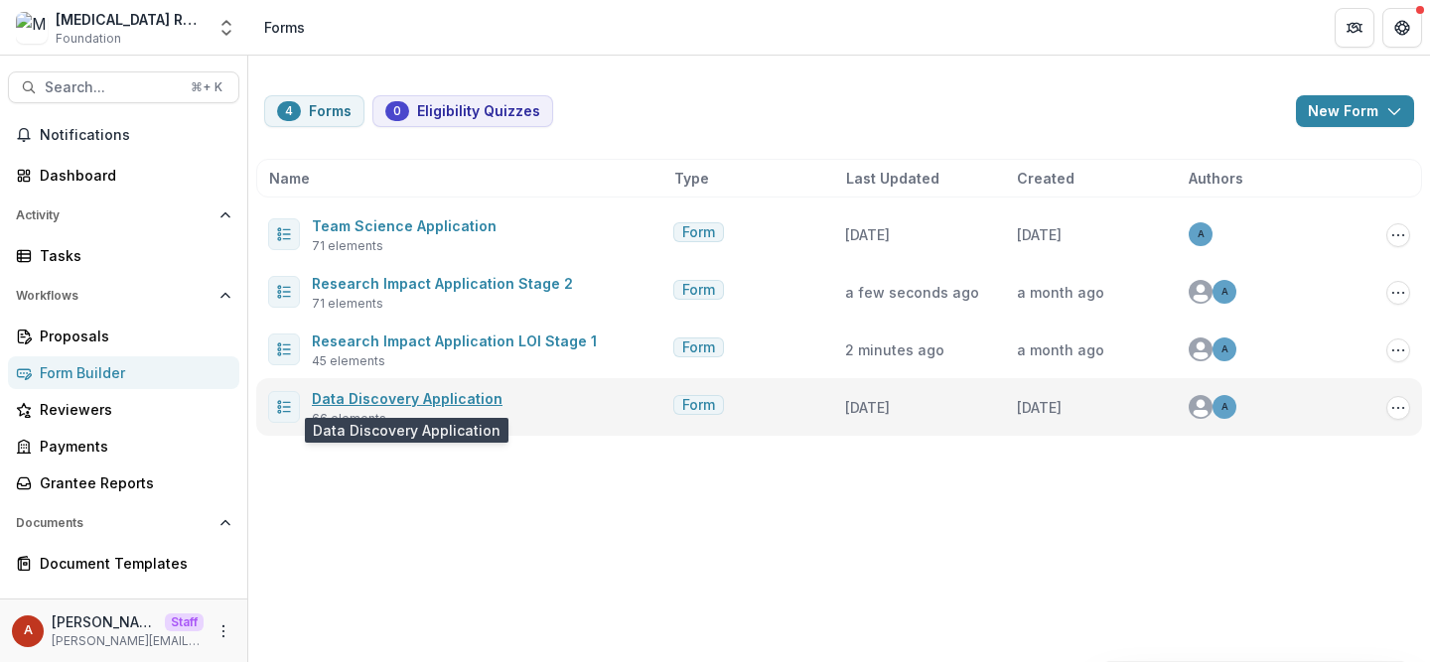
click at [389, 400] on link "Data Discovery Application" at bounding box center [407, 398] width 191 height 17
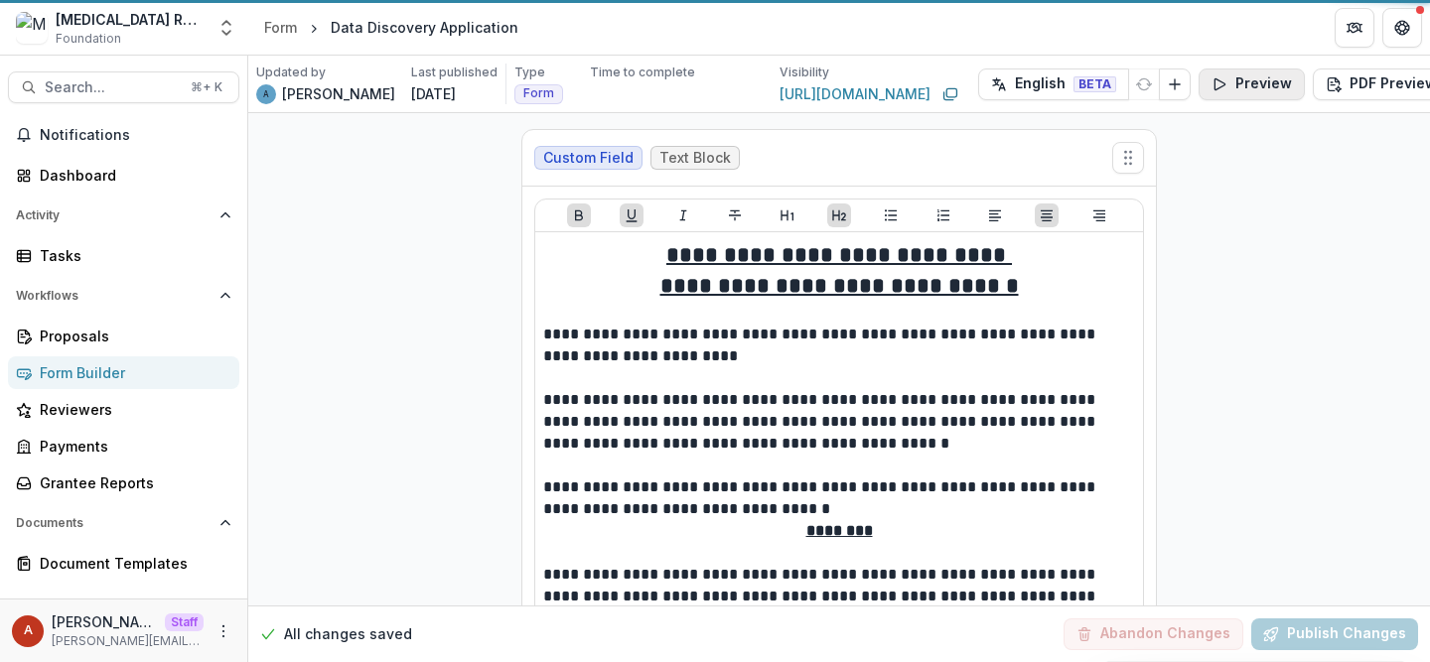
click at [1199, 88] on button "Preview" at bounding box center [1252, 85] width 106 height 32
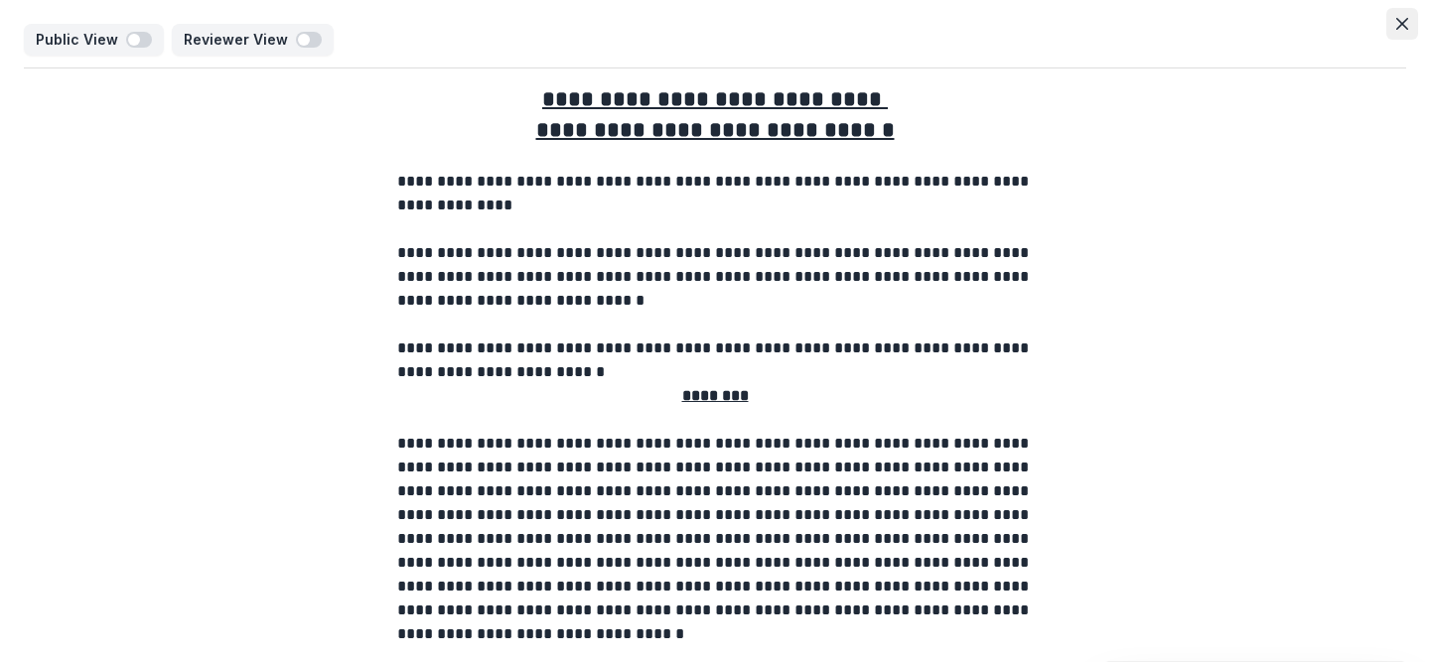
click at [1396, 21] on icon "Close" at bounding box center [1402, 24] width 12 height 12
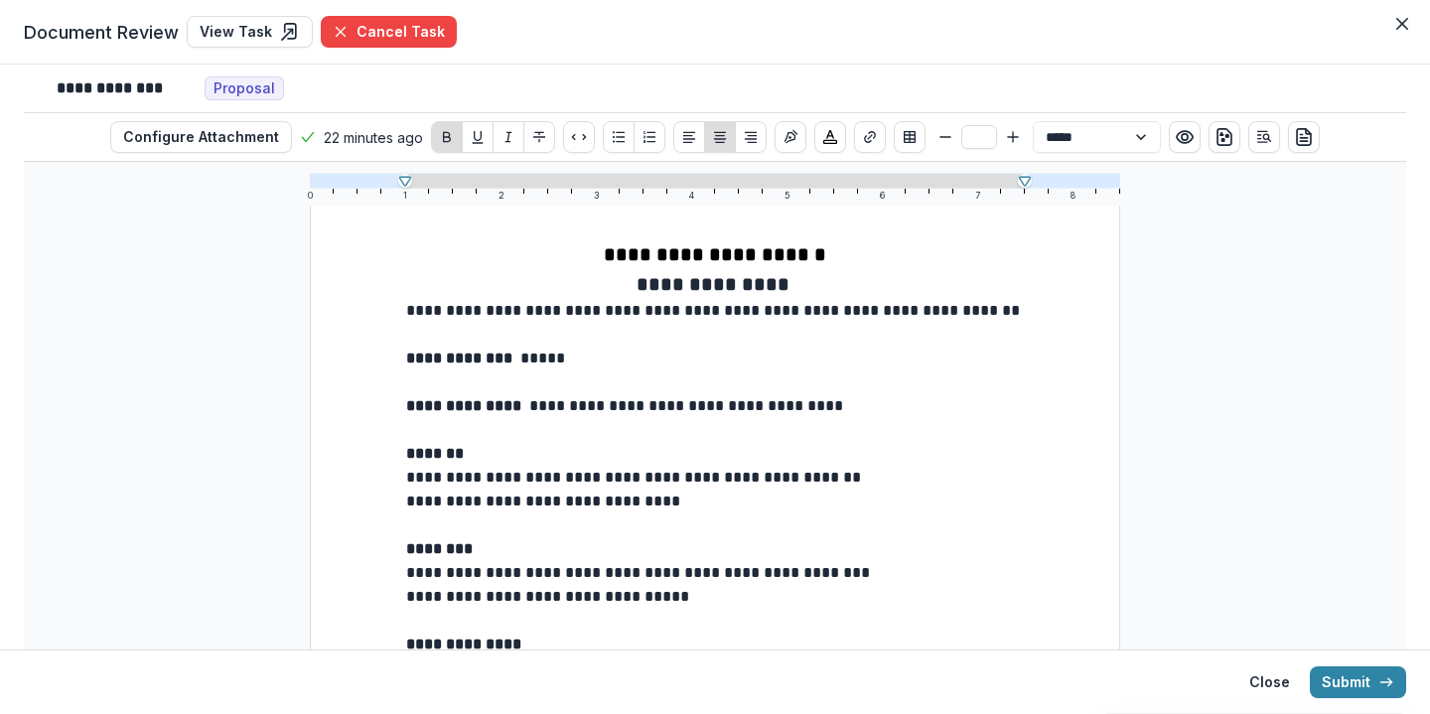
scroll to position [71, 0]
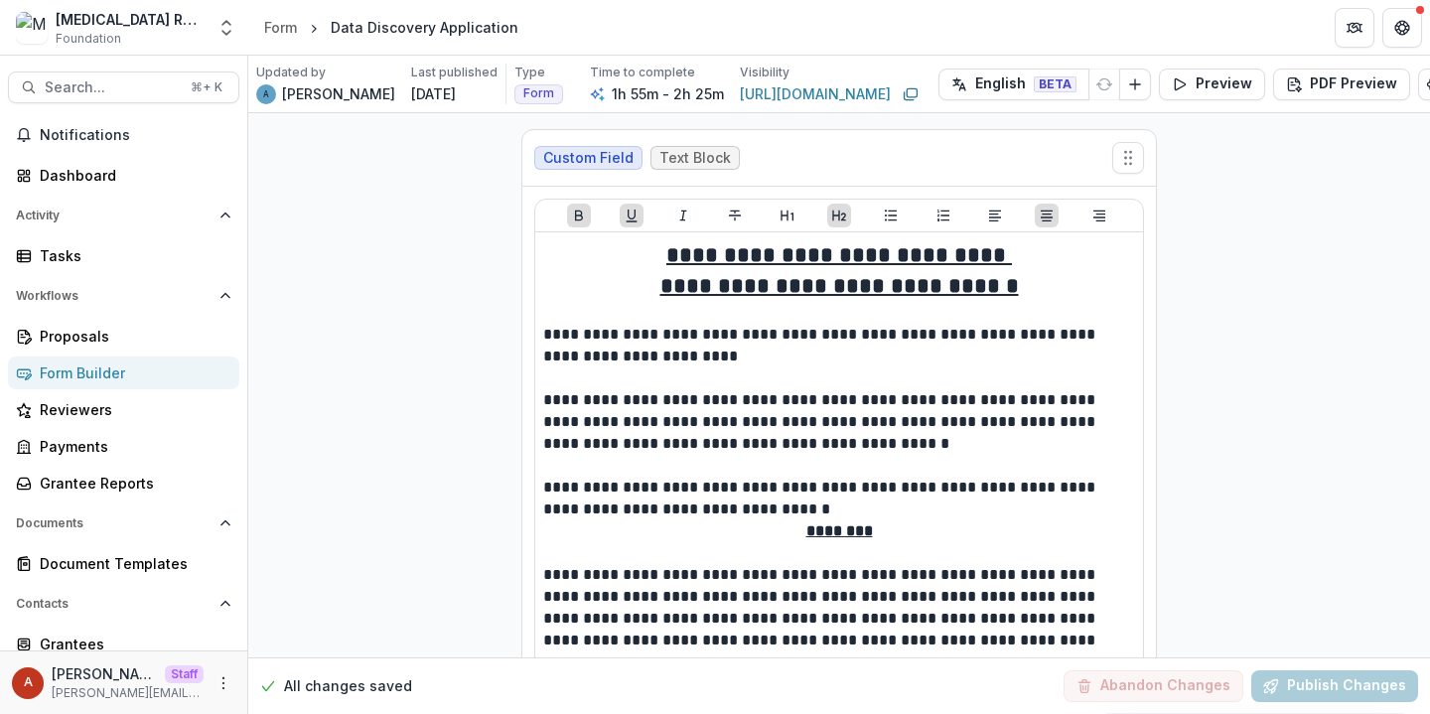
scroll to position [5007, 0]
